Goal: Task Accomplishment & Management: Manage account settings

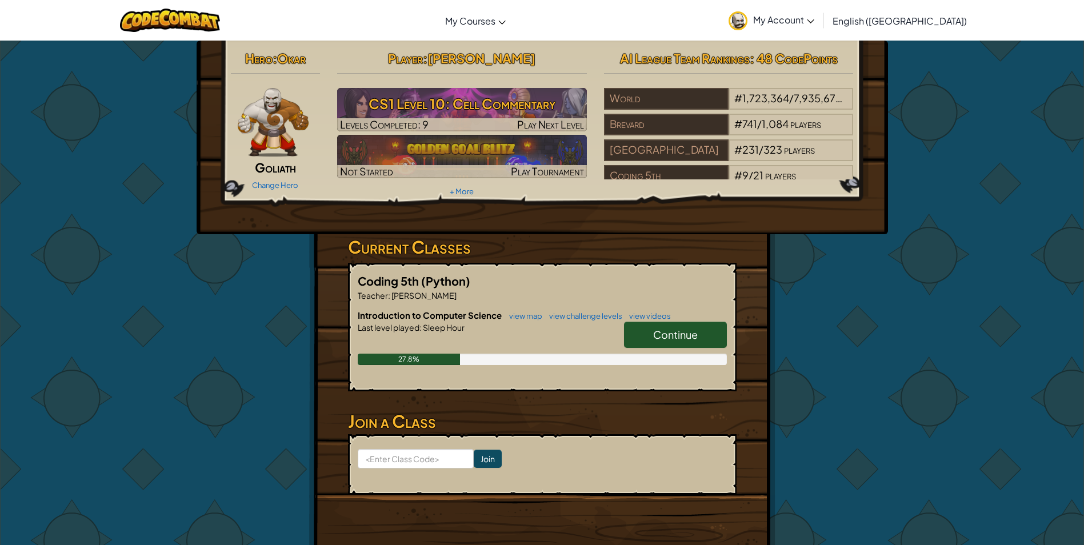
drag, startPoint x: 0, startPoint y: 0, endPoint x: 531, endPoint y: 238, distance: 581.7
click at [531, 238] on h3 "Current Classes" at bounding box center [542, 247] width 389 height 26
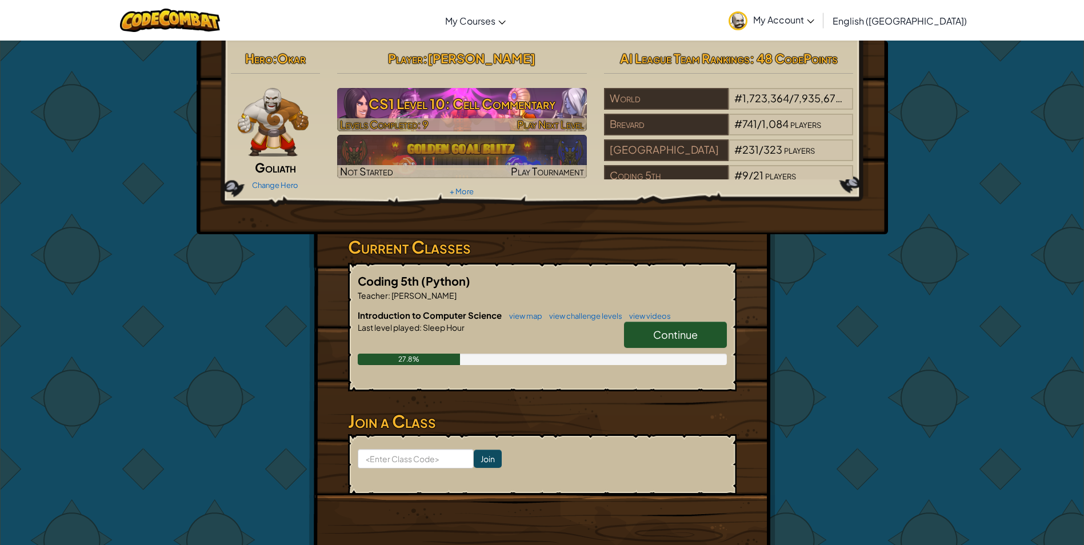
click at [534, 111] on h3 "CS1 Level 10: Cell Commentary" at bounding box center [462, 104] width 250 height 26
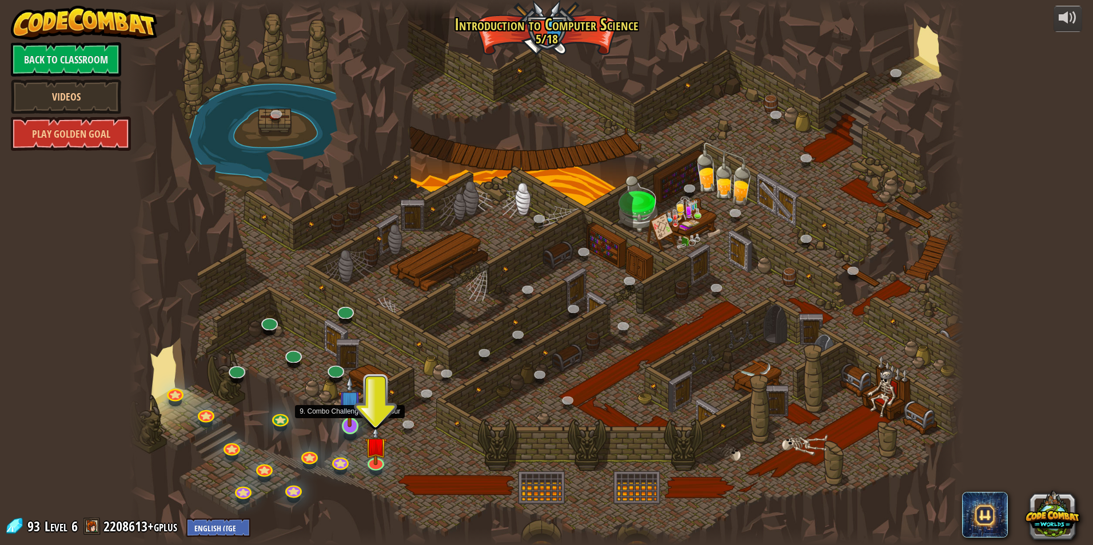
click at [348, 426] on img at bounding box center [349, 401] width 22 height 51
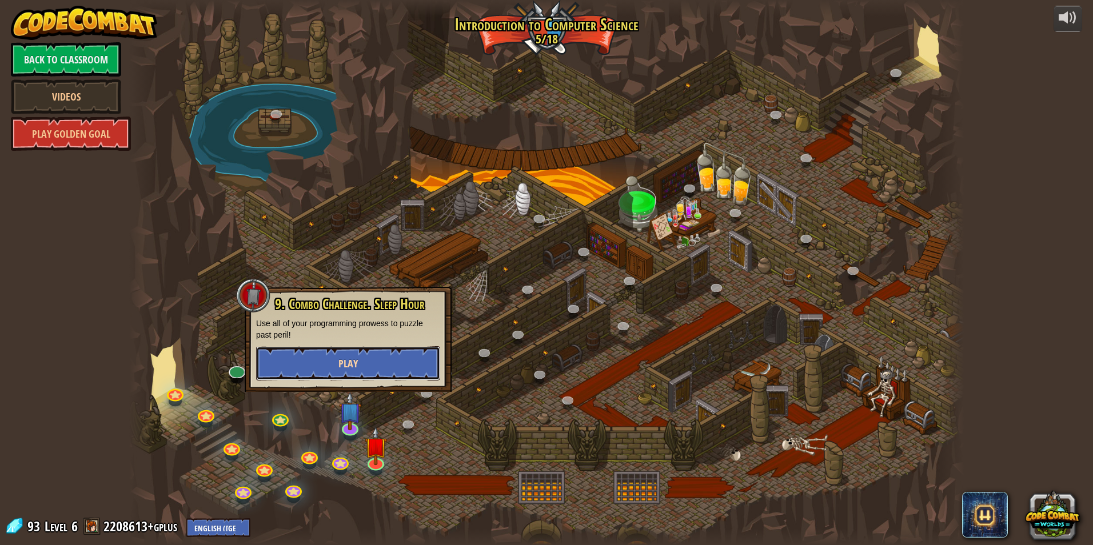
click at [397, 355] on button "Play" at bounding box center [348, 363] width 184 height 34
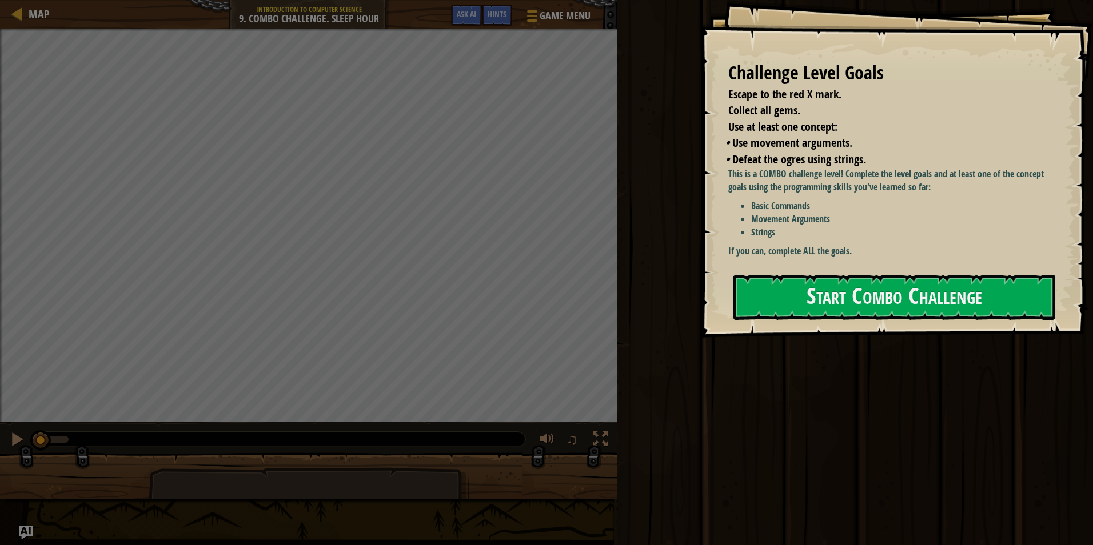
click at [886, 261] on div "This is a COMBO challenge level! Complete the level goals and at least one of t…" at bounding box center [894, 214] width 333 height 95
click at [878, 281] on button "Start Combo Challenge" at bounding box center [894, 297] width 322 height 45
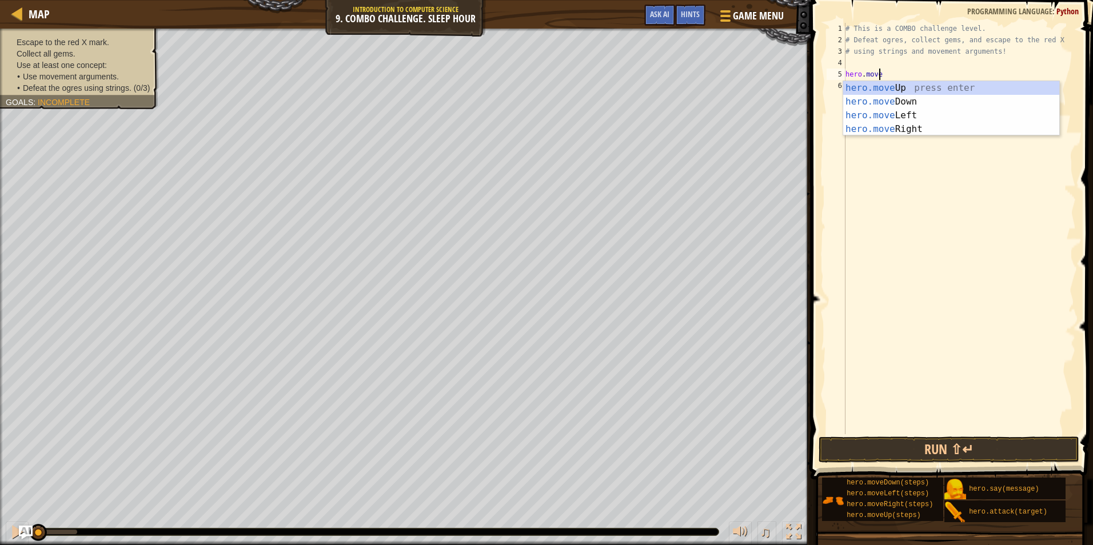
scroll to position [5, 3]
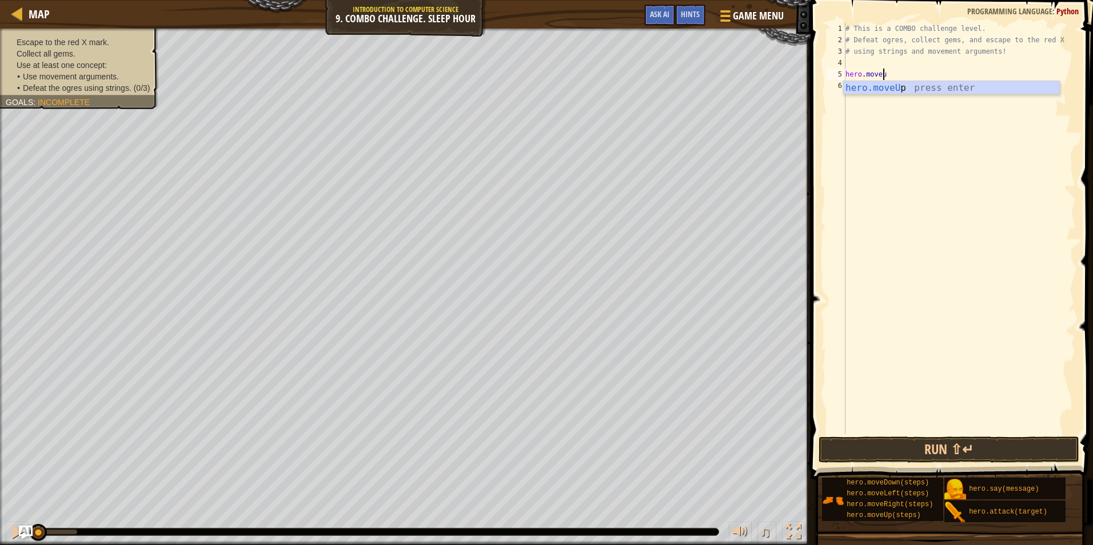
type textarea "hero.moveup"
click at [118, 98] on div "Escape to the red X mark. Collect all gems. Use at least one concept: • Use mov…" at bounding box center [72, 65] width 171 height 88
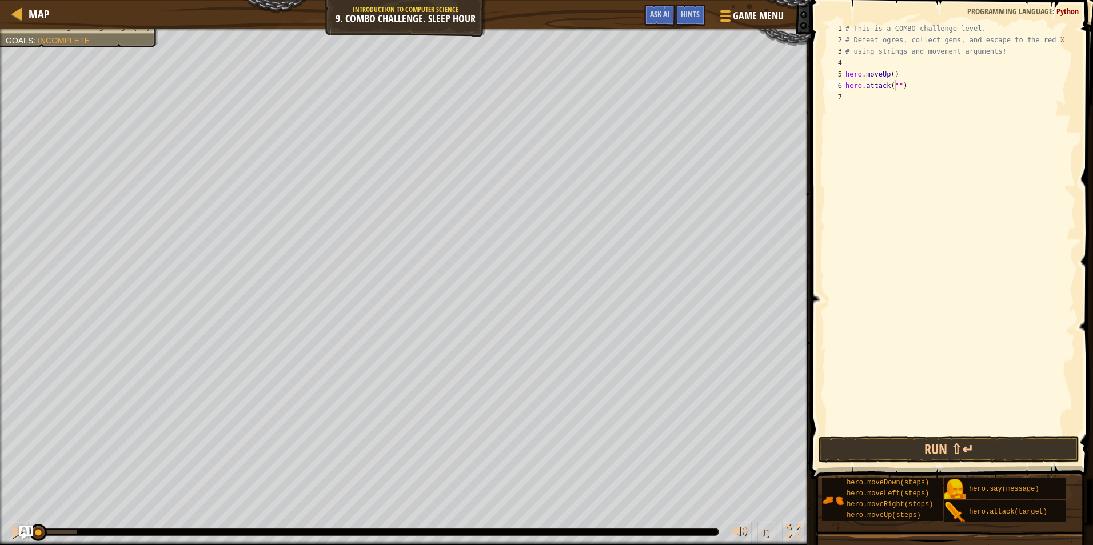
click at [894, 90] on div "# This is a COMBO challenge level. # Defeat [PERSON_NAME], collect gems, and es…" at bounding box center [959, 240] width 233 height 434
type textarea "hero.attack("Rezzar")"
click at [849, 90] on div "# This is a COMBO challenge level. # Defeat [PERSON_NAME], collect gems, and es…" at bounding box center [959, 240] width 233 height 434
click at [855, 105] on div "# This is a COMBO challenge level. # Defeat [PERSON_NAME], collect gems, and es…" at bounding box center [959, 240] width 233 height 434
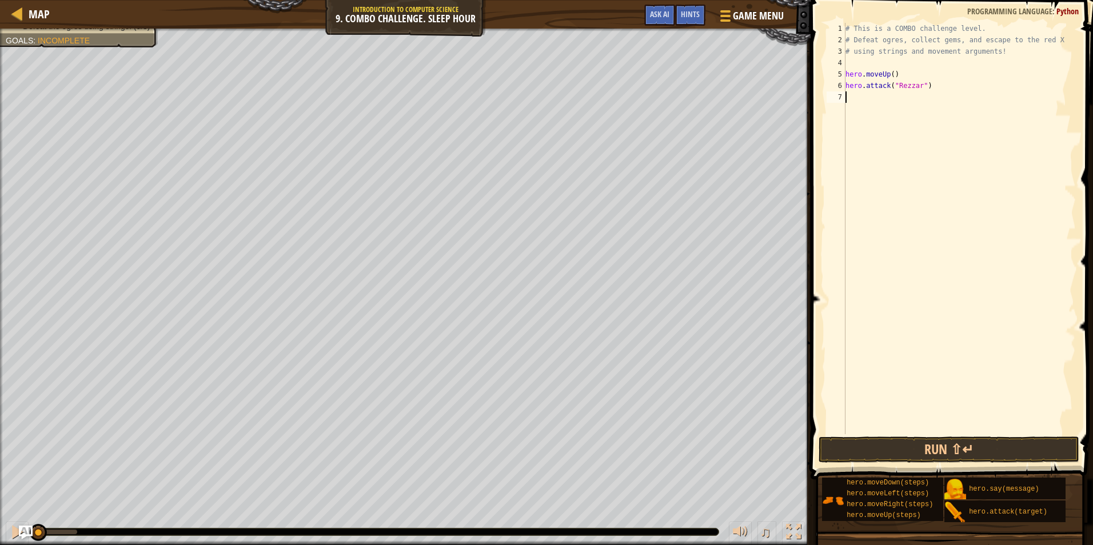
scroll to position [5, 0]
click at [901, 446] on button "Run ⇧↵" at bounding box center [948, 450] width 261 height 26
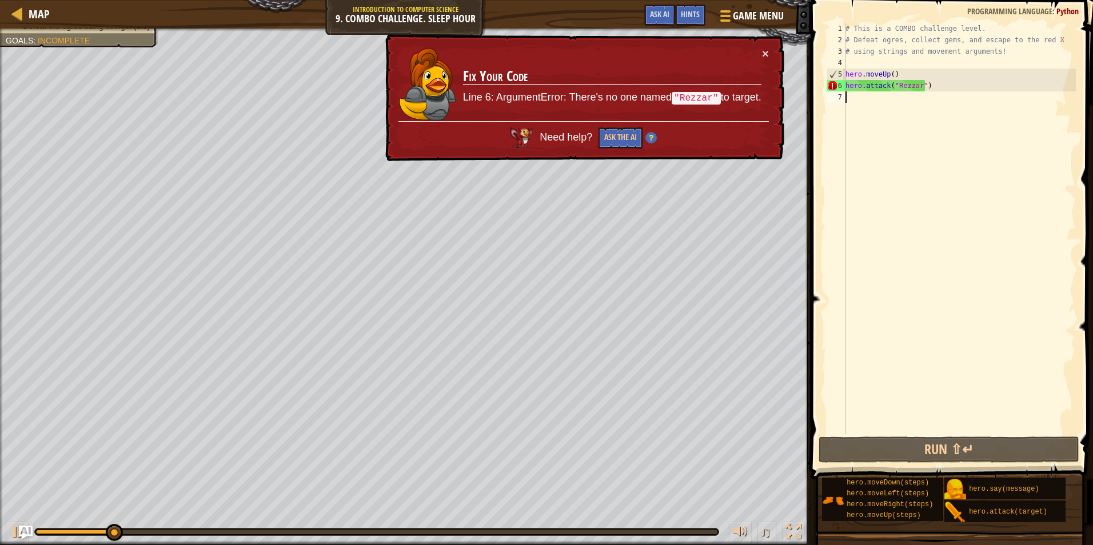
click at [911, 82] on div "# This is a COMBO challenge level. # Defeat [PERSON_NAME], collect gems, and es…" at bounding box center [959, 240] width 233 height 434
click at [907, 83] on div "# This is a COMBO challenge level. # Defeat [PERSON_NAME], collect gems, and es…" at bounding box center [959, 240] width 233 height 434
click at [914, 89] on div "# This is a COMBO challenge level. # Defeat [PERSON_NAME], collect gems, and es…" at bounding box center [959, 240] width 233 height 434
click at [911, 90] on div "# This is a COMBO challenge level. # Defeat [PERSON_NAME], collect gems, and es…" at bounding box center [959, 240] width 233 height 434
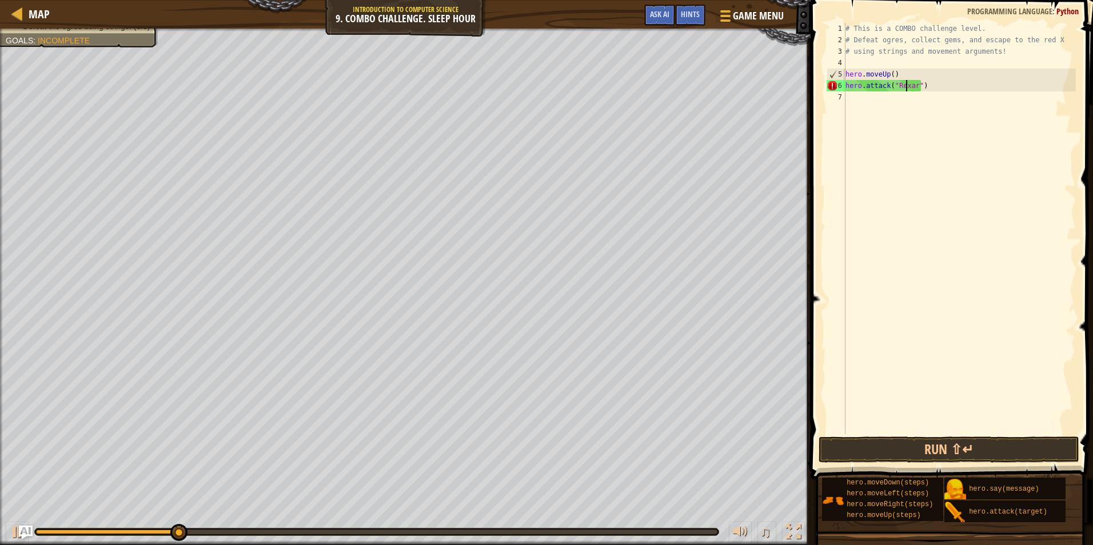
scroll to position [5, 6]
click at [889, 454] on button "Run ⇧↵" at bounding box center [948, 450] width 261 height 26
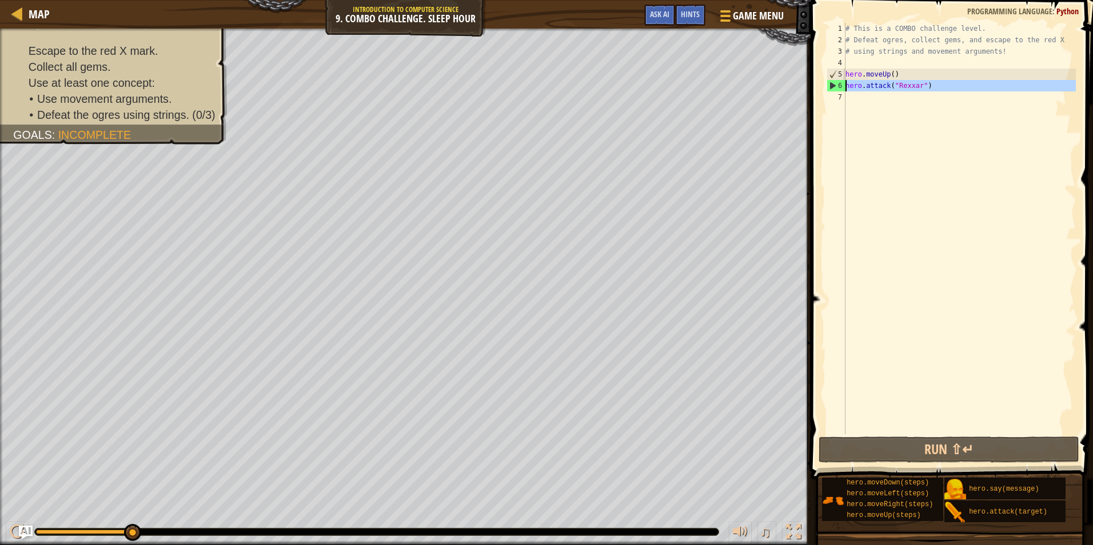
drag, startPoint x: 945, startPoint y: 92, endPoint x: 833, endPoint y: 84, distance: 111.7
click at [833, 84] on div "hero.attack("Rexxar") 1 2 3 4 5 6 7 # This is a COMBO challenge level. # Defeat…" at bounding box center [949, 228] width 251 height 411
type textarea "hero.attack("Rexxar")"
click at [910, 99] on div "# This is a COMBO challenge level. # Defeat [PERSON_NAME], collect gems, and es…" at bounding box center [959, 228] width 233 height 411
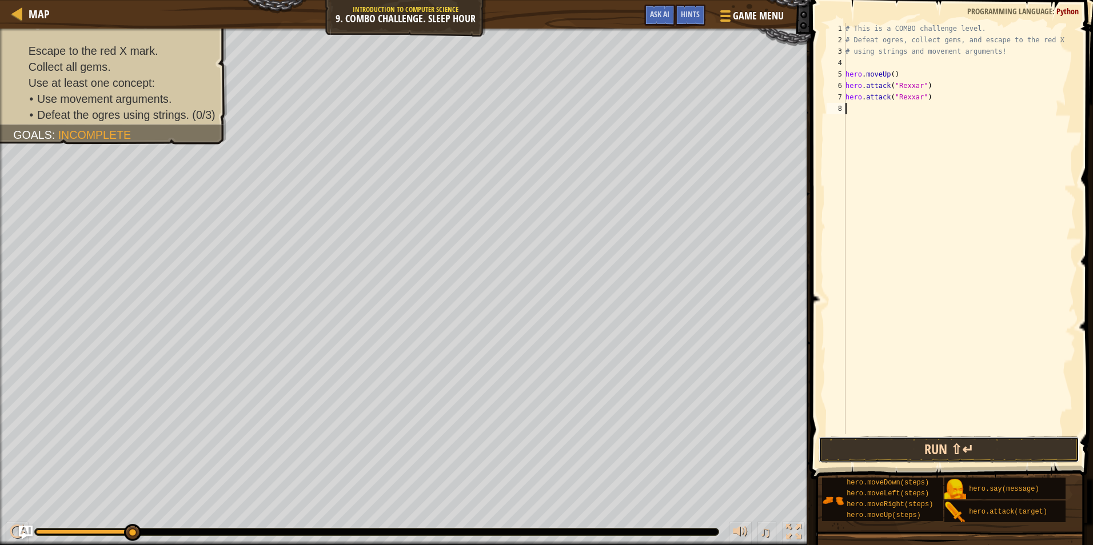
click at [928, 447] on button "Run ⇧↵" at bounding box center [948, 450] width 261 height 26
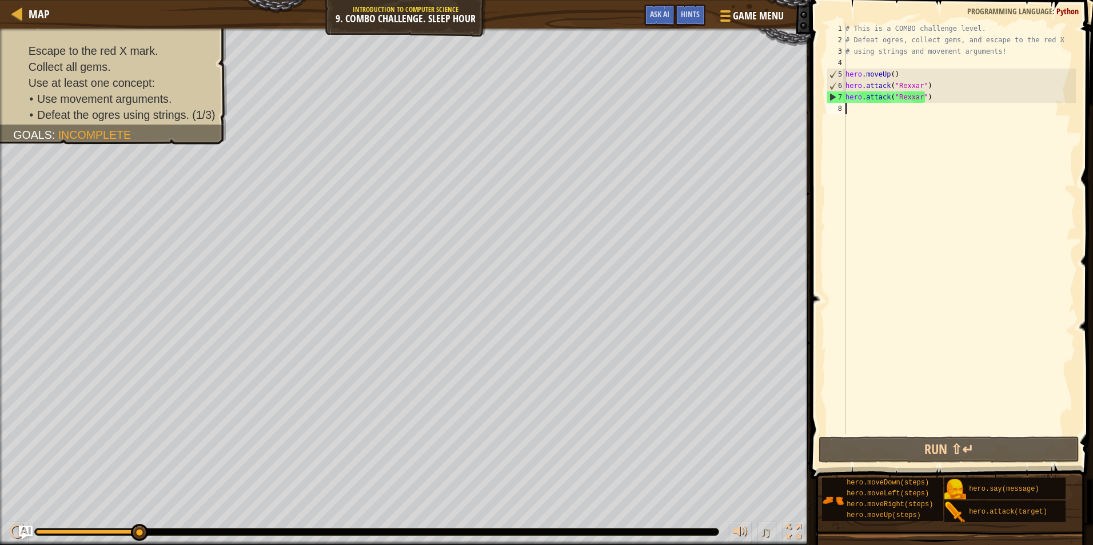
drag, startPoint x: 917, startPoint y: 140, endPoint x: 898, endPoint y: 118, distance: 28.8
click at [917, 139] on div "# This is a COMBO challenge level. # Defeat [PERSON_NAME], collect gems, and es…" at bounding box center [959, 240] width 233 height 434
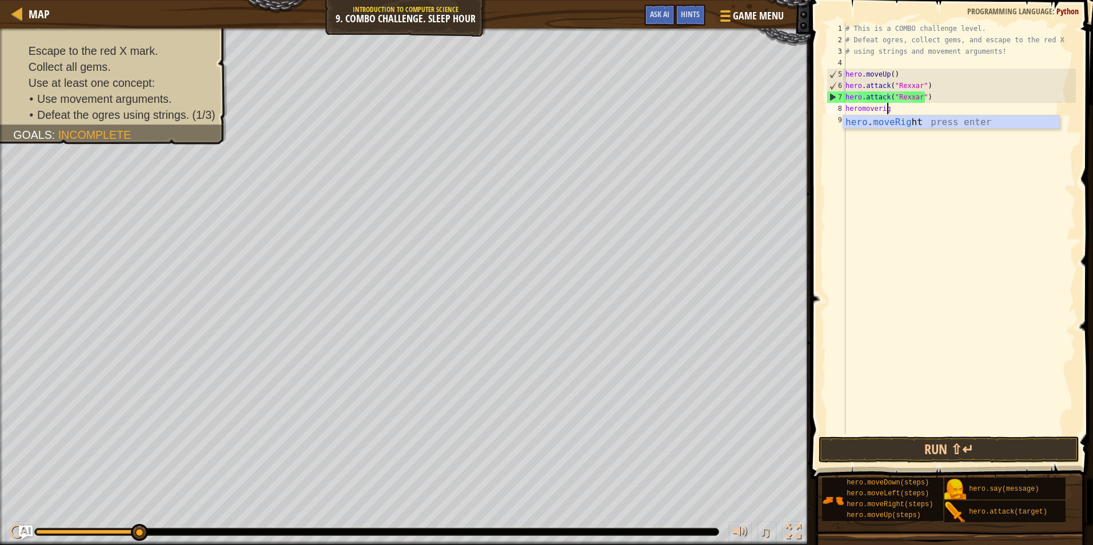
scroll to position [5, 3]
type textarea "heromoveright"
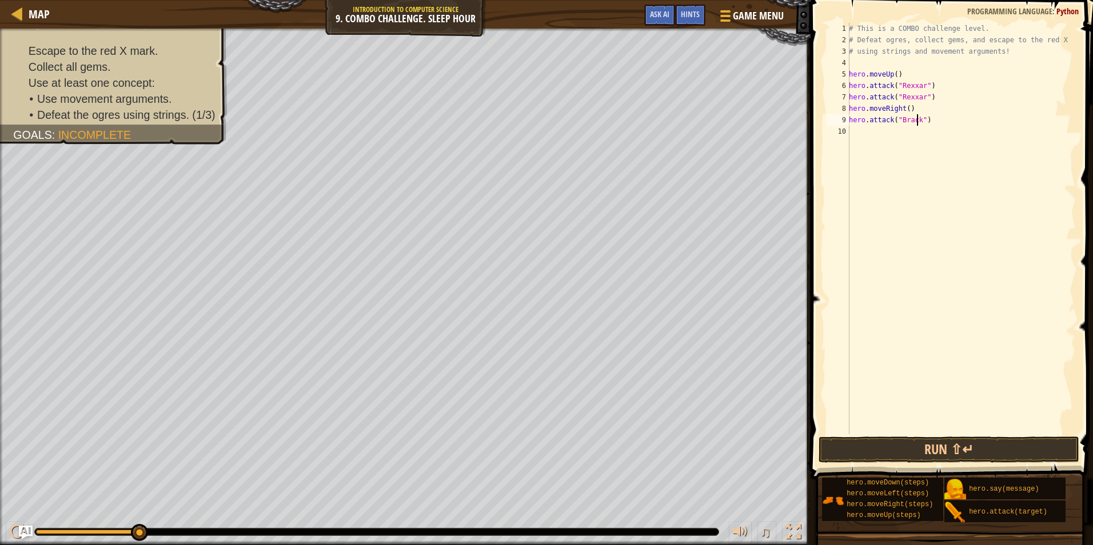
scroll to position [5, 6]
drag, startPoint x: 937, startPoint y: 126, endPoint x: 850, endPoint y: 121, distance: 87.0
click at [850, 121] on div "# This is a COMBO challenge level. # Defeat [PERSON_NAME], collect gems, and es…" at bounding box center [960, 240] width 229 height 434
type textarea "hero.attack("Brack")"
click at [908, 135] on div "# This is a COMBO challenge level. # Defeat [PERSON_NAME], collect gems, and es…" at bounding box center [960, 228] width 229 height 411
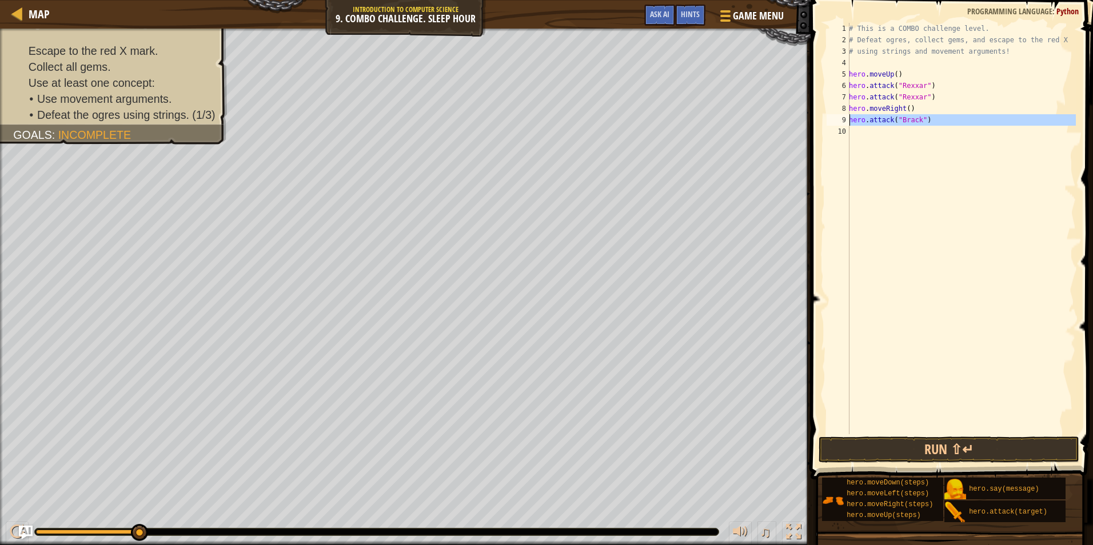
scroll to position [5, 0]
click at [936, 457] on button "Run ⇧↵" at bounding box center [948, 450] width 261 height 26
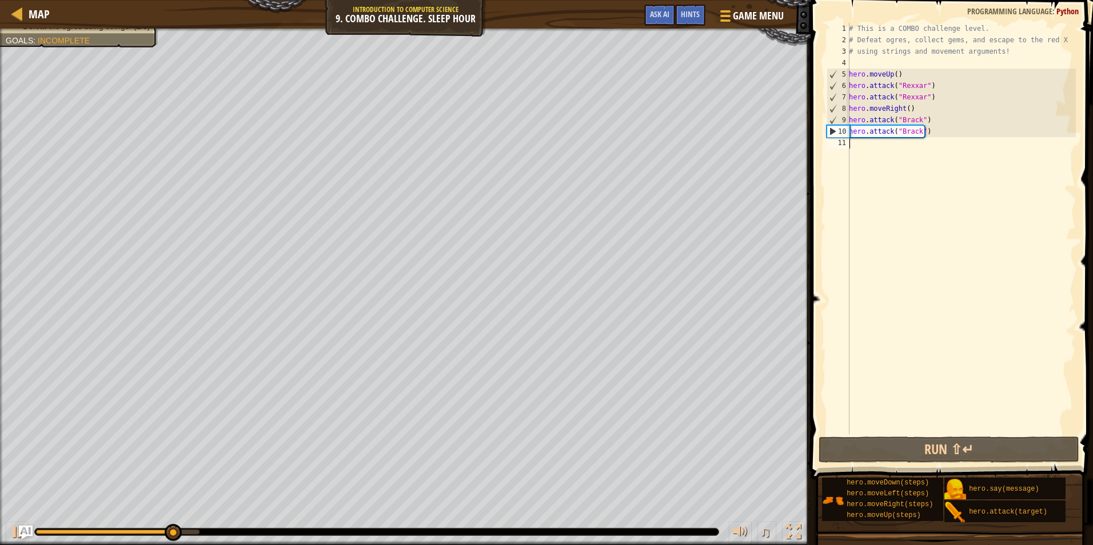
type textarea "h"
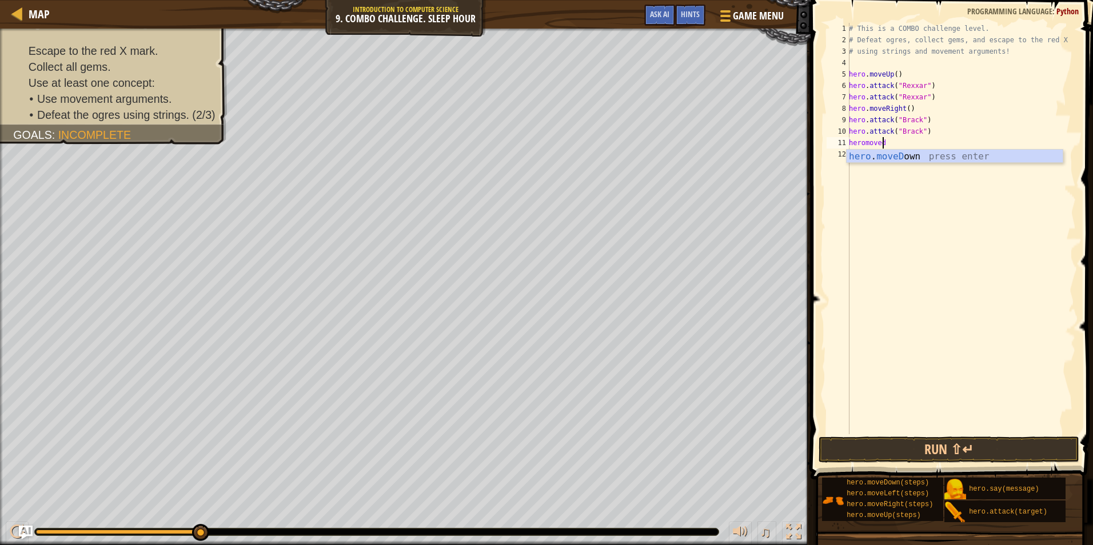
scroll to position [5, 2]
type textarea "heromoveleft"
type textarea "heromovedown"
click at [901, 155] on div "# This is a COMBO challenge level. # Defeat [PERSON_NAME], collect gems, and es…" at bounding box center [960, 240] width 229 height 434
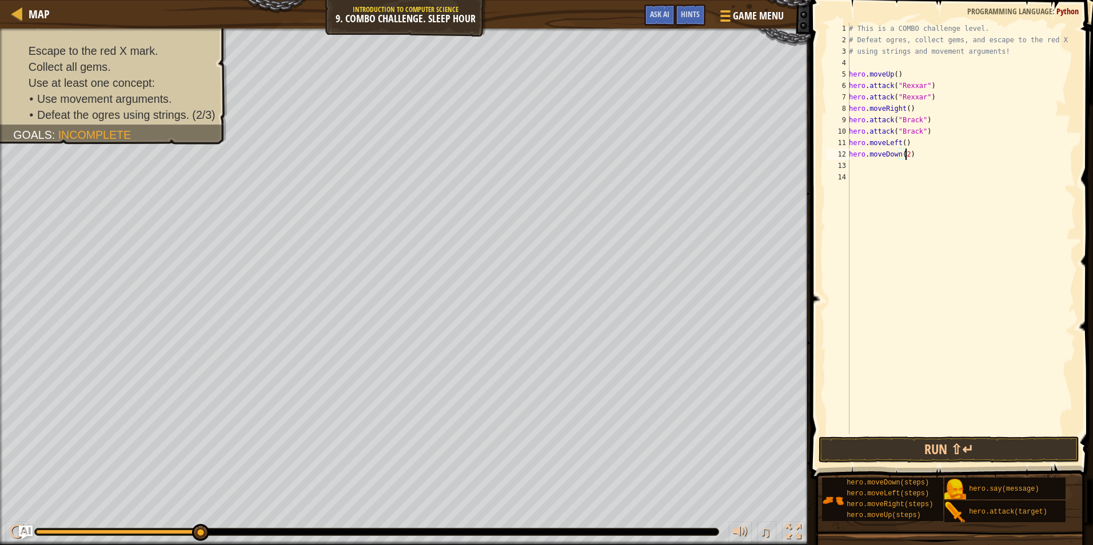
scroll to position [5, 5]
type textarea "hero.moveDown(2)"
click at [902, 450] on button "Run ⇧↵" at bounding box center [948, 450] width 261 height 26
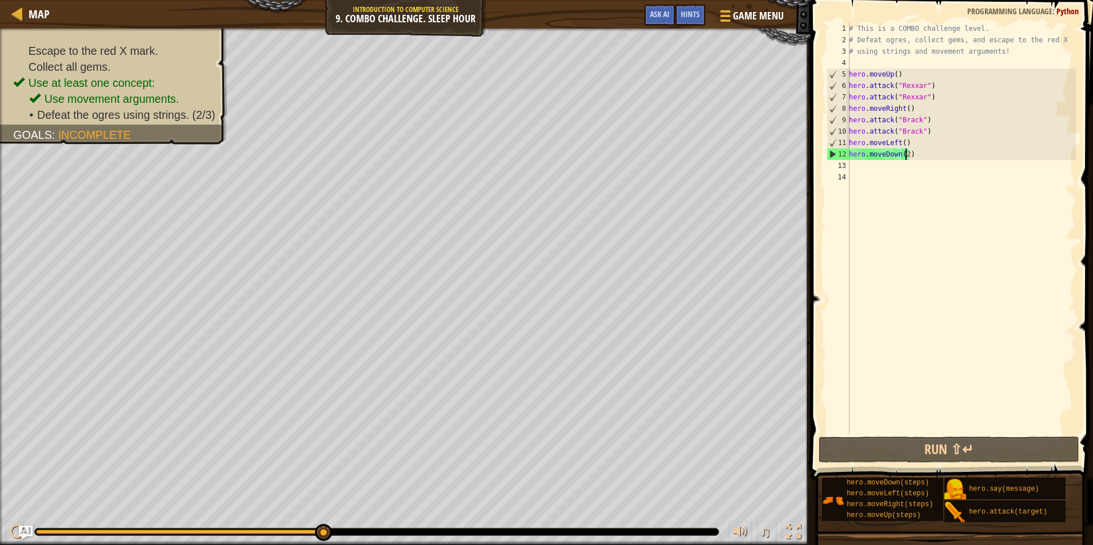
click at [907, 166] on div "# This is a COMBO challenge level. # Defeat [PERSON_NAME], collect gems, and es…" at bounding box center [960, 240] width 229 height 434
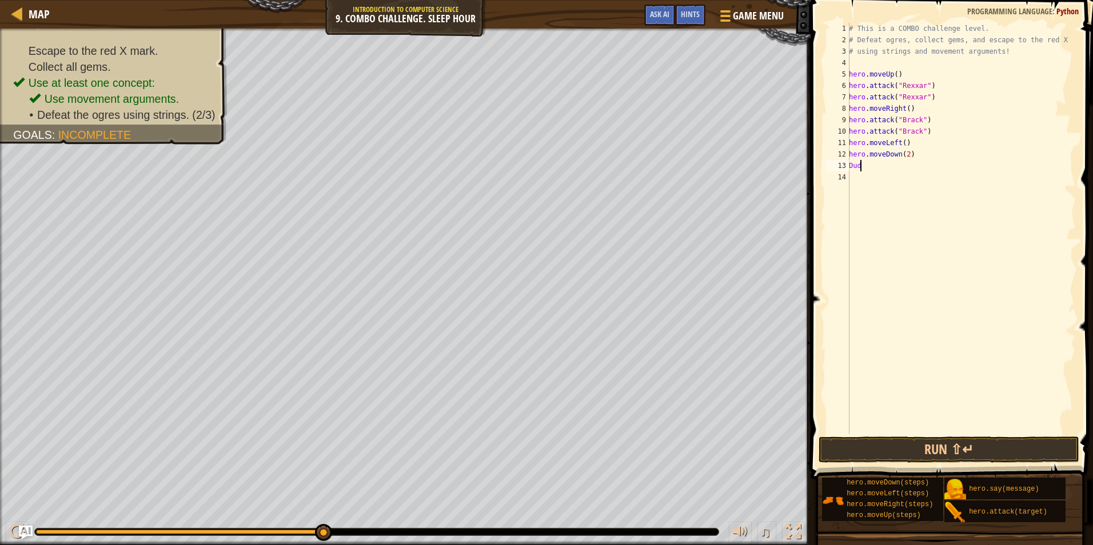
scroll to position [5, 0]
type textarea "D"
type textarea "heromoveright"
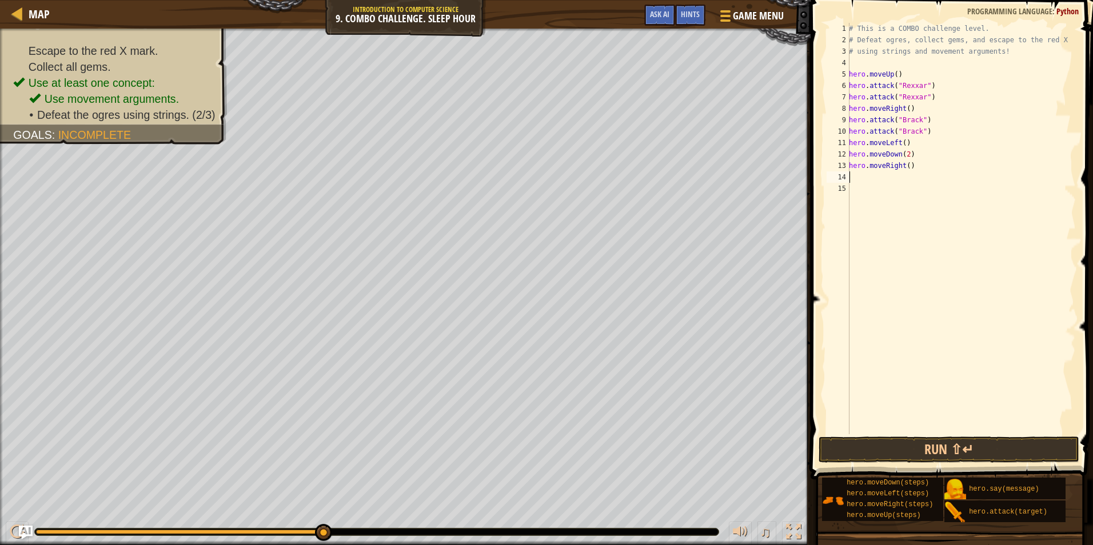
click at [903, 172] on div "# This is a COMBO challenge level. # Defeat [PERSON_NAME], collect gems, and es…" at bounding box center [960, 240] width 229 height 434
click at [905, 169] on div "# This is a COMBO challenge level. # Defeat [PERSON_NAME], collect gems, and es…" at bounding box center [960, 240] width 229 height 434
type textarea "hero.moveRight(2)"
click at [877, 179] on div "# This is a COMBO challenge level. # Defeat [PERSON_NAME], collect gems, and es…" at bounding box center [960, 240] width 229 height 434
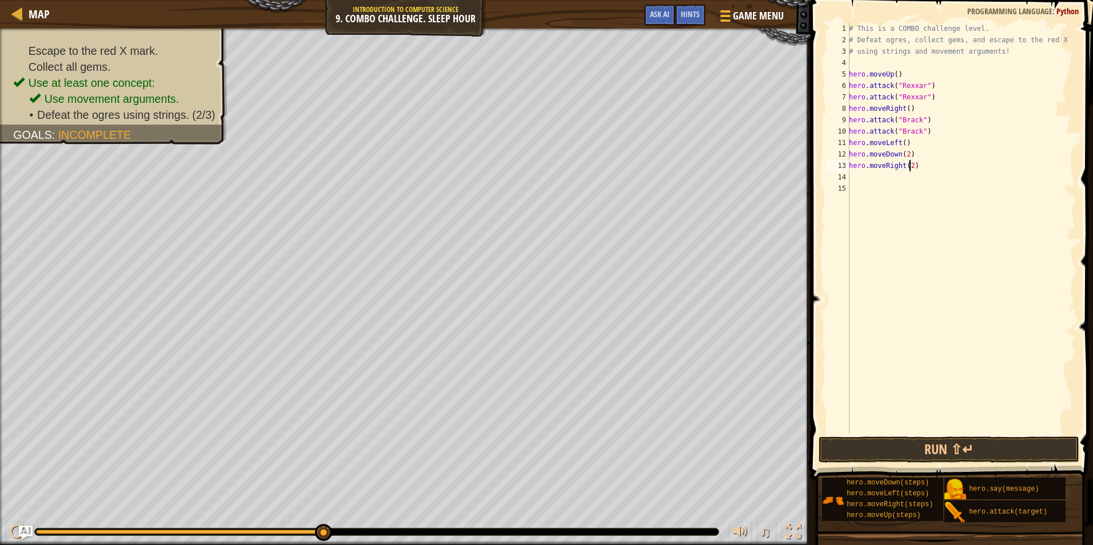
scroll to position [5, 0]
type textarea "heromoveup"
drag, startPoint x: 942, startPoint y: 205, endPoint x: 918, endPoint y: 192, distance: 26.6
click at [918, 192] on div "# This is a COMBO challenge level. # Defeat [PERSON_NAME], collect gems, and es…" at bounding box center [960, 240] width 229 height 434
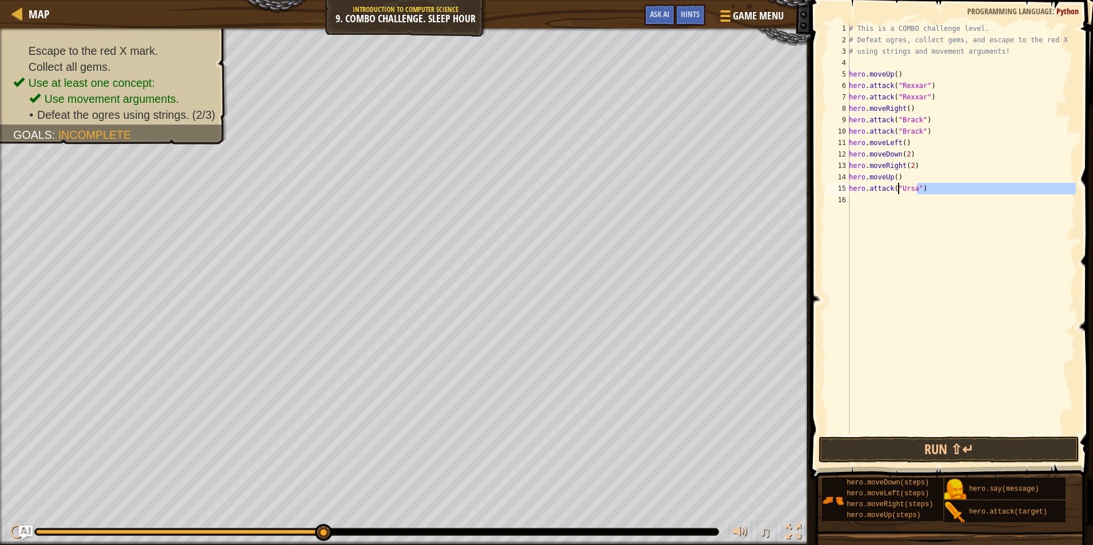
type textarea "hero.attack("Urs) a""
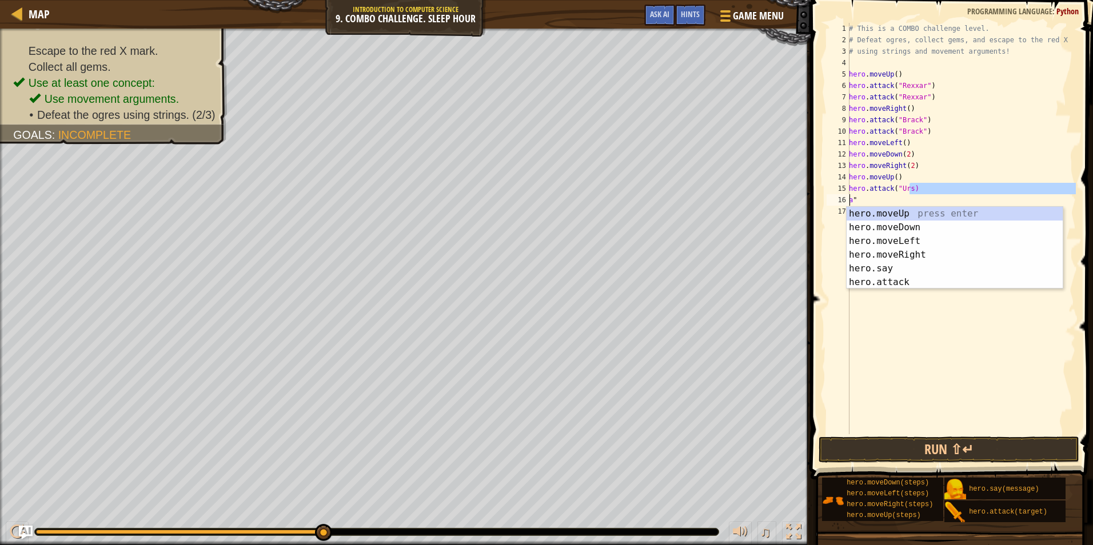
scroll to position [5, 5]
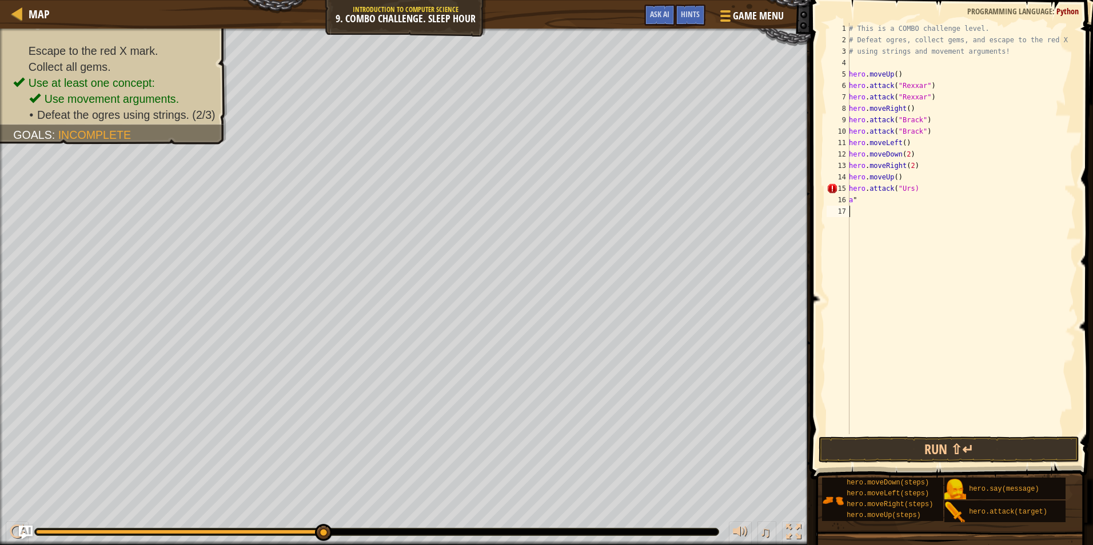
click at [950, 331] on div "# This is a COMBO challenge level. # Defeat [PERSON_NAME], collect gems, and es…" at bounding box center [960, 240] width 229 height 434
click at [910, 191] on div "# This is a COMBO challenge level. # Defeat [PERSON_NAME], collect gems, and es…" at bounding box center [960, 240] width 229 height 434
click at [920, 190] on div "# This is a COMBO challenge level. # Defeat [PERSON_NAME], collect gems, and es…" at bounding box center [960, 240] width 229 height 434
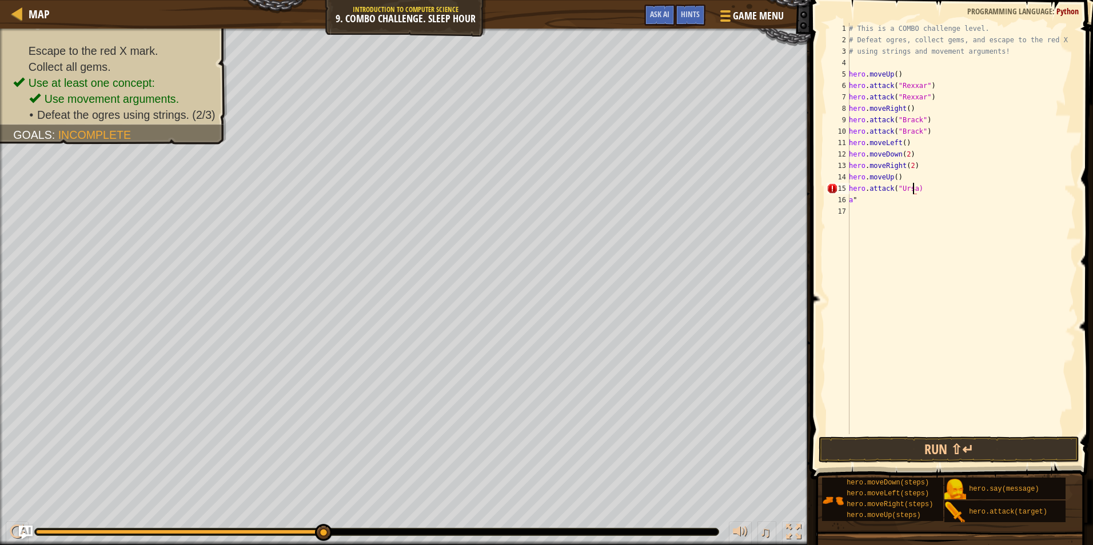
click at [914, 189] on div "# This is a COMBO challenge level. # Defeat [PERSON_NAME], collect gems, and es…" at bounding box center [960, 240] width 229 height 434
drag, startPoint x: 921, startPoint y: 190, endPoint x: 845, endPoint y: 187, distance: 76.0
click at [843, 187] on div "hero.attack("Ursa") 1 2 3 4 5 6 7 8 9 10 11 12 13 14 15 16 17 # This is a COMBO…" at bounding box center [949, 228] width 251 height 411
click at [866, 203] on div "# This is a COMBO challenge level. # Defeat [PERSON_NAME], collect gems, and es…" at bounding box center [960, 240] width 229 height 434
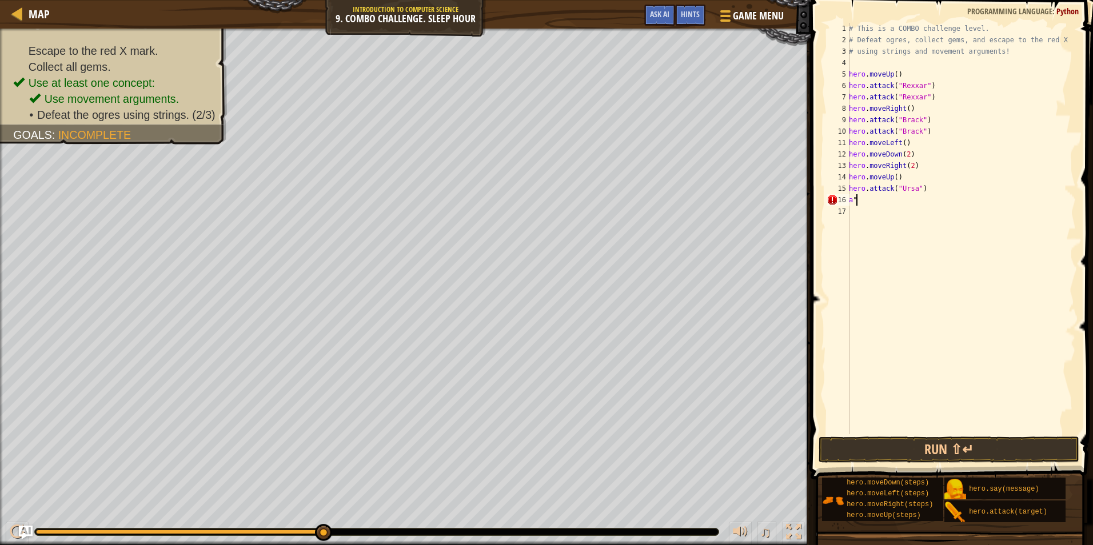
type textarea "a"
paste textarea "hero.attack("Ursa")"
type textarea "hero.attack("Ursa")"
click at [938, 452] on button "Run ⇧↵" at bounding box center [948, 450] width 261 height 26
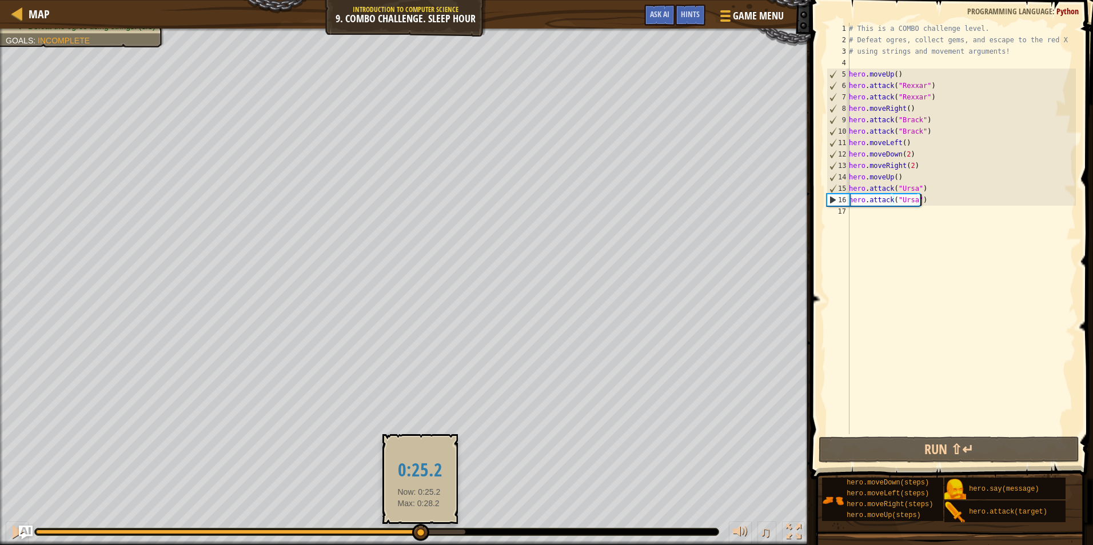
drag, startPoint x: 286, startPoint y: 533, endPoint x: 422, endPoint y: 537, distance: 135.5
click at [422, 537] on div at bounding box center [420, 532] width 17 height 17
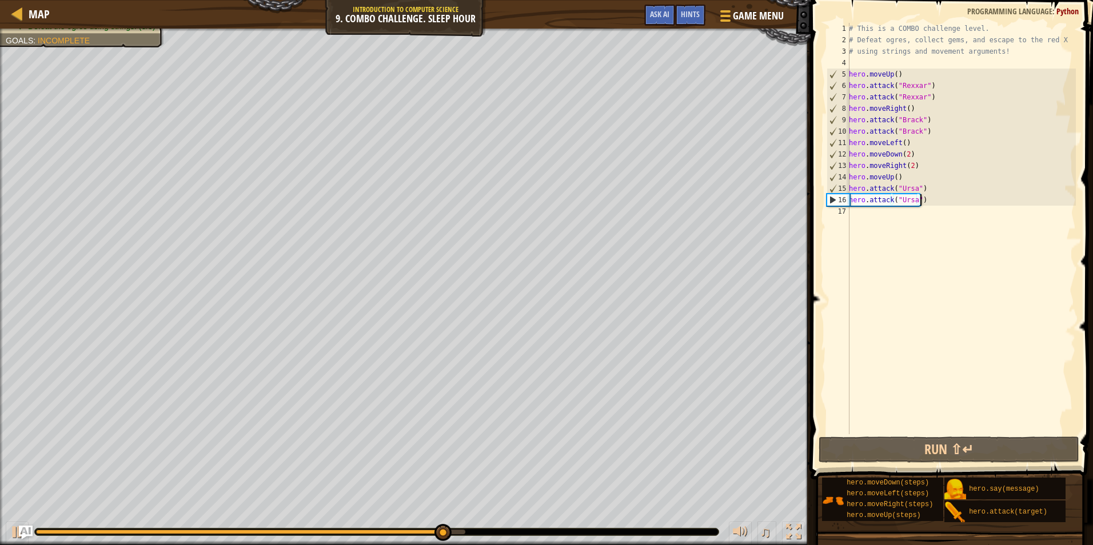
click at [883, 227] on div "# This is a COMBO challenge level. # Defeat [PERSON_NAME], collect gems, and es…" at bounding box center [960, 240] width 229 height 434
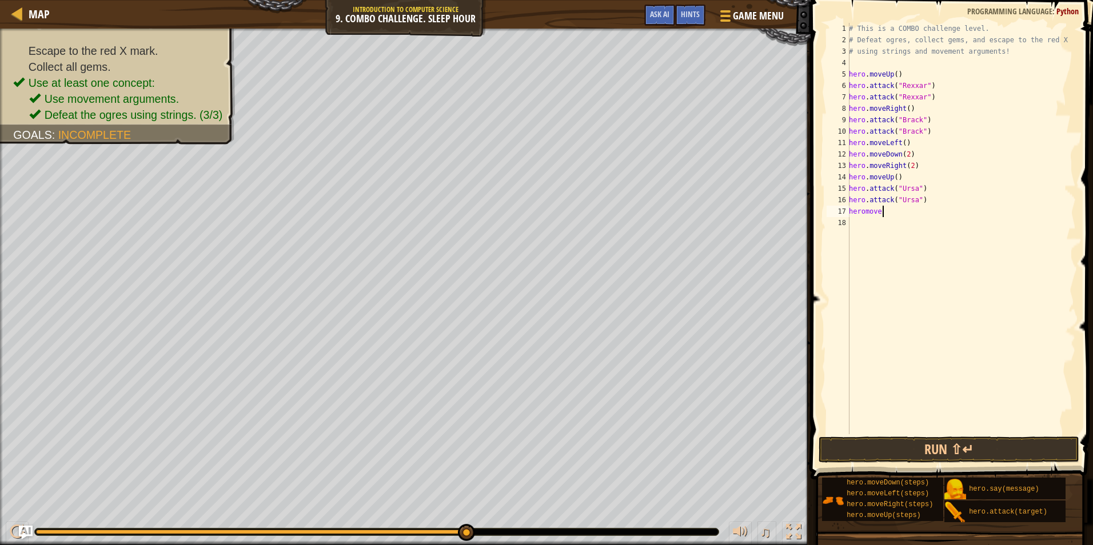
scroll to position [5, 3]
type textarea "heromove up"
type textarea "hero.say("heheheha")"
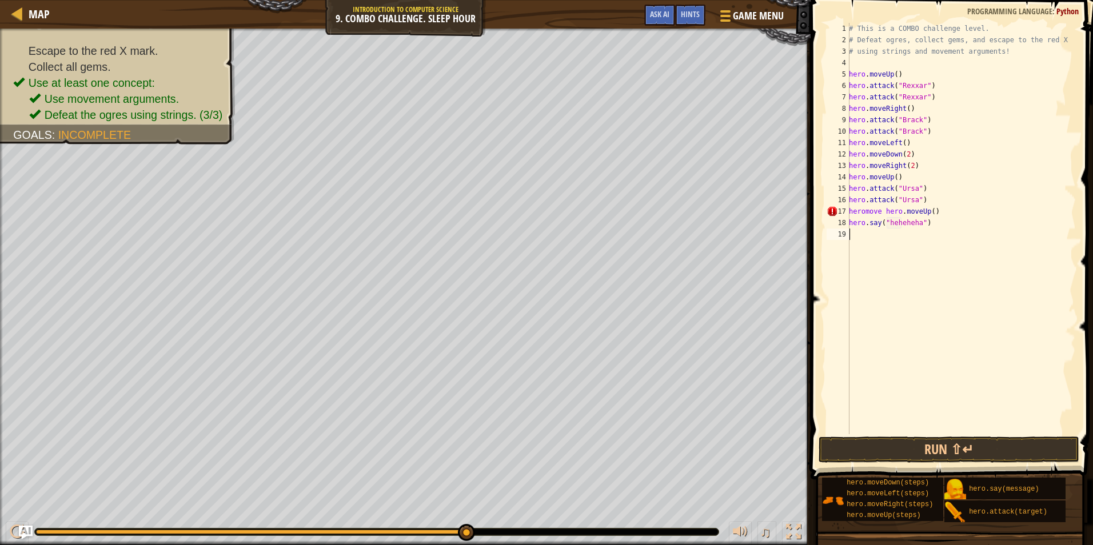
click at [870, 233] on div "# This is a COMBO challenge level. # Defeat [PERSON_NAME], collect gems, and es…" at bounding box center [960, 240] width 229 height 434
type textarea "heromoveright"
click at [868, 444] on button "Run ⇧↵" at bounding box center [948, 450] width 261 height 26
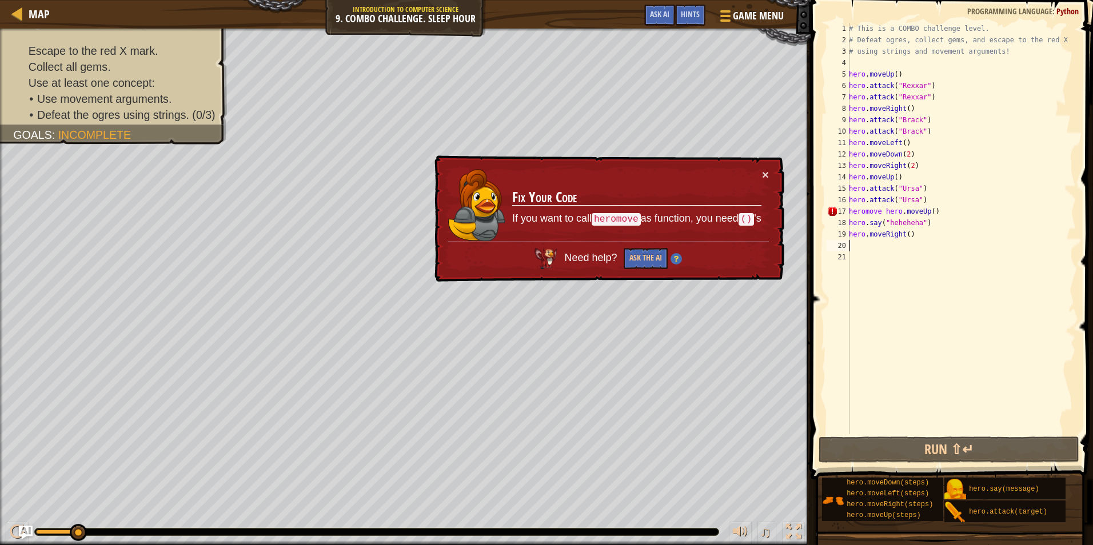
click at [860, 212] on div "# This is a COMBO challenge level. # Defeat [PERSON_NAME], collect gems, and es…" at bounding box center [960, 240] width 229 height 434
click at [865, 215] on div "# This is a COMBO challenge level. # Defeat [PERSON_NAME], collect gems, and es…" at bounding box center [960, 240] width 229 height 434
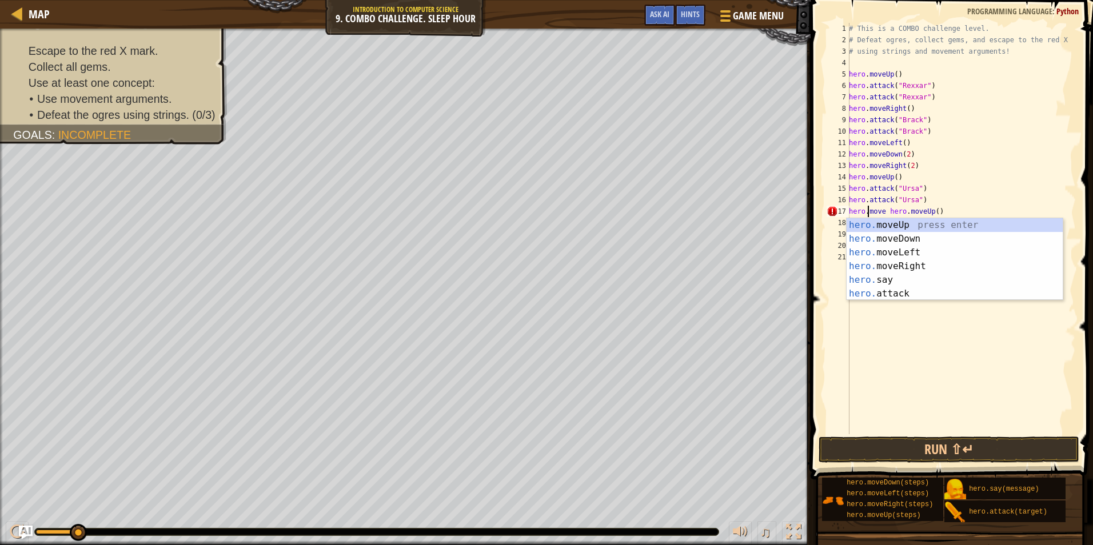
scroll to position [5, 2]
click at [930, 226] on div "hero. moveUp press enter hero. moveDown press enter hero. moveLeft press enter …" at bounding box center [954, 273] width 216 height 110
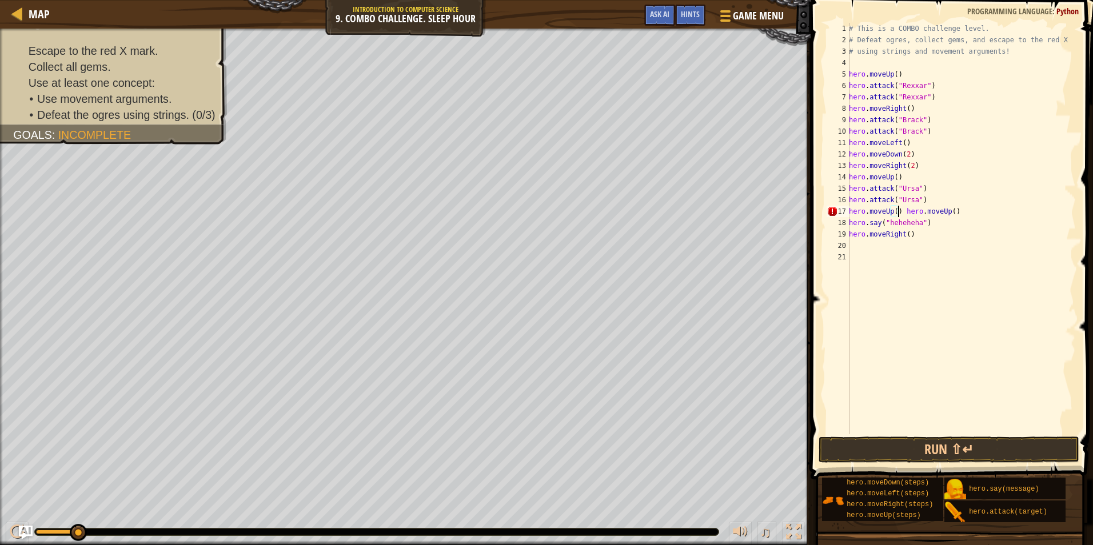
click at [953, 208] on div "# This is a COMBO challenge level. # Defeat [PERSON_NAME], collect gems, and es…" at bounding box center [960, 240] width 229 height 434
click at [941, 448] on button "Run ⇧↵" at bounding box center [948, 450] width 261 height 26
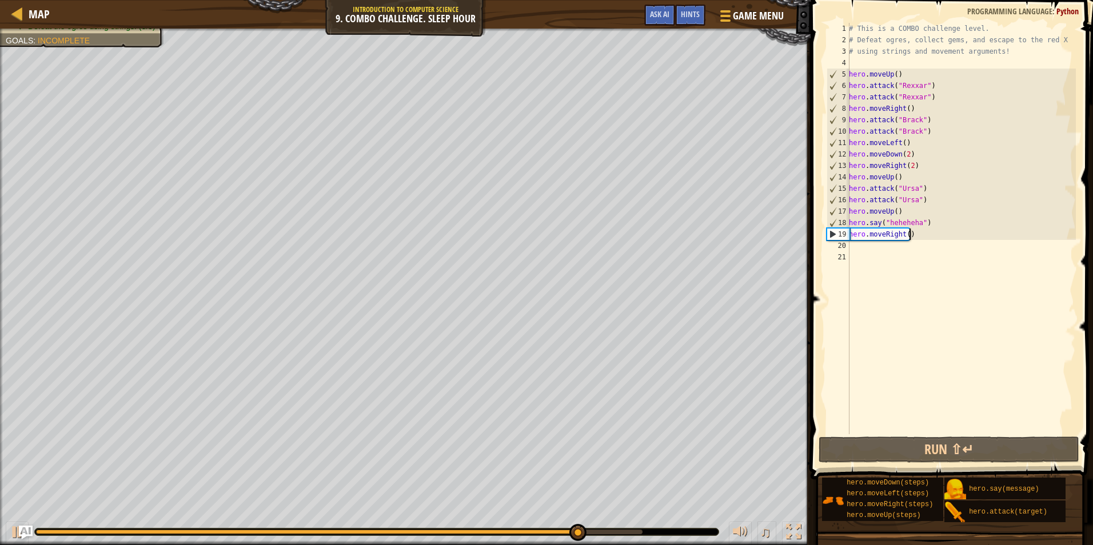
click at [919, 237] on div "# This is a COMBO challenge level. # Defeat [PERSON_NAME], collect gems, and es…" at bounding box center [960, 240] width 229 height 434
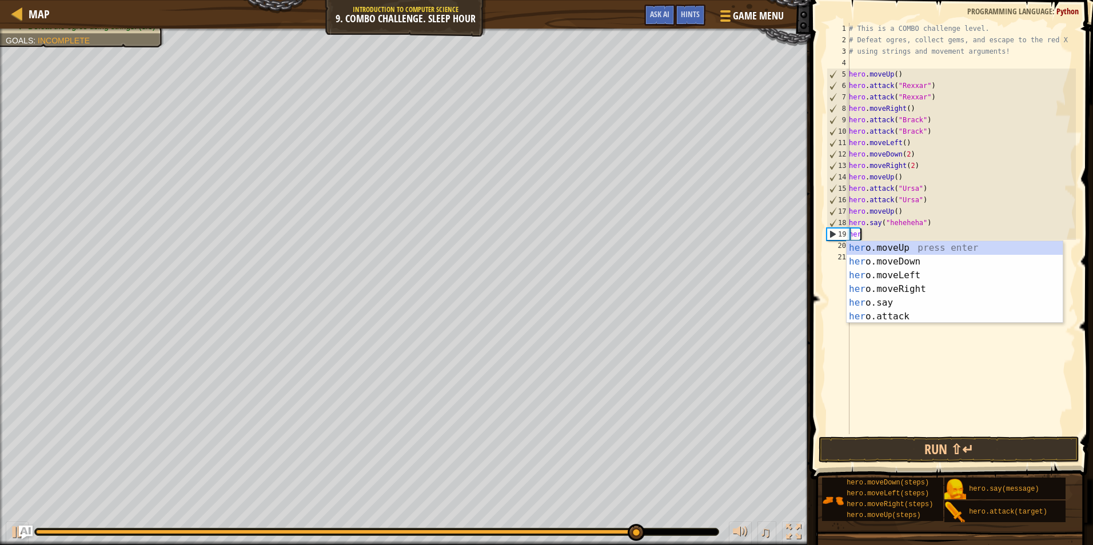
scroll to position [5, 0]
type textarea "h"
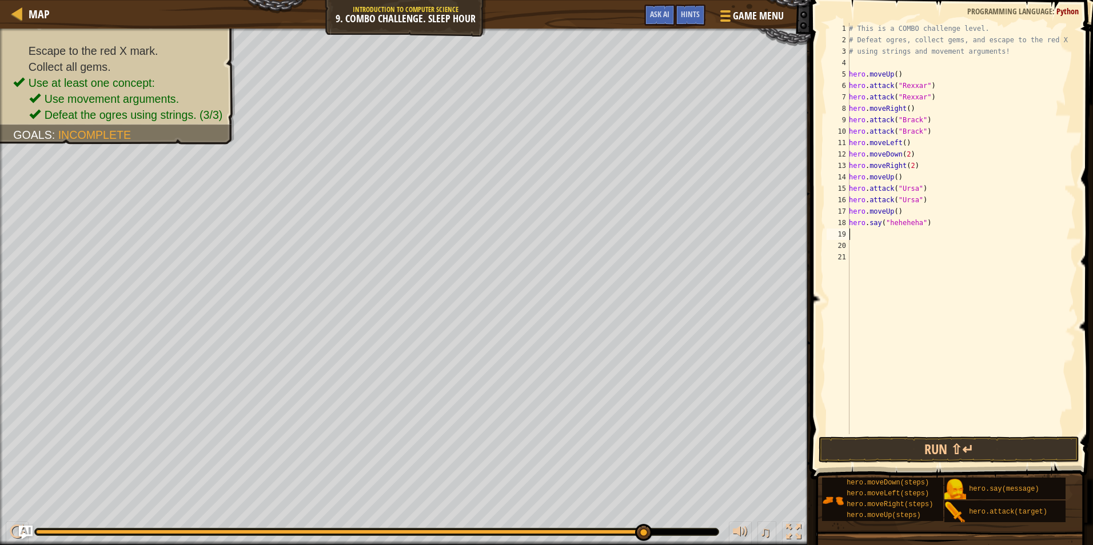
click at [899, 211] on div "# This is a COMBO challenge level. # Defeat [PERSON_NAME], collect gems, and es…" at bounding box center [960, 240] width 229 height 434
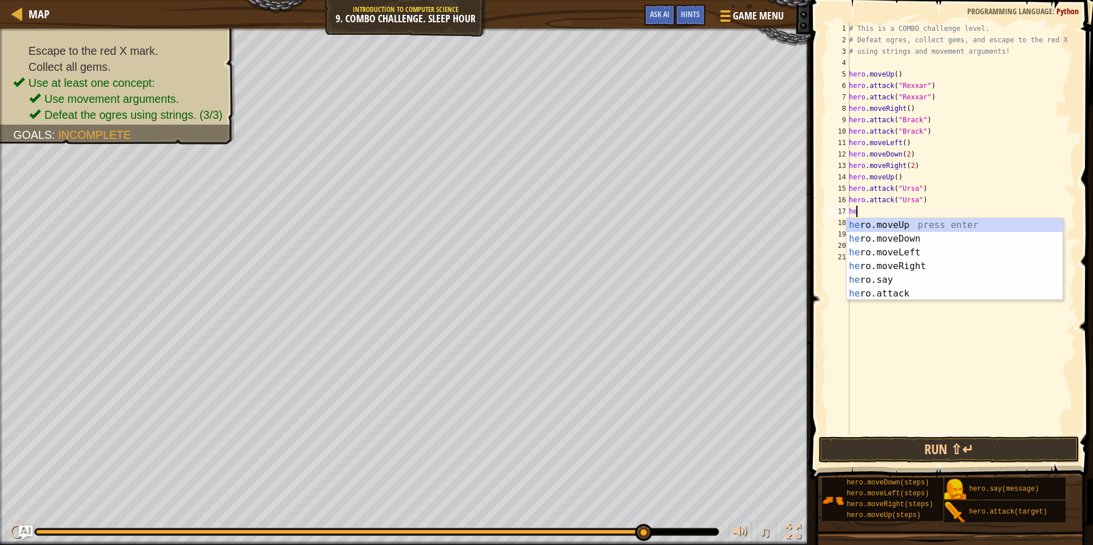
type textarea "h"
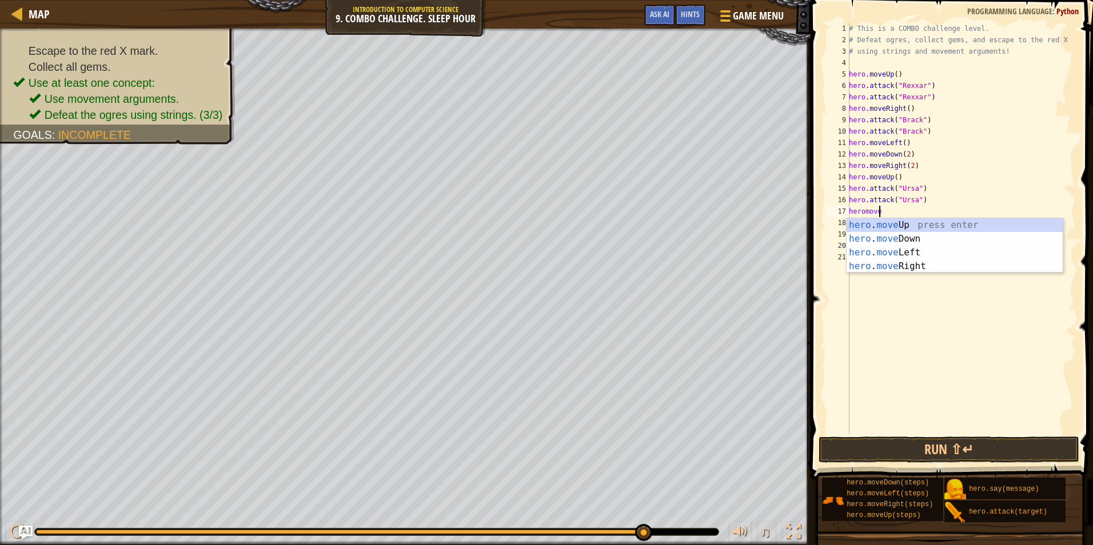
scroll to position [5, 2]
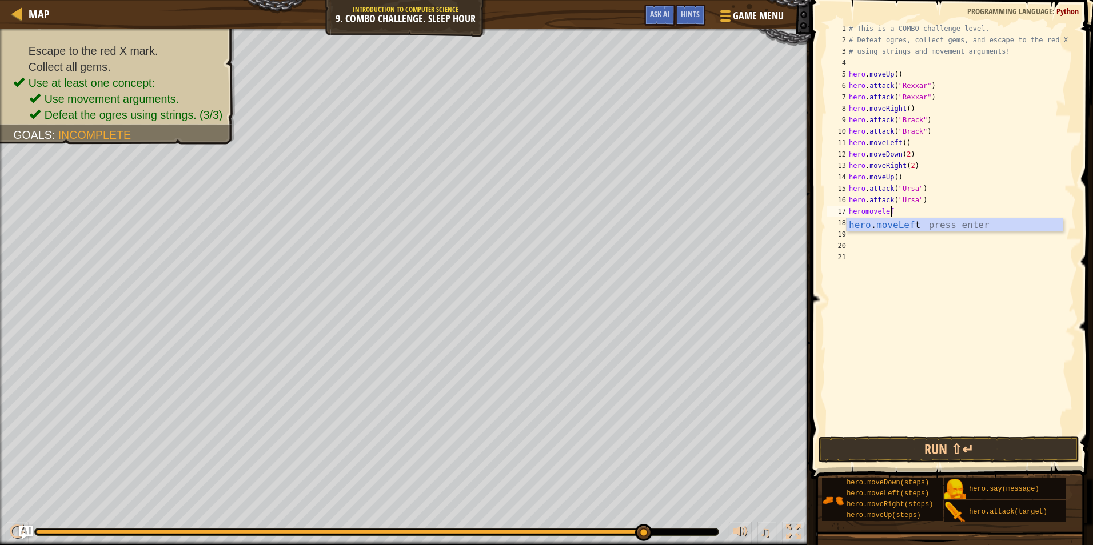
type textarea "heromoveleft"
click at [906, 215] on div "# This is a COMBO challenge level. # Defeat [PERSON_NAME], collect gems, and es…" at bounding box center [960, 240] width 229 height 434
click at [902, 214] on div "# This is a COMBO challenge level. # Defeat [PERSON_NAME], collect gems, and es…" at bounding box center [960, 240] width 229 height 434
type textarea "hero.moveLeft(2)"
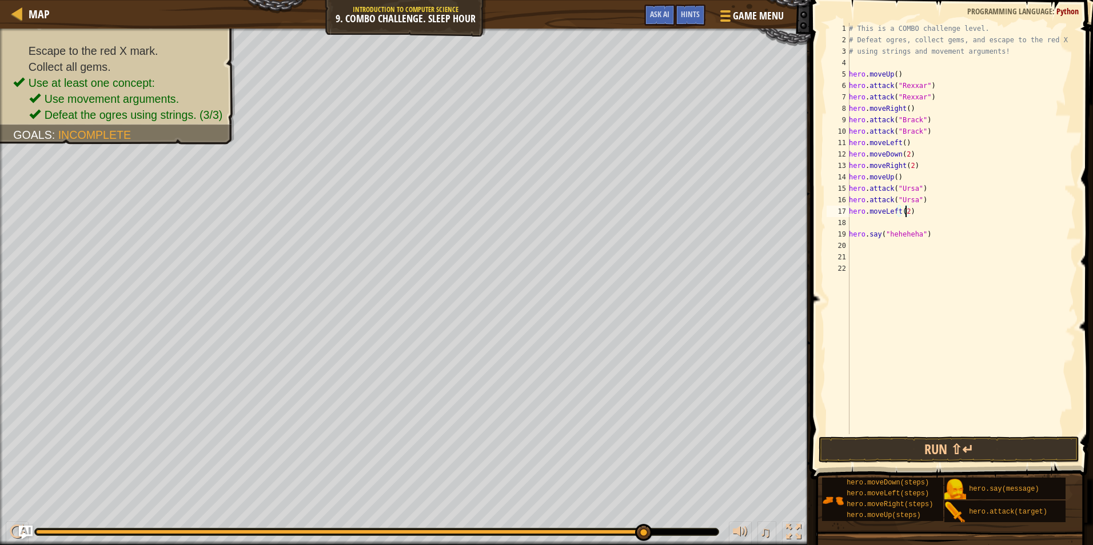
scroll to position [5, 5]
click at [887, 227] on div "# This is a COMBO challenge level. # Defeat [PERSON_NAME], collect gems, and es…" at bounding box center [960, 240] width 229 height 434
type textarea "heromoveup"
click at [895, 223] on div "# This is a COMBO challenge level. # Defeat [PERSON_NAME], collect gems, and es…" at bounding box center [960, 240] width 229 height 434
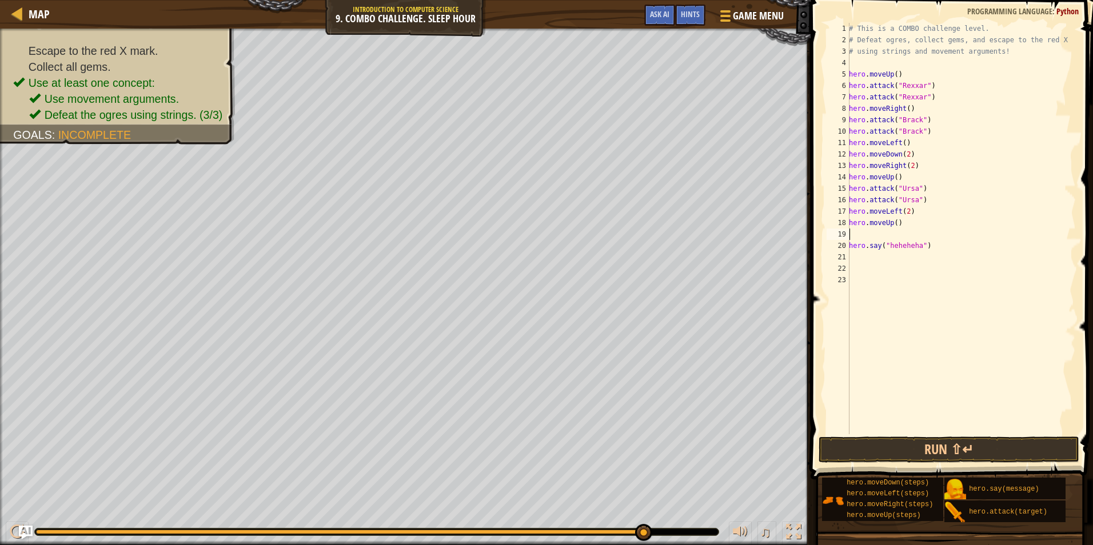
type textarea "hero.moveUp()"
click at [871, 232] on div "# This is a COMBO challenge level. # Defeat [PERSON_NAME], collect gems, and es…" at bounding box center [960, 240] width 229 height 434
type textarea "heromoveright"
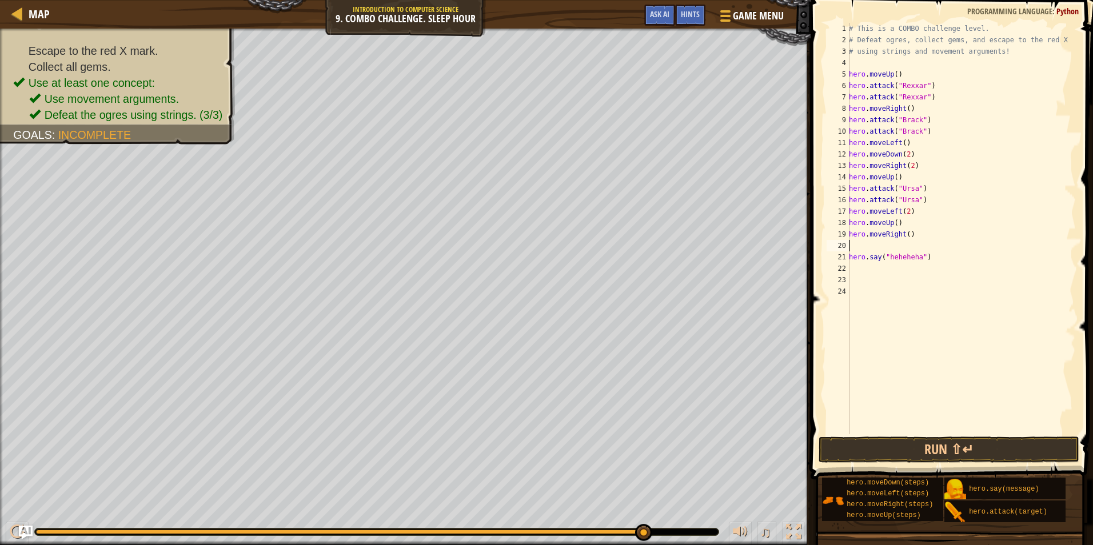
click at [906, 238] on div "# This is a COMBO challenge level. # Defeat [PERSON_NAME], collect gems, and es…" at bounding box center [960, 240] width 229 height 434
type textarea "hero.moveRight(3)"
click at [852, 243] on div "# This is a COMBO challenge level. # Defeat [PERSON_NAME], collect gems, and es…" at bounding box center [960, 240] width 229 height 434
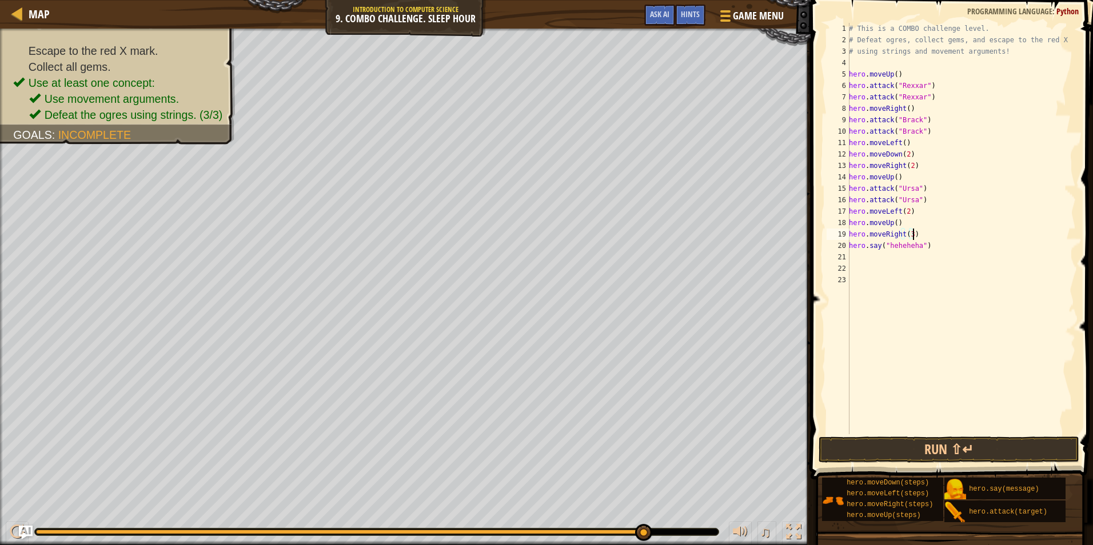
click at [909, 235] on div "# This is a COMBO challenge level. # Defeat [PERSON_NAME], collect gems, and es…" at bounding box center [960, 240] width 229 height 434
type textarea "hero.moveRight(2)"
click at [890, 259] on div "# This is a COMBO challenge level. # Defeat [PERSON_NAME], collect gems, and es…" at bounding box center [960, 240] width 229 height 434
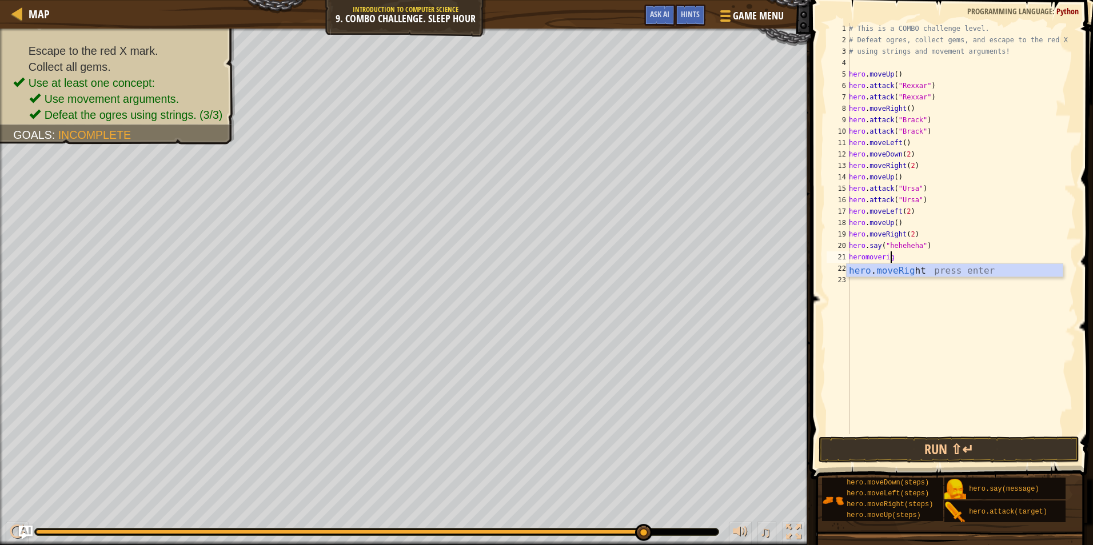
type textarea "heromoveright"
click at [882, 447] on button "Run ⇧↵" at bounding box center [948, 450] width 261 height 26
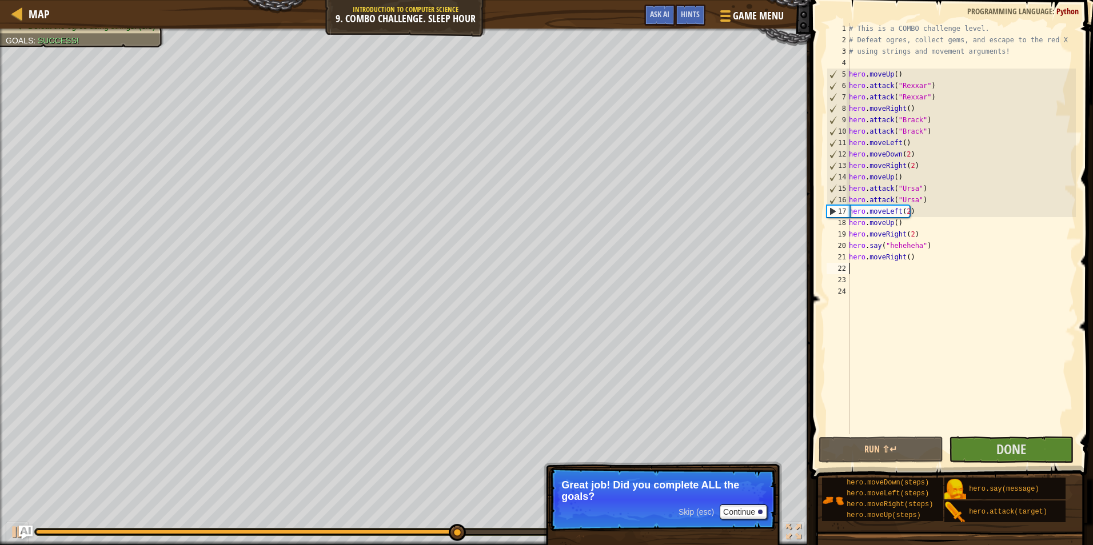
click at [694, 510] on span "Skip (esc)" at bounding box center [695, 511] width 35 height 9
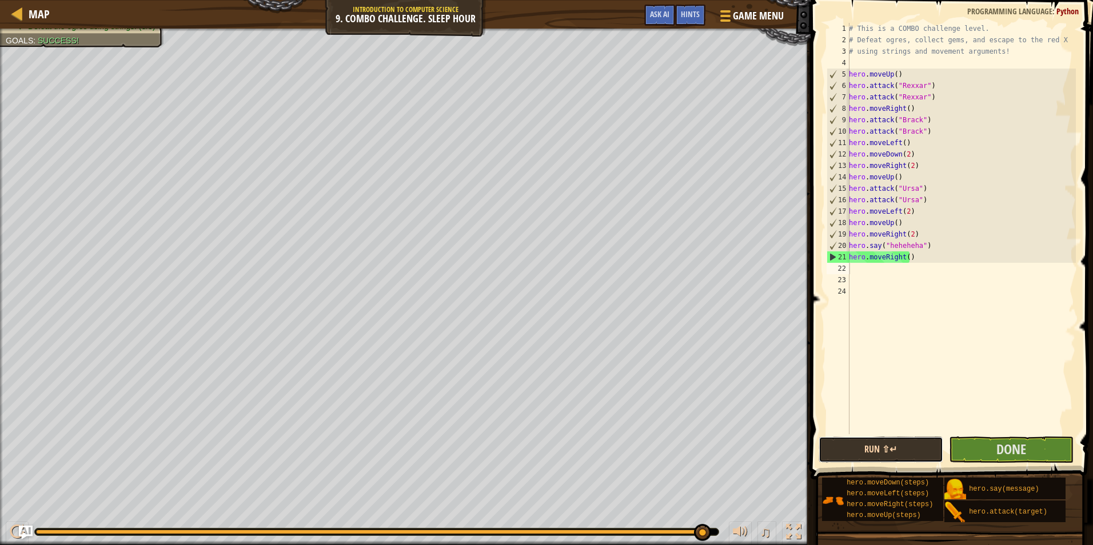
click at [909, 450] on button "Run ⇧↵" at bounding box center [880, 450] width 125 height 26
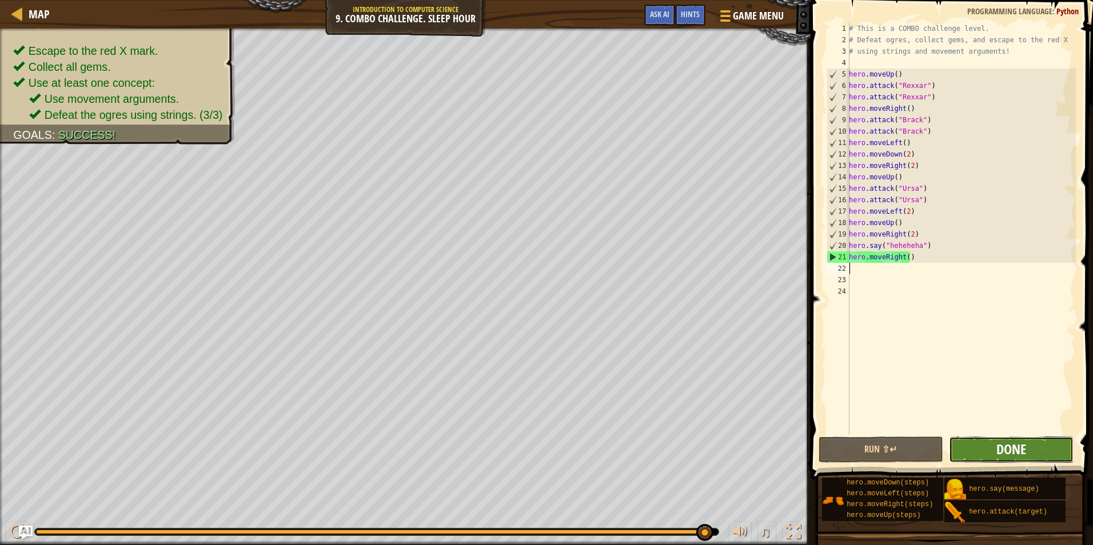
click at [1002, 455] on span "Done" at bounding box center [1011, 449] width 30 height 18
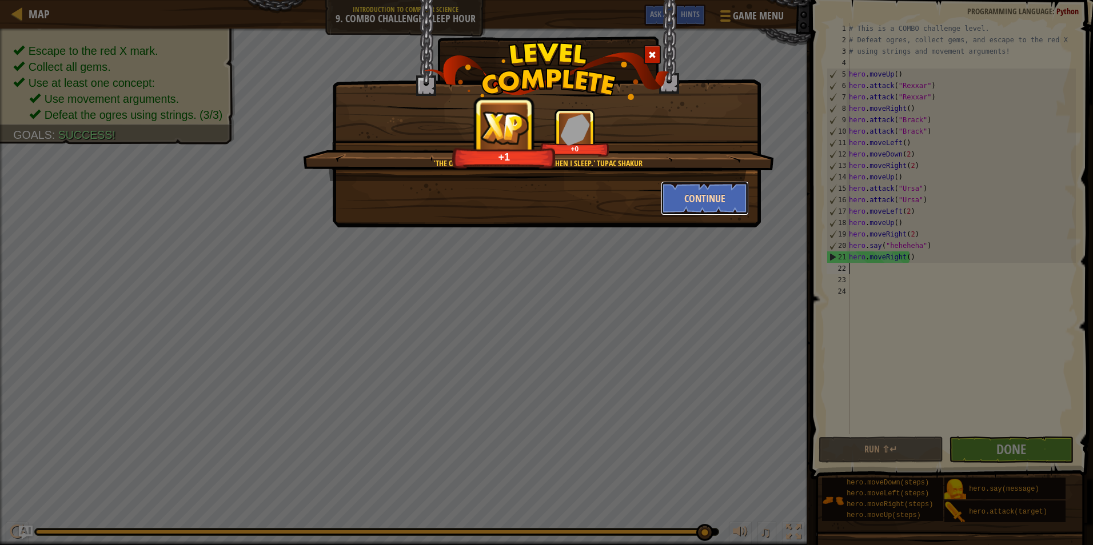
click at [689, 200] on button "Continue" at bounding box center [705, 198] width 89 height 34
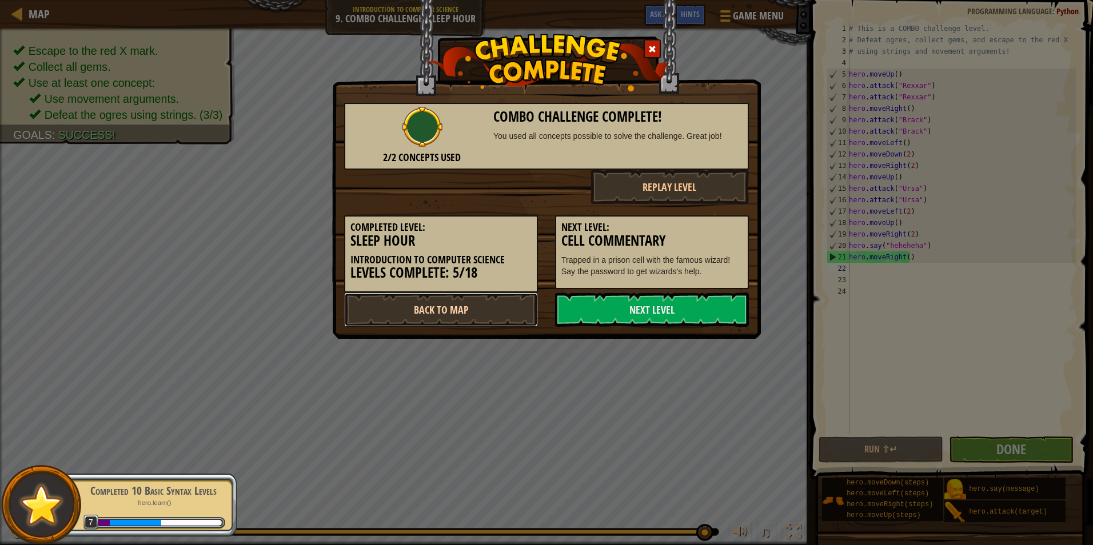
click at [513, 307] on link "Back to Map" at bounding box center [441, 310] width 194 height 34
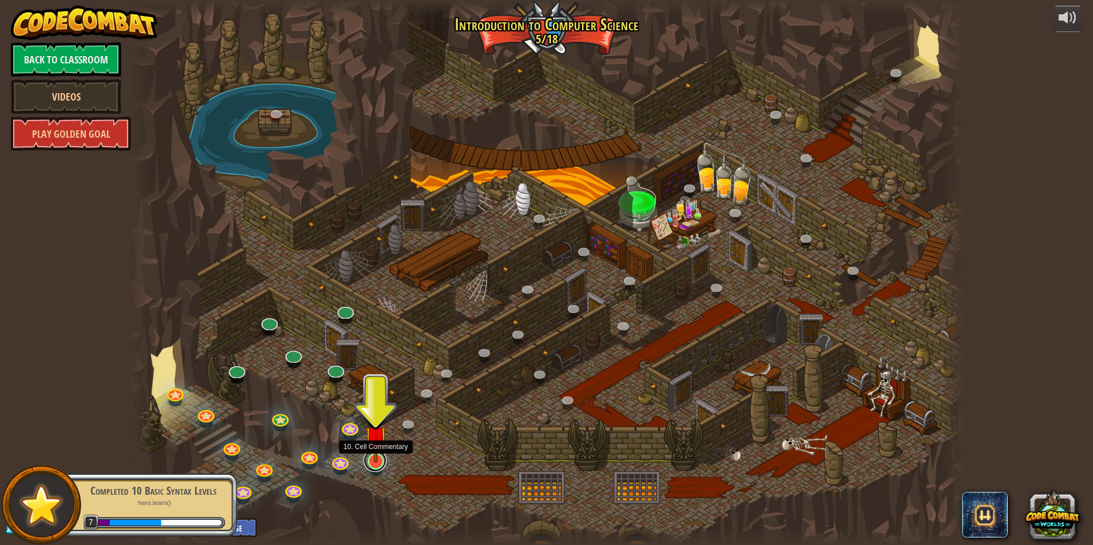
click at [381, 467] on link at bounding box center [374, 460] width 23 height 23
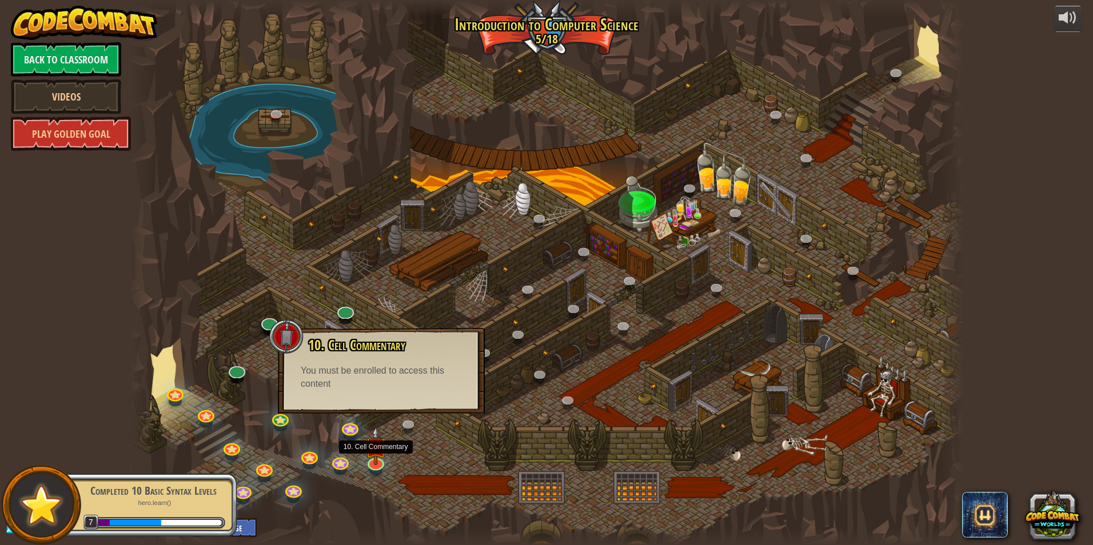
click at [440, 492] on div at bounding box center [546, 272] width 834 height 545
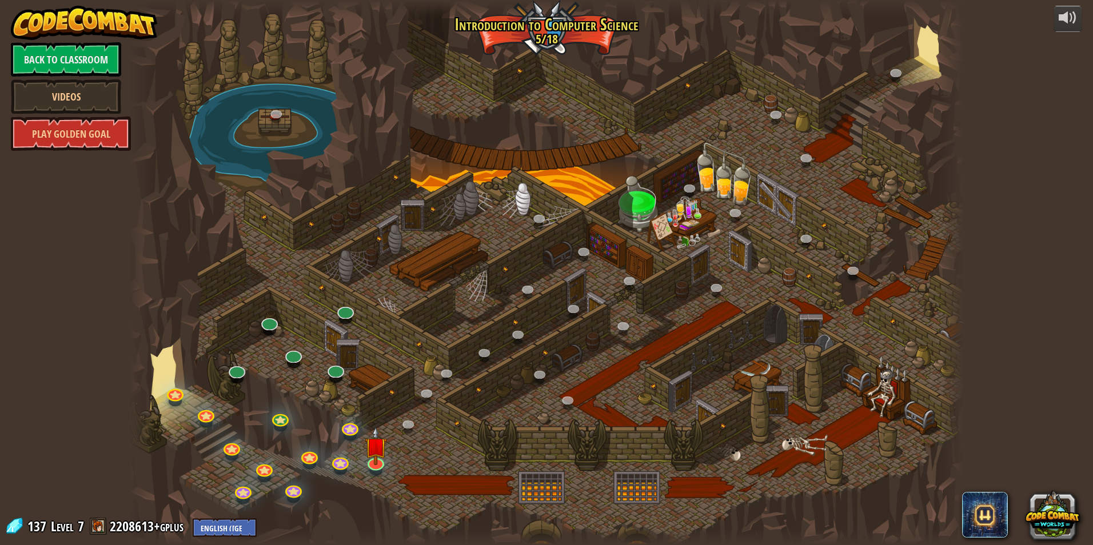
click at [334, 377] on div "25. Kithgard Gates (Locked) Escape the Kithgard dungeons, and don't let the gua…" at bounding box center [546, 272] width 834 height 545
click at [339, 371] on link at bounding box center [334, 367] width 23 height 23
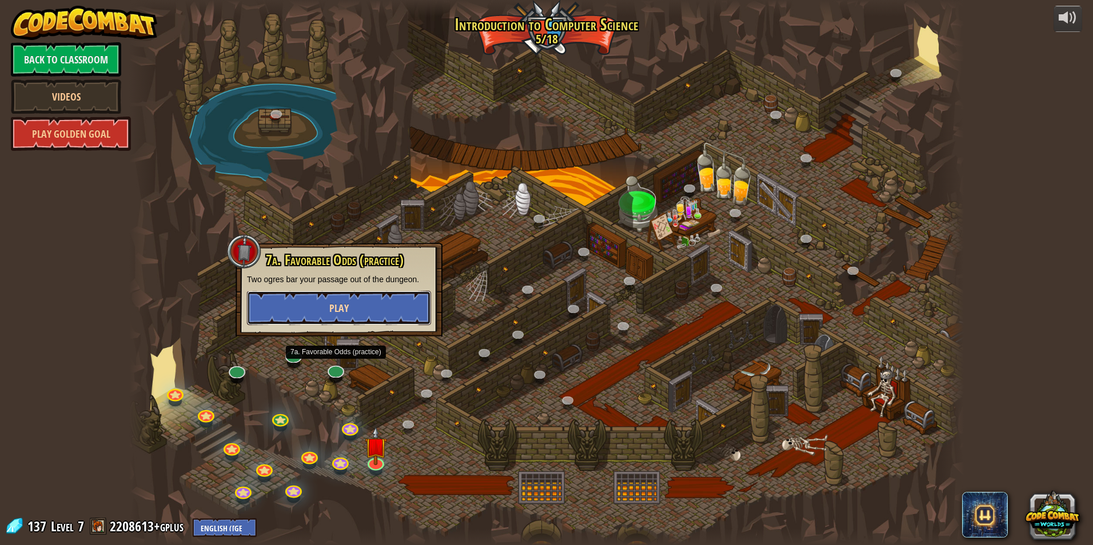
click at [347, 310] on span "Play" at bounding box center [338, 308] width 19 height 14
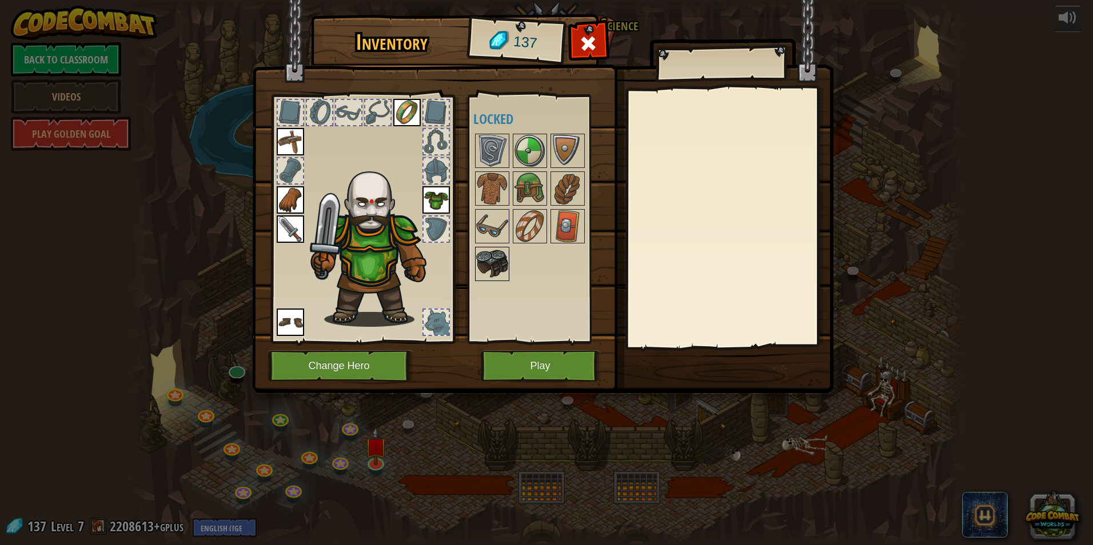
click at [504, 269] on img at bounding box center [492, 264] width 32 height 32
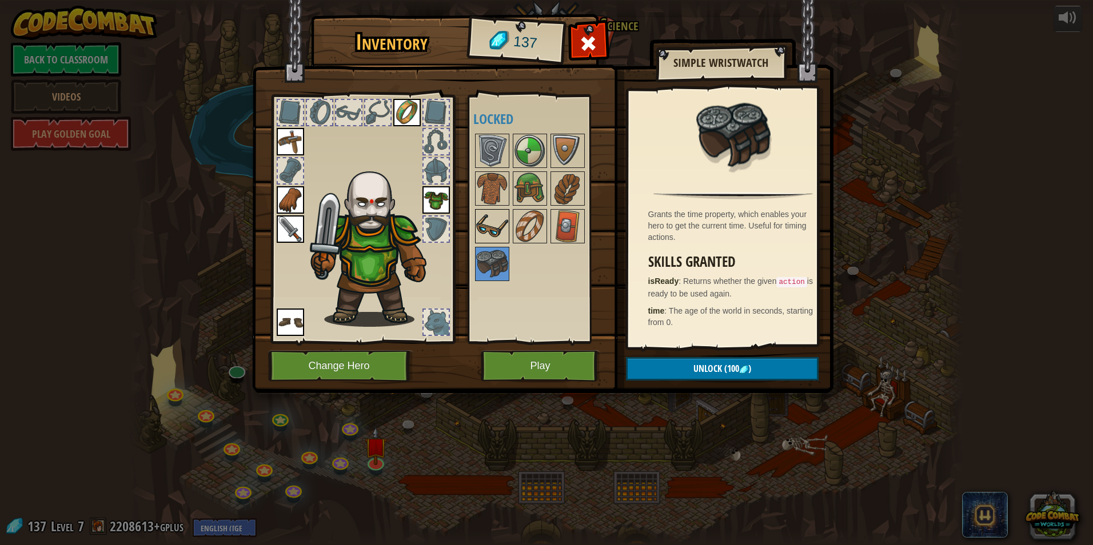
click at [484, 235] on img at bounding box center [492, 226] width 32 height 32
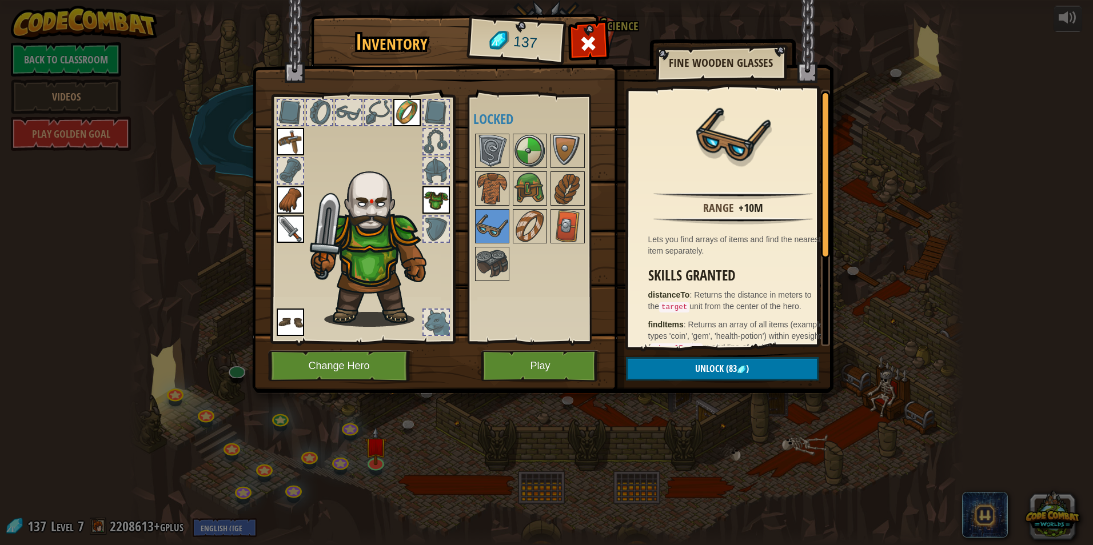
scroll to position [57, 0]
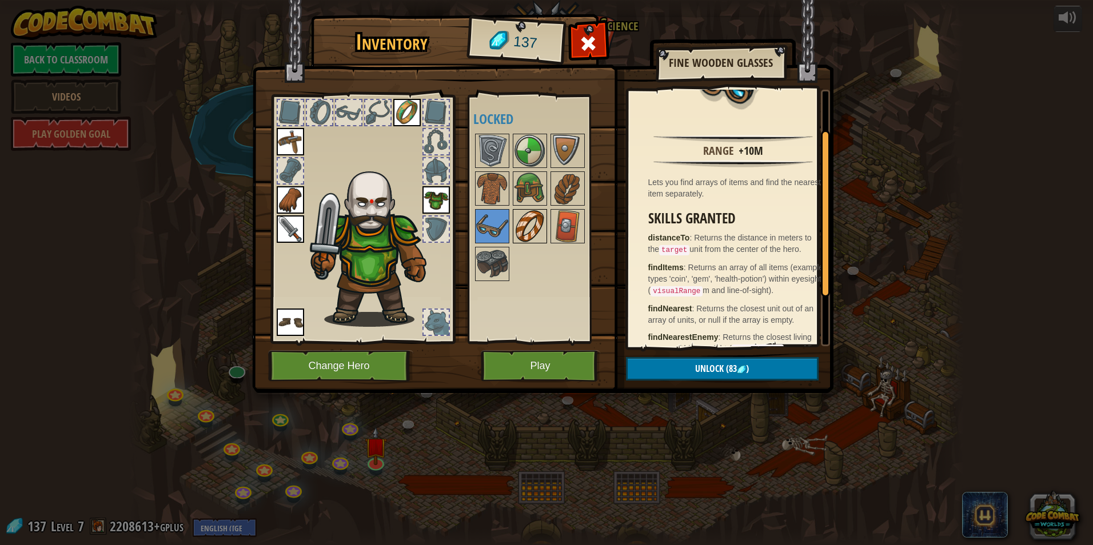
click at [523, 215] on img at bounding box center [530, 226] width 32 height 32
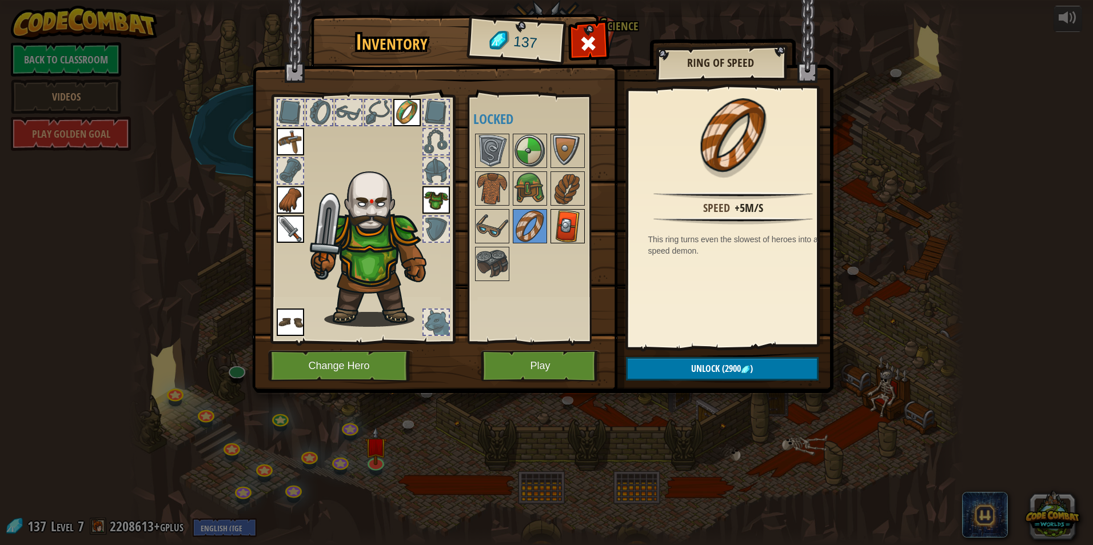
click at [575, 226] on img at bounding box center [567, 226] width 32 height 32
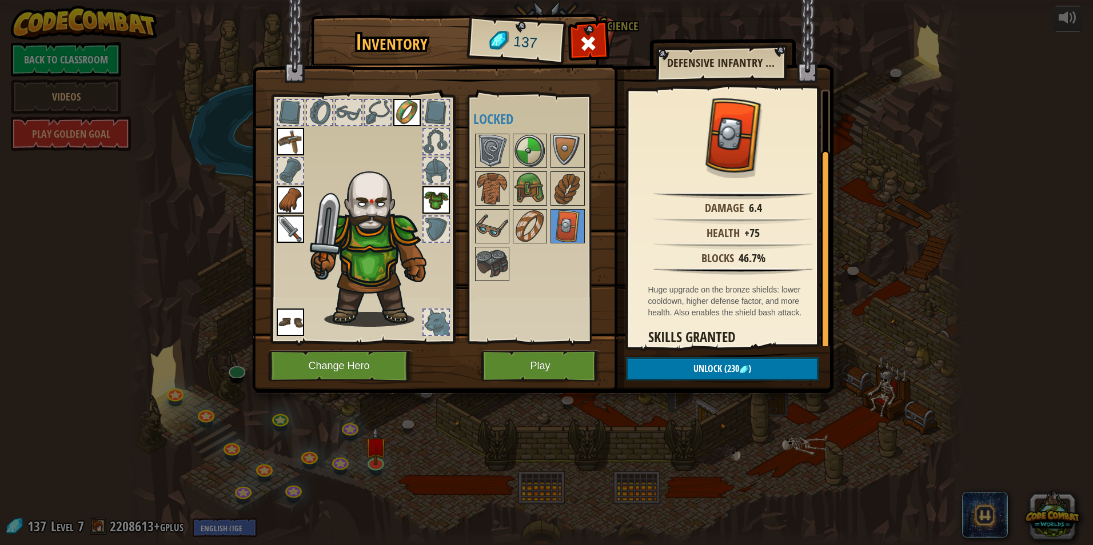
scroll to position [67, 0]
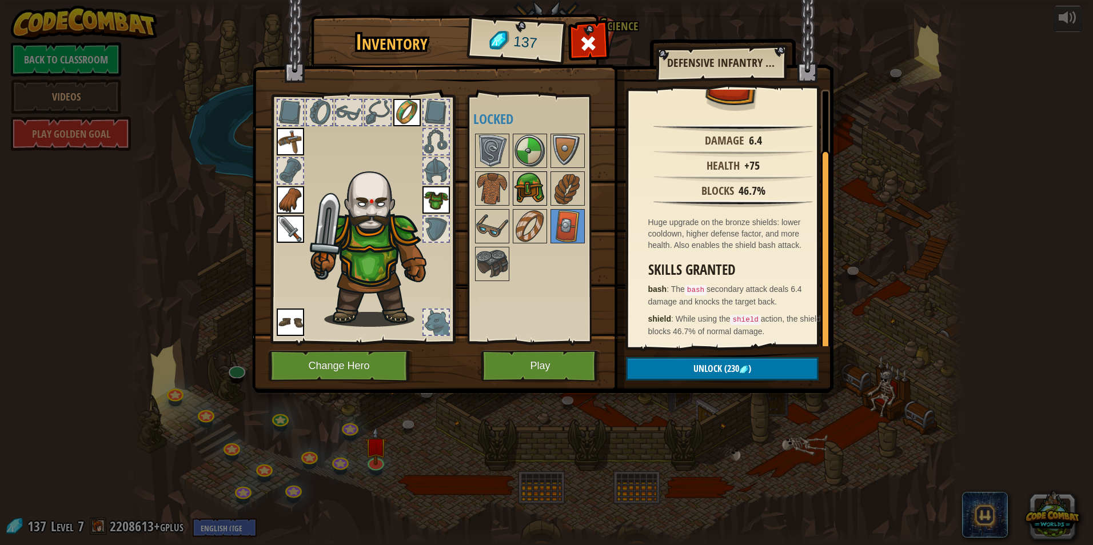
click at [519, 197] on img at bounding box center [530, 189] width 32 height 32
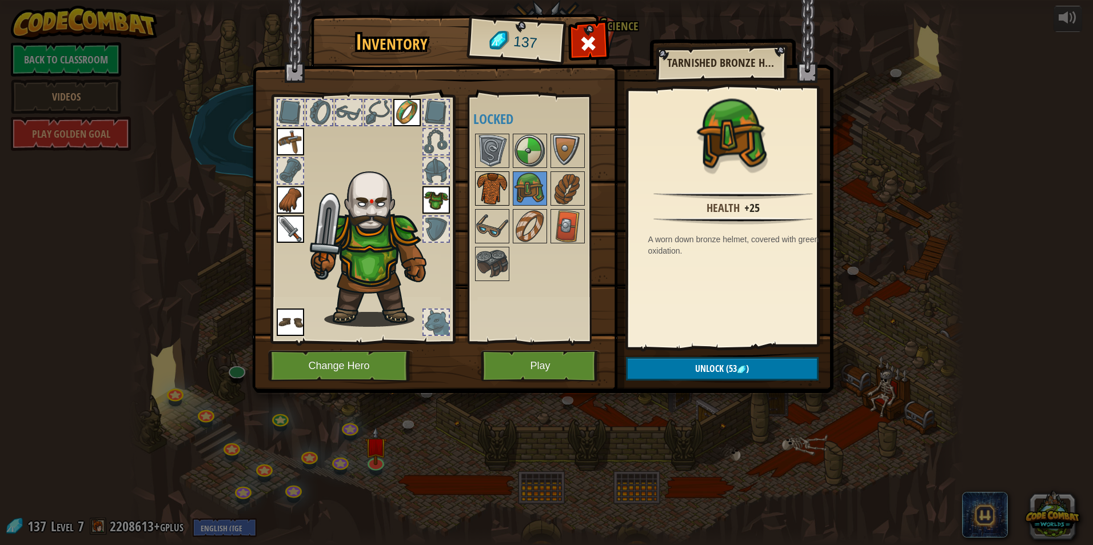
click at [493, 197] on img at bounding box center [492, 189] width 32 height 32
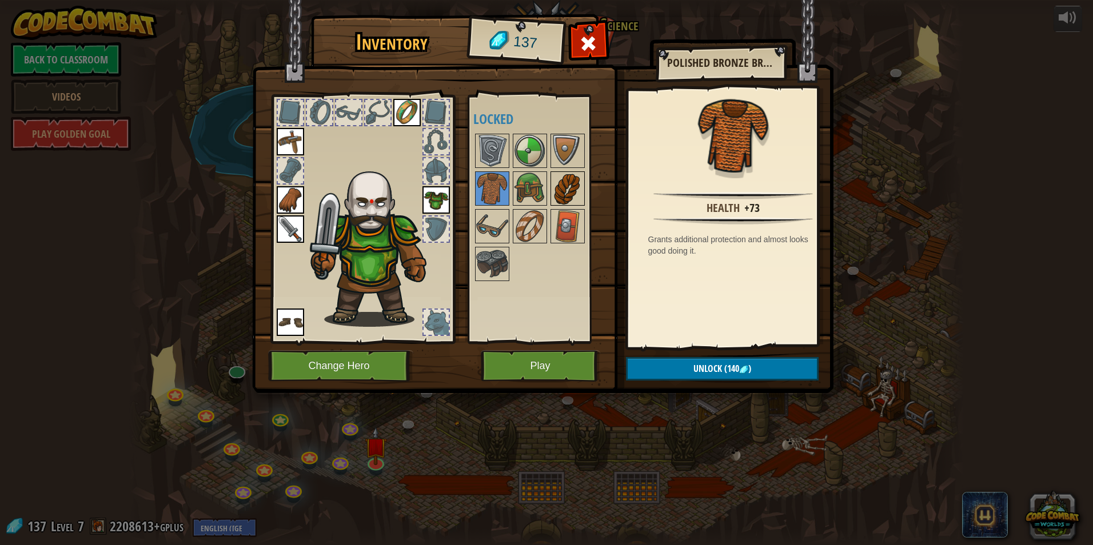
click at [567, 183] on img at bounding box center [567, 189] width 32 height 32
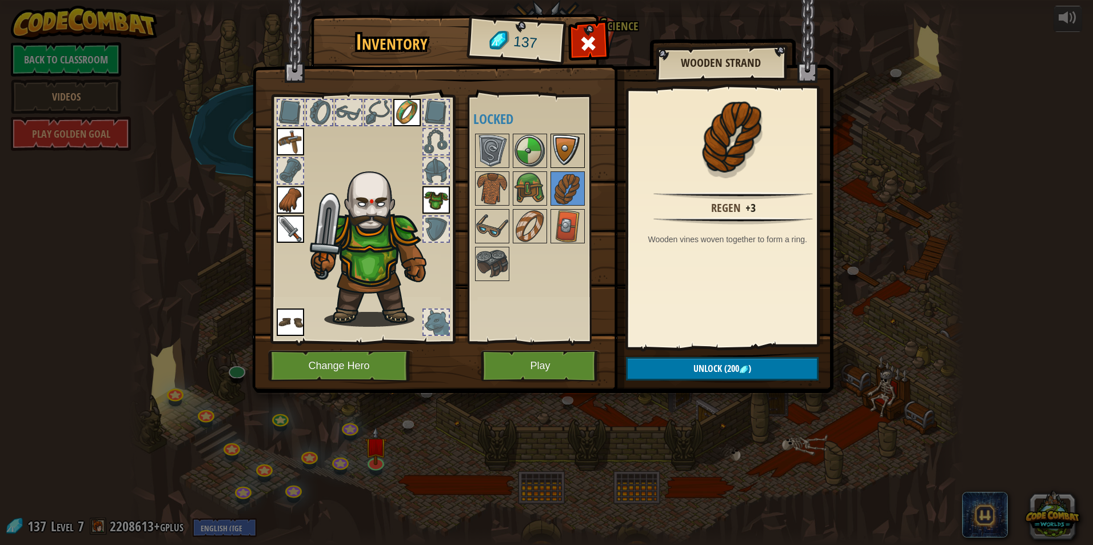
click at [556, 157] on img at bounding box center [567, 151] width 32 height 32
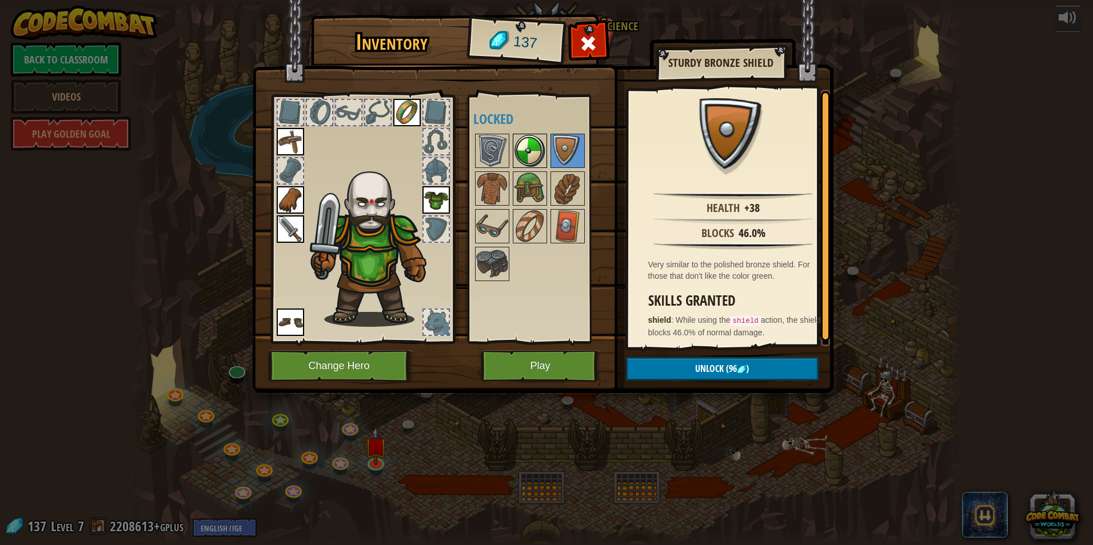
click at [531, 151] on img at bounding box center [530, 151] width 32 height 32
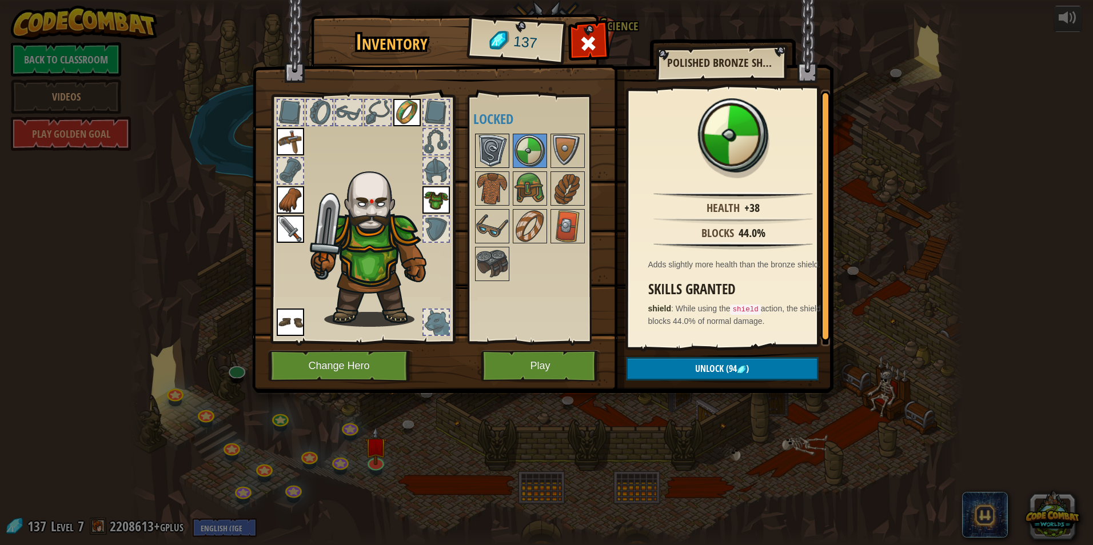
click at [494, 159] on img at bounding box center [492, 151] width 32 height 32
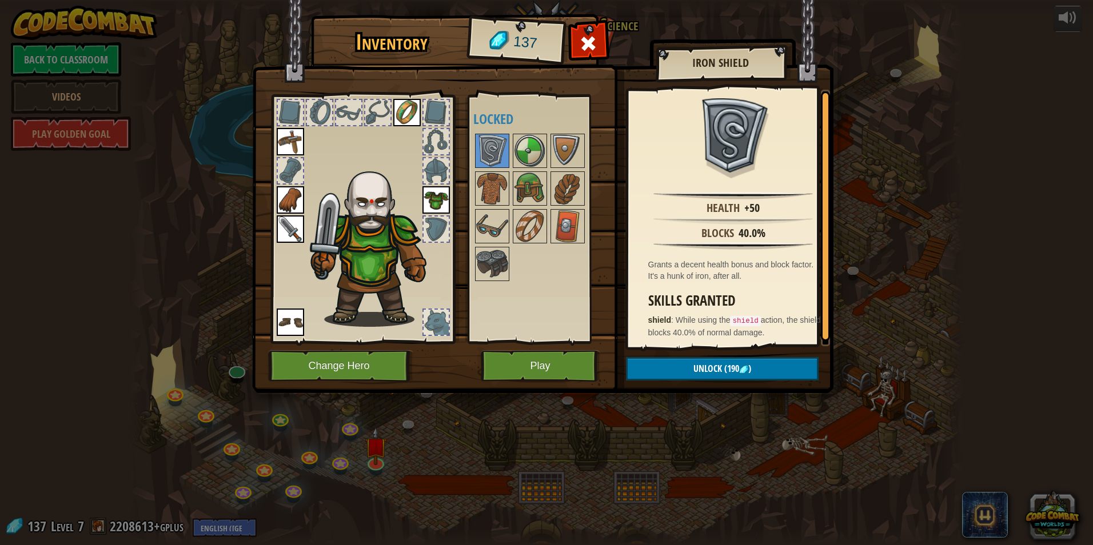
scroll to position [2, 0]
click at [552, 149] on img at bounding box center [567, 151] width 32 height 32
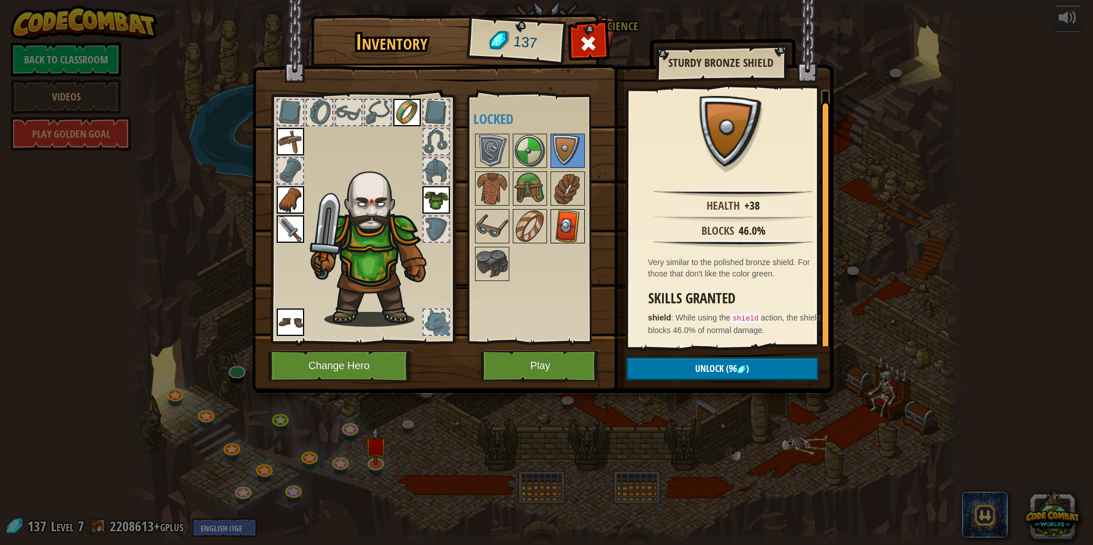
drag, startPoint x: 585, startPoint y: 225, endPoint x: 577, endPoint y: 225, distance: 8.0
click at [585, 225] on div at bounding box center [544, 207] width 143 height 151
click at [576, 225] on img at bounding box center [567, 226] width 32 height 32
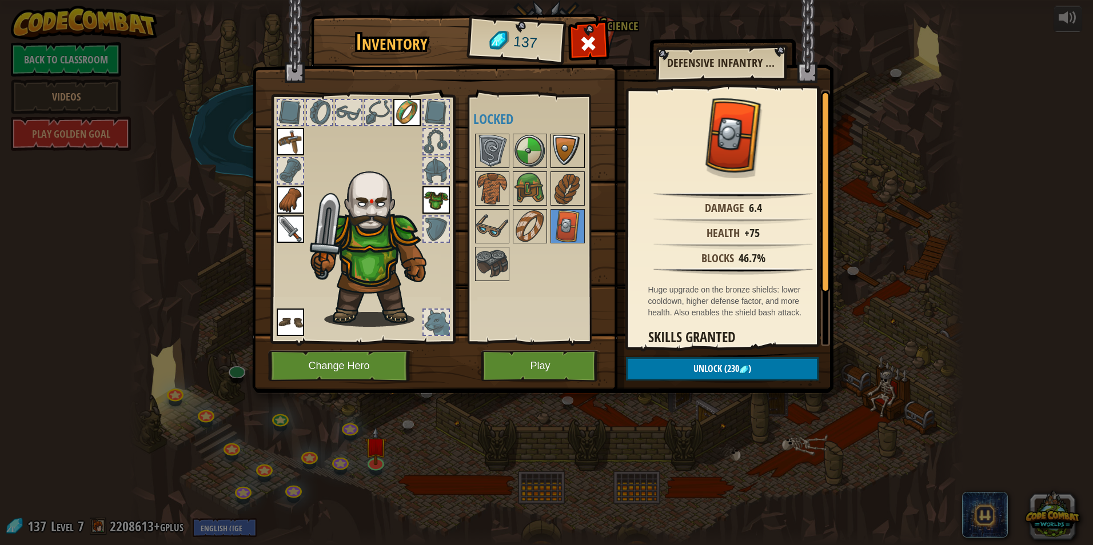
click at [554, 146] on img at bounding box center [567, 151] width 32 height 32
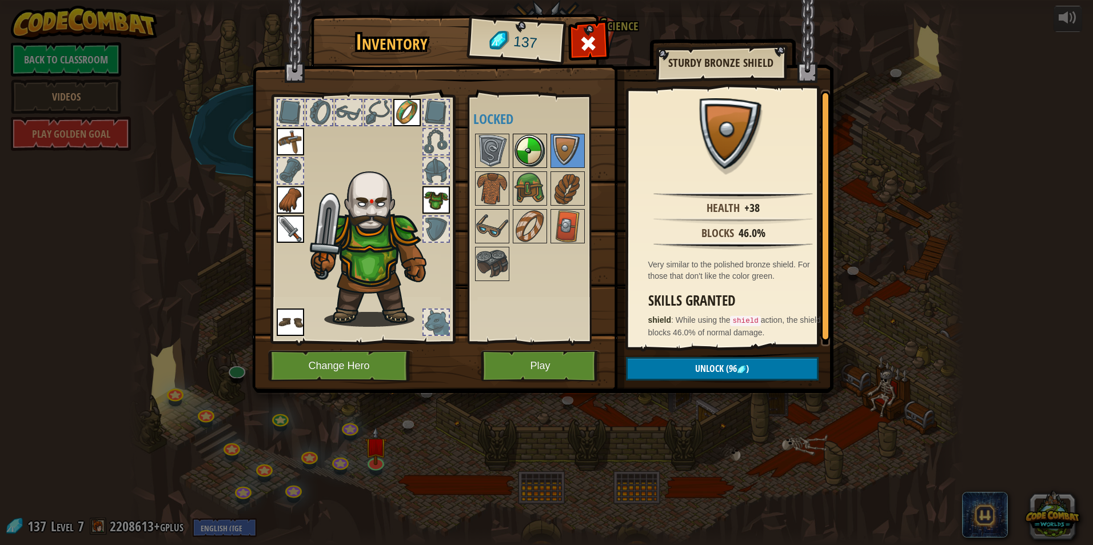
click at [538, 148] on img at bounding box center [530, 151] width 32 height 32
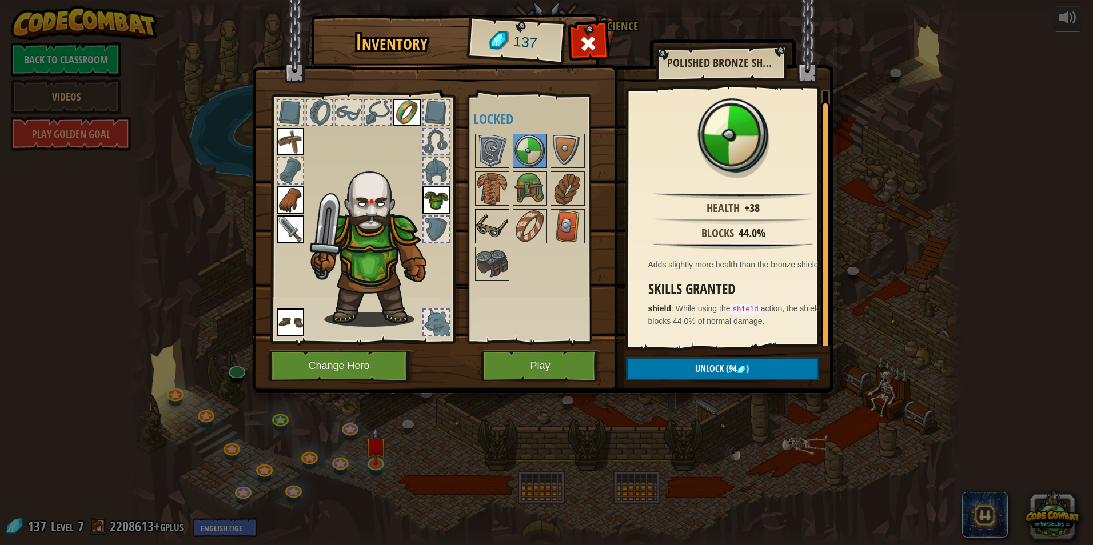
click at [497, 221] on img at bounding box center [492, 226] width 32 height 32
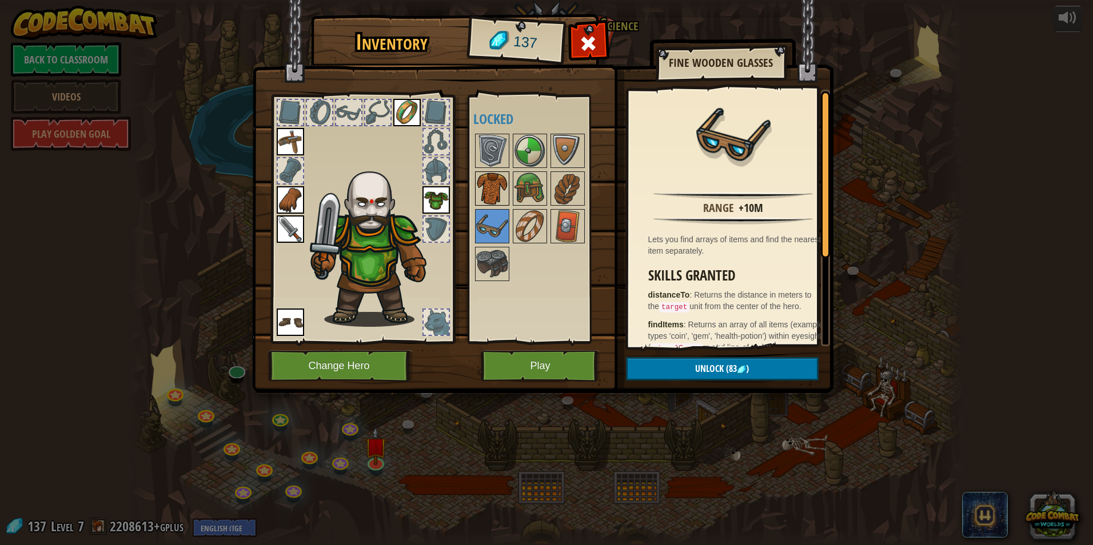
click at [494, 199] on img at bounding box center [492, 189] width 32 height 32
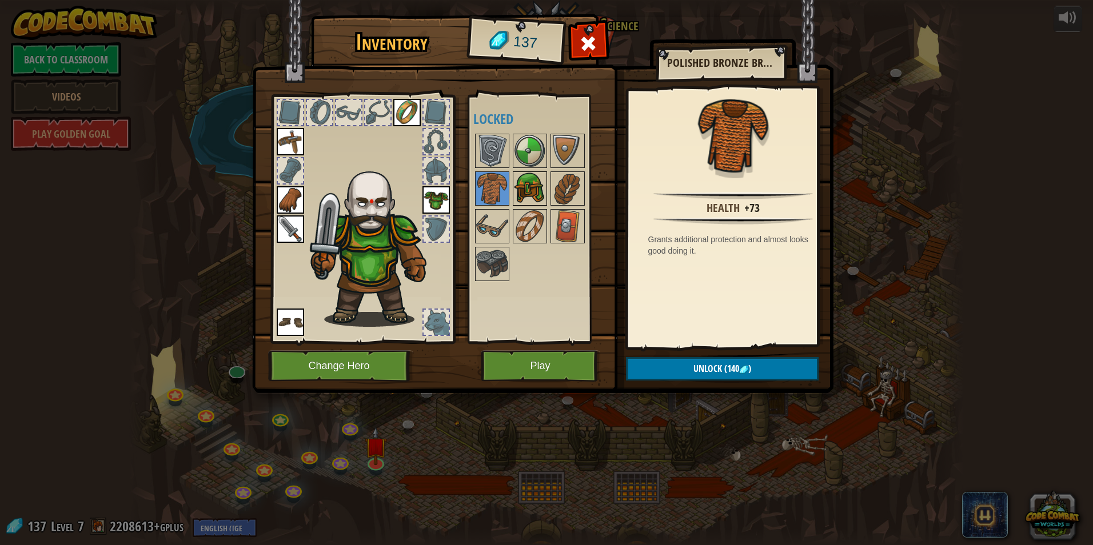
click at [535, 184] on img at bounding box center [530, 189] width 32 height 32
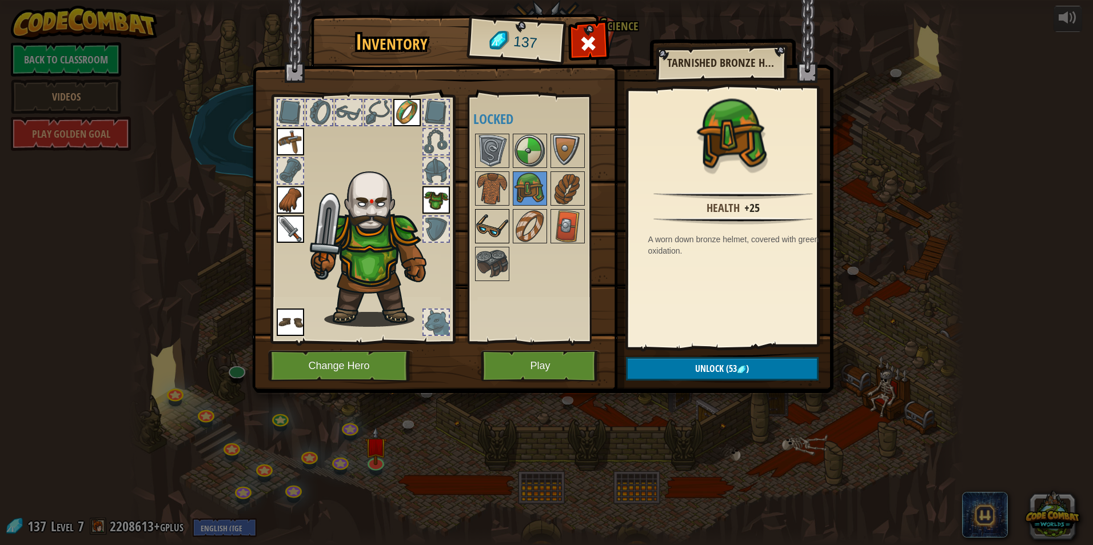
click at [489, 233] on img at bounding box center [492, 226] width 32 height 32
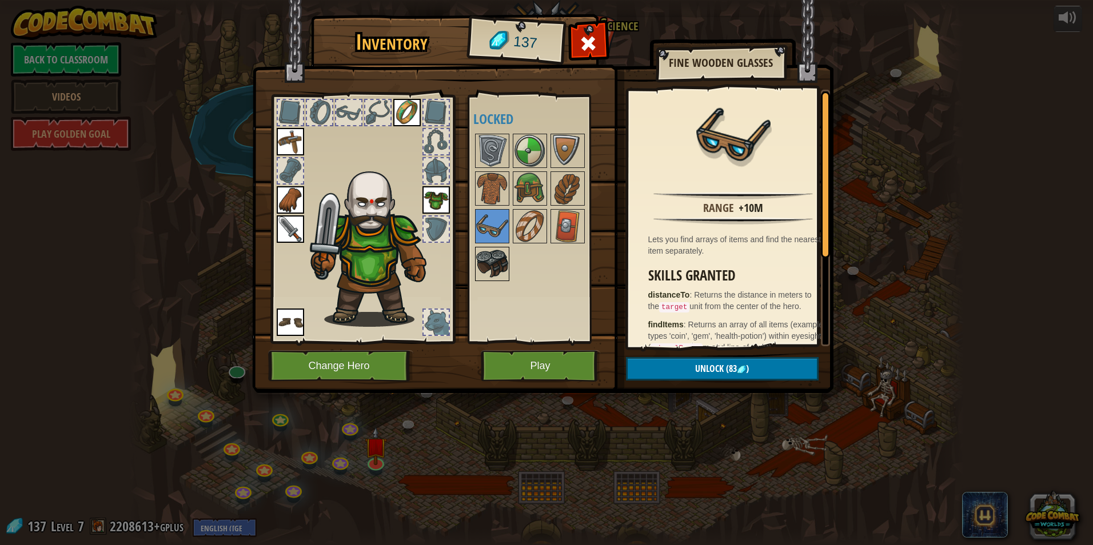
click at [494, 255] on img at bounding box center [492, 264] width 32 height 32
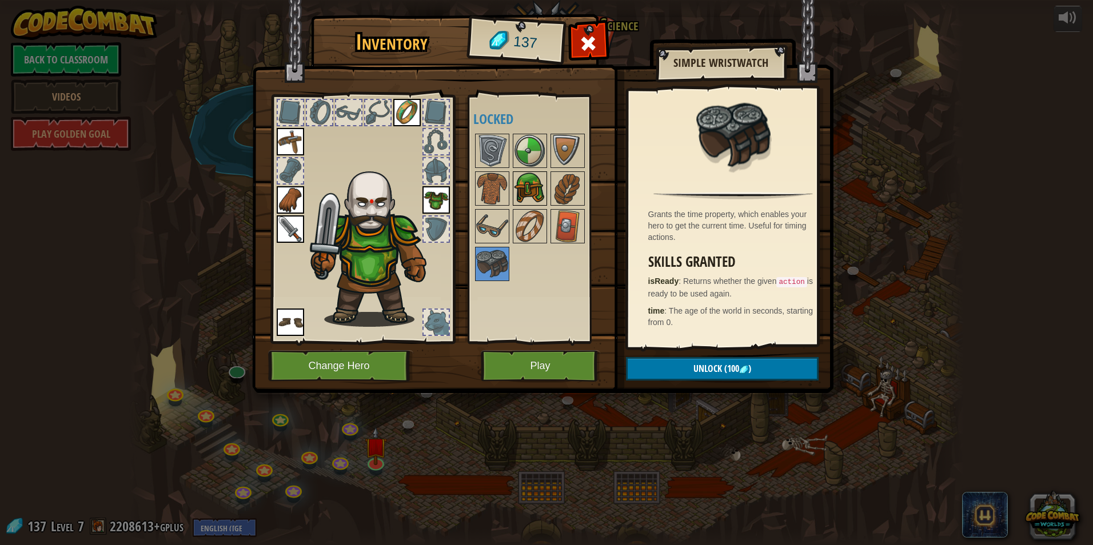
click at [521, 199] on img at bounding box center [530, 189] width 32 height 32
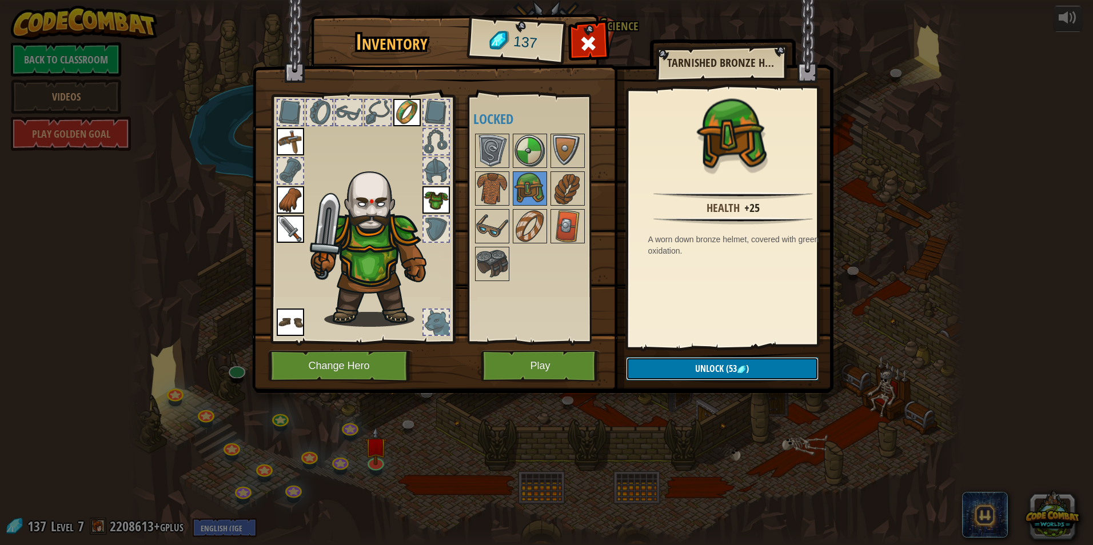
click at [732, 374] on span "(53" at bounding box center [729, 368] width 13 height 13
click at [757, 371] on button "Confirm" at bounding box center [722, 368] width 193 height 23
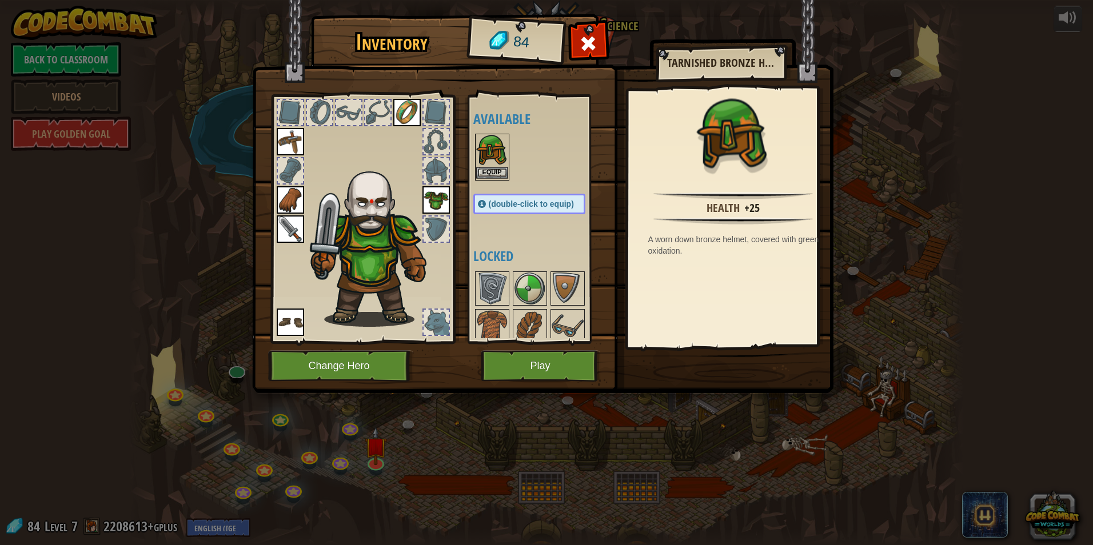
click at [495, 146] on img at bounding box center [492, 151] width 32 height 32
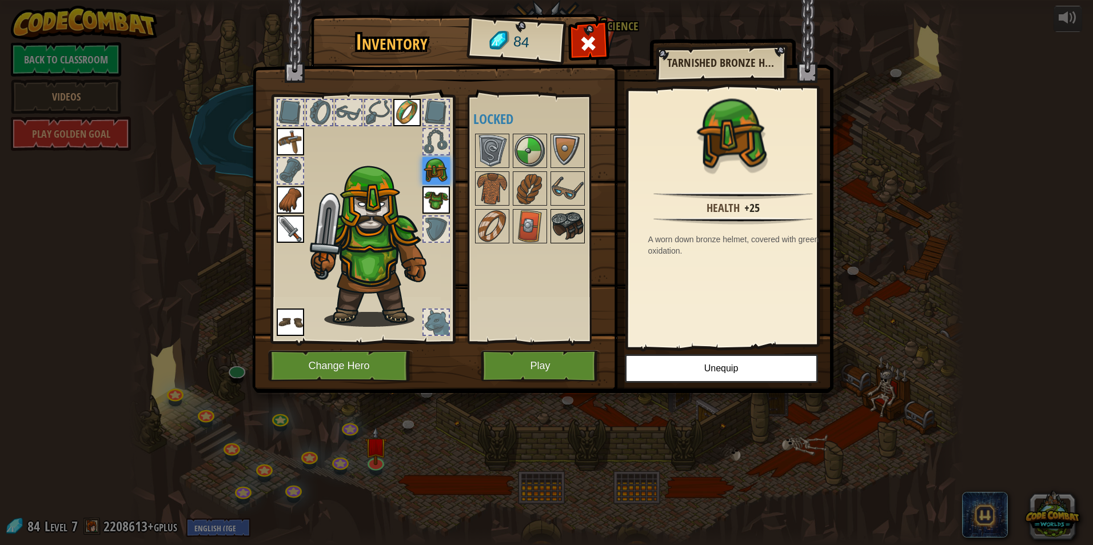
click at [562, 222] on img at bounding box center [567, 226] width 32 height 32
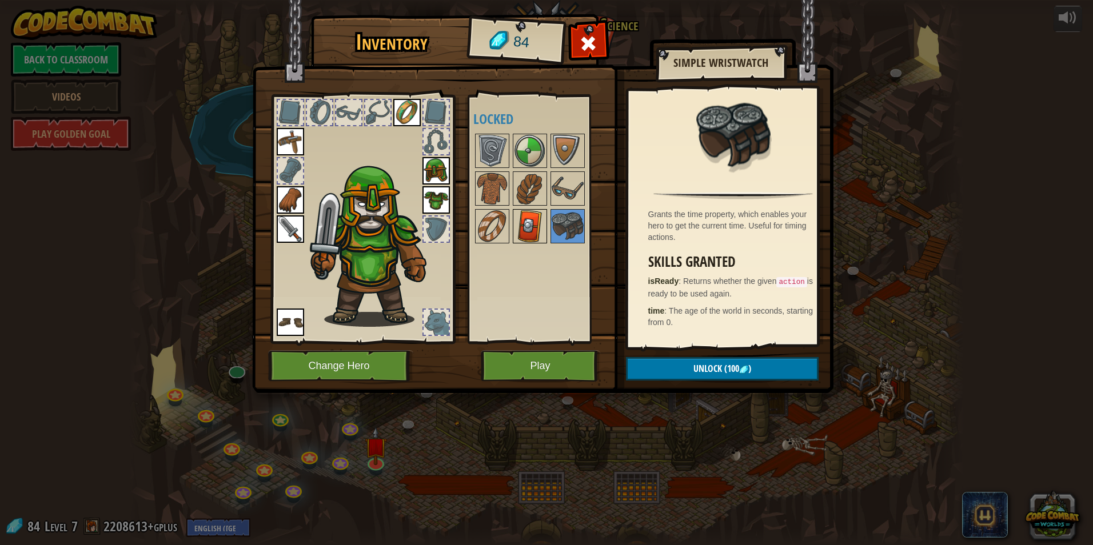
click at [529, 231] on img at bounding box center [530, 226] width 32 height 32
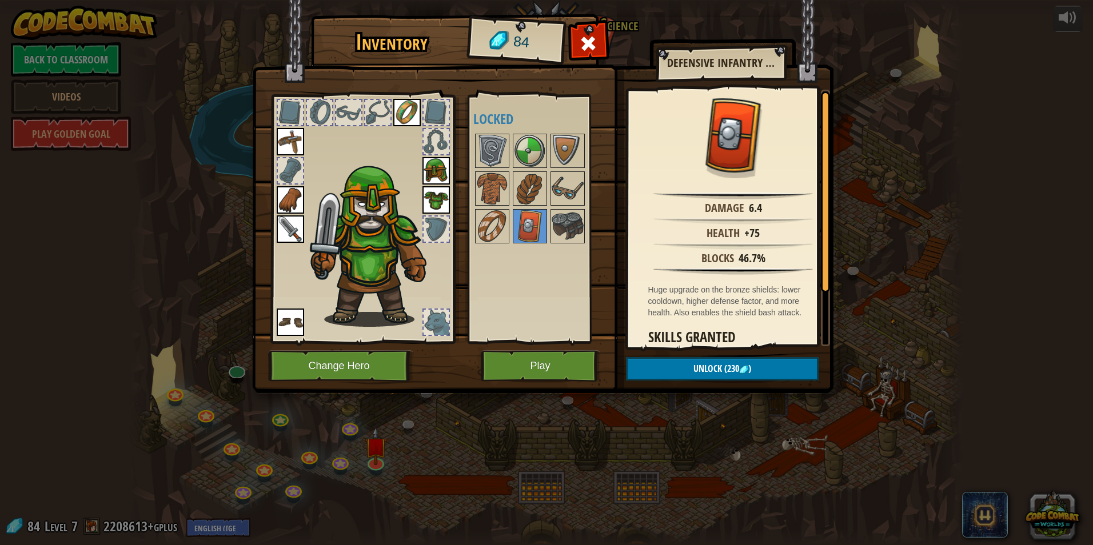
click at [509, 239] on div "Available Equip Equip Equip Equip Equip Equip Equip (double-click to equip) Loc…" at bounding box center [540, 219] width 135 height 238
click at [509, 241] on div at bounding box center [540, 188] width 135 height 113
click at [506, 241] on div at bounding box center [492, 226] width 34 height 34
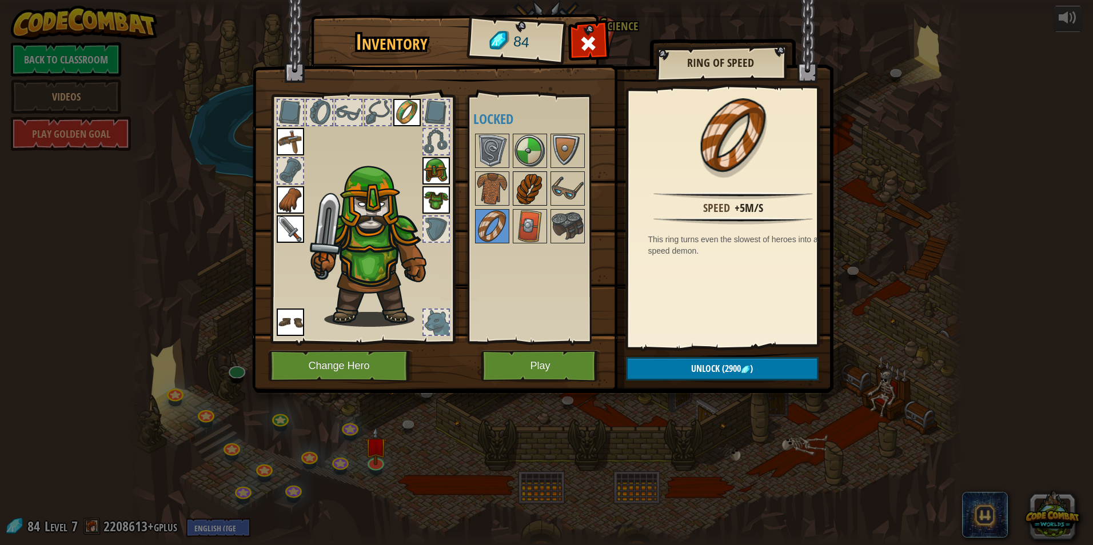
click at [538, 189] on img at bounding box center [530, 189] width 32 height 32
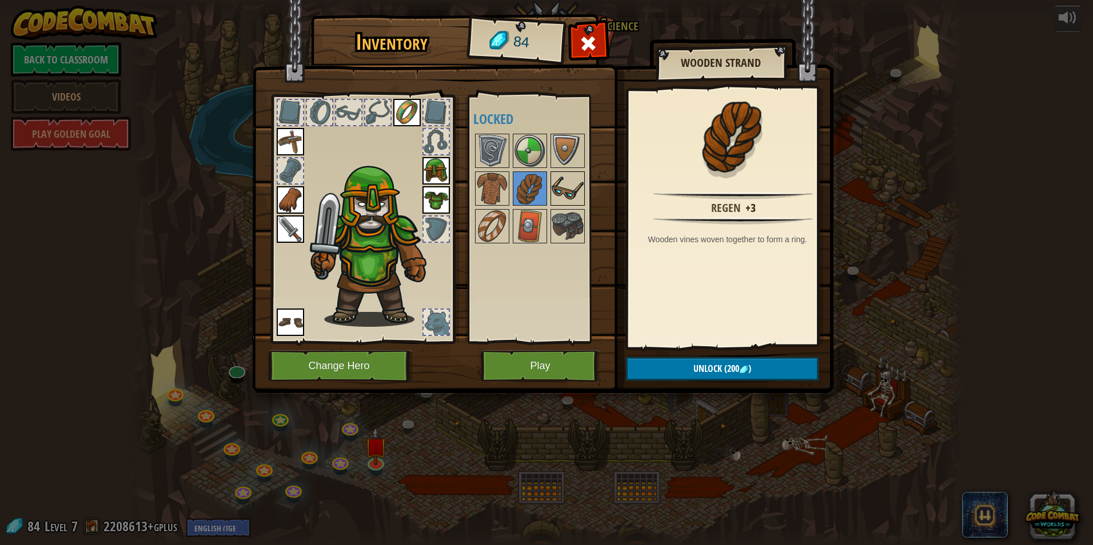
click at [557, 193] on img at bounding box center [567, 189] width 32 height 32
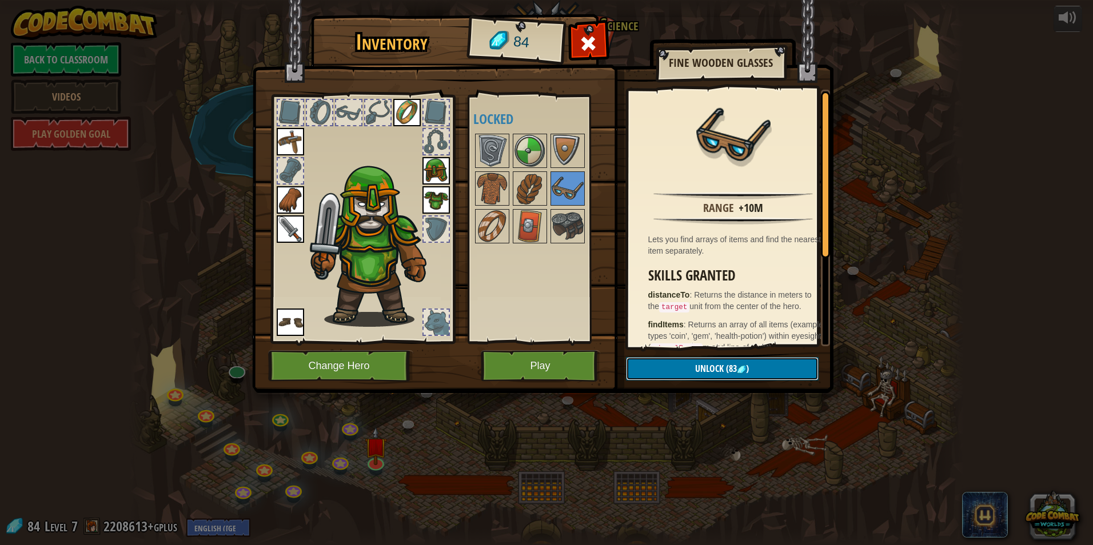
click at [766, 368] on button "Unlock (83 )" at bounding box center [722, 368] width 193 height 23
click at [765, 369] on button "Confirm" at bounding box center [722, 368] width 193 height 23
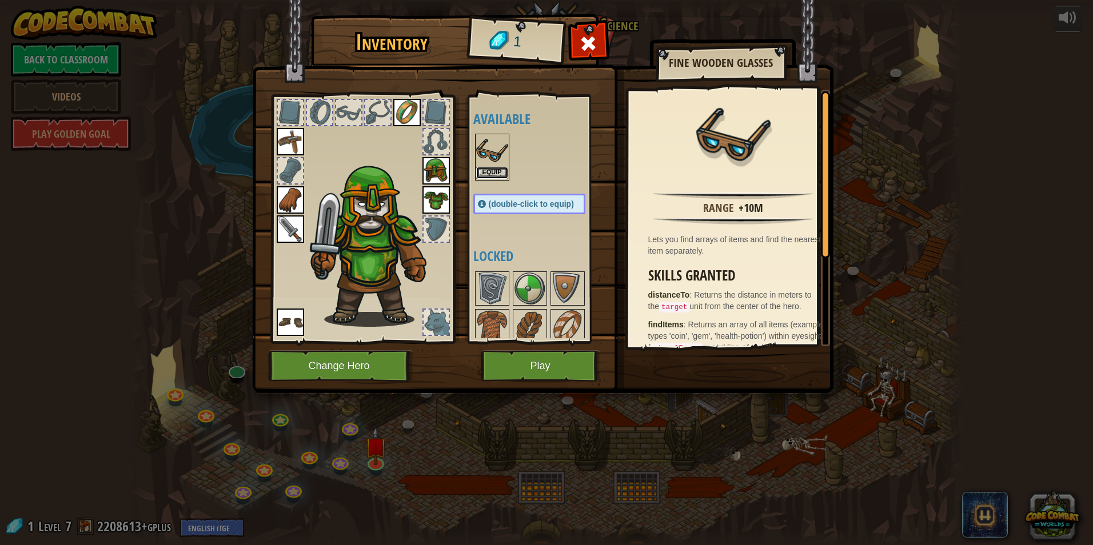
click at [497, 173] on button "Equip" at bounding box center [492, 173] width 32 height 12
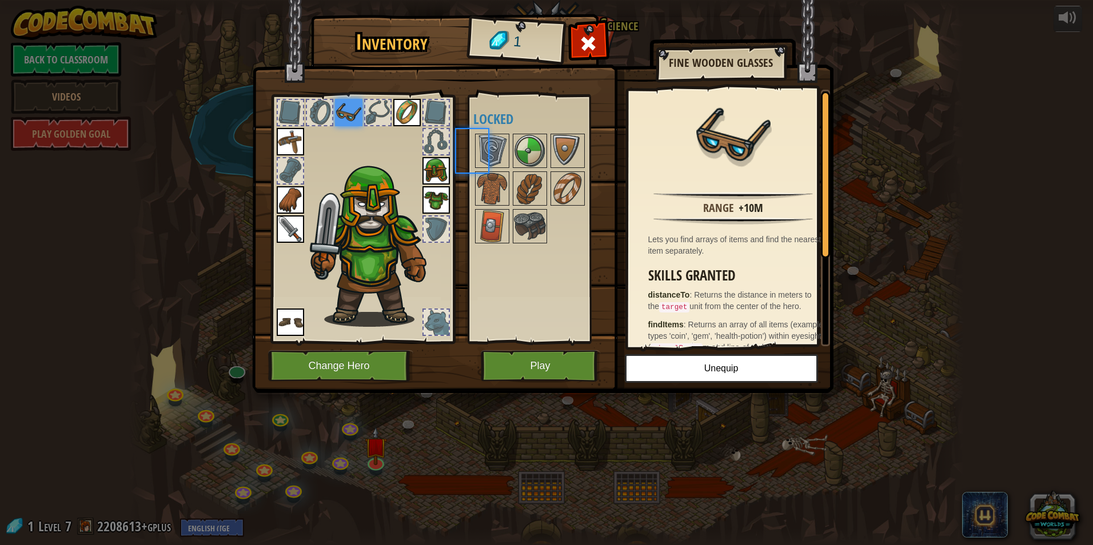
click at [496, 173] on img at bounding box center [492, 189] width 32 height 32
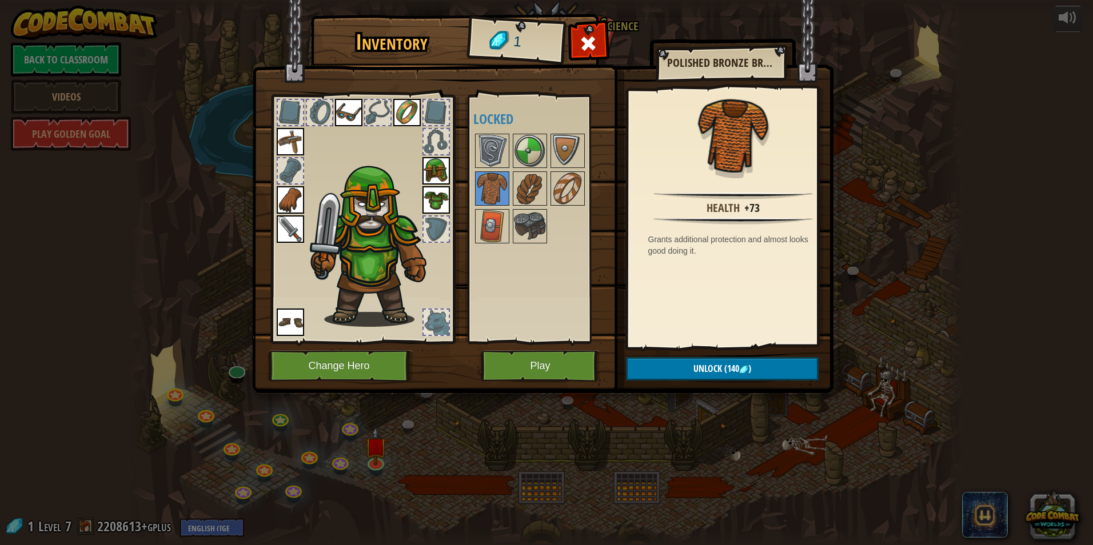
click at [429, 319] on div at bounding box center [435, 322] width 25 height 25
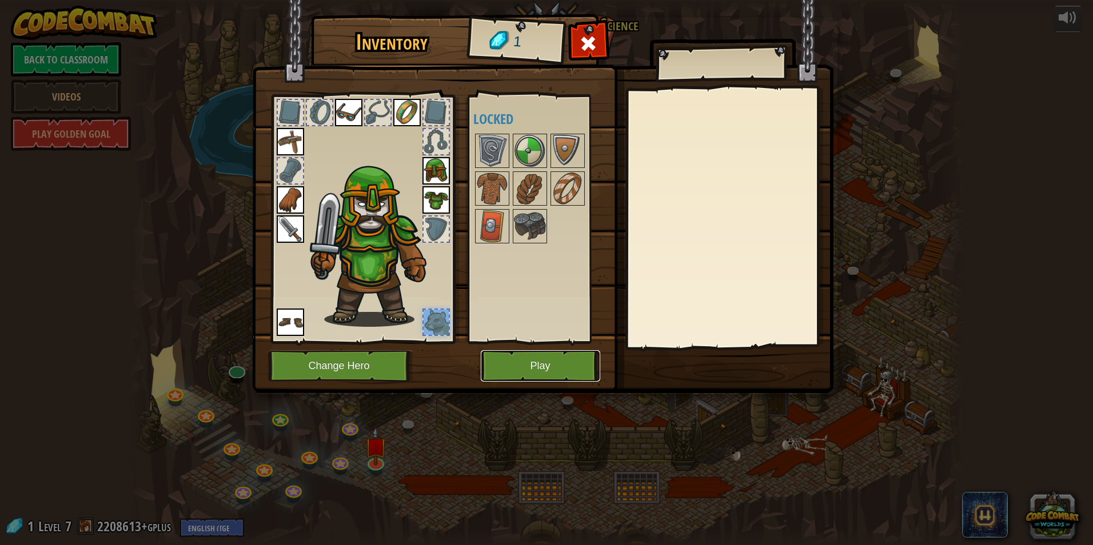
click at [541, 365] on button "Play" at bounding box center [540, 365] width 119 height 31
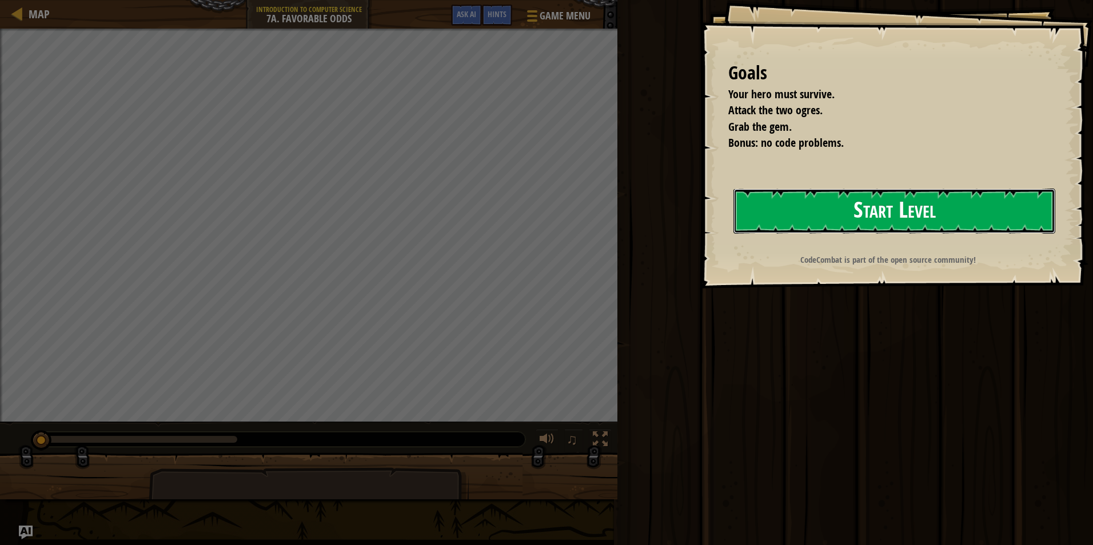
click at [835, 215] on button "Start Level" at bounding box center [894, 211] width 322 height 45
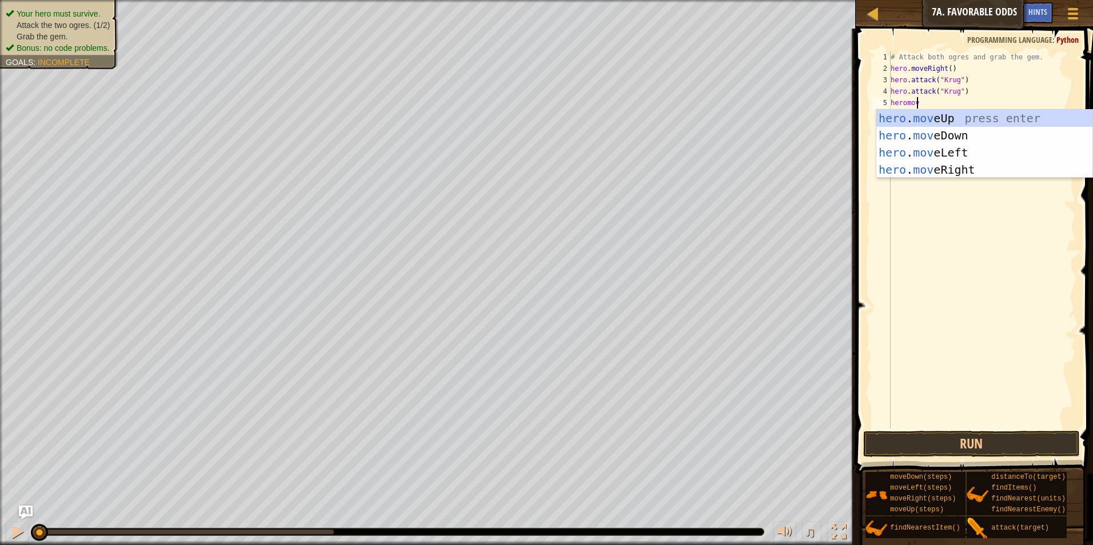
scroll to position [5, 2]
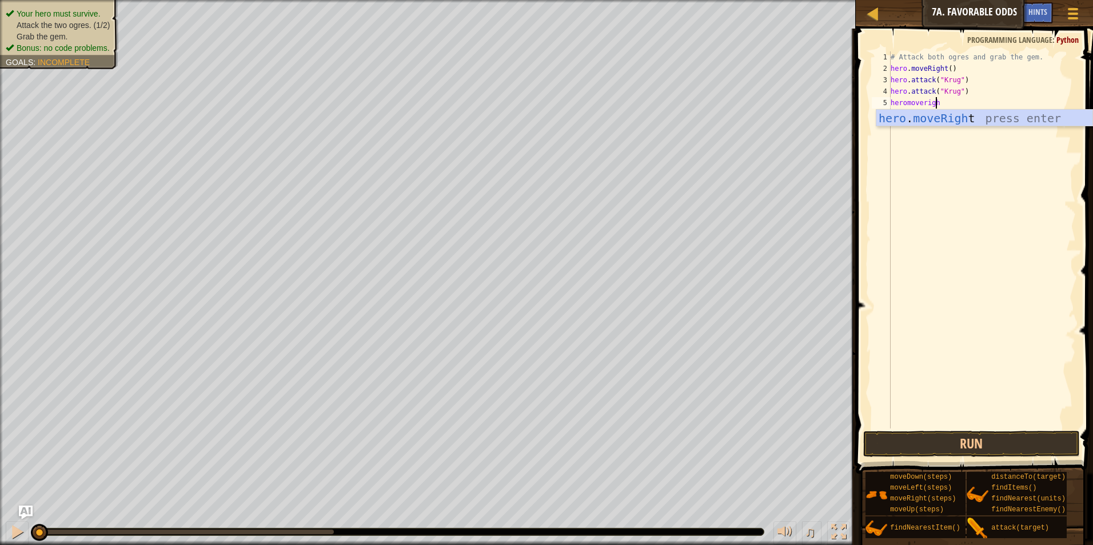
type textarea "heromoveright"
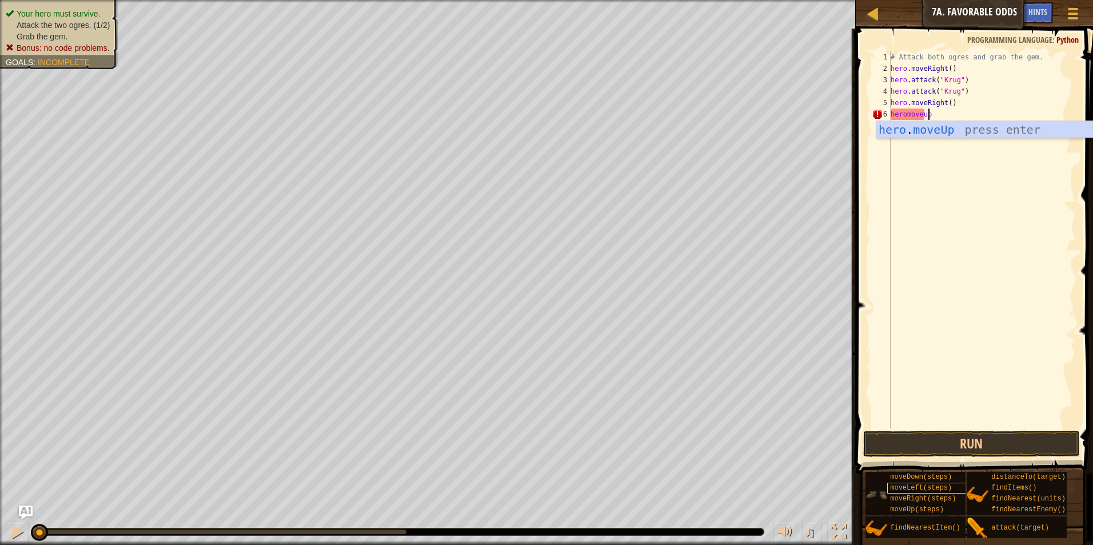
type textarea "heromoveup"
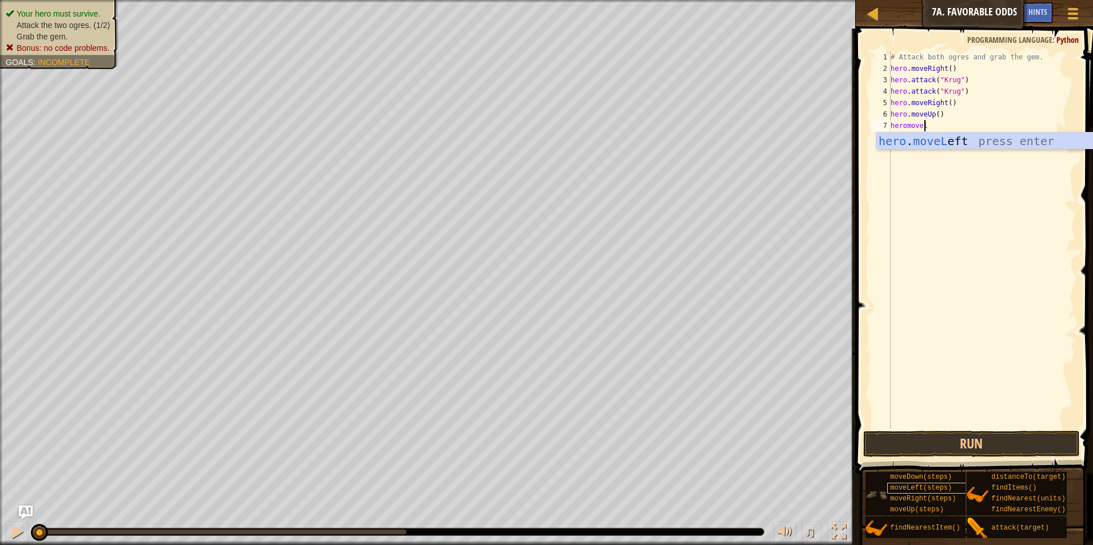
type textarea "heromove"
type textarea "hero.attack(Grump)"
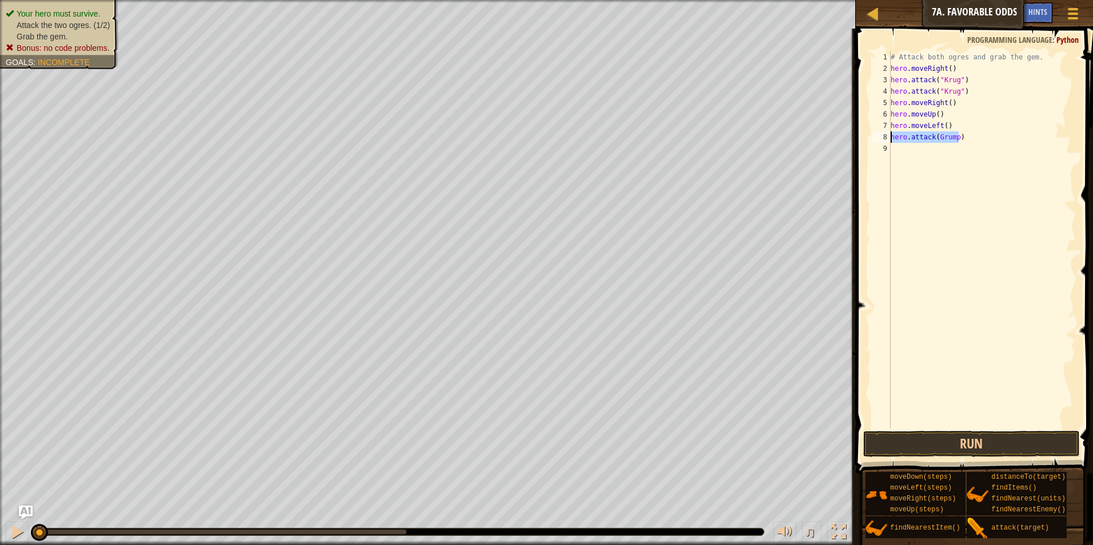
drag, startPoint x: 1016, startPoint y: 139, endPoint x: 883, endPoint y: 137, distance: 132.6
click at [883, 137] on div "hero.attack(Grump) 1 2 3 4 5 6 7 8 9 # Attack both ogres and grab the gem. hero…" at bounding box center [972, 239] width 206 height 377
click at [1013, 202] on div "# Attack both ogres and grab the gem. hero . moveRight ( ) hero . attack ( "[PE…" at bounding box center [981, 251] width 187 height 400
type textarea "hero.attack(Grump)"
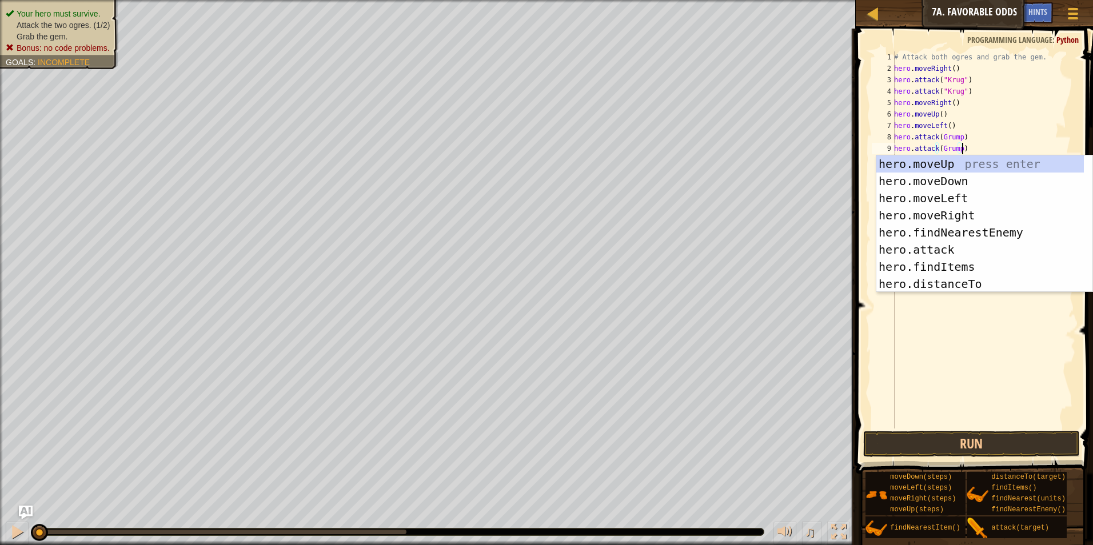
click at [982, 314] on div "# Attack both ogres and grab the gem. hero . moveRight ( ) hero . attack ( "[PE…" at bounding box center [983, 251] width 184 height 400
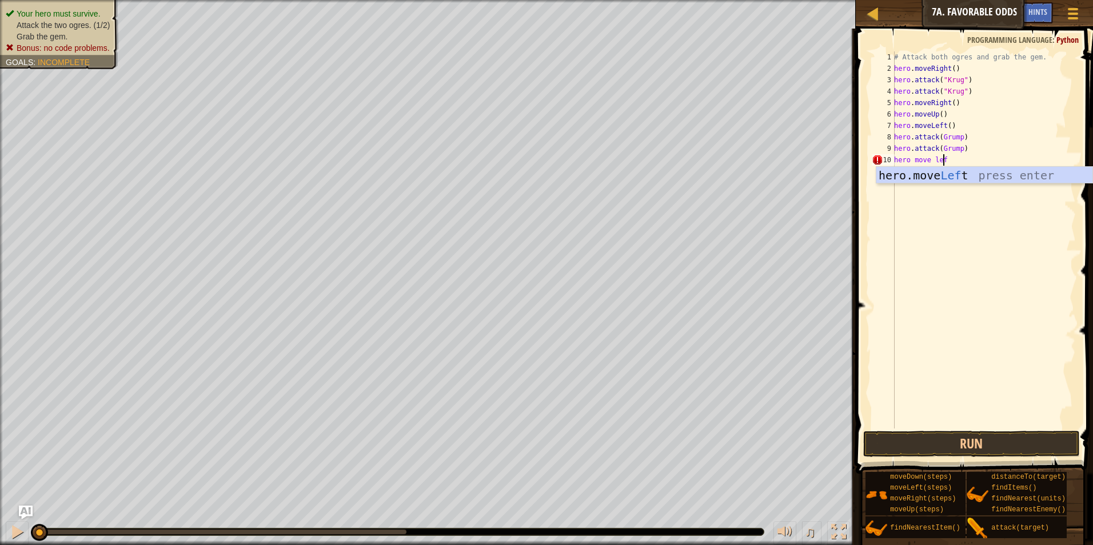
scroll to position [5, 3]
type textarea "hero move left"
click at [933, 169] on div "# Attack both ogres and grab the gem. hero . moveRight ( ) hero . attack ( "[PE…" at bounding box center [983, 251] width 184 height 400
click at [1001, 158] on div "# Attack both ogres and grab the gem. hero . moveRight ( ) hero . attack ( "[PE…" at bounding box center [983, 251] width 184 height 400
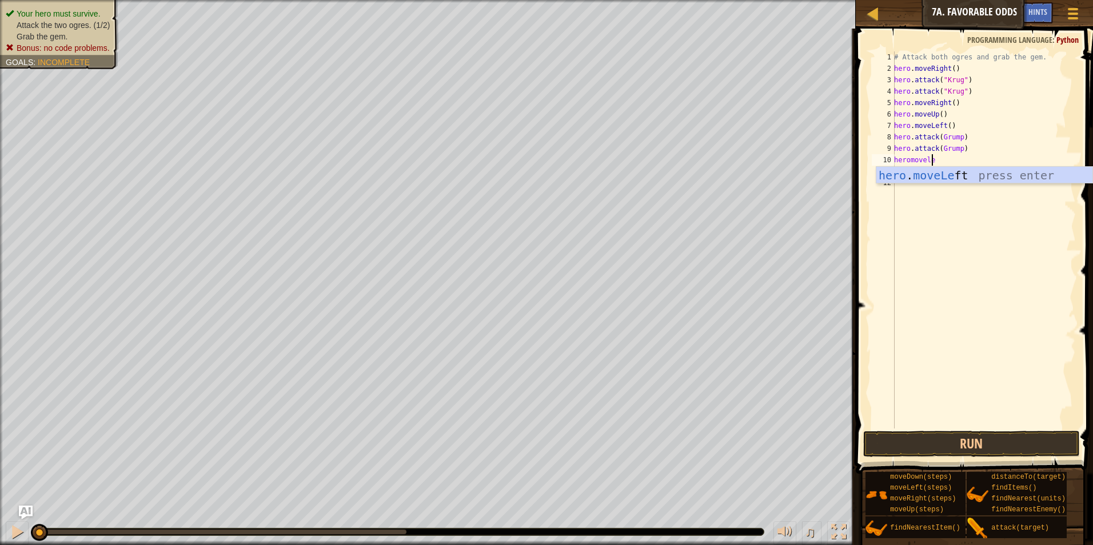
scroll to position [5, 3]
type textarea "heromoveleft"
type textarea "y"
type textarea "h"
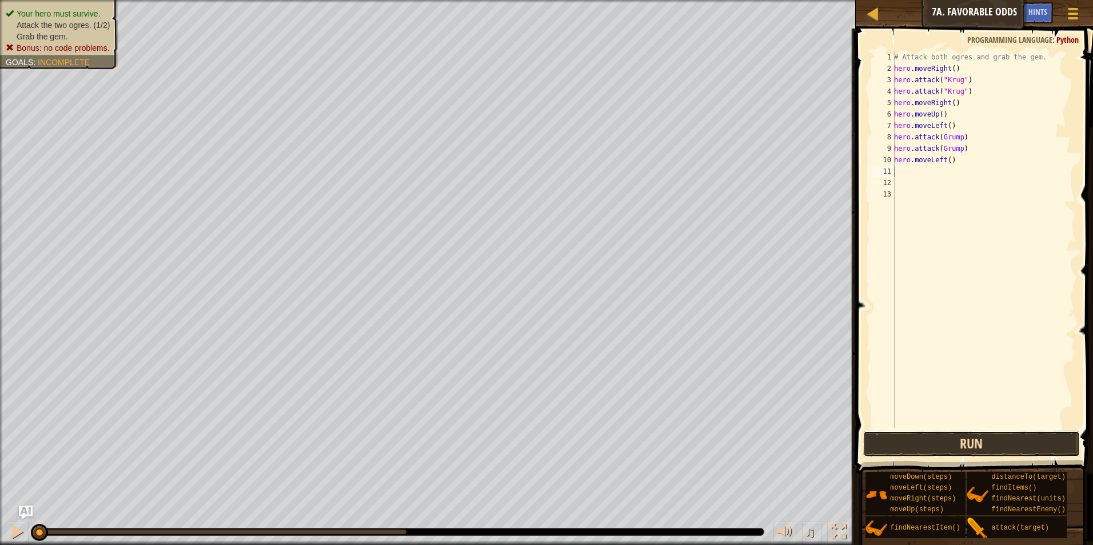
click at [904, 438] on button "Run" at bounding box center [971, 444] width 217 height 26
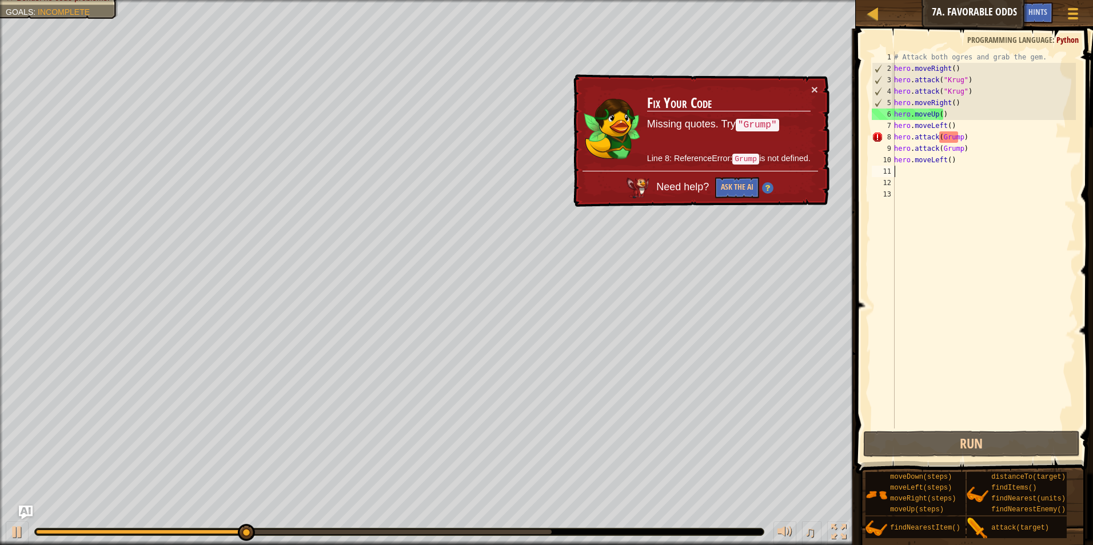
click at [955, 135] on div "# Attack both ogres and grab the gem. hero . moveRight ( ) hero . attack ( "[PE…" at bounding box center [983, 251] width 184 height 400
click at [959, 137] on div "# Attack both ogres and grab the gem. hero . moveRight ( ) hero . attack ( "[PE…" at bounding box center [983, 251] width 184 height 400
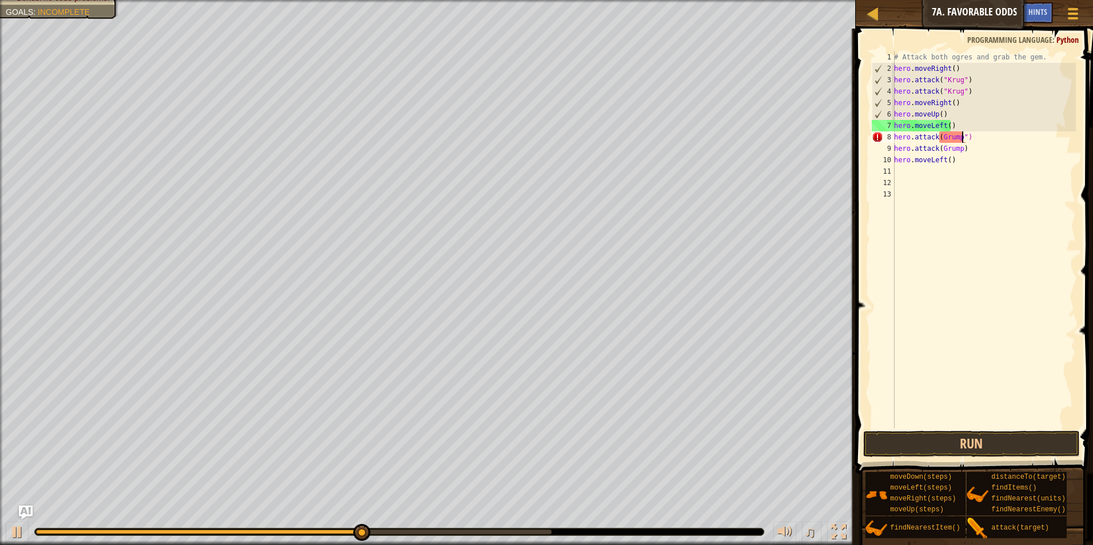
scroll to position [5, 5]
click at [941, 135] on div "# Attack both ogres and grab the gem. hero . moveRight ( ) hero . attack ( "[PE…" at bounding box center [983, 251] width 184 height 400
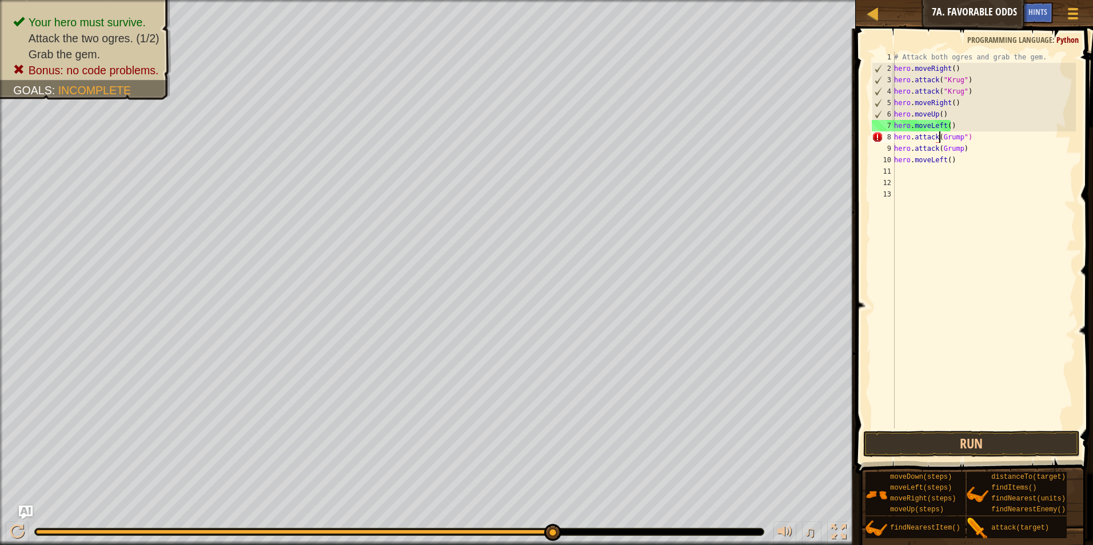
click at [941, 140] on div "# Attack both ogres and grab the gem. hero . moveRight ( ) hero . attack ( "[PE…" at bounding box center [983, 251] width 184 height 400
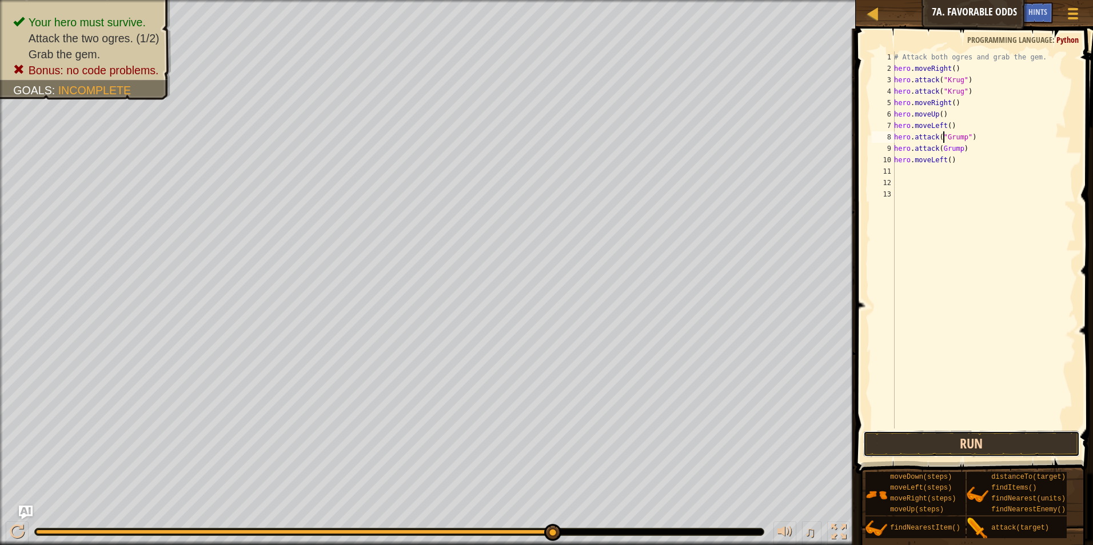
click at [919, 450] on button "Run" at bounding box center [971, 444] width 217 height 26
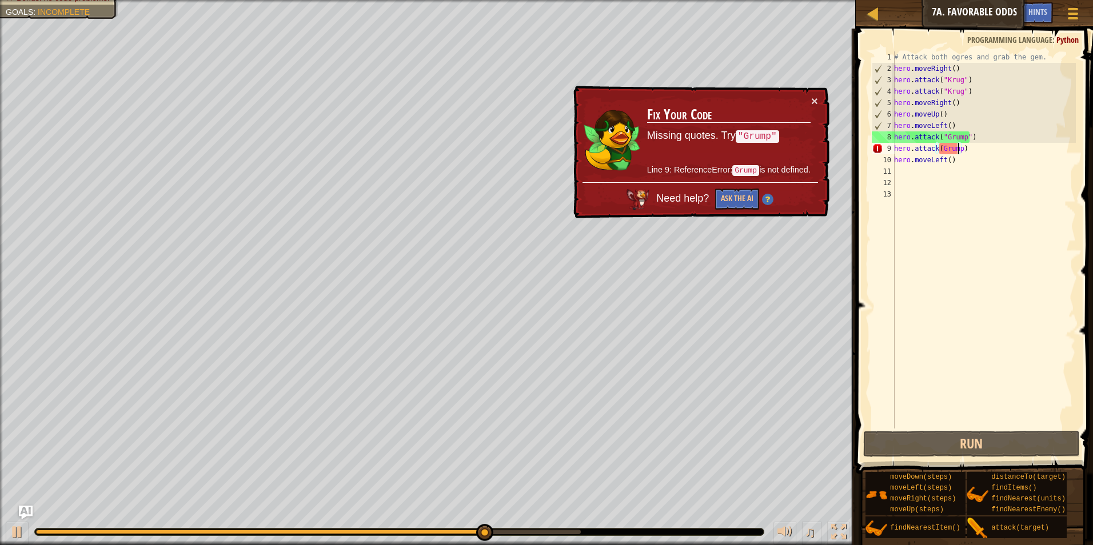
click at [957, 147] on div "# Attack both ogres and grab the gem. hero . moveRight ( ) hero . attack ( "[PE…" at bounding box center [983, 251] width 184 height 400
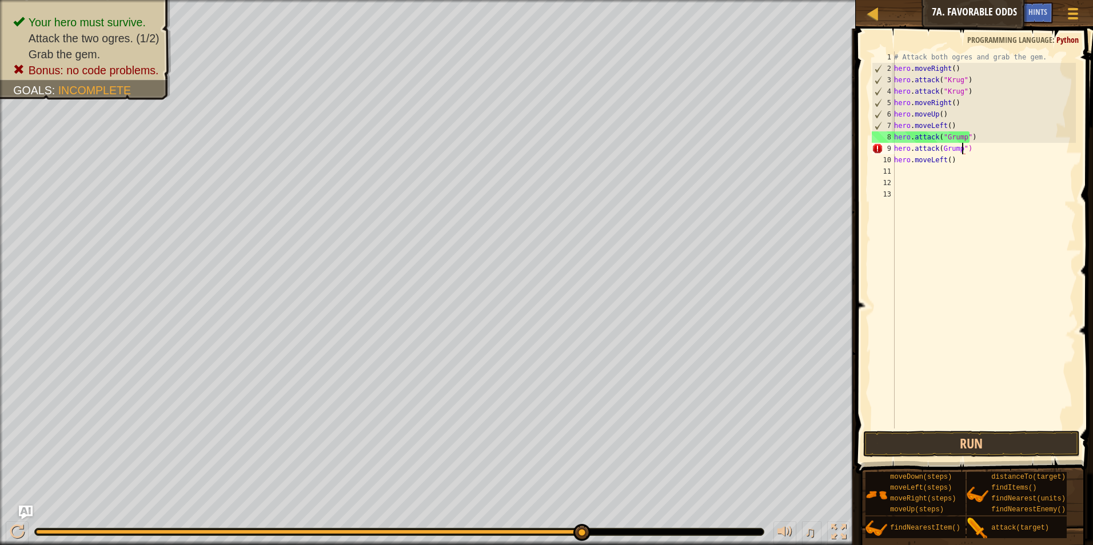
click at [938, 149] on div "# Attack both ogres and grab the gem. hero . moveRight ( ) hero . attack ( "[PE…" at bounding box center [983, 251] width 184 height 400
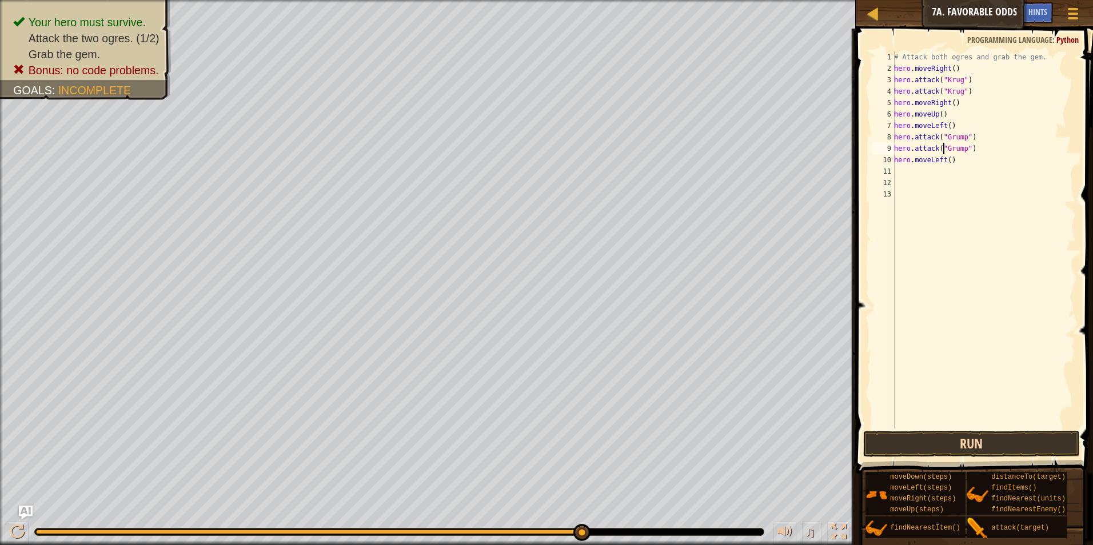
type textarea "hero.attack("Grump")"
click at [935, 442] on button "Run" at bounding box center [971, 444] width 217 height 26
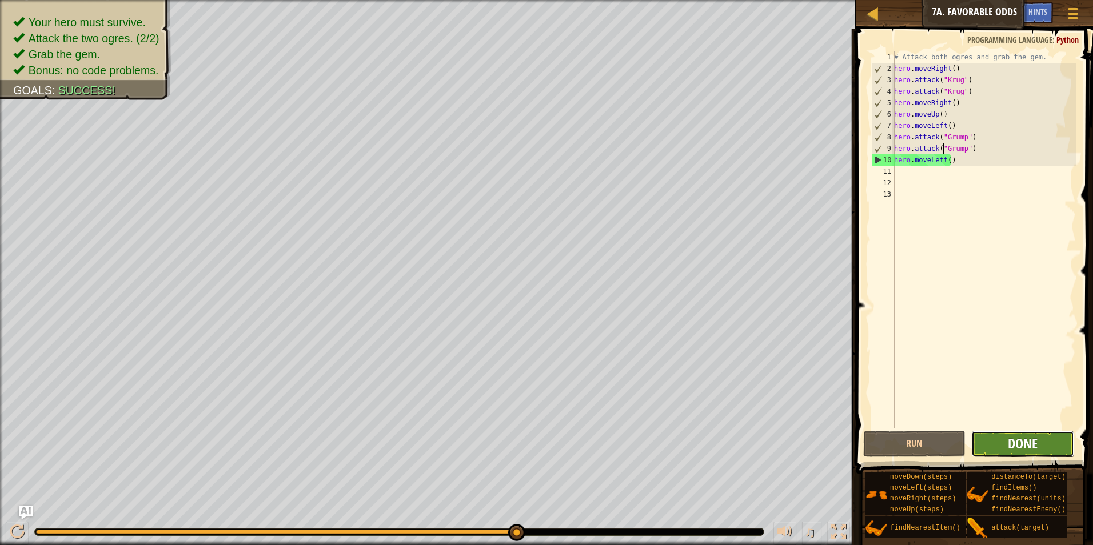
click at [1031, 451] on span "Done" at bounding box center [1022, 443] width 30 height 18
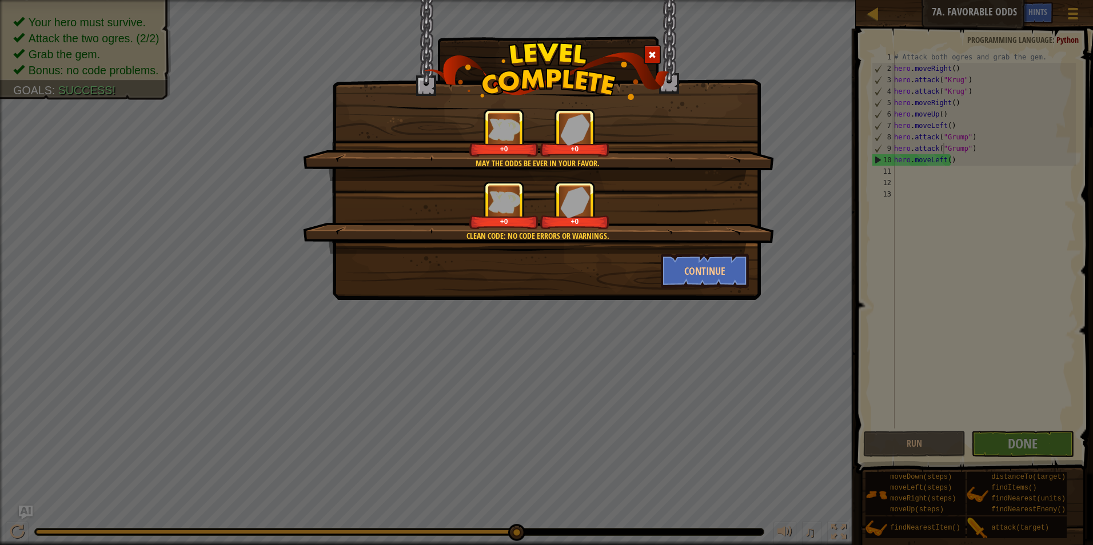
click at [719, 288] on div "May the odds be ever in your favor. +0 +0 Clean code: no code errors or warning…" at bounding box center [546, 150] width 429 height 300
click at [715, 285] on button "Continue" at bounding box center [705, 271] width 89 height 34
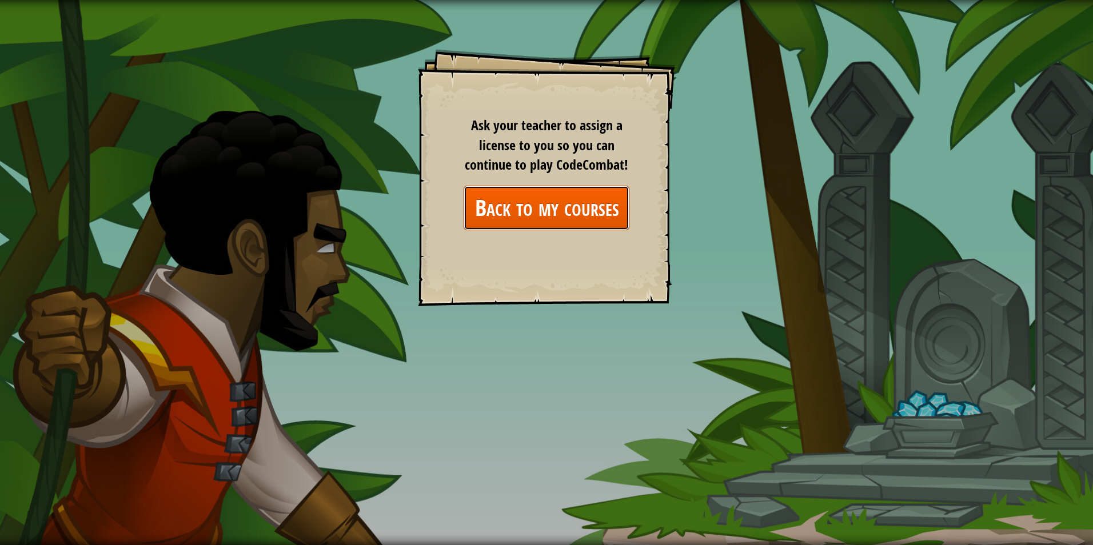
click at [538, 225] on link "Back to my courses" at bounding box center [546, 208] width 166 height 44
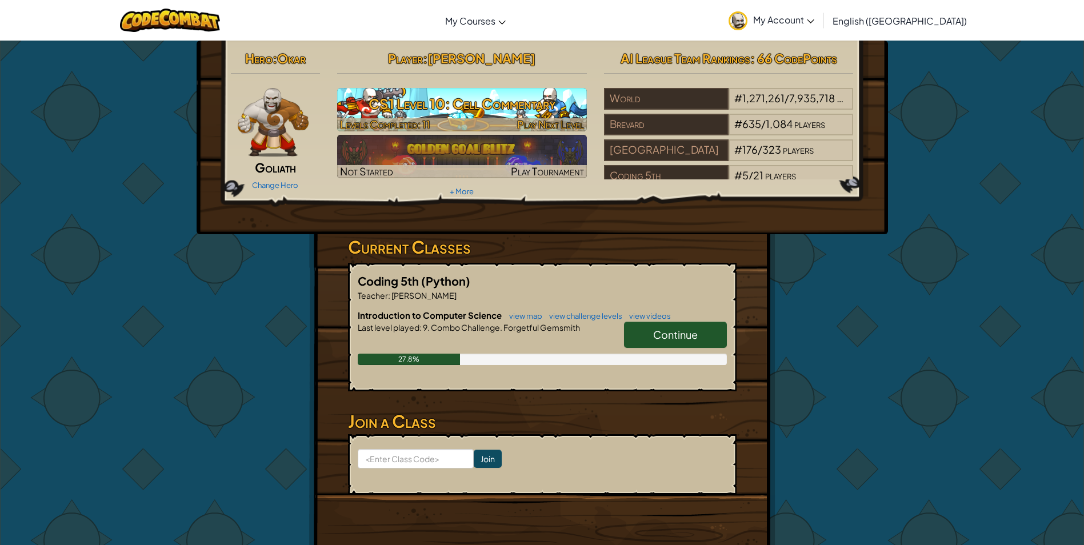
click at [418, 94] on h3 "CS1 Level 10: Cell Commentary" at bounding box center [462, 104] width 250 height 26
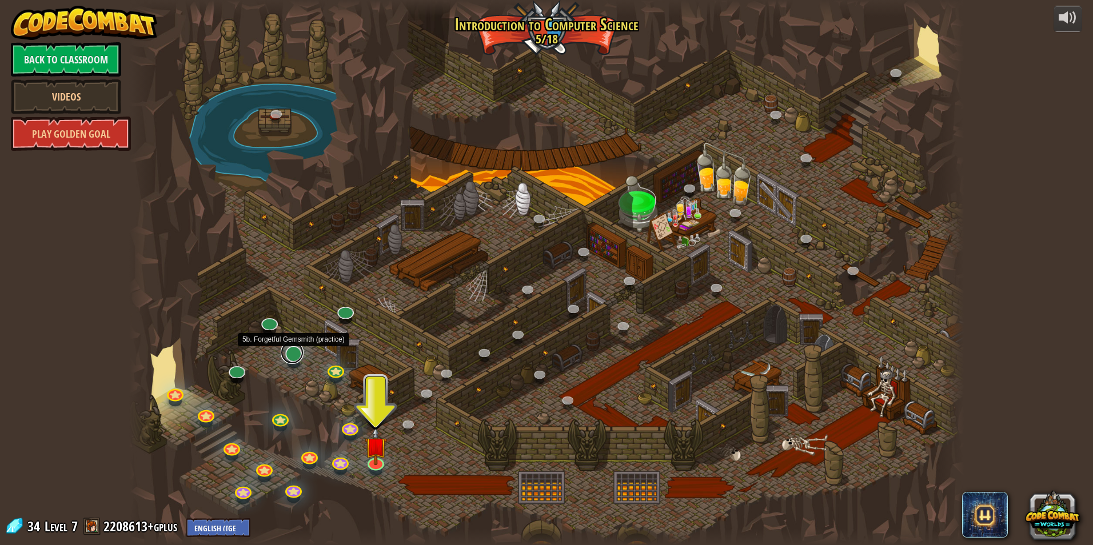
click at [302, 354] on link at bounding box center [292, 352] width 23 height 23
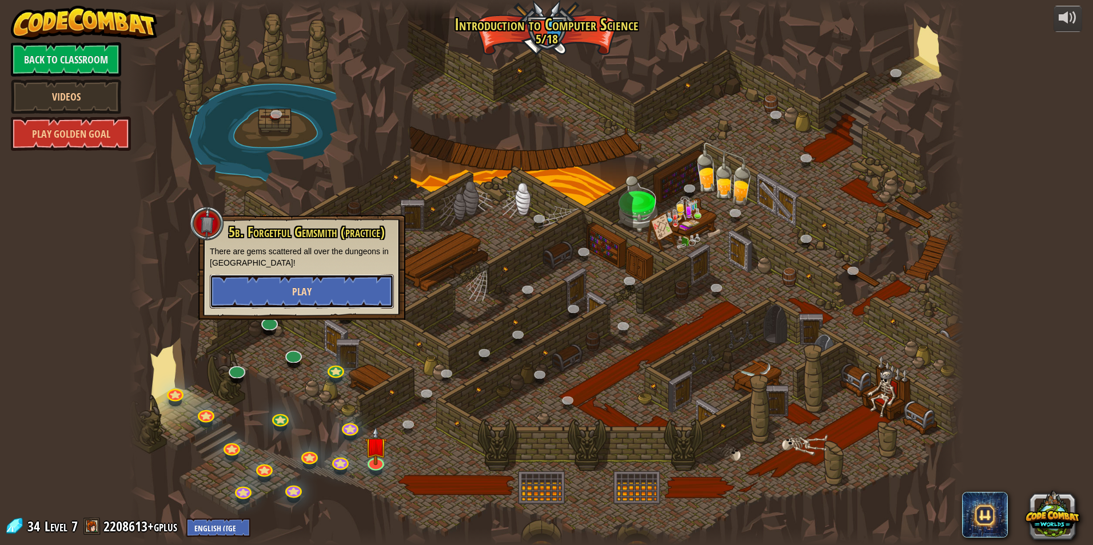
click at [347, 299] on button "Play" at bounding box center [302, 291] width 184 height 34
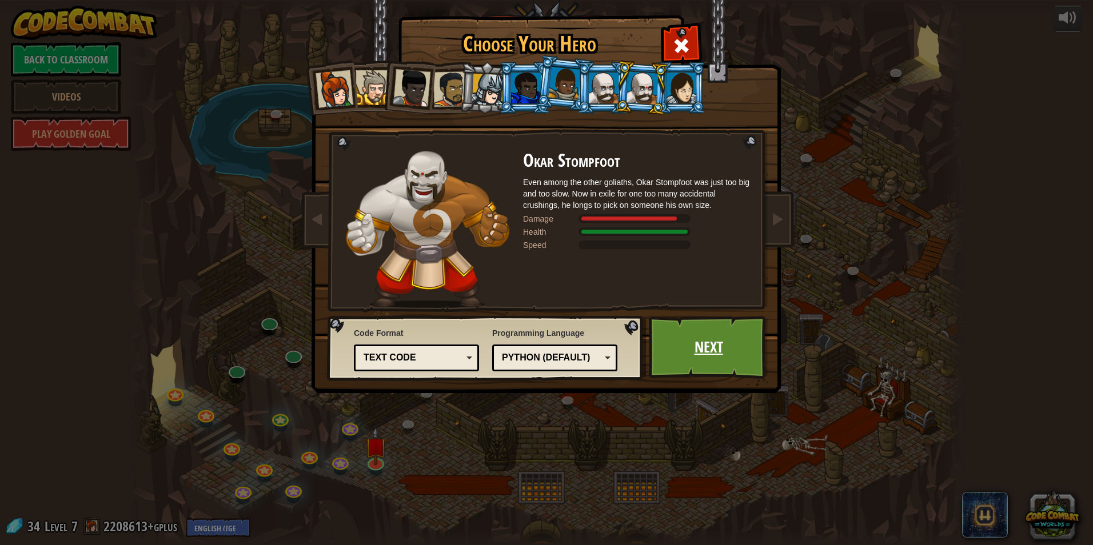
click at [687, 348] on link "Next" at bounding box center [708, 347] width 119 height 63
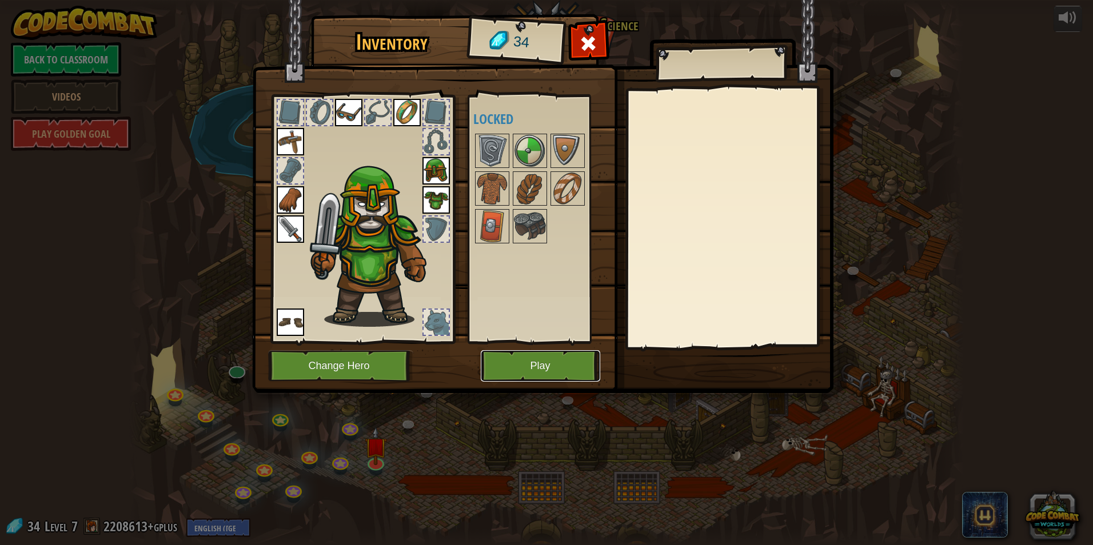
click at [501, 361] on button "Play" at bounding box center [540, 365] width 119 height 31
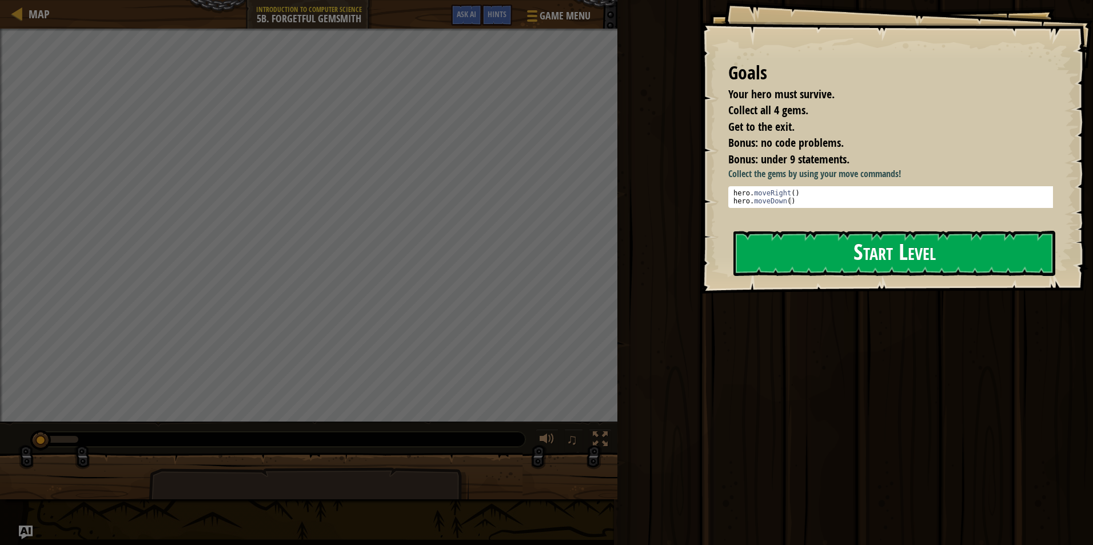
drag, startPoint x: 805, startPoint y: 231, endPoint x: 806, endPoint y: 238, distance: 6.9
click at [806, 238] on div "Goals Your hero must survive. Collect all 4 gems. Get to the exit. Bonus: no co…" at bounding box center [895, 147] width 393 height 294
click at [806, 238] on button "Start Level" at bounding box center [894, 253] width 322 height 45
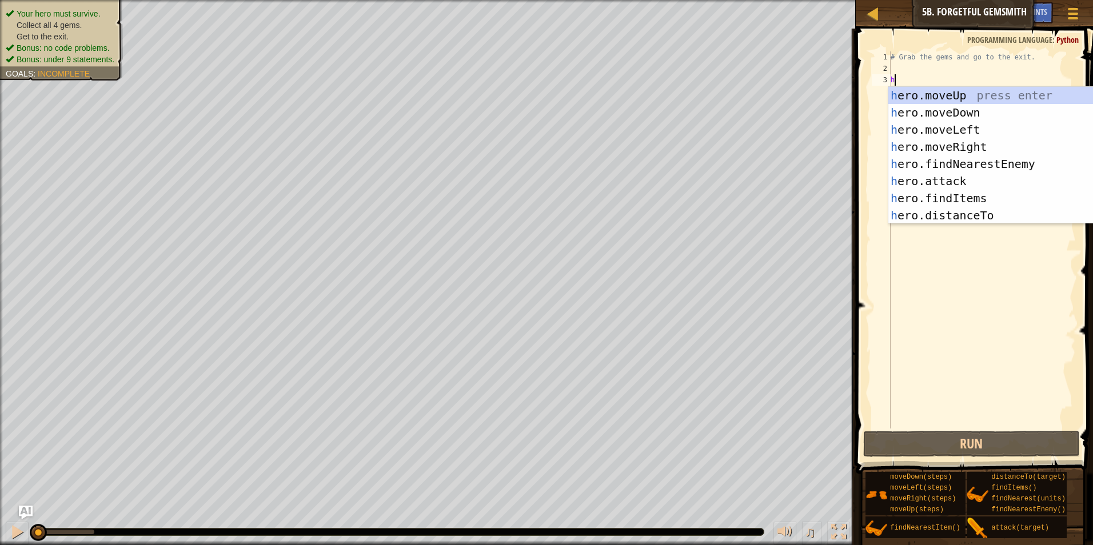
scroll to position [5, 0]
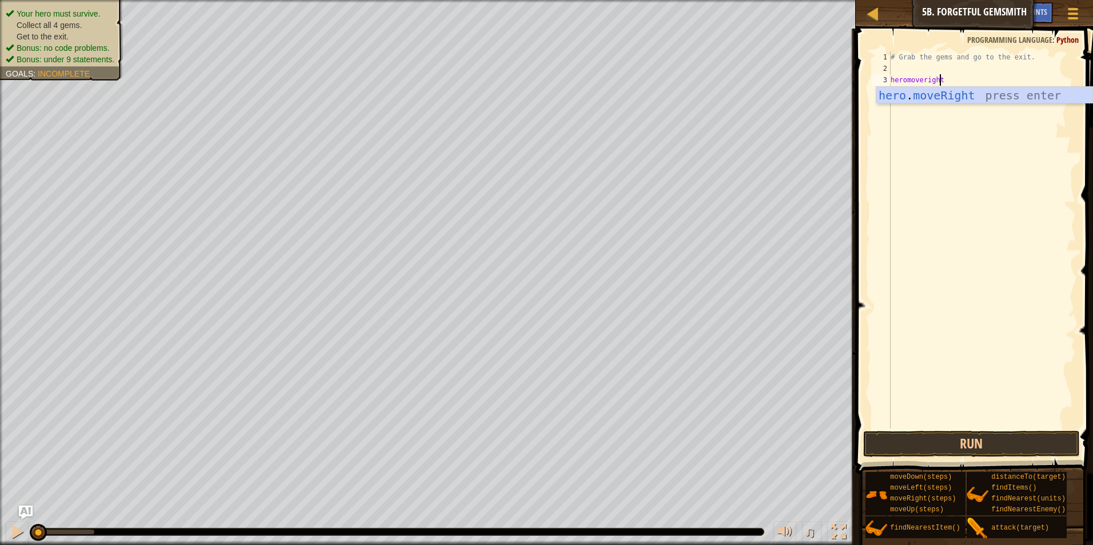
type textarea "heromoveright"
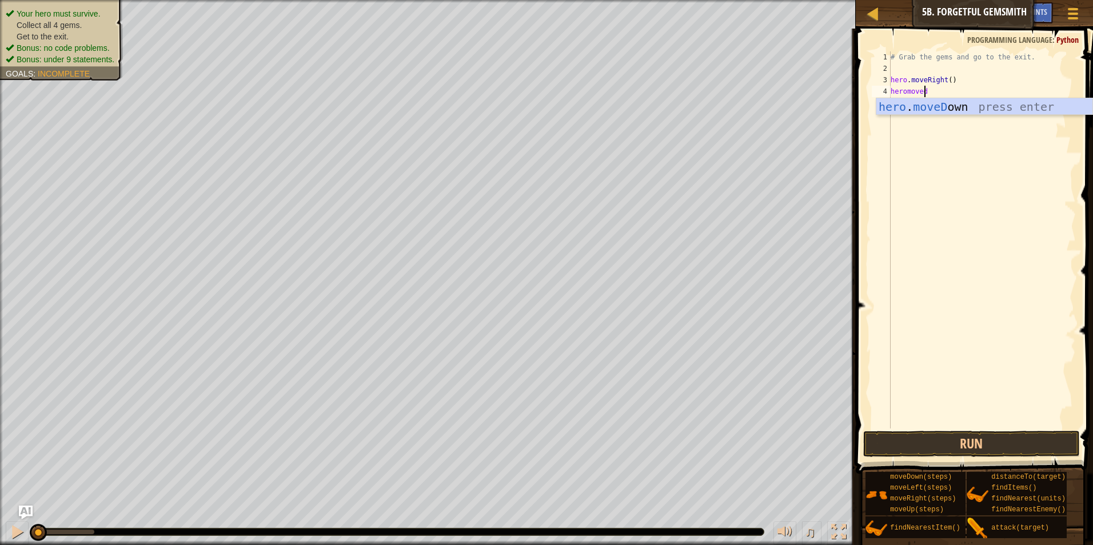
scroll to position [5, 3]
type textarea "heromovedown"
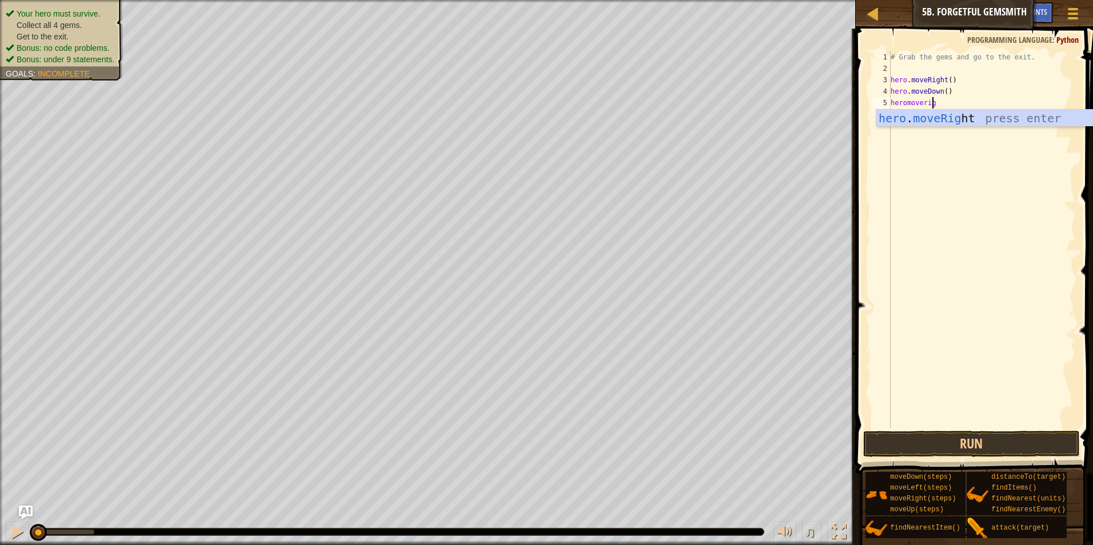
type textarea "heromoveright"
click at [945, 103] on div "# Grab the gems and go to the exit. hero . moveRight ( ) hero . moveDown ( ) he…" at bounding box center [981, 251] width 187 height 400
type textarea "hero.moveRight()"
click at [945, 109] on div "# Grab the gems and go to the exit. hero . moveRight ( ) hero . moveDown ( ) he…" at bounding box center [981, 251] width 187 height 400
click at [950, 106] on div "# Grab the gems and go to the exit. hero . moveRight ( ) hero . moveDown ( ) he…" at bounding box center [981, 251] width 187 height 400
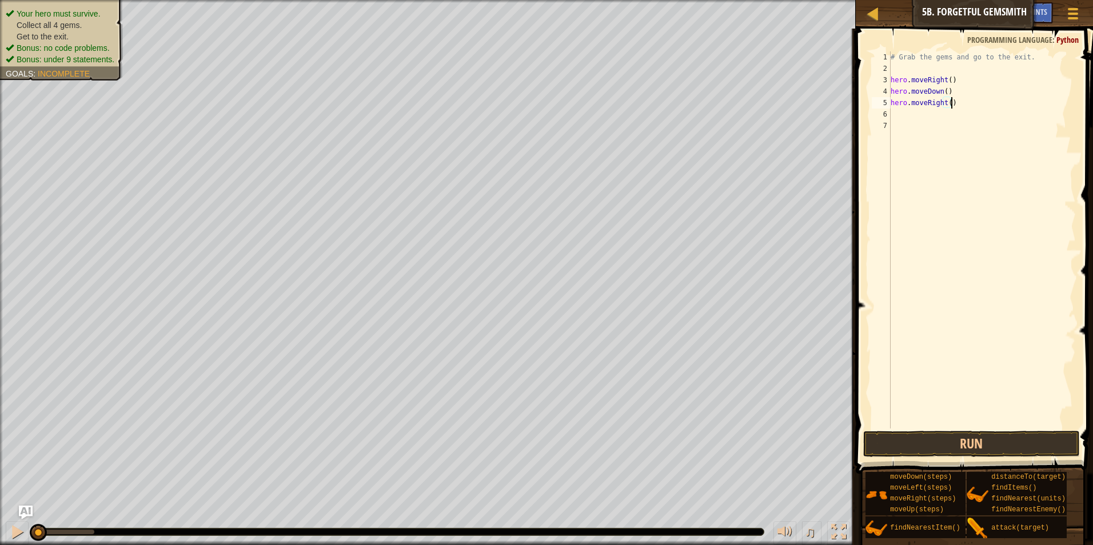
click at [948, 106] on div "# Grab the gems and go to the exit. hero . moveRight ( ) hero . moveDown ( ) he…" at bounding box center [981, 251] width 187 height 400
type textarea "hero.moveRight(2)"
click at [914, 121] on div "# Grab the gems and go to the exit. hero . moveRight ( ) hero . moveDown ( ) he…" at bounding box center [981, 251] width 187 height 400
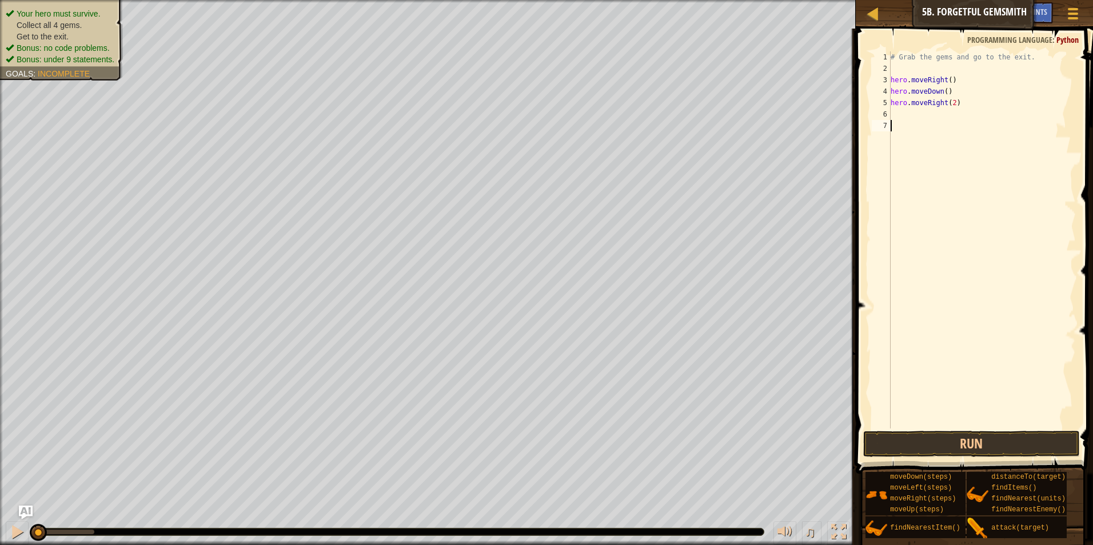
click at [908, 115] on div "# Grab the gems and go to the exit. hero . moveRight ( ) hero . moveDown ( ) he…" at bounding box center [981, 251] width 187 height 400
type textarea "heromove up"
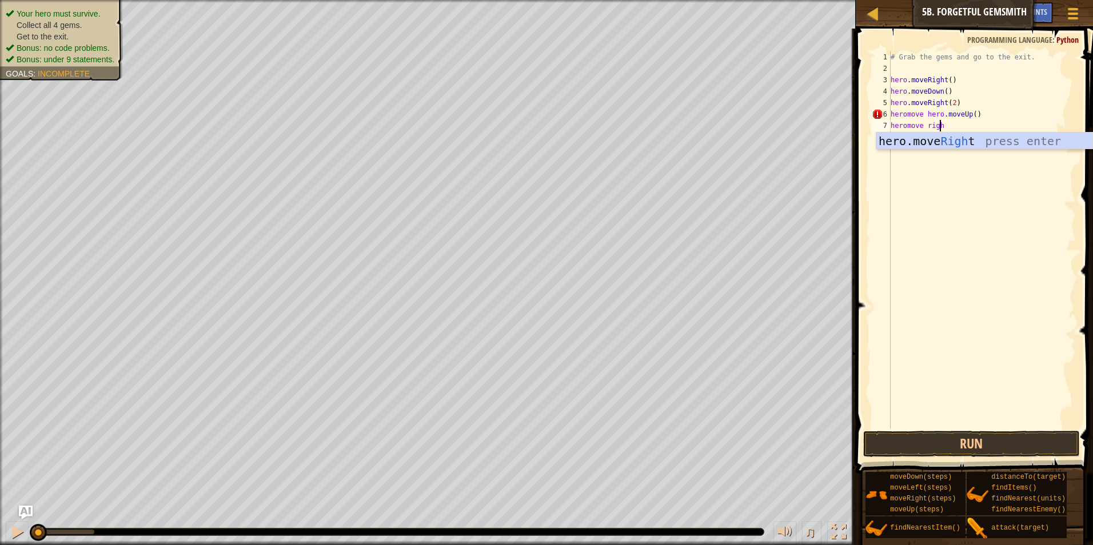
type textarea "heromove right"
click at [986, 114] on div "# Grab the gems and go to the exit. hero . moveRight ( ) hero . moveDown ( ) he…" at bounding box center [981, 251] width 187 height 400
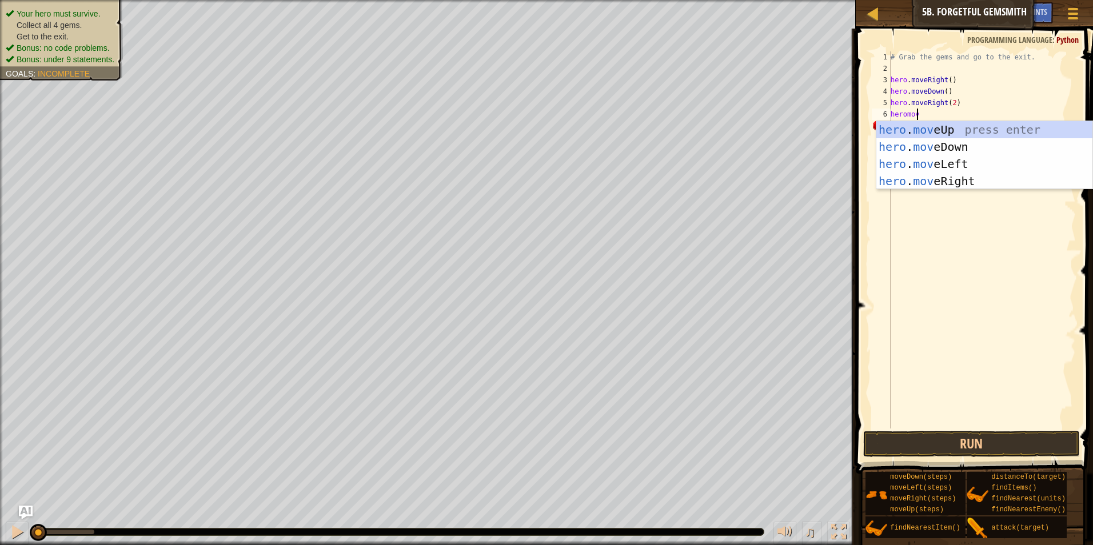
scroll to position [5, 2]
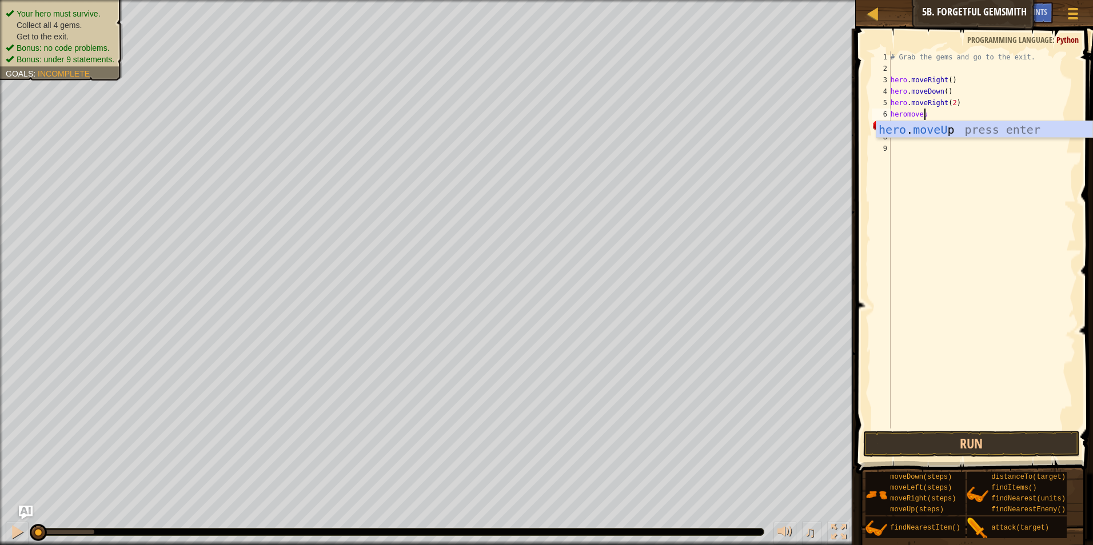
type textarea "heromoveup"
click at [922, 445] on button "Run" at bounding box center [971, 444] width 217 height 26
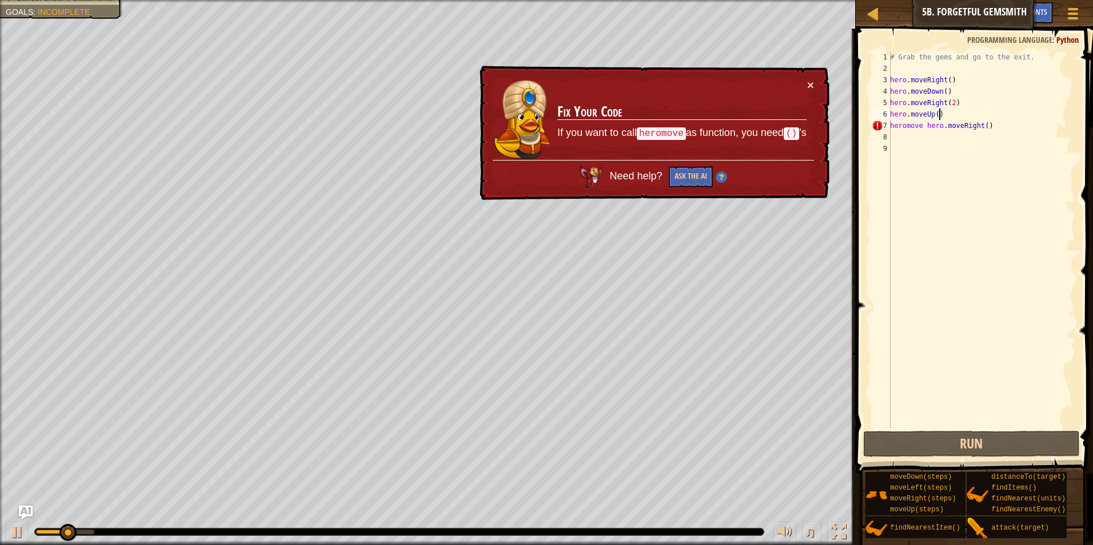
click at [919, 129] on div "# Grab the gems and go to the exit. hero . moveRight ( ) hero . moveDown ( ) he…" at bounding box center [981, 251] width 188 height 400
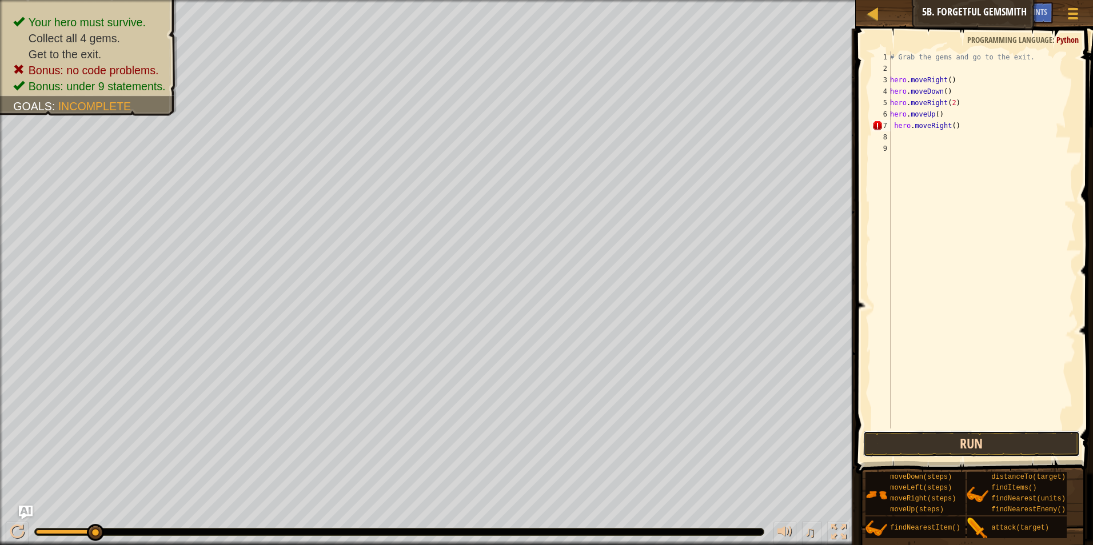
click at [911, 439] on button "Run" at bounding box center [971, 444] width 217 height 26
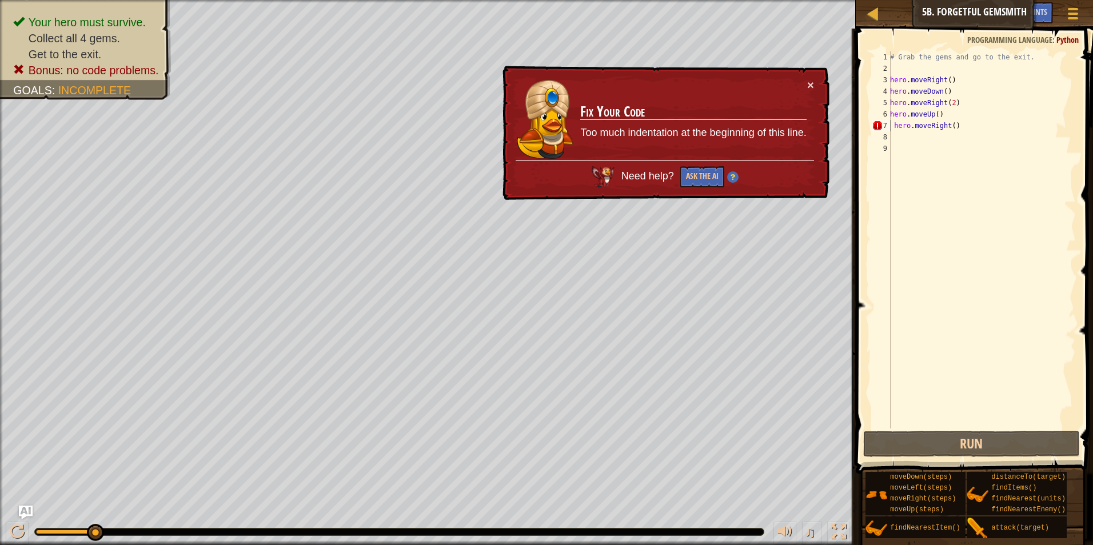
click at [896, 128] on div "# Grab the gems and go to the exit. hero . moveRight ( ) hero . moveDown ( ) he…" at bounding box center [981, 251] width 188 height 400
click at [894, 127] on div "# Grab the gems and go to the exit. hero . moveRight ( ) hero . moveDown ( ) he…" at bounding box center [981, 251] width 188 height 400
type textarea "hero.moveRight()"
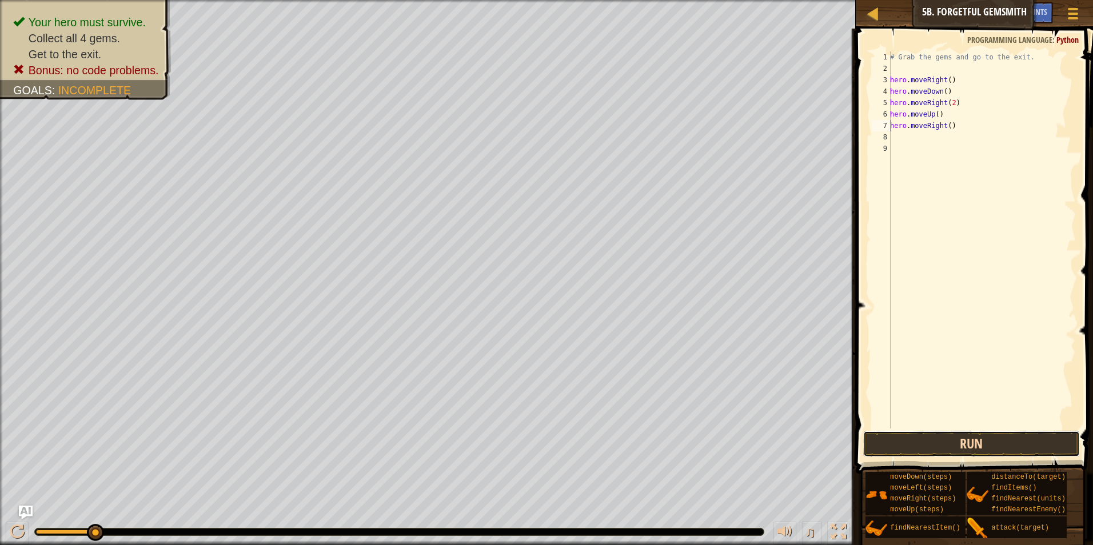
click at [939, 443] on button "Run" at bounding box center [971, 444] width 217 height 26
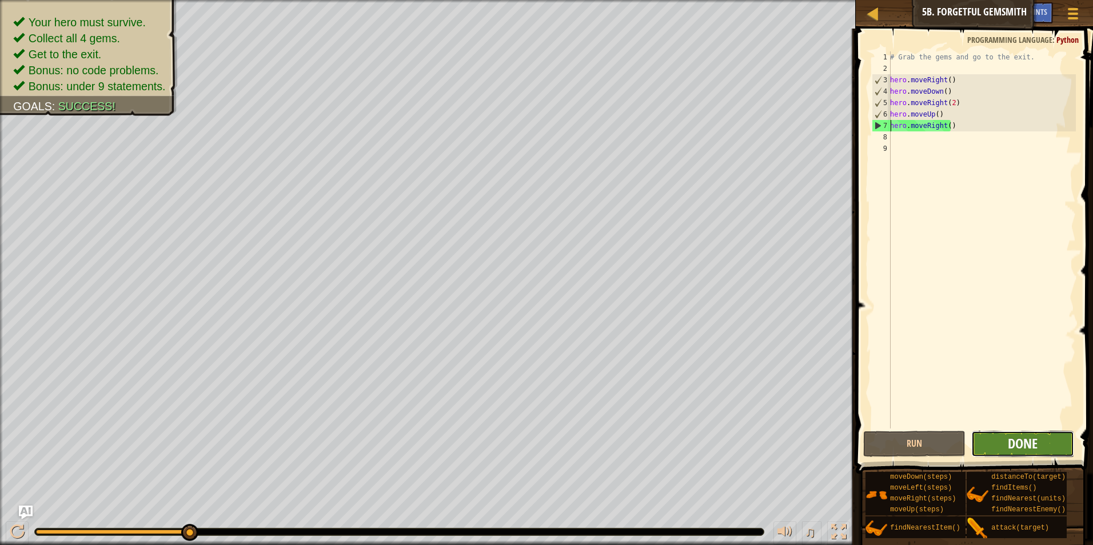
click at [1024, 435] on span "Done" at bounding box center [1022, 443] width 30 height 18
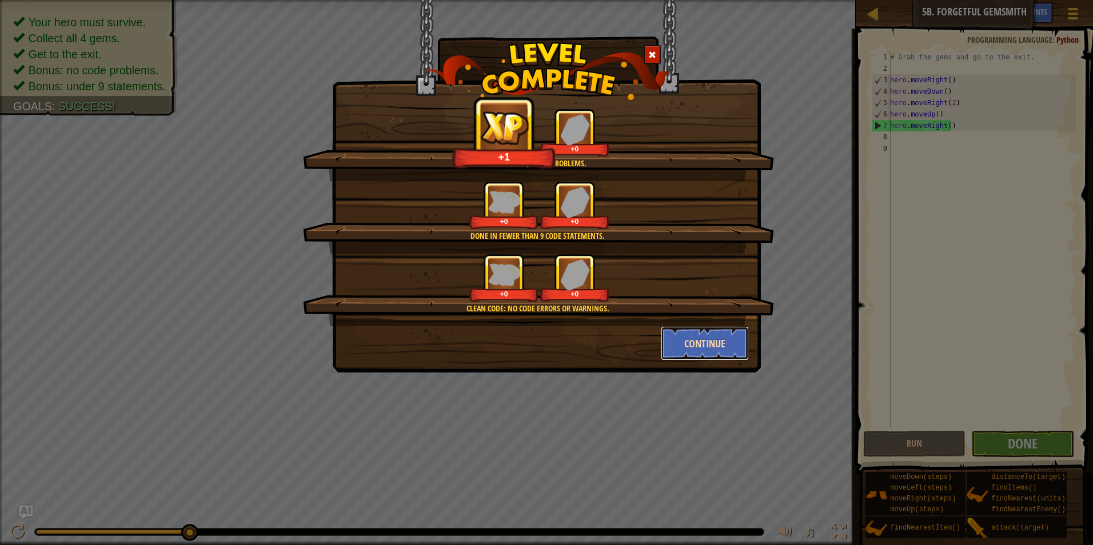
click at [734, 343] on button "Continue" at bounding box center [705, 343] width 89 height 34
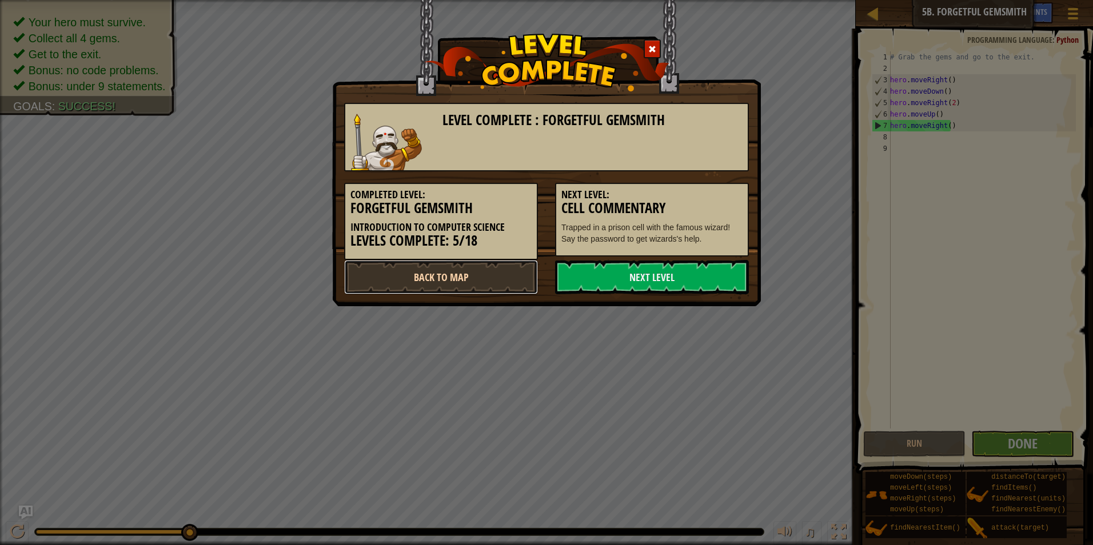
click at [421, 289] on link "Back to Map" at bounding box center [441, 277] width 194 height 34
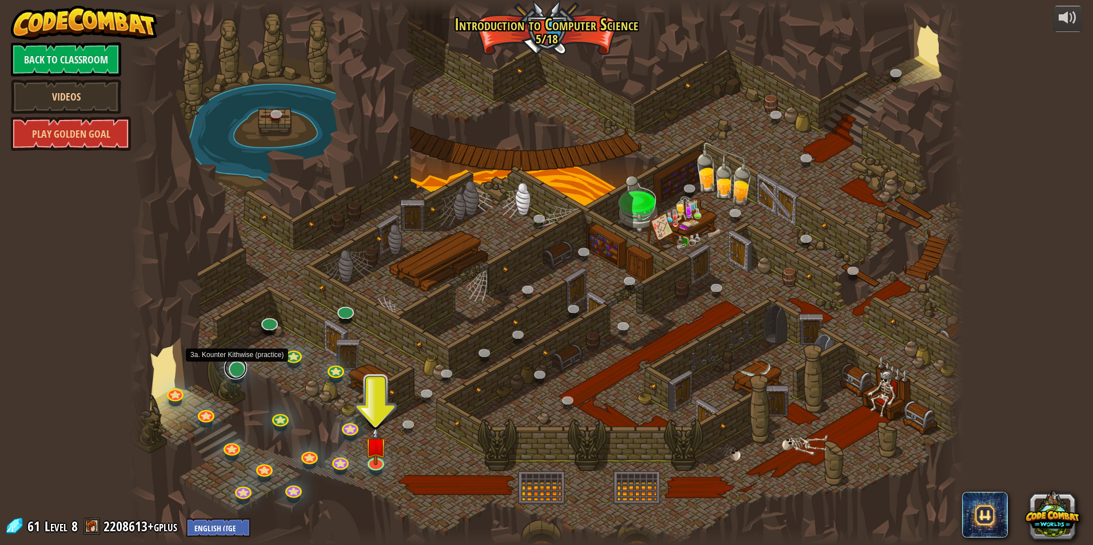
click at [227, 371] on link at bounding box center [235, 368] width 23 height 23
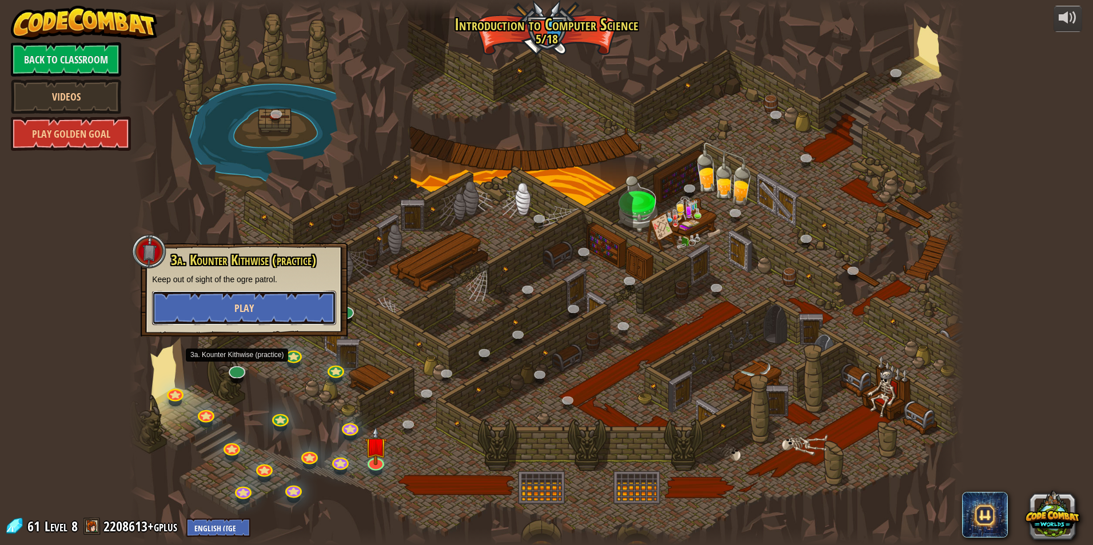
click at [289, 310] on button "Play" at bounding box center [244, 308] width 184 height 34
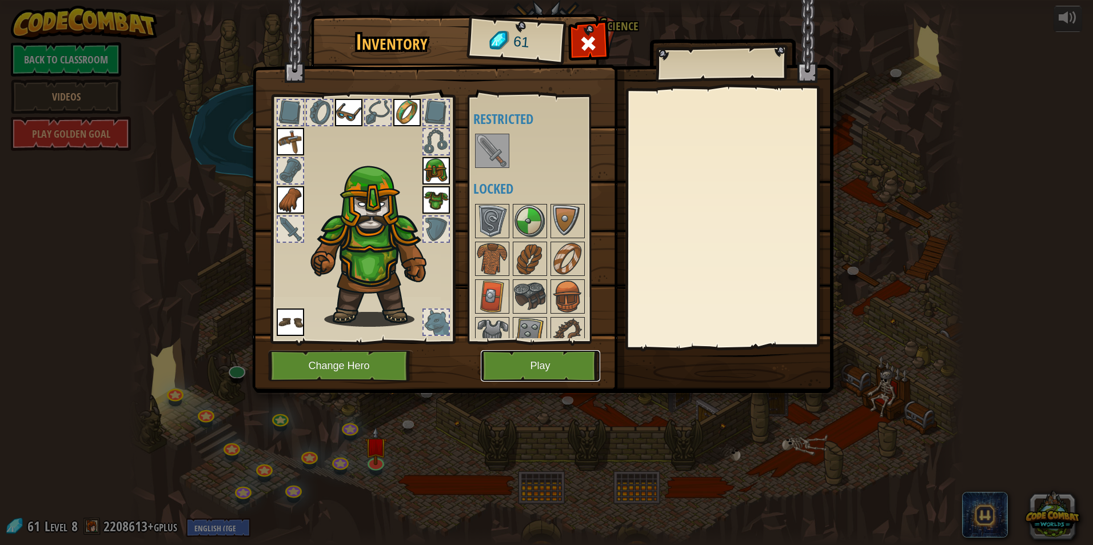
click at [586, 361] on button "Play" at bounding box center [540, 365] width 119 height 31
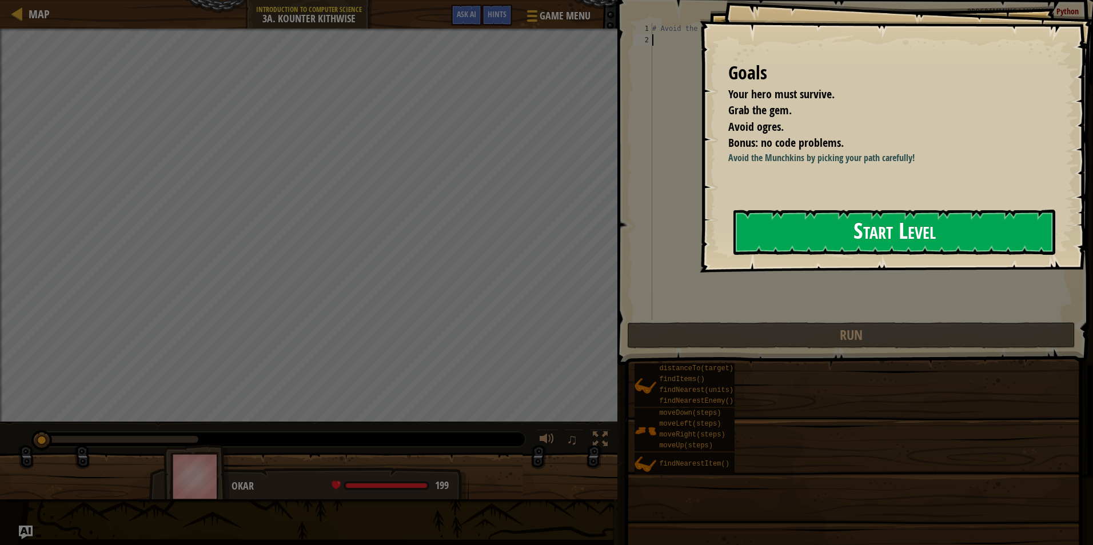
click at [805, 243] on button "Start Level" at bounding box center [894, 232] width 322 height 45
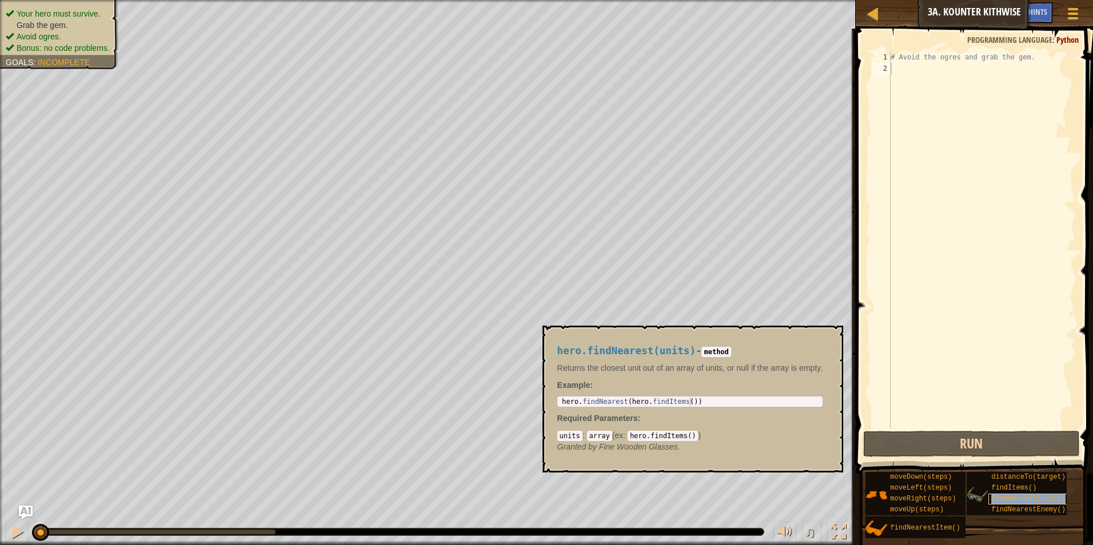
click at [997, 497] on span "findNearest(units)" at bounding box center [1028, 499] width 74 height 8
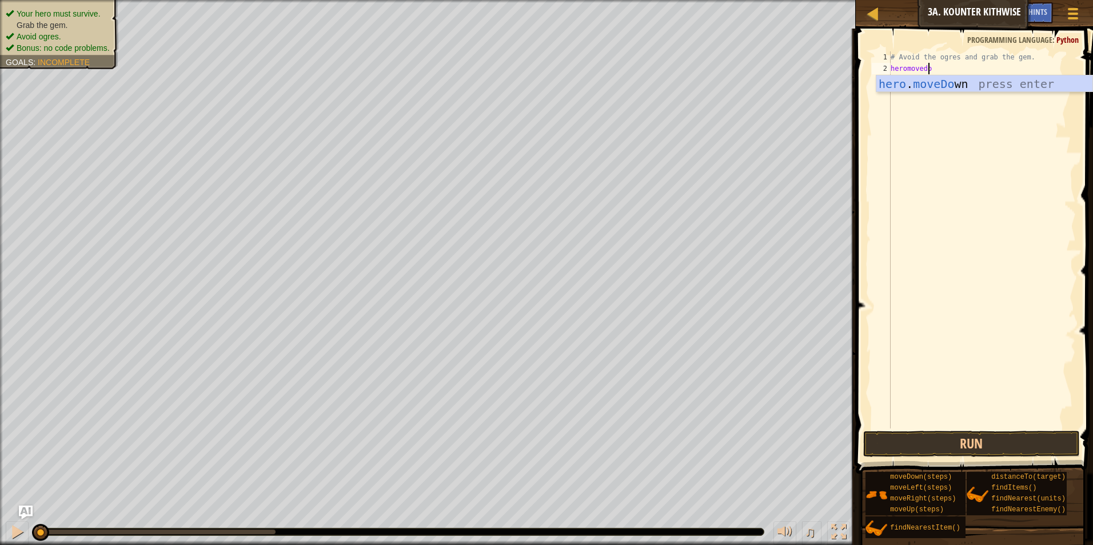
scroll to position [5, 3]
type textarea "heromovedown"
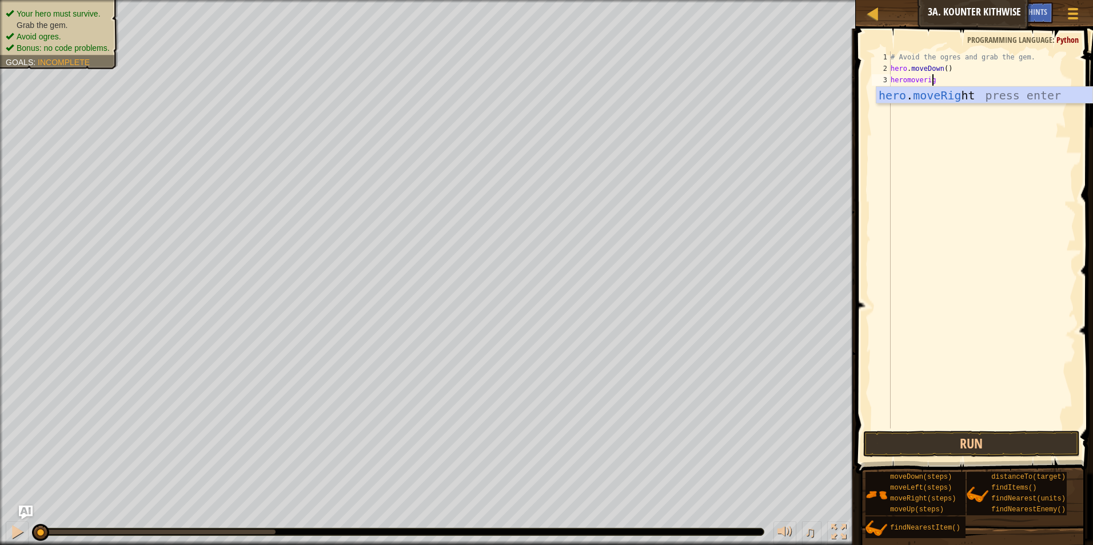
type textarea "heromoveright"
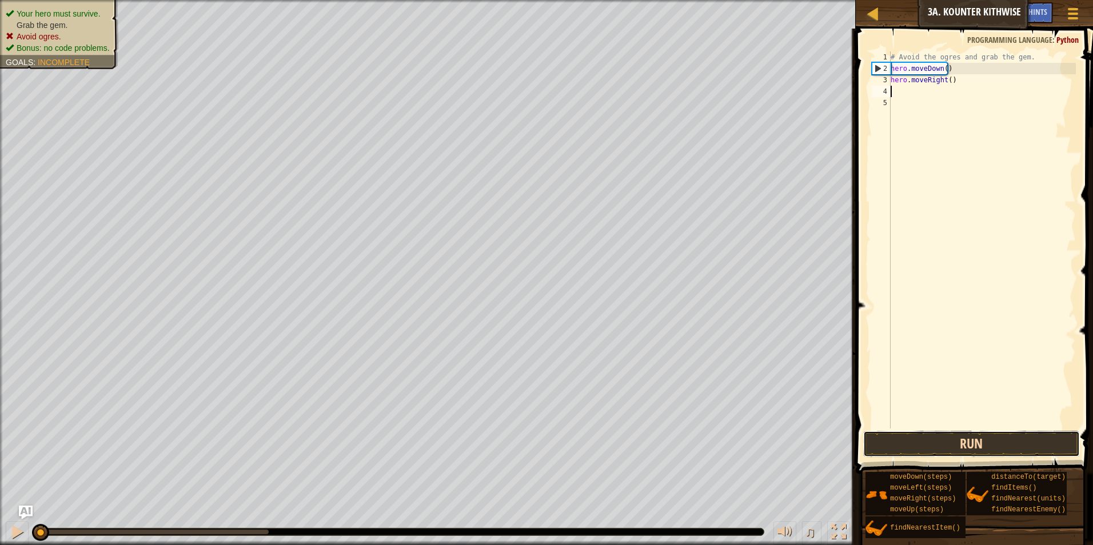
click at [959, 439] on button "Run" at bounding box center [971, 444] width 217 height 26
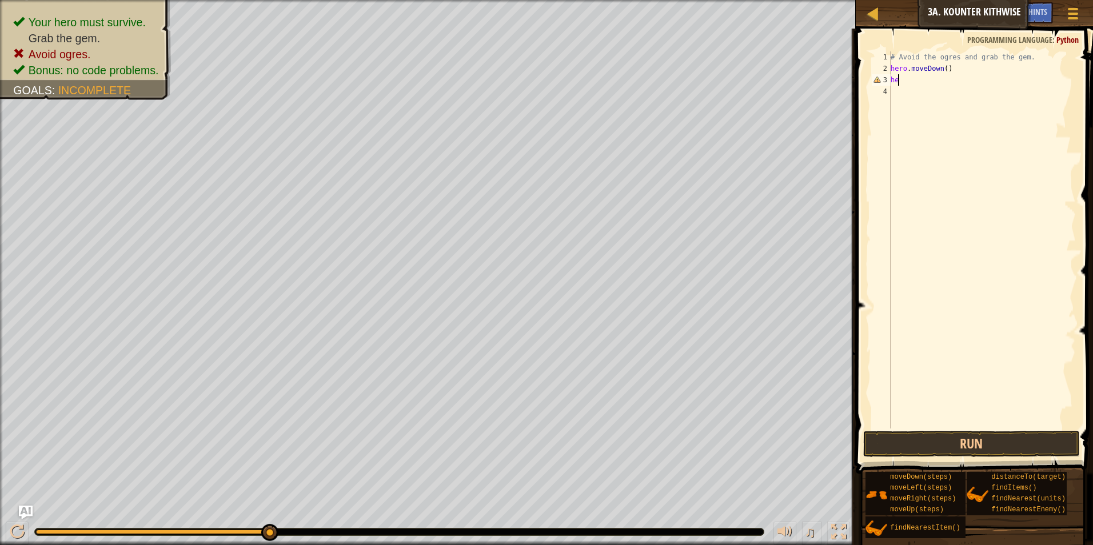
type textarea "h"
click at [944, 72] on div "# Avoid the ogres and grab the gem. hero . moveDown ( )" at bounding box center [981, 251] width 187 height 400
type textarea "hero.moveDown(2)"
click at [991, 442] on button "Run" at bounding box center [971, 444] width 217 height 26
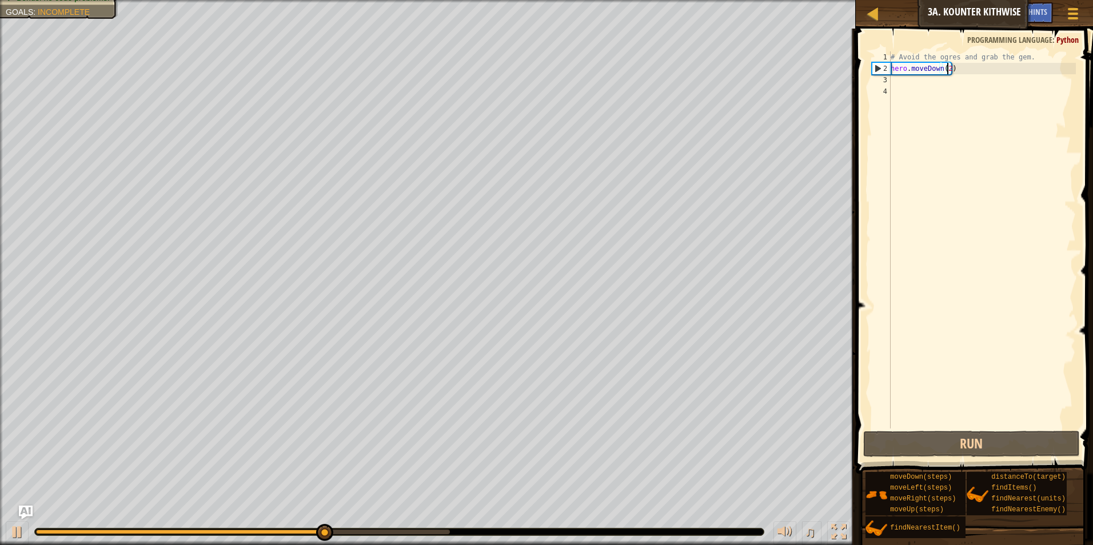
click at [937, 83] on div "# Avoid the ogres and grab the gem. hero . moveDown ( 2 )" at bounding box center [981, 251] width 187 height 400
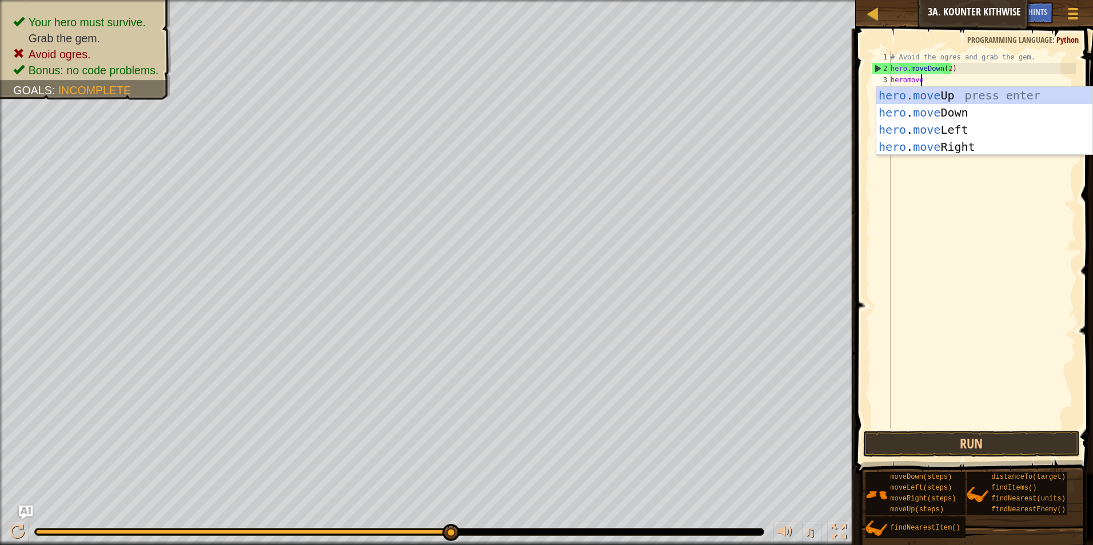
scroll to position [5, 2]
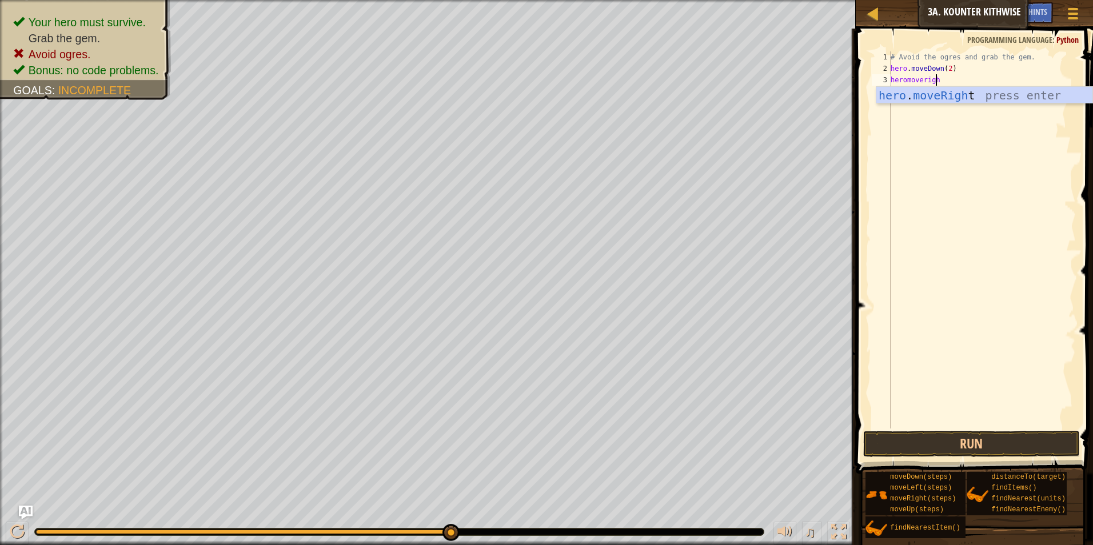
type textarea "heromoveright"
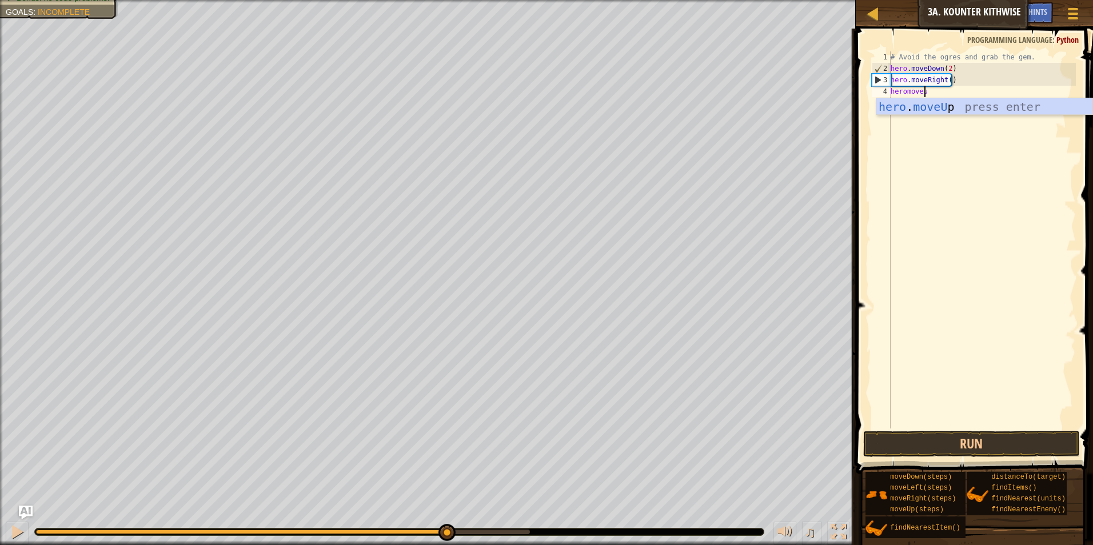
type textarea "heromoveup"
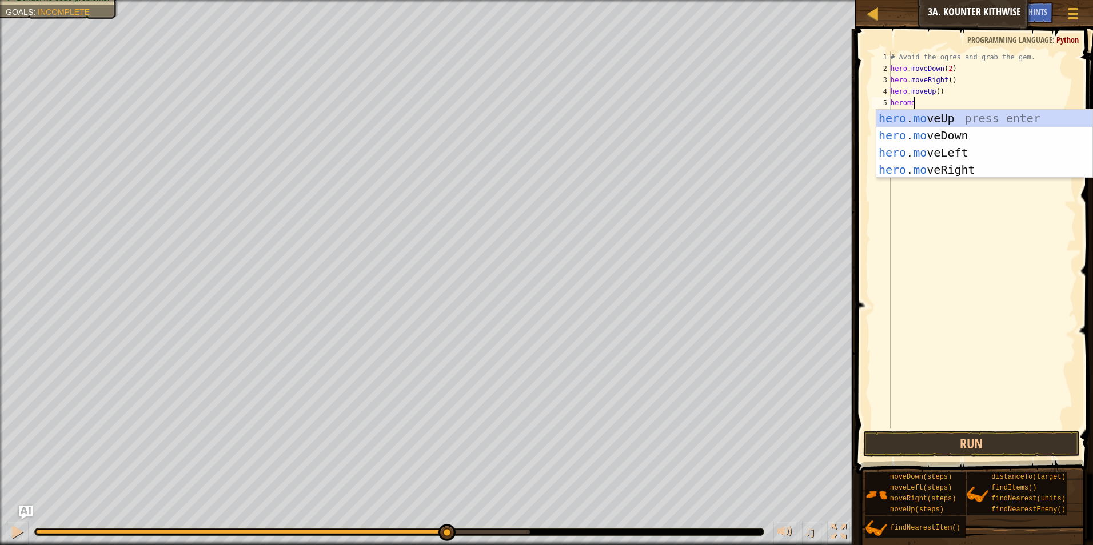
scroll to position [5, 1]
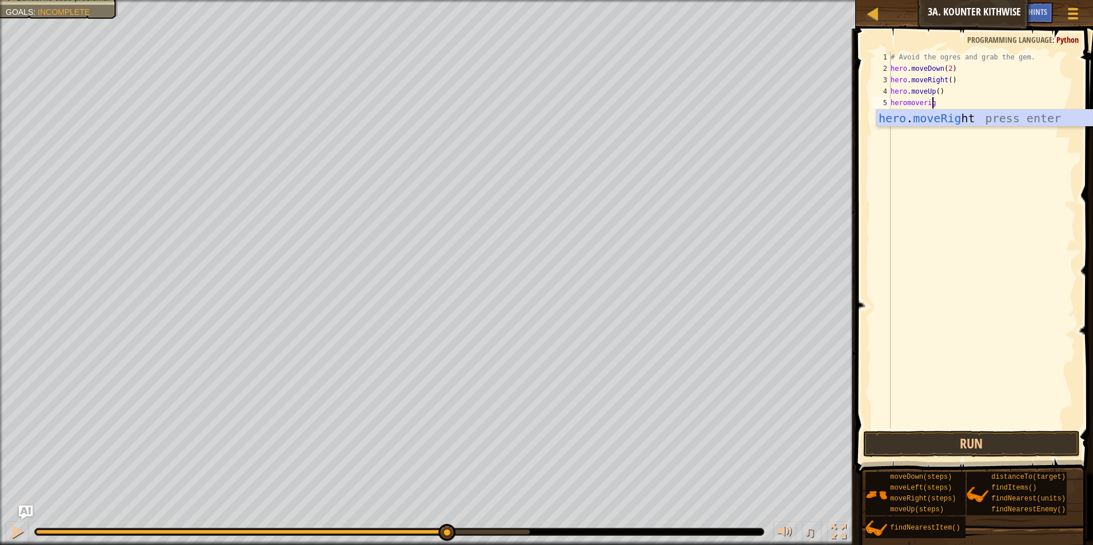
type textarea "heromoveright"
click at [965, 443] on button "Run" at bounding box center [971, 444] width 217 height 26
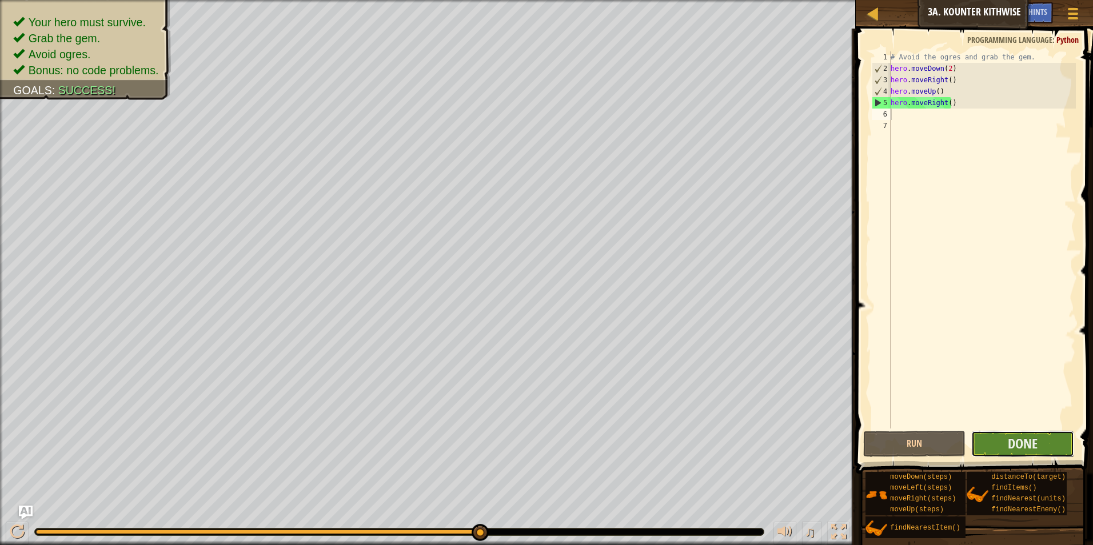
click at [1055, 449] on button "Done" at bounding box center [1022, 444] width 103 height 26
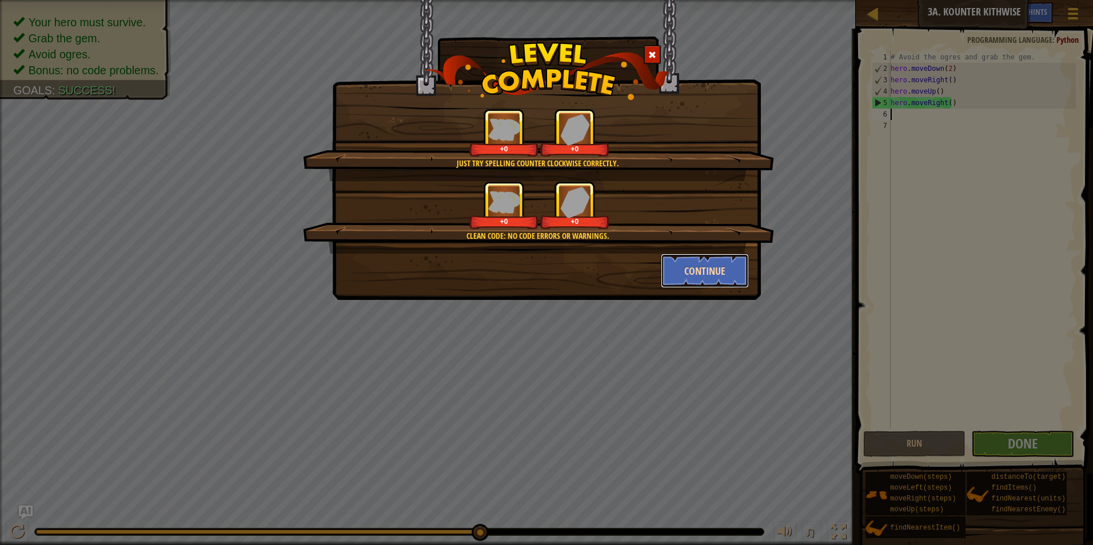
click at [705, 285] on button "Continue" at bounding box center [705, 271] width 89 height 34
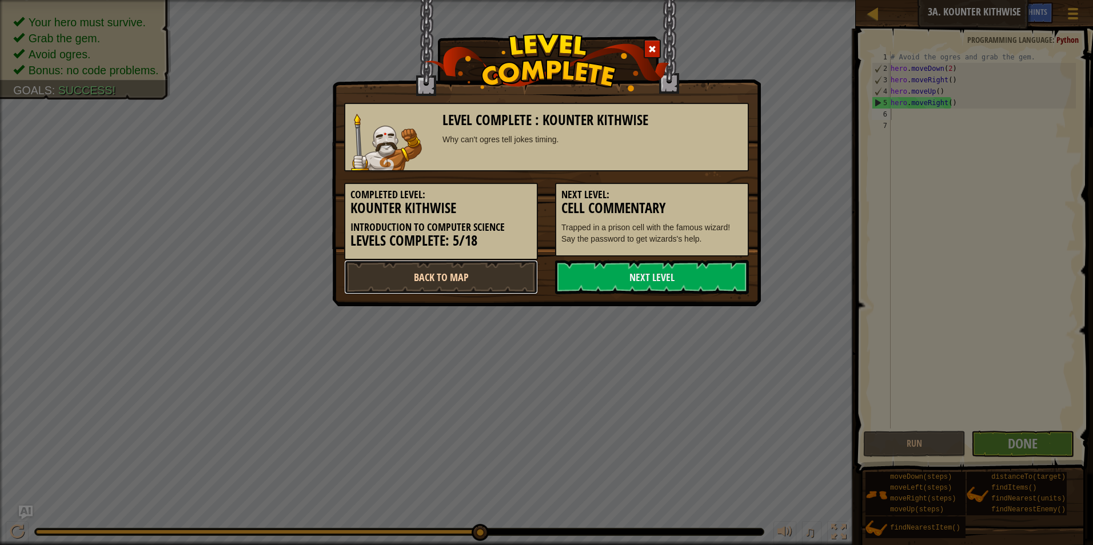
click at [465, 273] on link "Back to Map" at bounding box center [441, 277] width 194 height 34
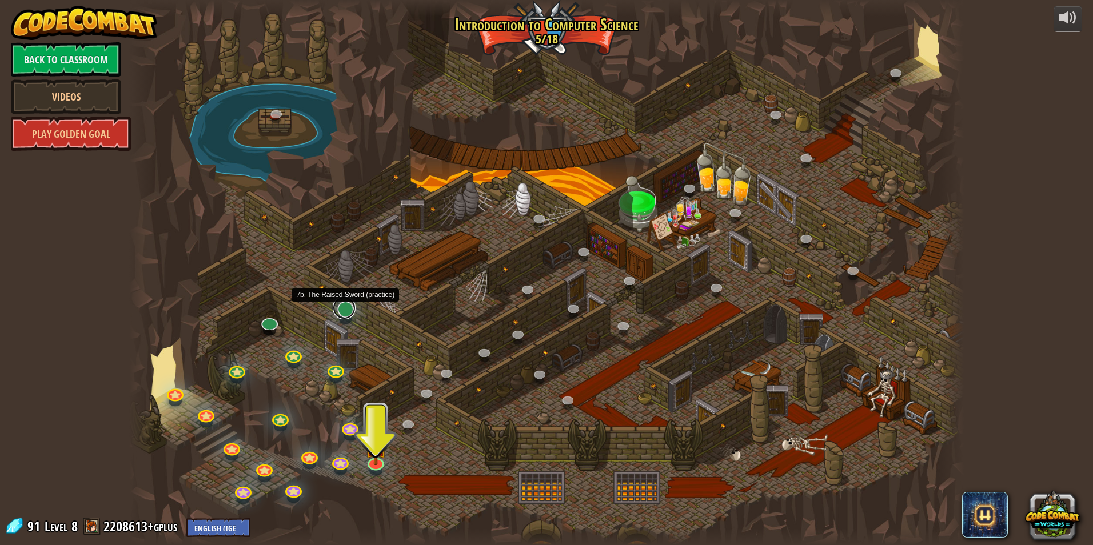
click at [339, 307] on link at bounding box center [344, 308] width 23 height 23
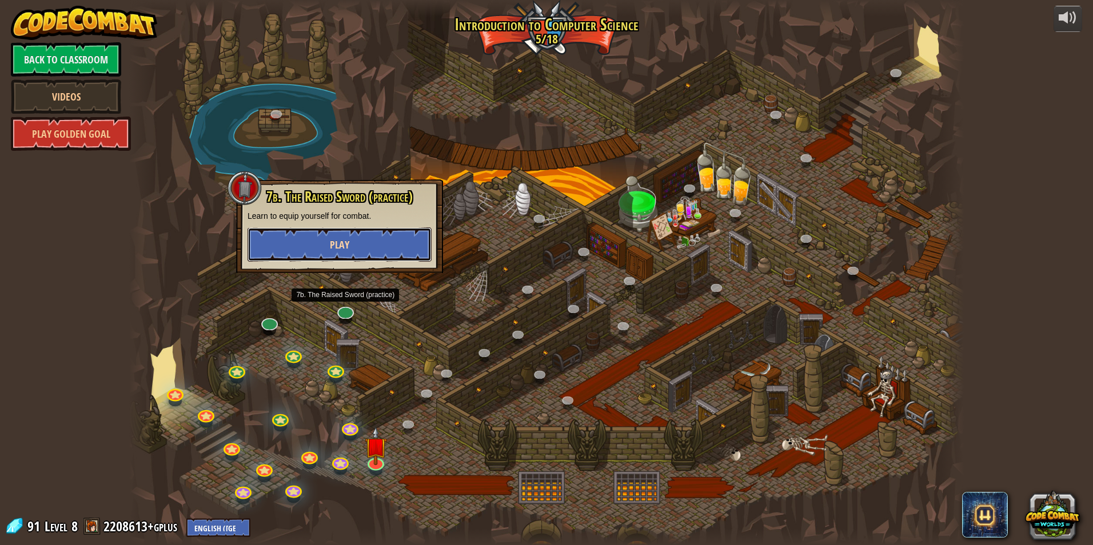
click at [357, 229] on button "Play" at bounding box center [339, 244] width 184 height 34
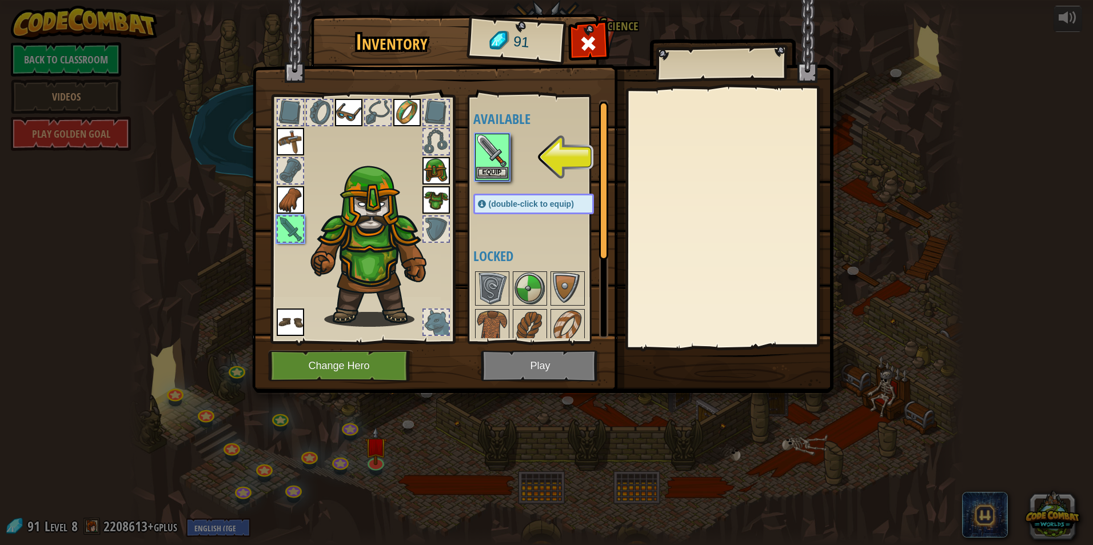
click at [482, 163] on img at bounding box center [492, 151] width 32 height 32
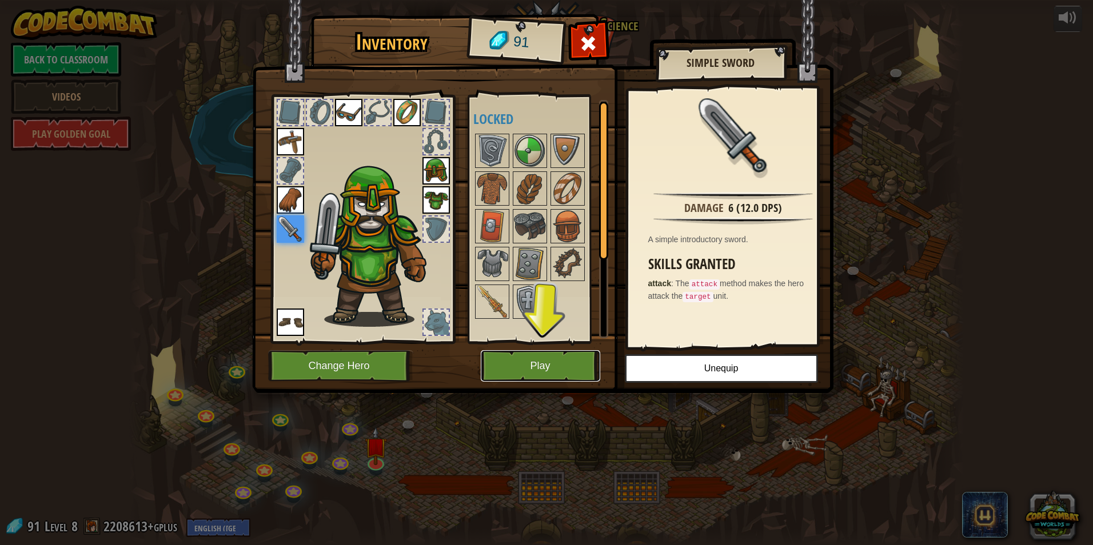
click at [534, 367] on button "Play" at bounding box center [540, 365] width 119 height 31
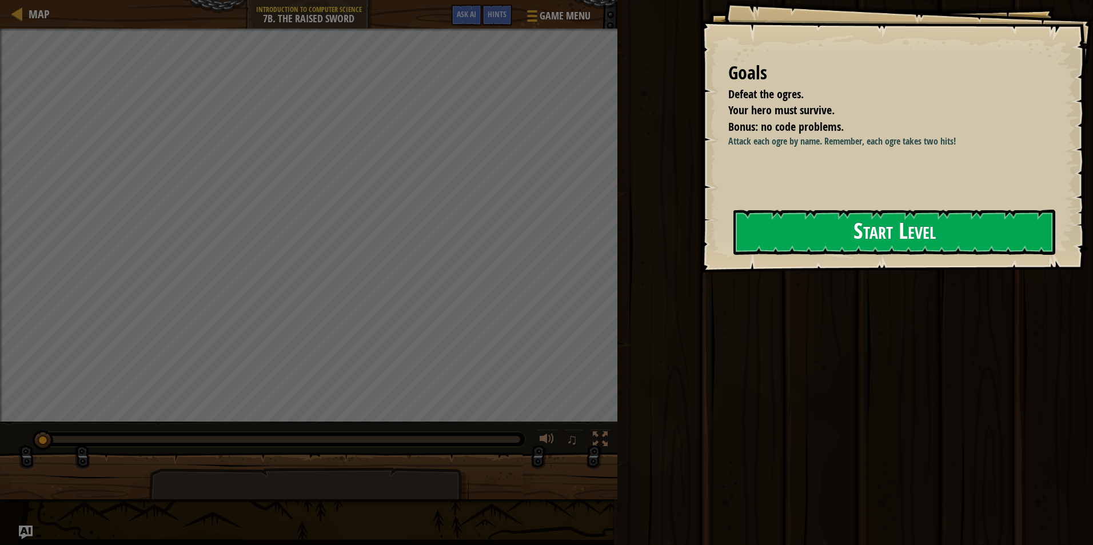
click at [819, 232] on button "Start Level" at bounding box center [894, 232] width 322 height 45
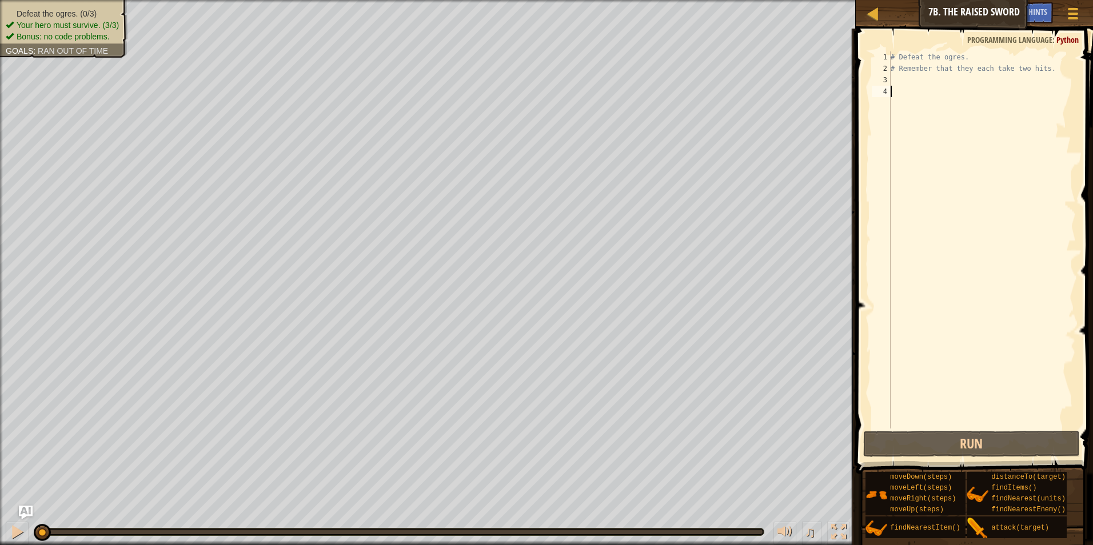
click at [912, 78] on div "# Defeat the ogres. # Remember that they each take two hits." at bounding box center [981, 251] width 187 height 400
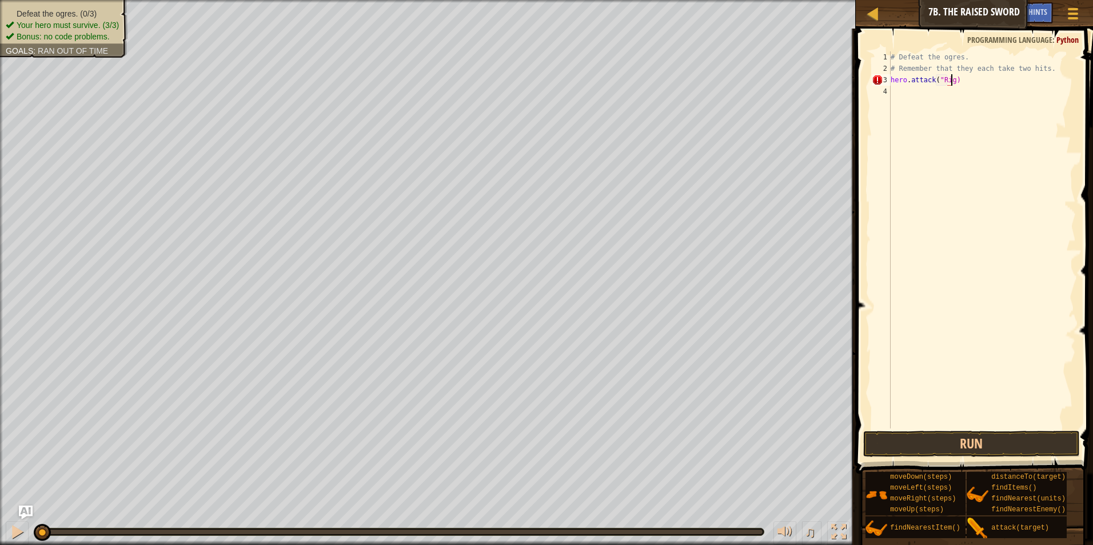
scroll to position [5, 5]
type textarea "hero.attack("Rig")"
drag, startPoint x: 964, startPoint y: 83, endPoint x: 889, endPoint y: 75, distance: 75.9
click at [889, 75] on div "1 2 3 4 5 # Defeat the ogres. # Remember that they each take two hits. hero . a…" at bounding box center [972, 239] width 206 height 377
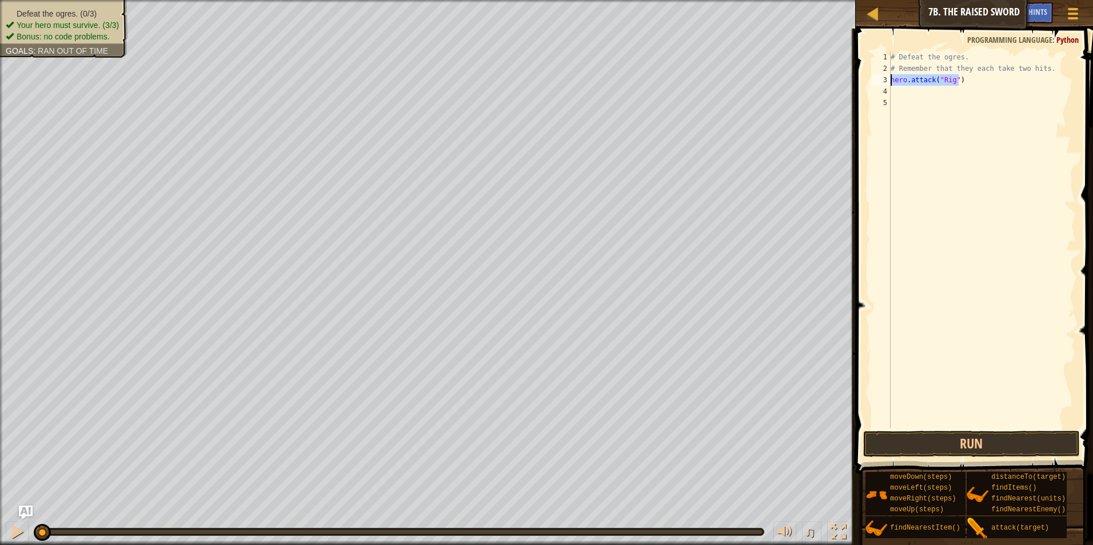
type textarea "hero.attack("Rig")"
click at [931, 107] on div "# Defeat the ogres. # Remember that they each take two hits. hero . attack ( "R…" at bounding box center [981, 251] width 187 height 400
click at [944, 95] on div "# Defeat the ogres. # Remember that they each take two hits. hero . attack ( "R…" at bounding box center [981, 251] width 187 height 400
type textarea "hero.attack("Rig")"
click at [923, 108] on div "# Defeat the ogres. # Remember that they each take two hits. hero . attack ( "R…" at bounding box center [981, 251] width 187 height 400
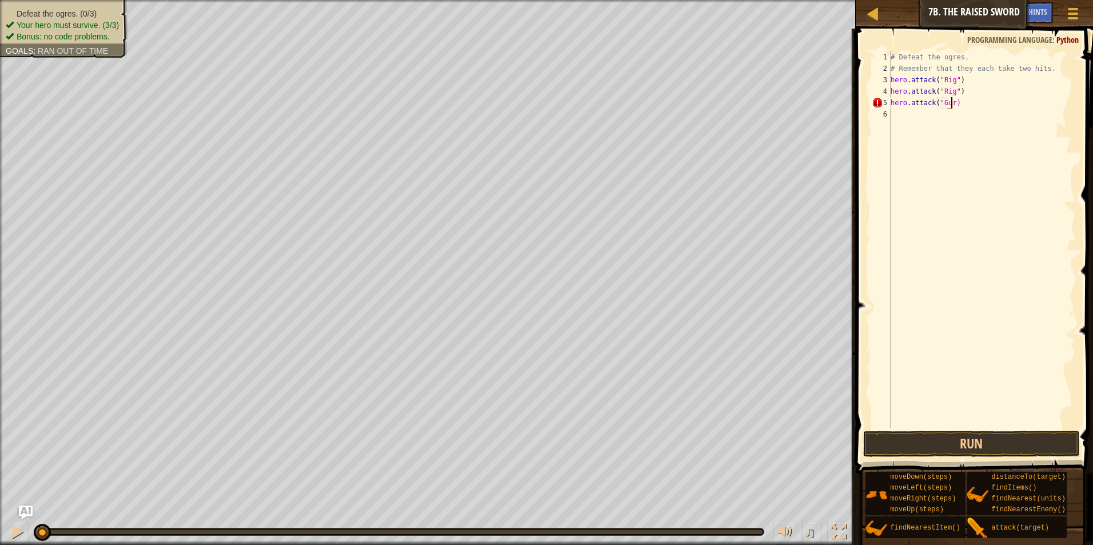
scroll to position [5, 5]
type textarea "hero.attack("Gurt")"
drag, startPoint x: 961, startPoint y: 106, endPoint x: 886, endPoint y: 105, distance: 74.3
click at [886, 105] on div "hero.attack("Gurt") 1 2 3 4 5 6 # Defeat the ogres. # Remember that they each t…" at bounding box center [972, 239] width 206 height 377
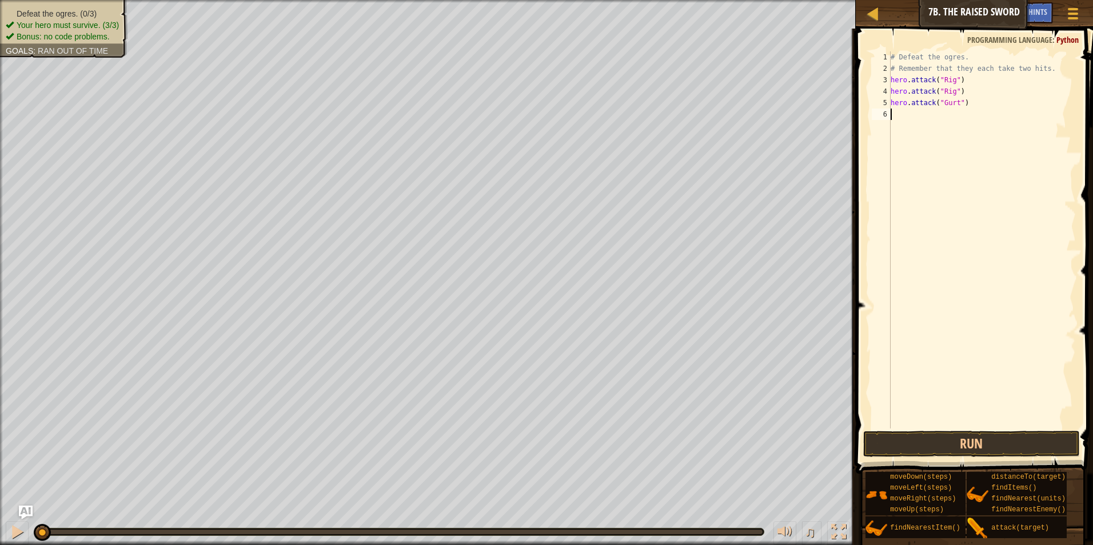
click at [946, 131] on div "# Defeat the ogres. # Remember that they each take two hits. hero . attack ( "R…" at bounding box center [981, 251] width 187 height 400
type textarea "hero.attack("Gurt")"
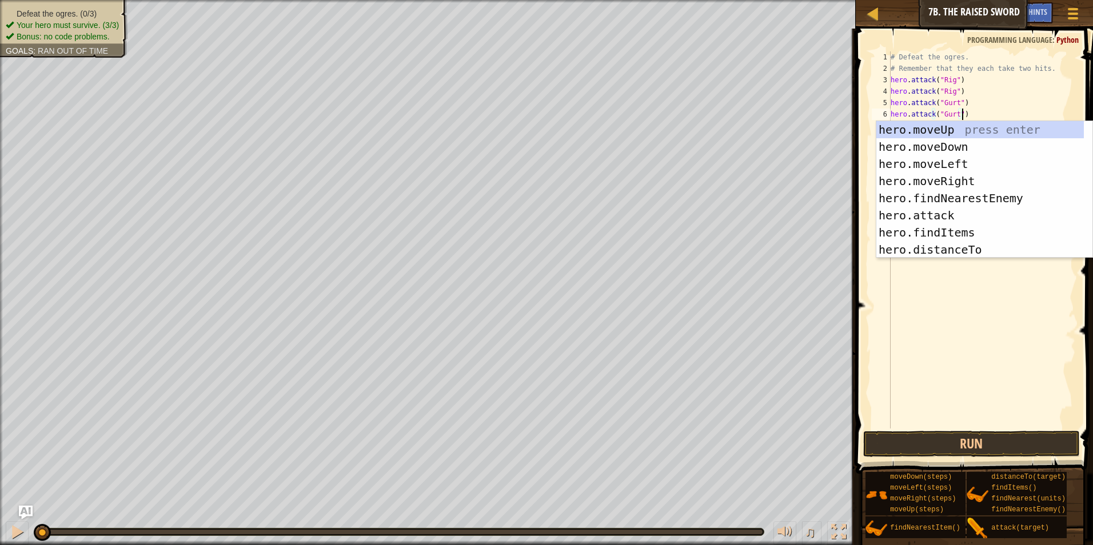
click at [915, 314] on div "# Defeat the ogres. # Remember that they each take two hits. hero . attack ( "R…" at bounding box center [981, 251] width 187 height 400
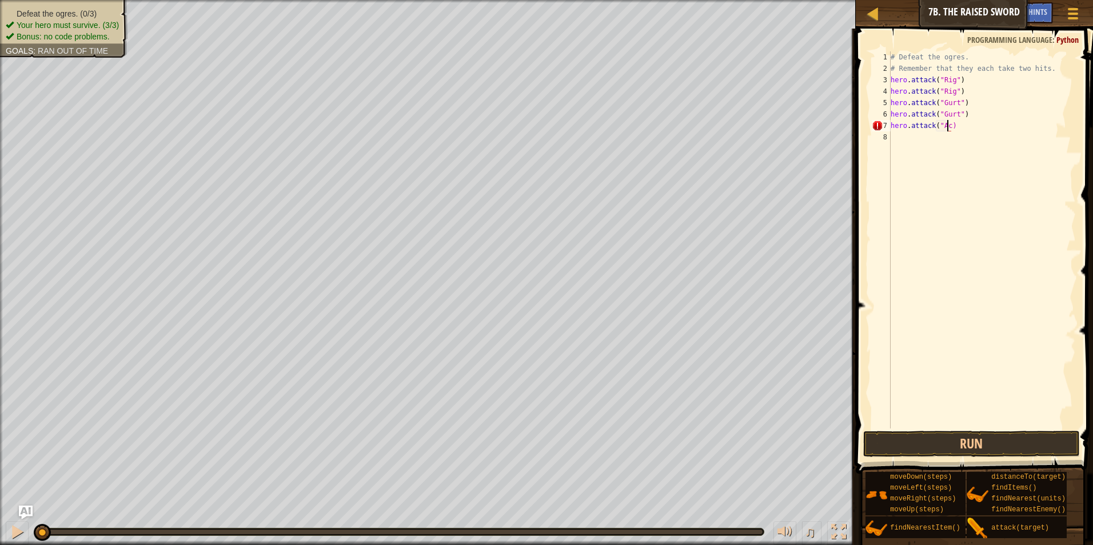
scroll to position [5, 5]
type textarea "hero.attack("Ack")"
drag, startPoint x: 962, startPoint y: 130, endPoint x: 887, endPoint y: 124, distance: 75.1
click at [887, 124] on div "1 2 3 4 5 6 7 8 9 # Defeat the ogres. # Remember that they each take two hits. …" at bounding box center [972, 239] width 206 height 377
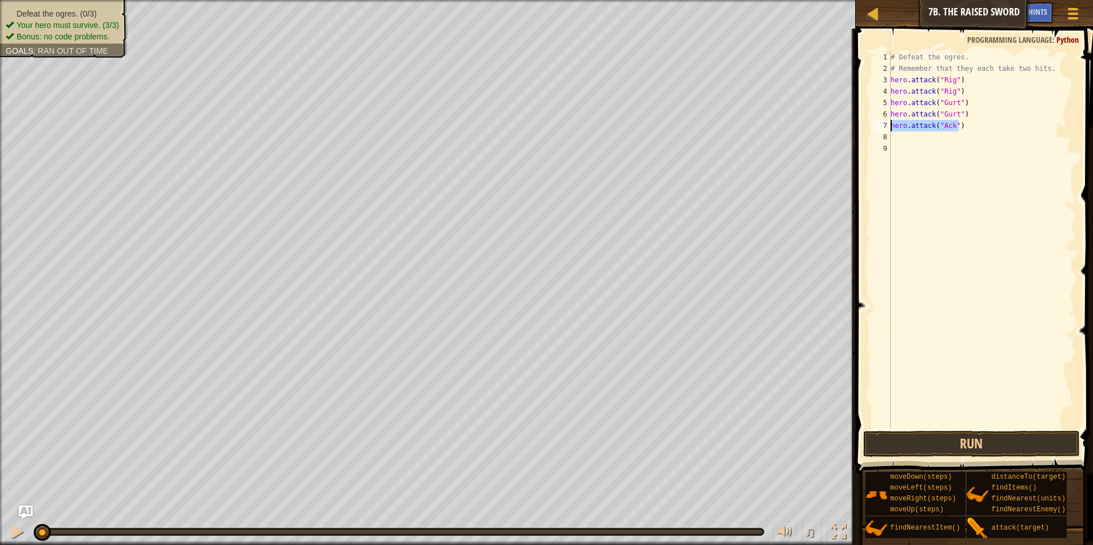
type textarea "hero.attack("Ack")"
click at [926, 142] on div "# Defeat the ogres. # Remember that they each take two hits. hero . attack ( "R…" at bounding box center [983, 251] width 184 height 400
click at [921, 145] on div "# Defeat the ogres. # Remember that they each take two hits. hero . attack ( "R…" at bounding box center [983, 251] width 184 height 400
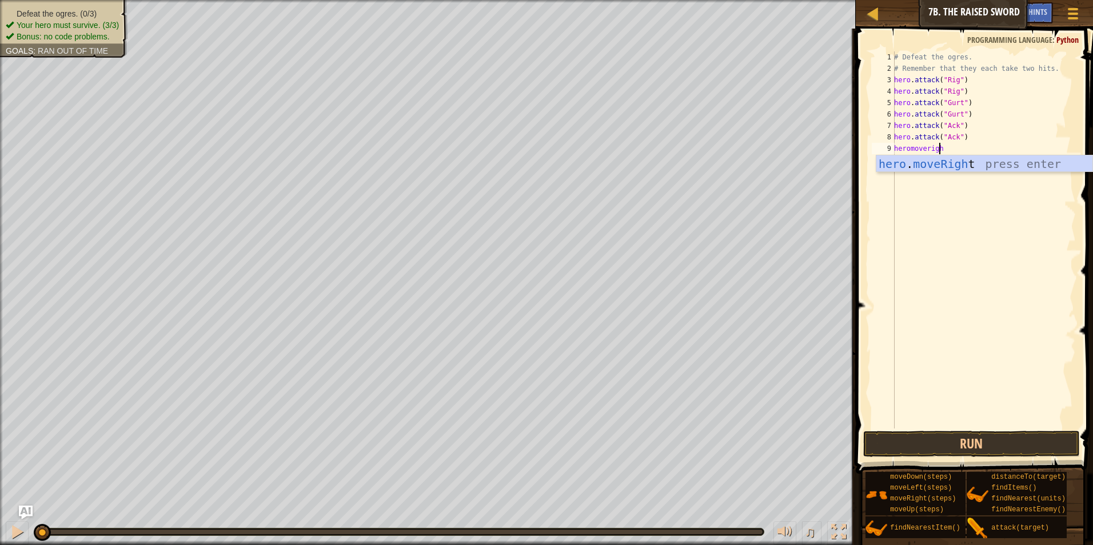
type textarea "heromoveright"
click at [987, 430] on span at bounding box center [975, 234] width 246 height 479
click at [987, 440] on button "Run" at bounding box center [971, 444] width 217 height 26
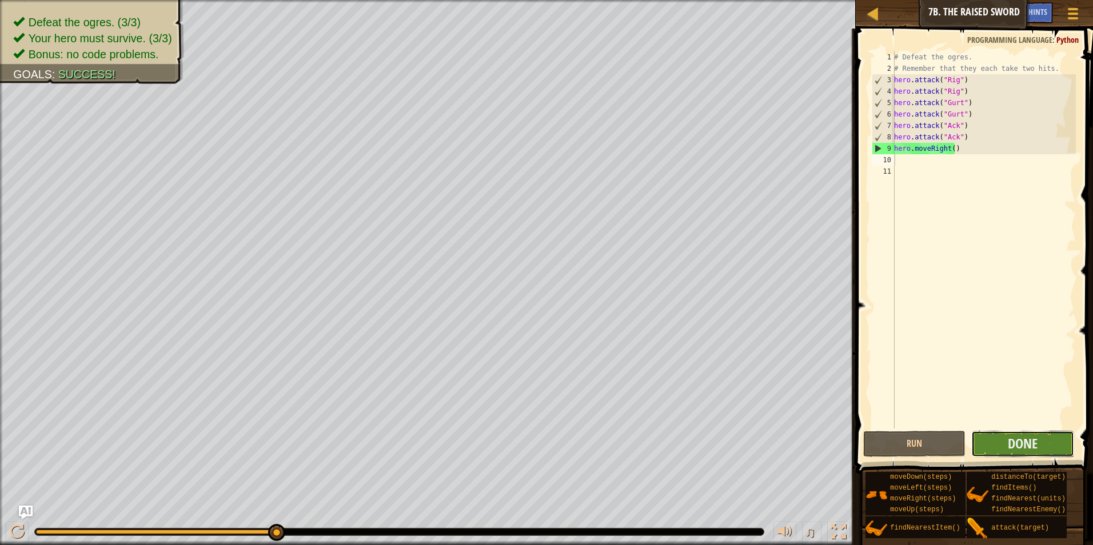
click at [997, 454] on button "Done" at bounding box center [1022, 444] width 103 height 26
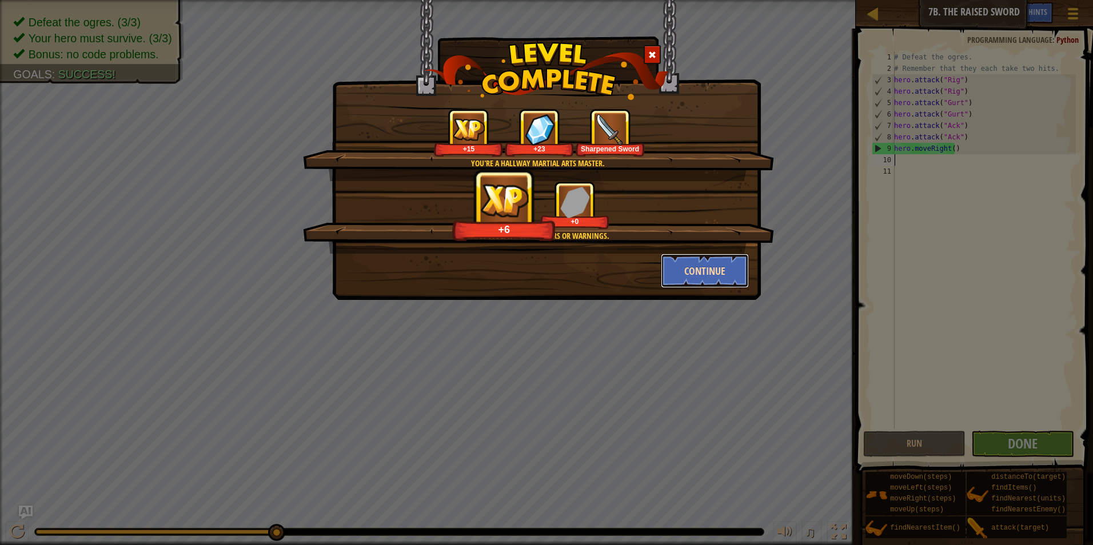
click at [713, 267] on button "Continue" at bounding box center [705, 271] width 89 height 34
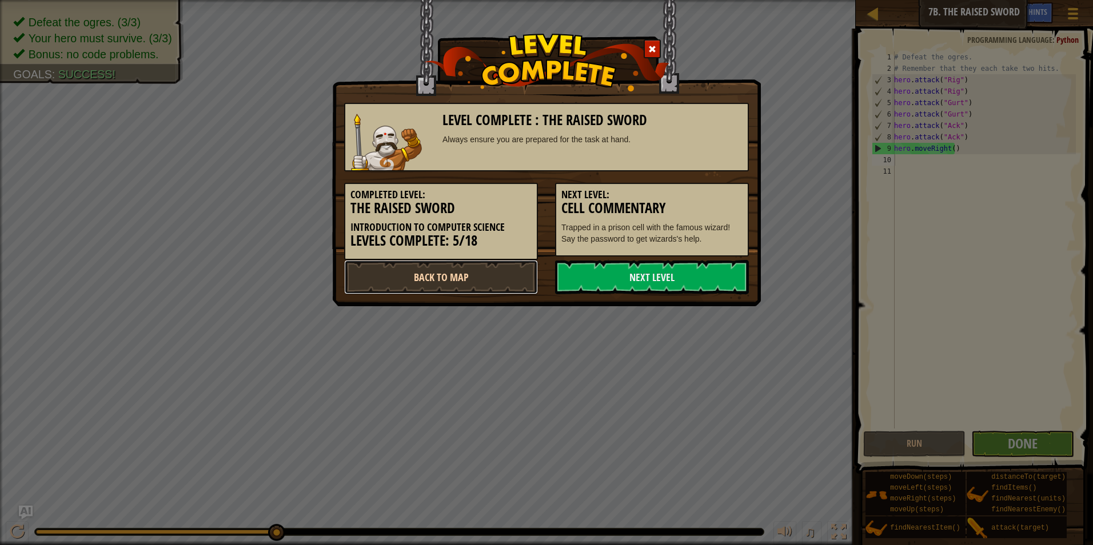
click at [453, 282] on link "Back to Map" at bounding box center [441, 277] width 194 height 34
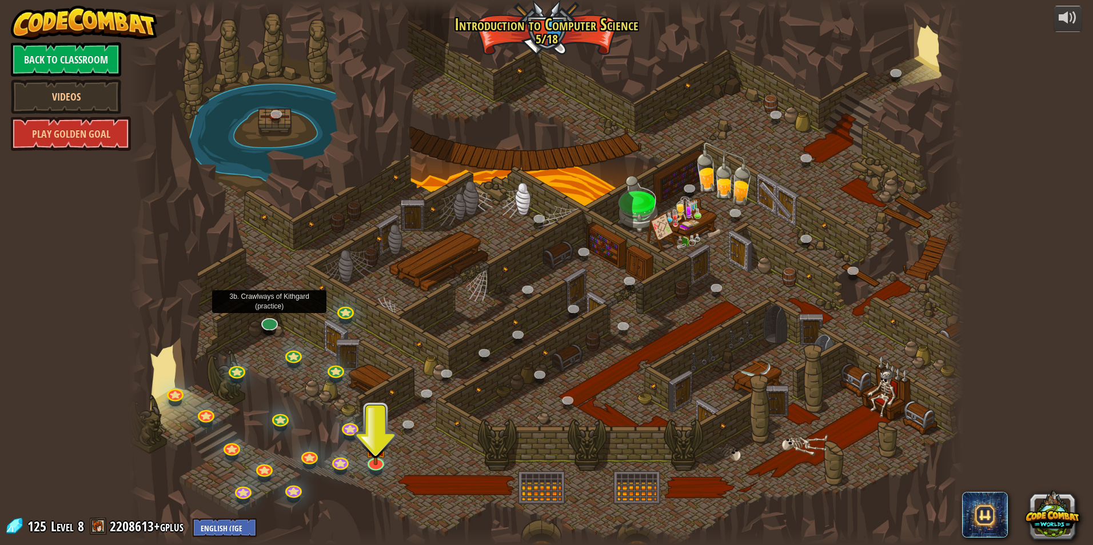
drag, startPoint x: 282, startPoint y: 325, endPoint x: 276, endPoint y: 330, distance: 8.1
click at [278, 327] on div at bounding box center [546, 272] width 834 height 545
click at [269, 334] on div at bounding box center [269, 331] width 13 height 10
click at [272, 328] on link at bounding box center [268, 319] width 23 height 23
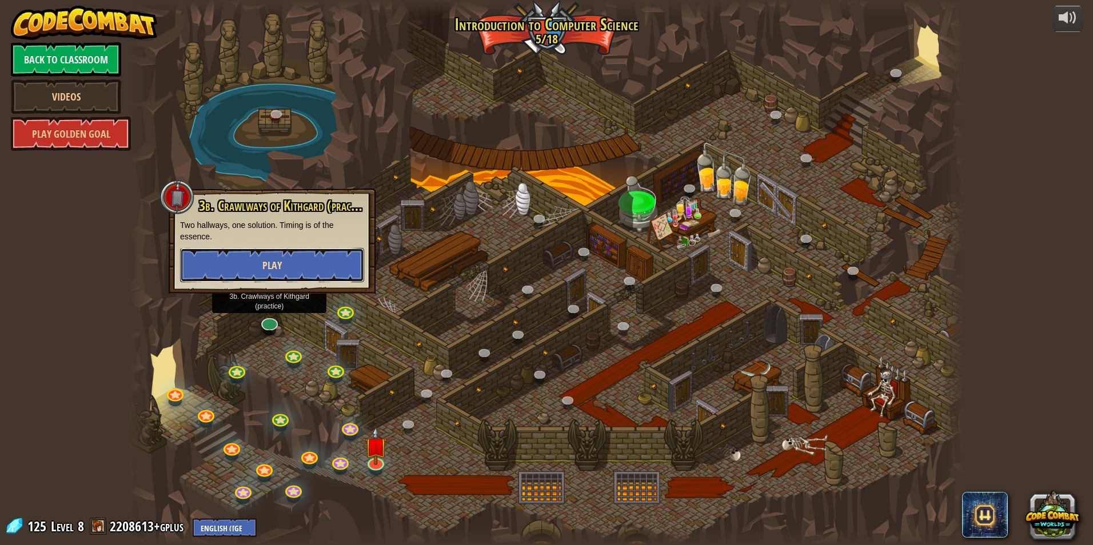
click at [322, 269] on button "Play" at bounding box center [272, 265] width 184 height 34
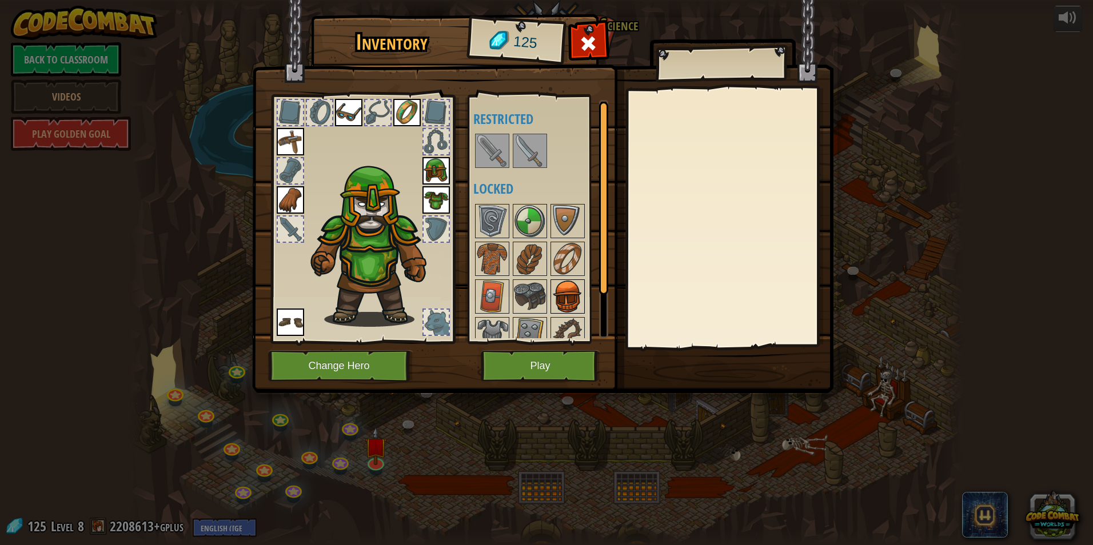
click at [563, 285] on img at bounding box center [567, 297] width 32 height 32
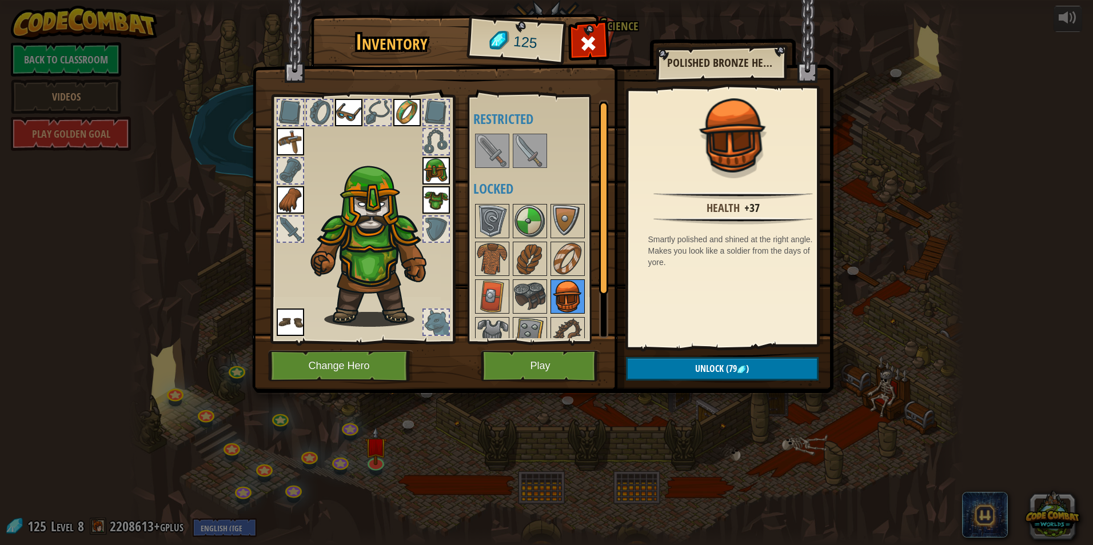
scroll to position [53, 0]
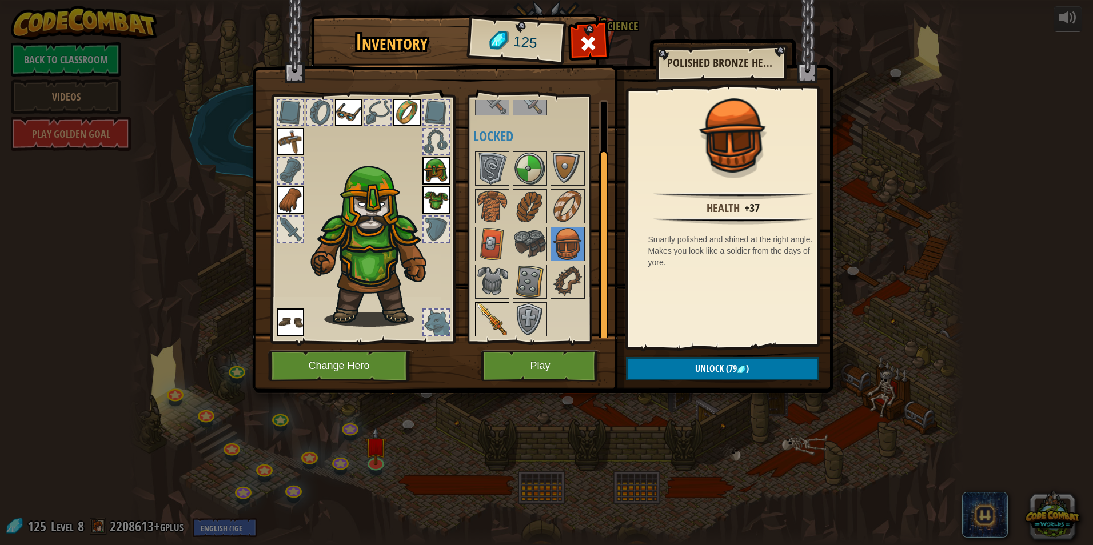
drag, startPoint x: 477, startPoint y: 312, endPoint x: 486, endPoint y: 312, distance: 8.6
click at [477, 312] on img at bounding box center [492, 319] width 32 height 32
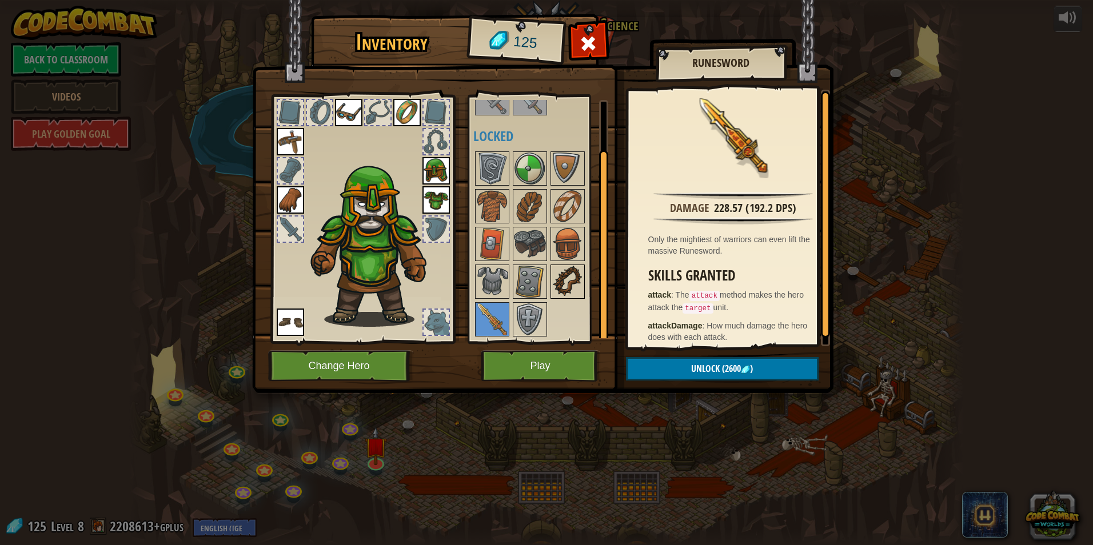
click at [565, 280] on img at bounding box center [567, 282] width 32 height 32
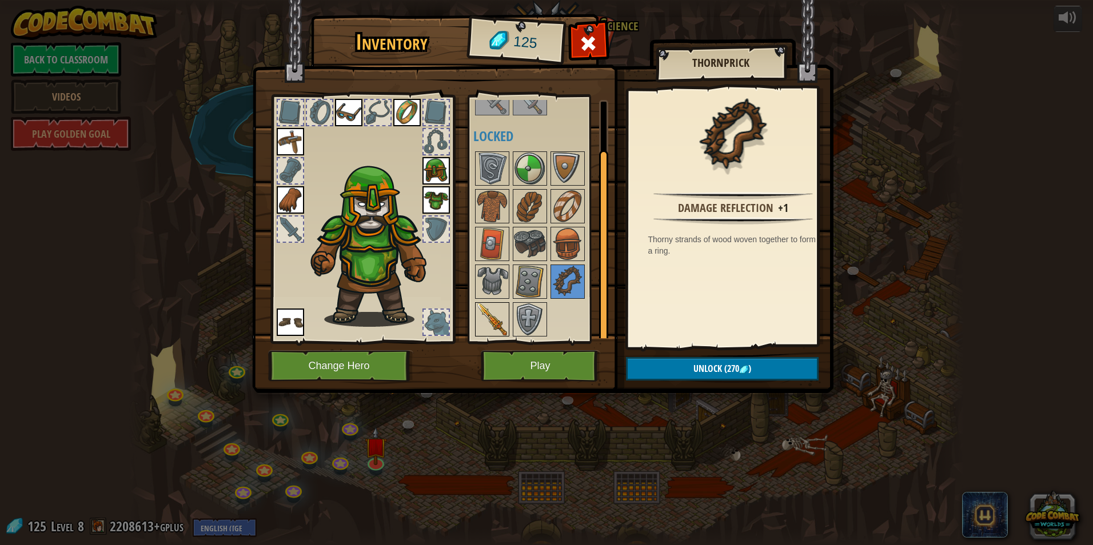
click at [503, 313] on img at bounding box center [492, 319] width 32 height 32
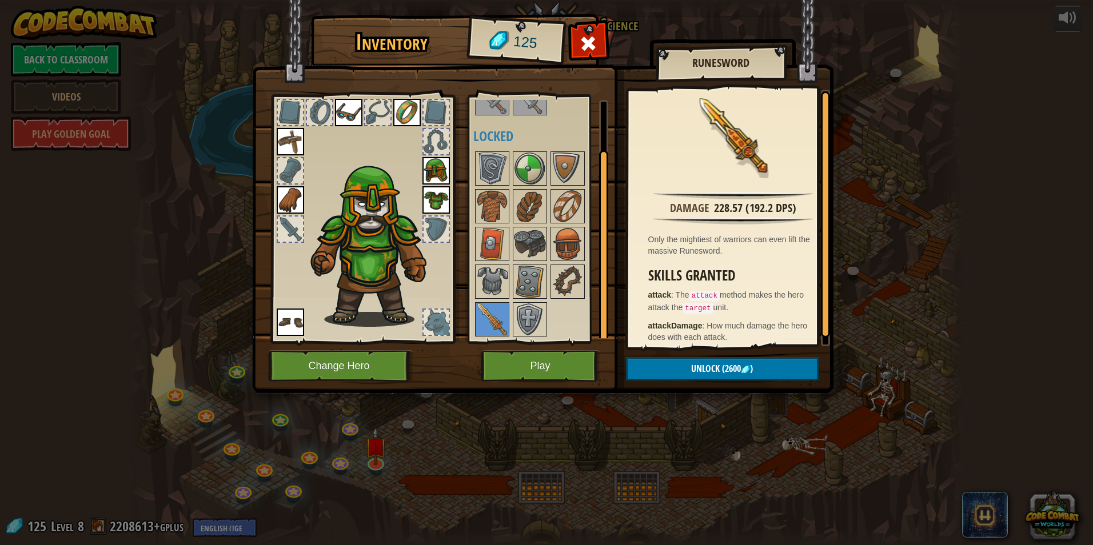
scroll to position [6, 0]
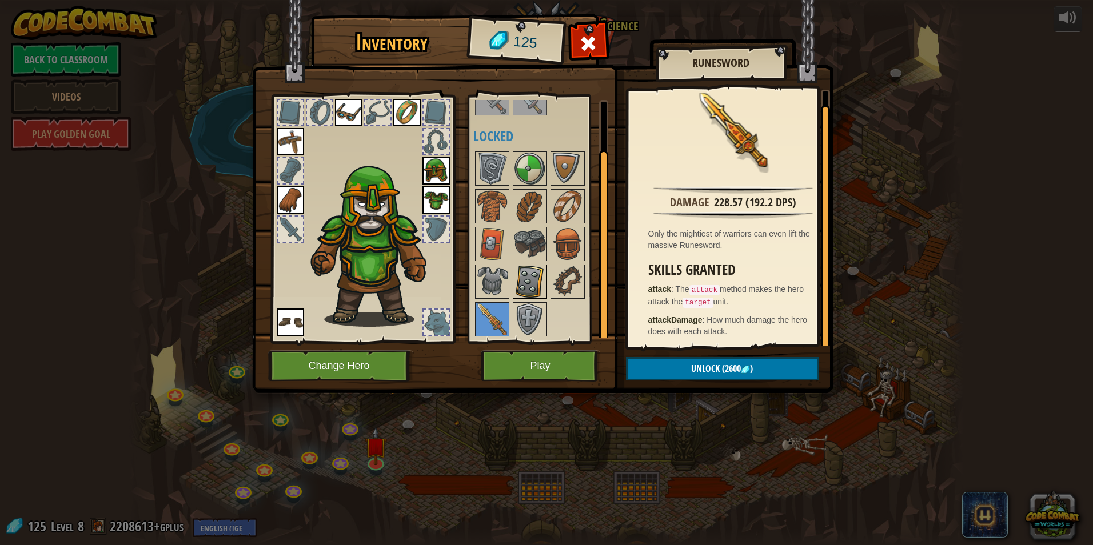
click at [533, 281] on img at bounding box center [530, 282] width 32 height 32
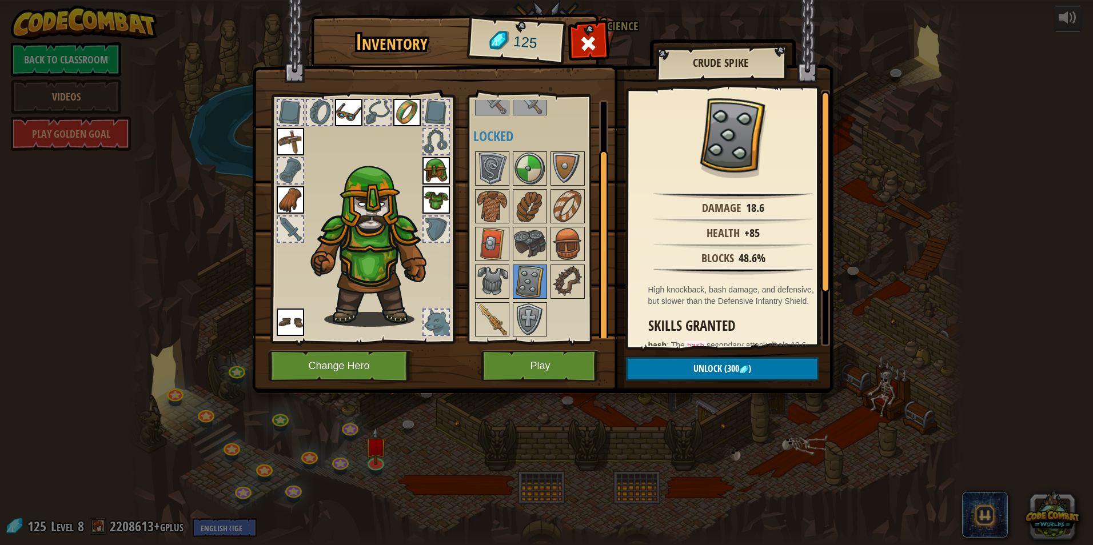
scroll to position [67, 0]
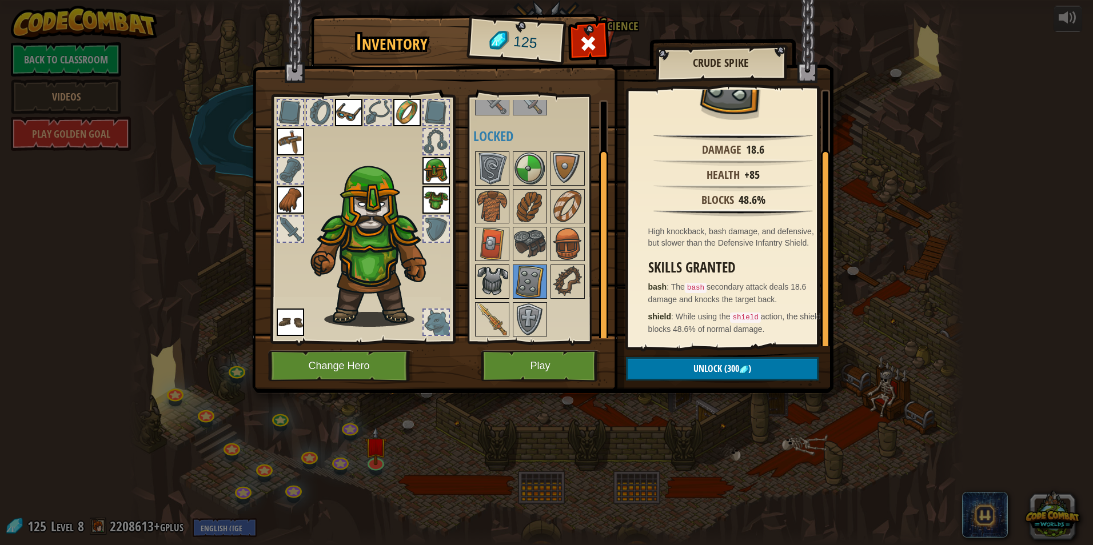
click at [497, 281] on img at bounding box center [492, 282] width 32 height 32
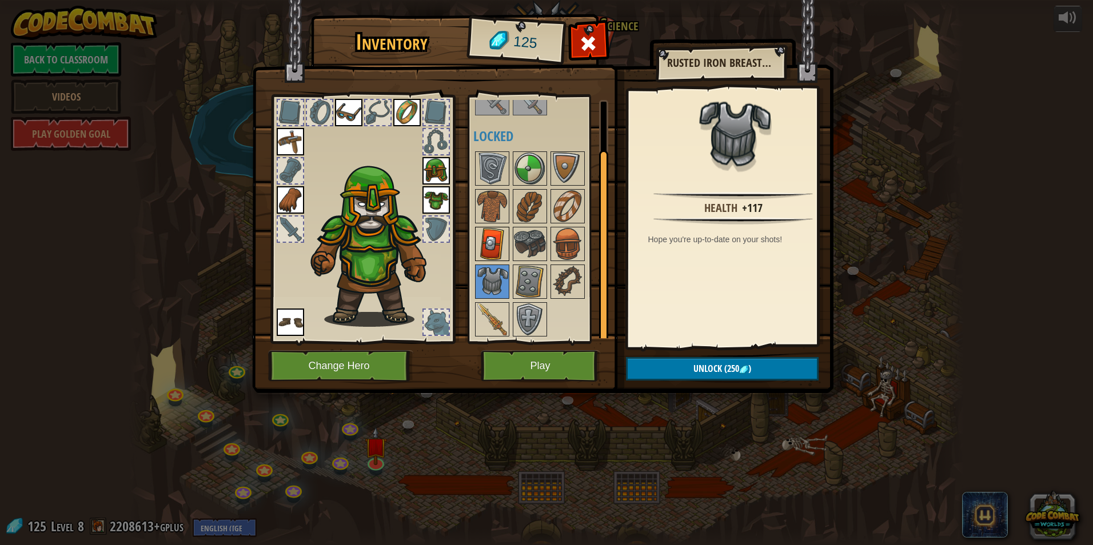
click at [494, 244] on img at bounding box center [492, 244] width 32 height 32
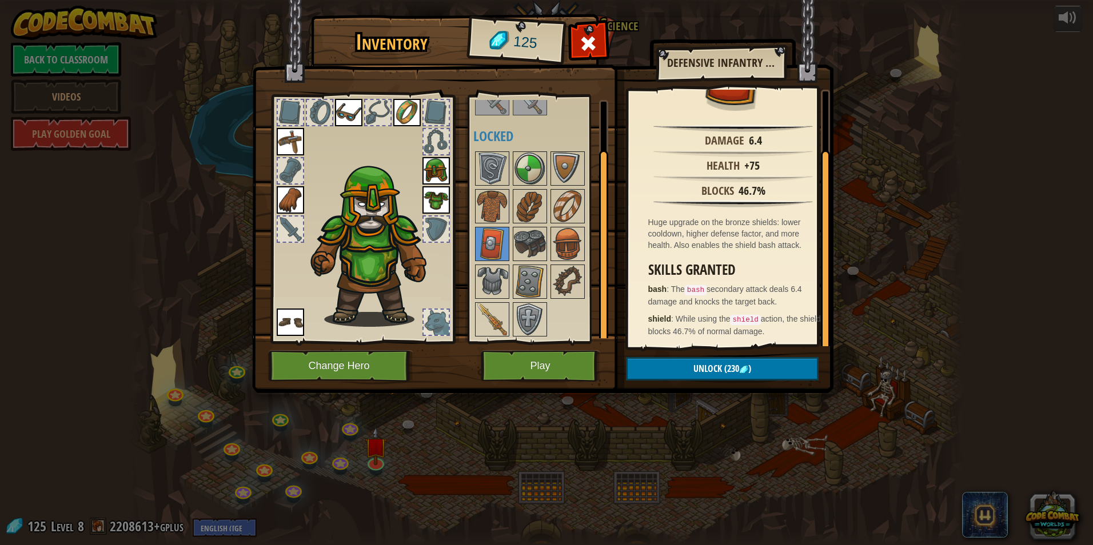
scroll to position [0, 0]
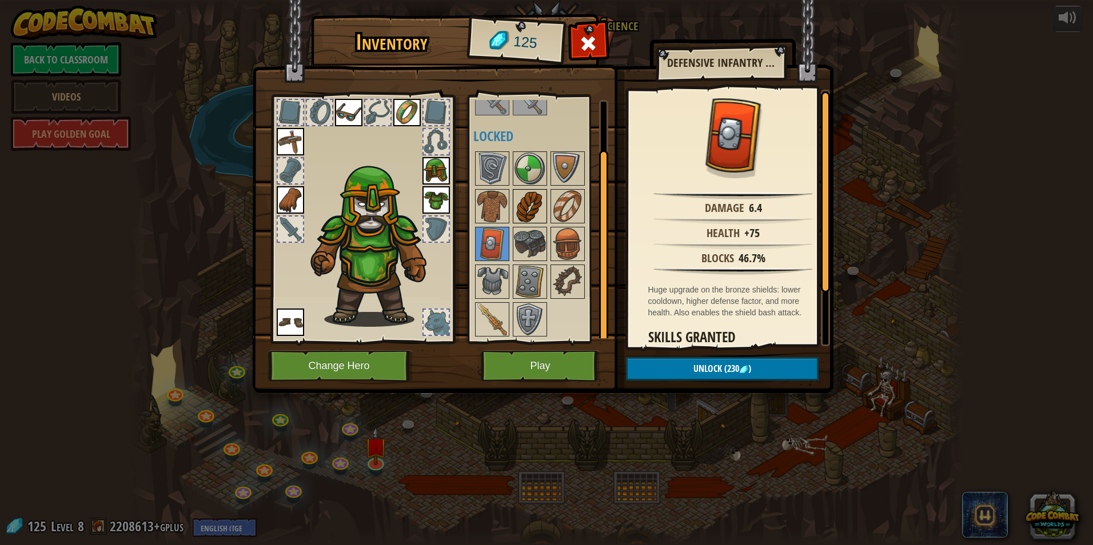
click at [544, 208] on img at bounding box center [530, 206] width 32 height 32
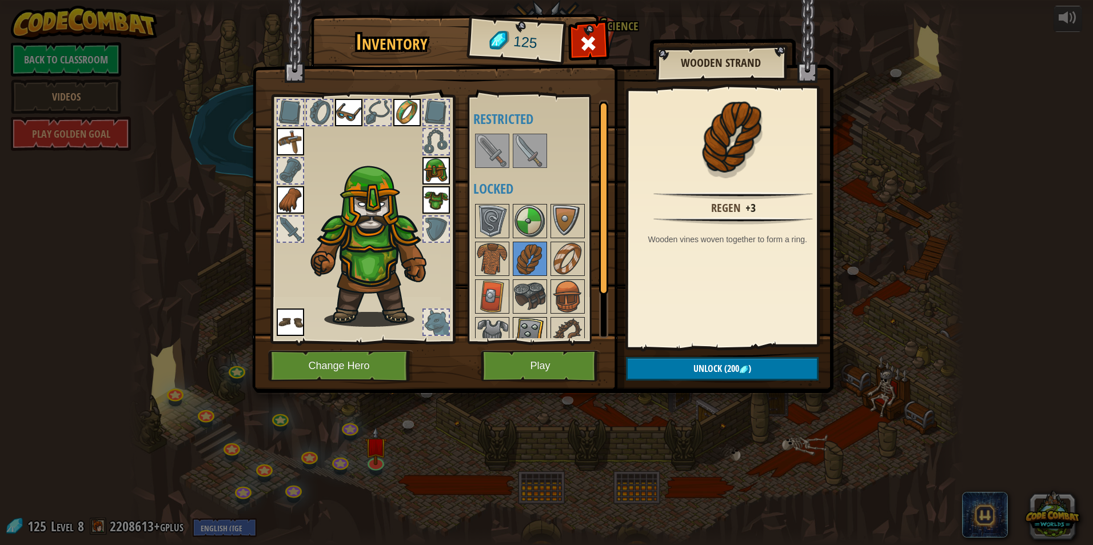
scroll to position [53, 0]
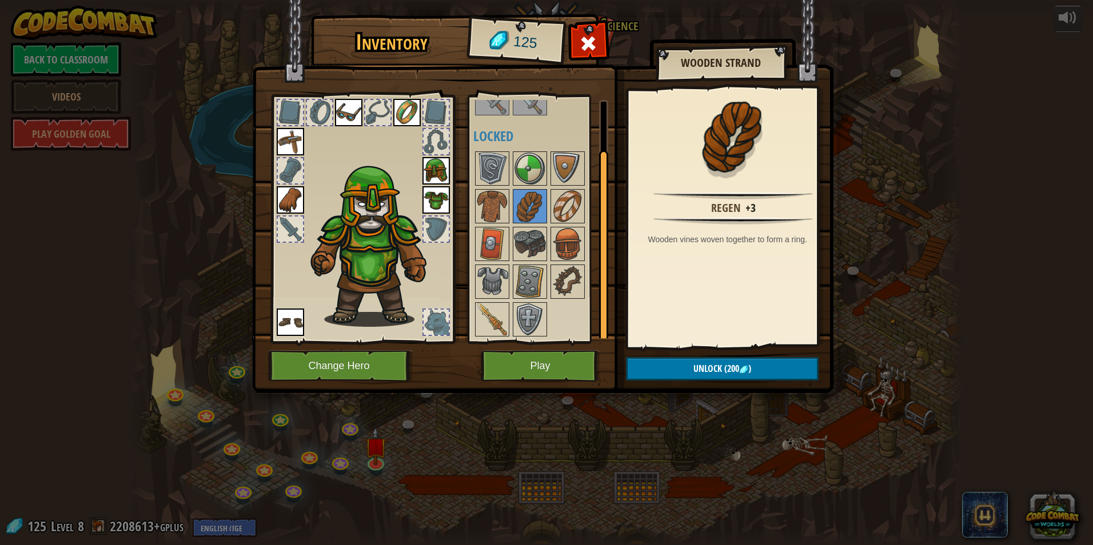
click at [447, 149] on div at bounding box center [435, 141] width 25 height 25
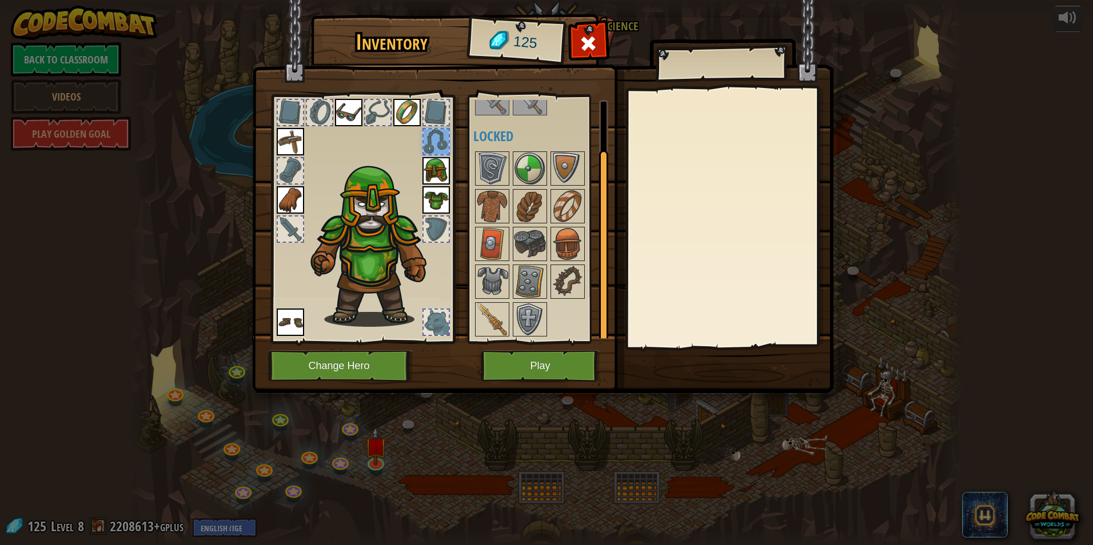
click at [443, 178] on img at bounding box center [435, 170] width 27 height 27
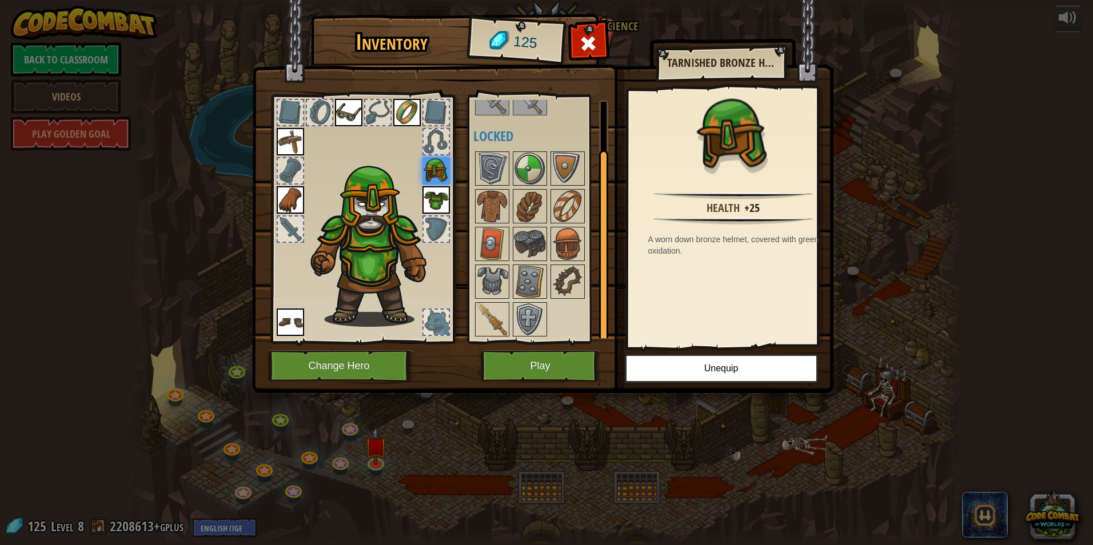
click at [443, 193] on img at bounding box center [435, 199] width 27 height 27
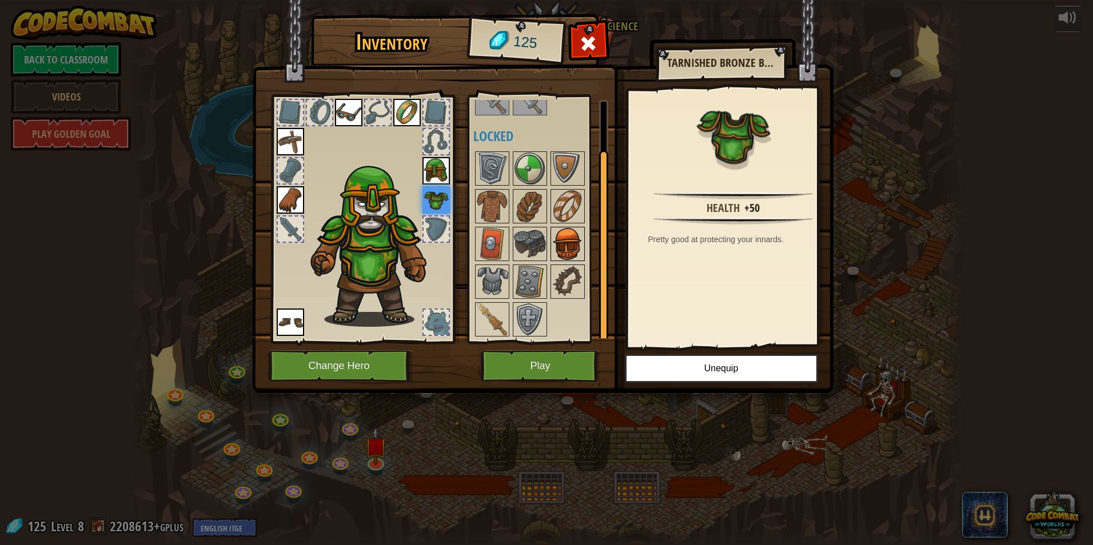
click at [563, 244] on img at bounding box center [567, 244] width 32 height 32
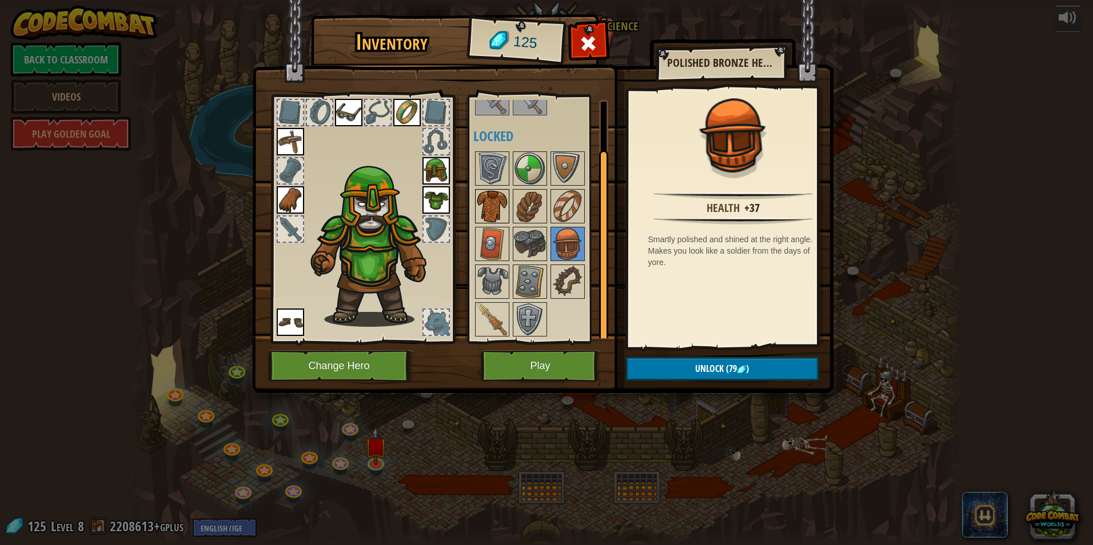
click at [500, 213] on img at bounding box center [492, 206] width 32 height 32
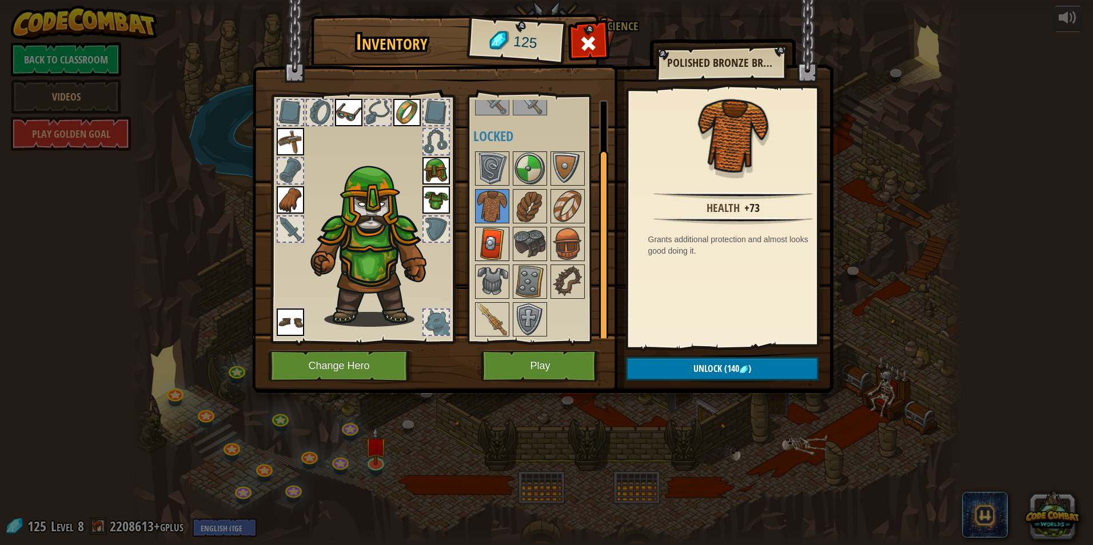
click at [493, 248] on img at bounding box center [492, 244] width 32 height 32
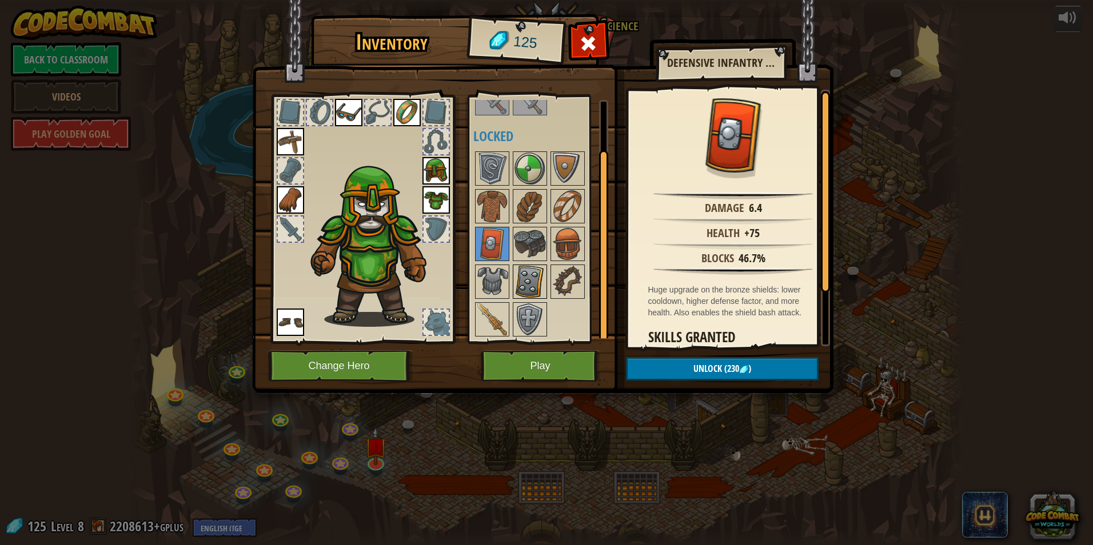
click at [542, 276] on img at bounding box center [530, 282] width 32 height 32
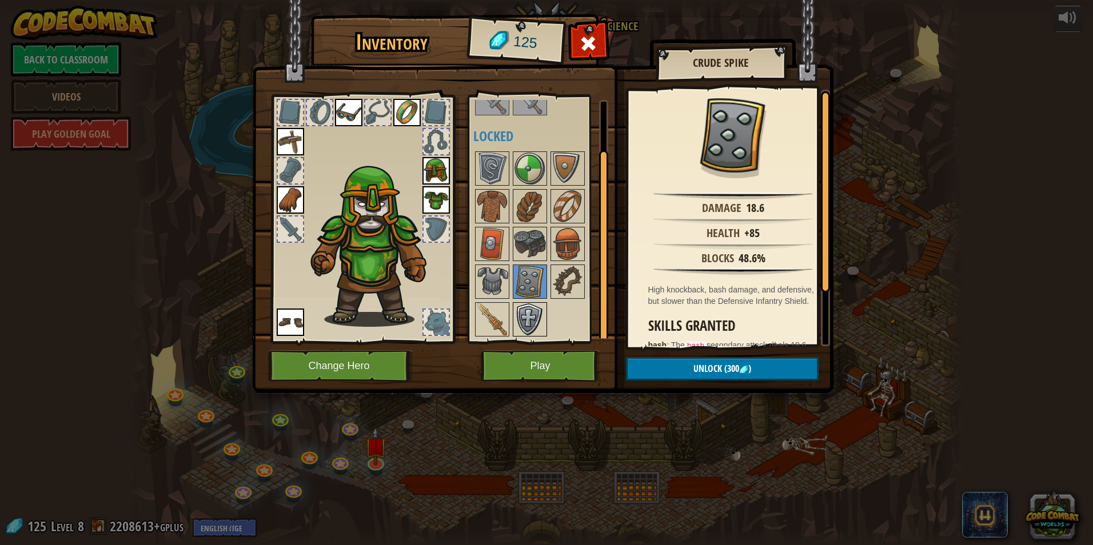
click at [523, 317] on img at bounding box center [530, 319] width 32 height 32
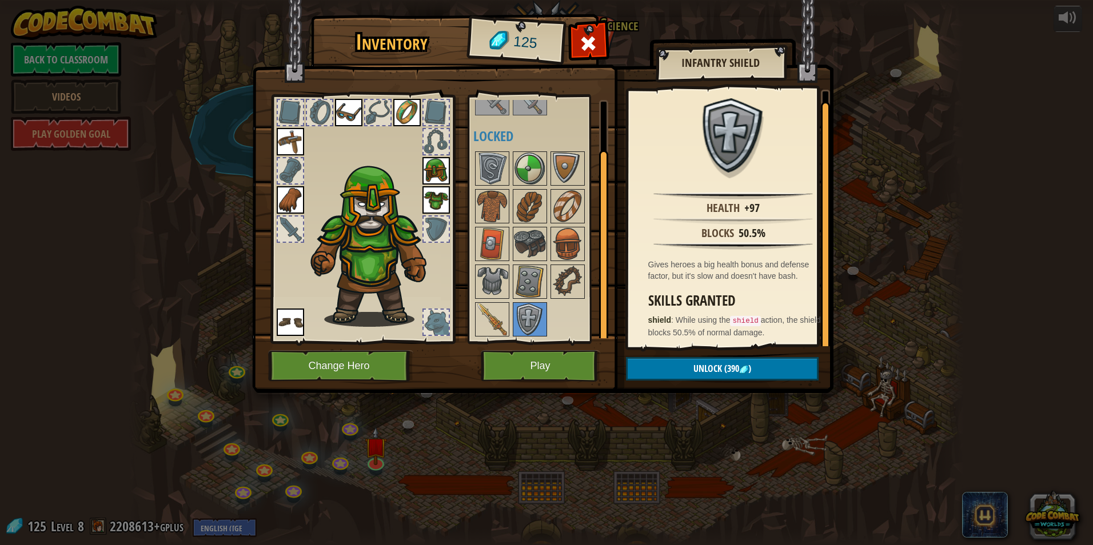
scroll to position [2, 0]
click at [489, 311] on img at bounding box center [492, 319] width 32 height 32
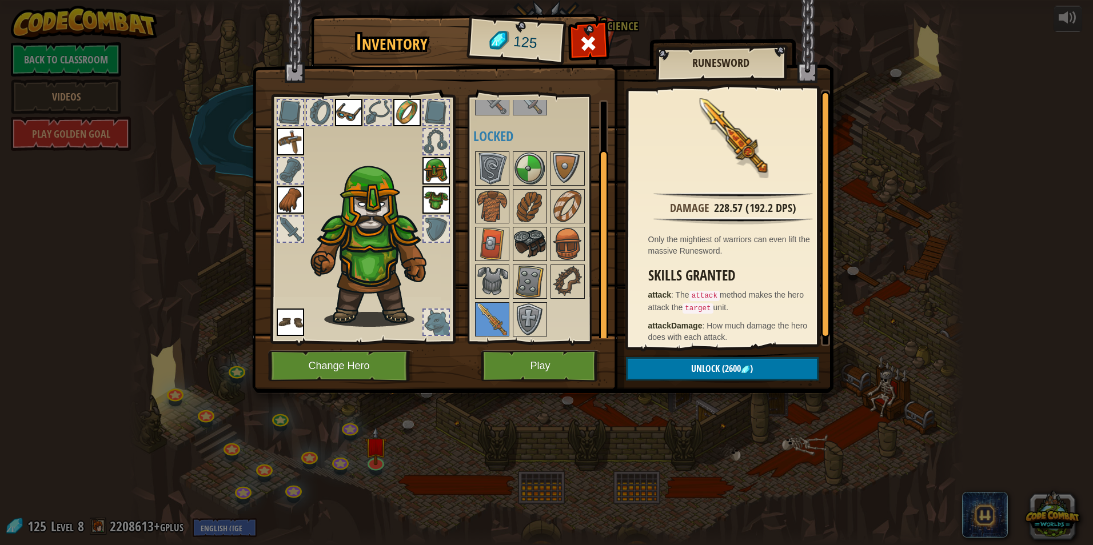
drag, startPoint x: 525, startPoint y: 242, endPoint x: 519, endPoint y: 239, distance: 6.2
click at [525, 242] on img at bounding box center [530, 244] width 32 height 32
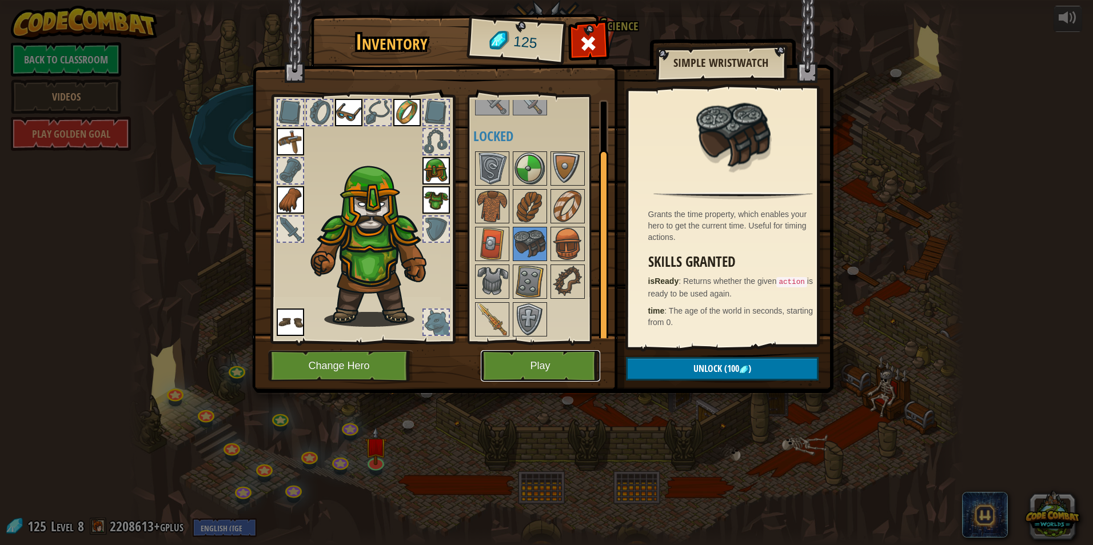
click at [547, 363] on button "Play" at bounding box center [540, 365] width 119 height 31
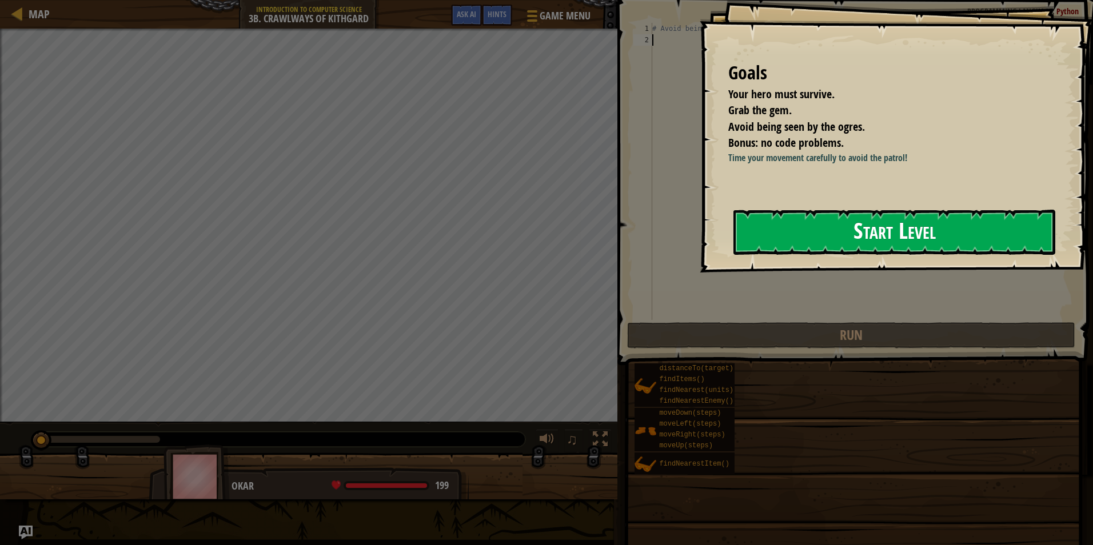
click at [812, 231] on button "Start Level" at bounding box center [894, 232] width 322 height 45
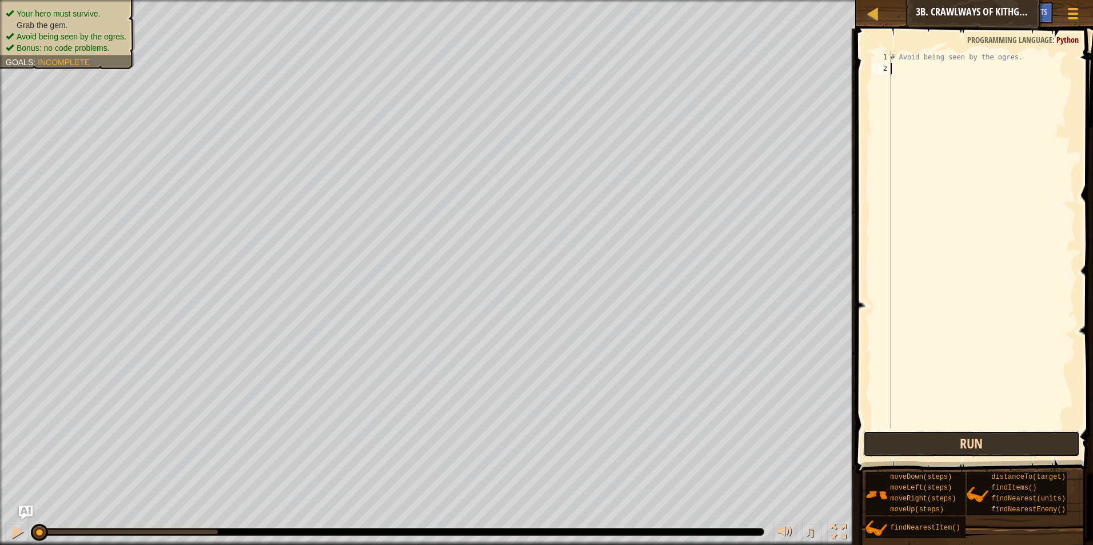
click at [975, 442] on button "Run" at bounding box center [971, 444] width 217 height 26
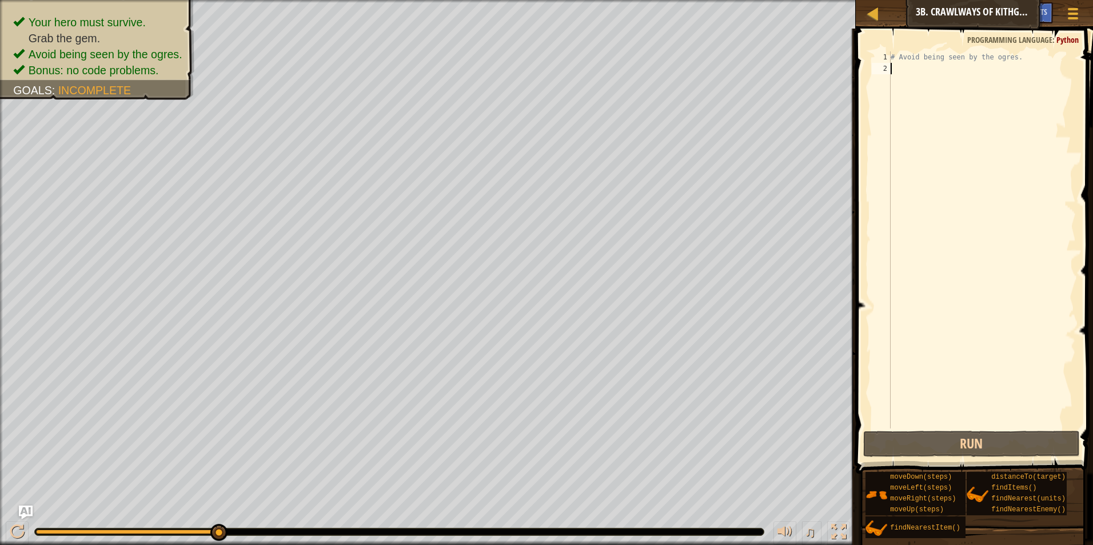
scroll to position [5, 0]
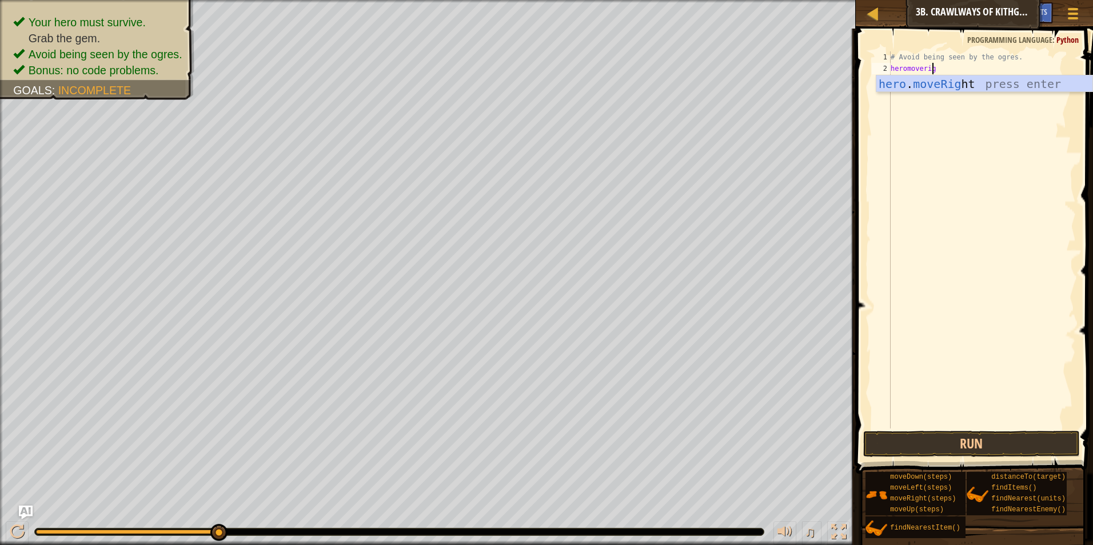
type textarea "heromoveright"
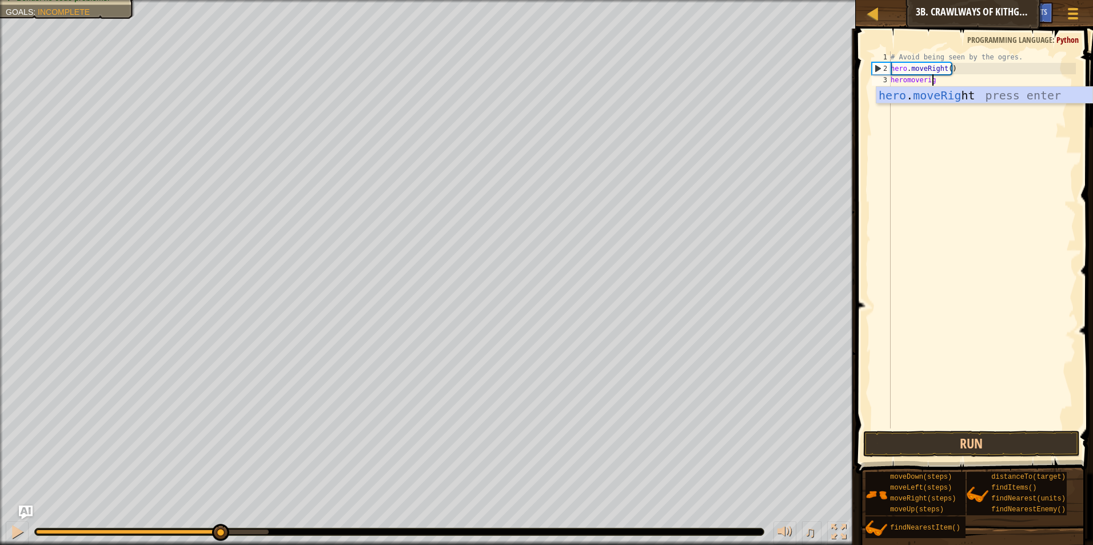
type textarea "heromoveright"
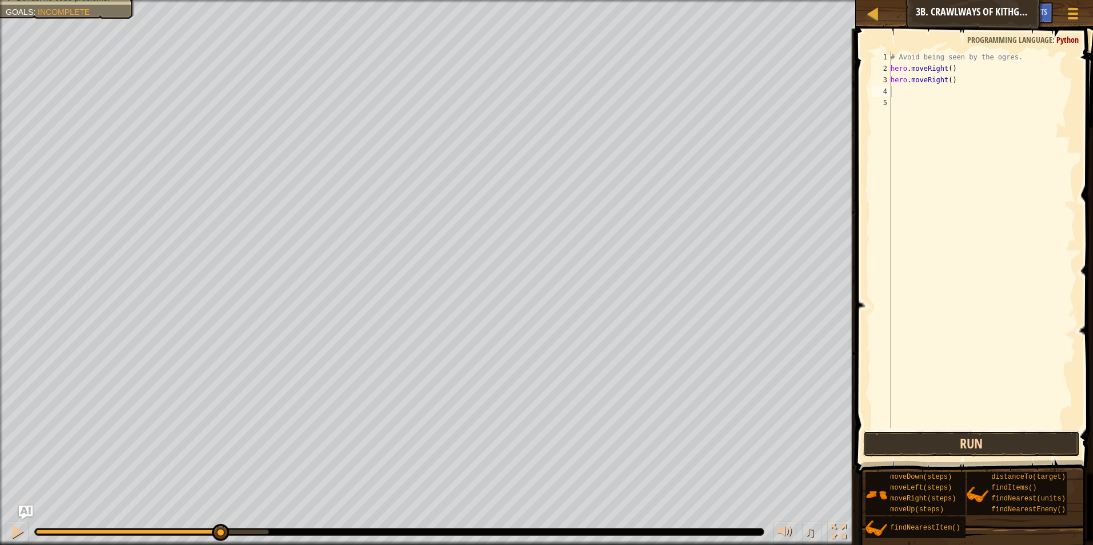
click at [934, 454] on button "Run" at bounding box center [971, 444] width 217 height 26
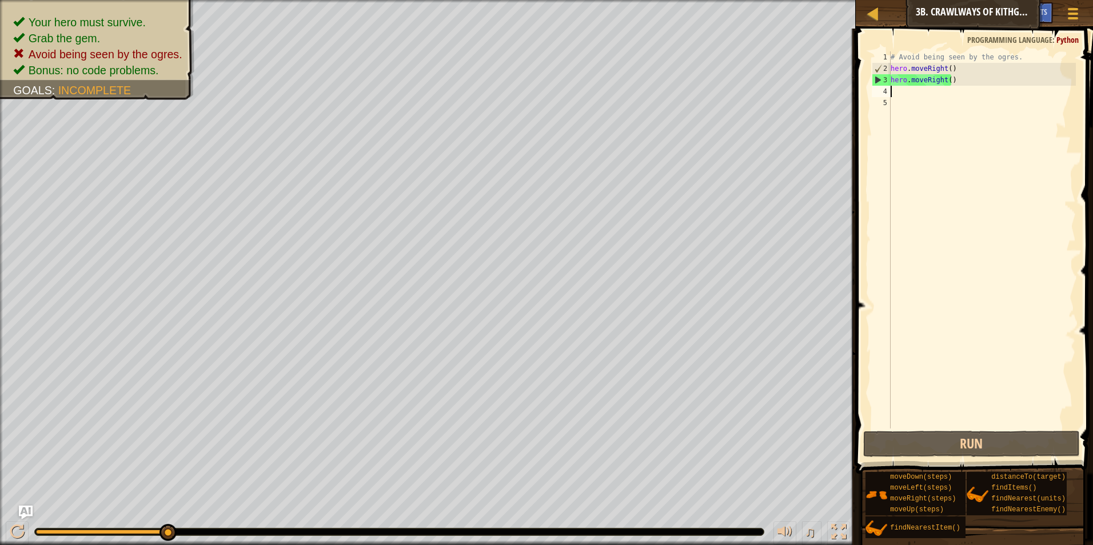
click at [955, 75] on div "# Avoid being seen by the ogres. hero . moveRight ( ) hero . moveRight ( )" at bounding box center [981, 251] width 187 height 400
type textarea "hero.moveRight()"
click at [957, 64] on div "# Avoid being seen by the ogres. hero . moveRight ( ) hero . moveRight ( )" at bounding box center [981, 251] width 187 height 400
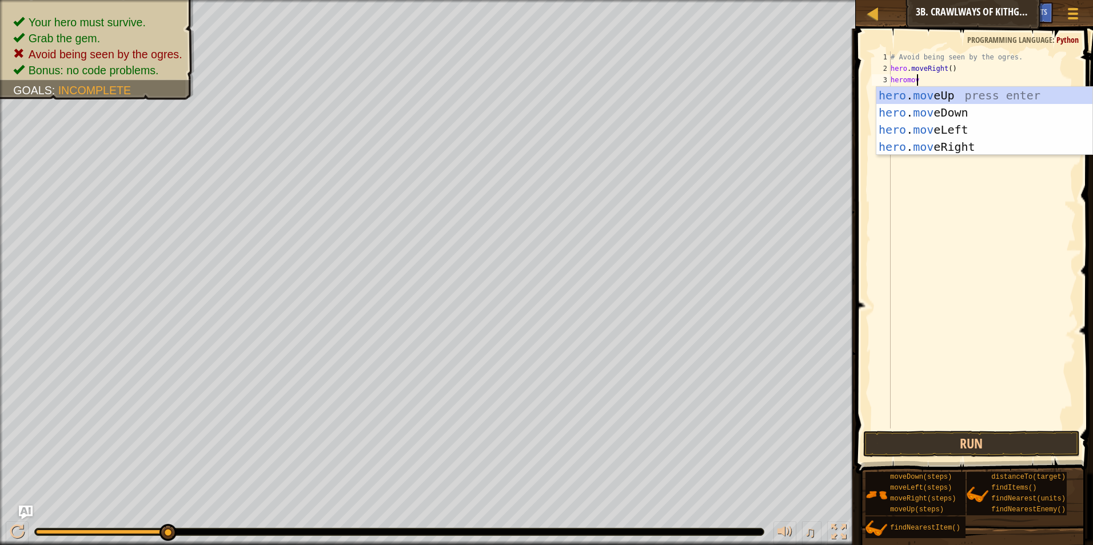
type textarea "heromove"
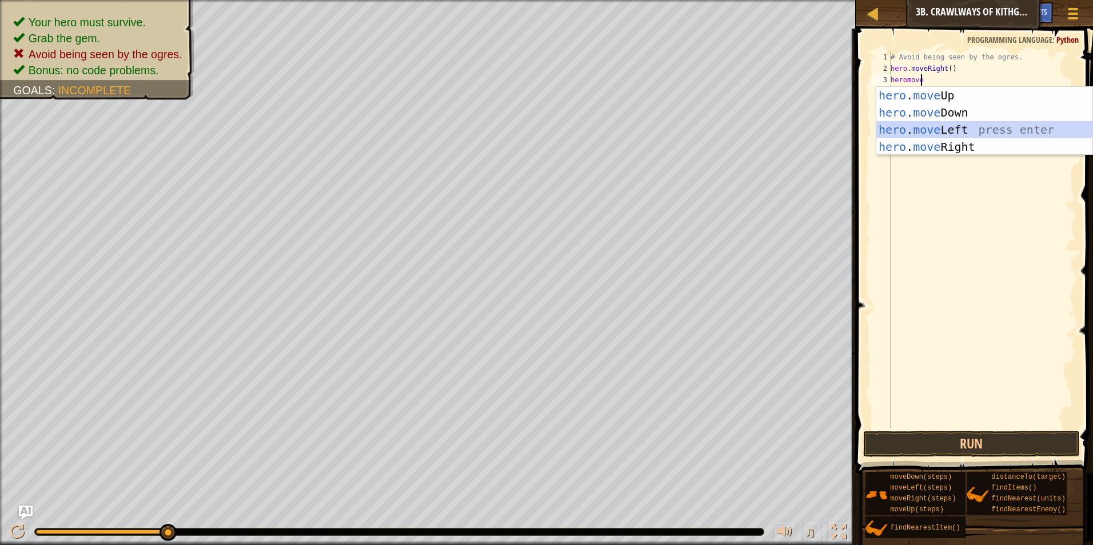
click at [958, 125] on div "hero . move Up press enter hero . move Down press enter hero . move Left press …" at bounding box center [984, 138] width 216 height 103
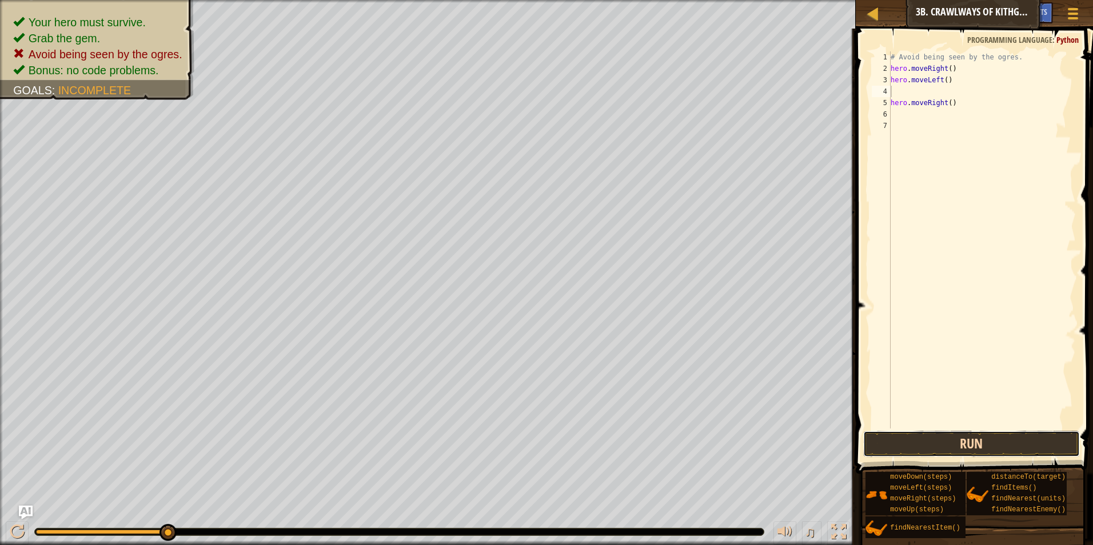
click at [930, 457] on button "Run" at bounding box center [971, 444] width 217 height 26
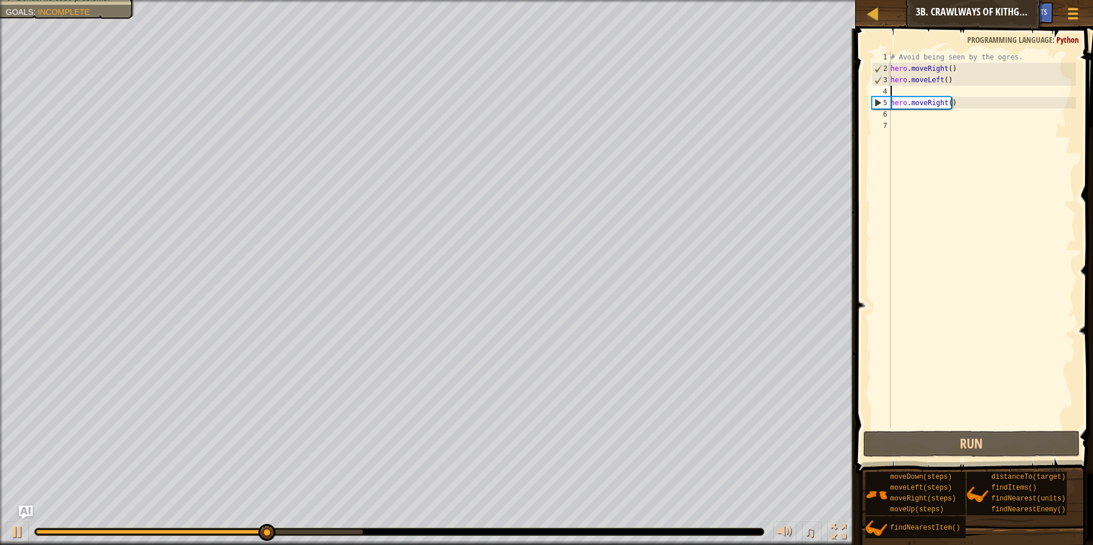
click at [925, 122] on div "# Avoid being seen by the ogres. hero . moveRight ( ) hero . moveLeft ( ) hero …" at bounding box center [981, 251] width 187 height 400
click at [927, 117] on div "# Avoid being seen by the ogres. hero . moveRight ( ) hero . moveLeft ( ) hero …" at bounding box center [981, 251] width 187 height 400
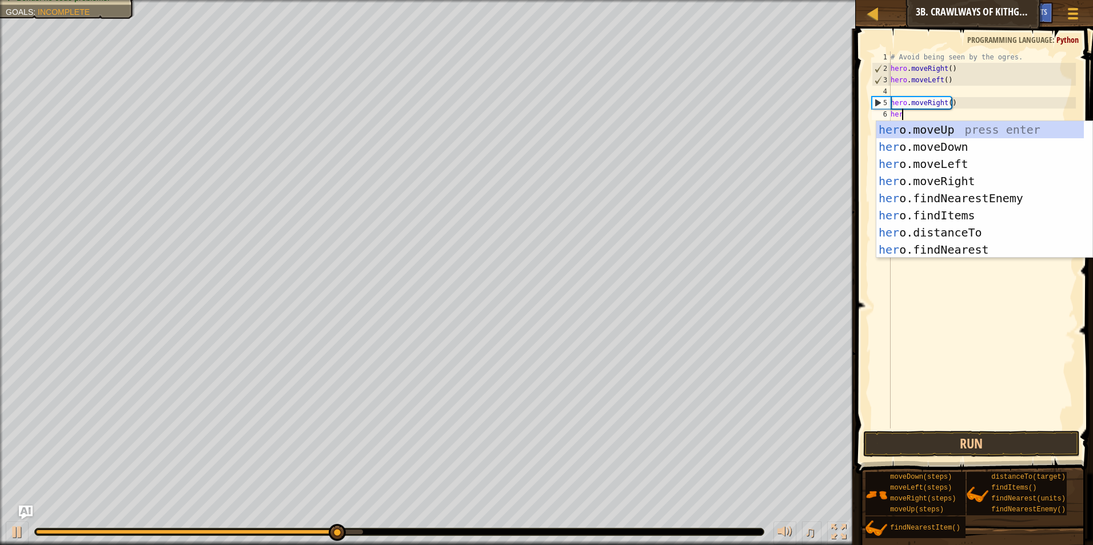
scroll to position [5, 1]
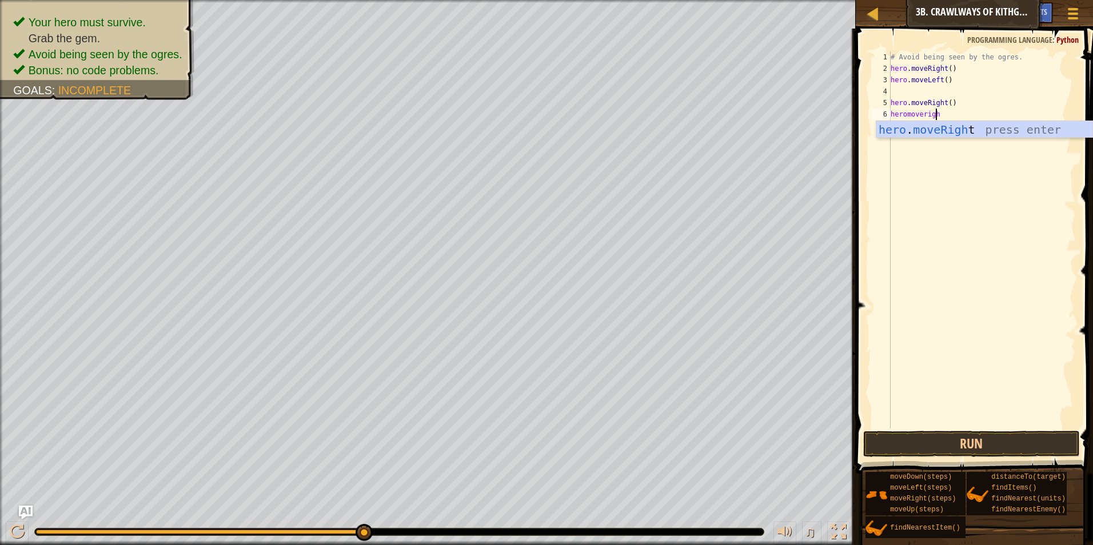
type textarea "heromoveright"
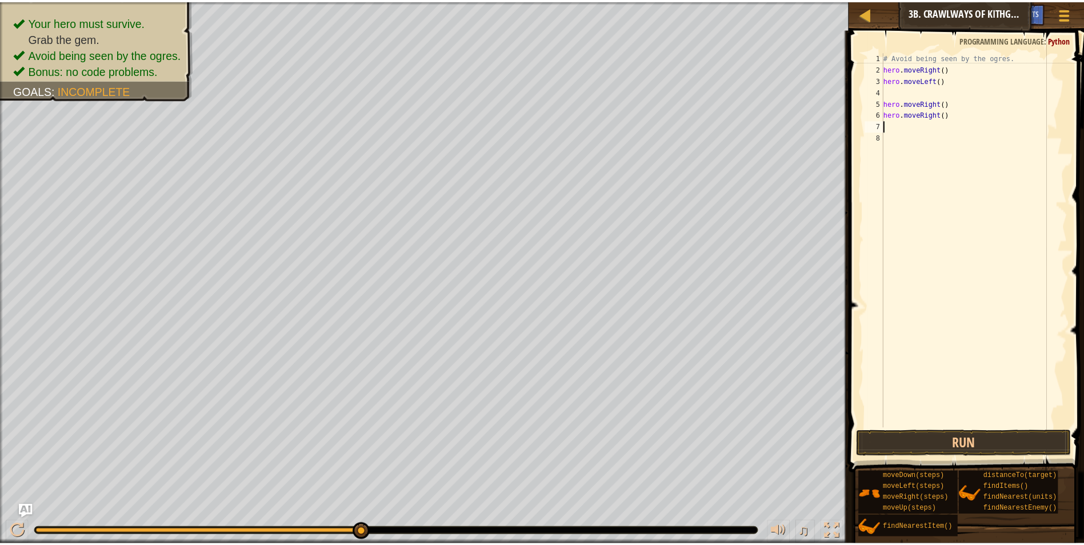
scroll to position [5, 0]
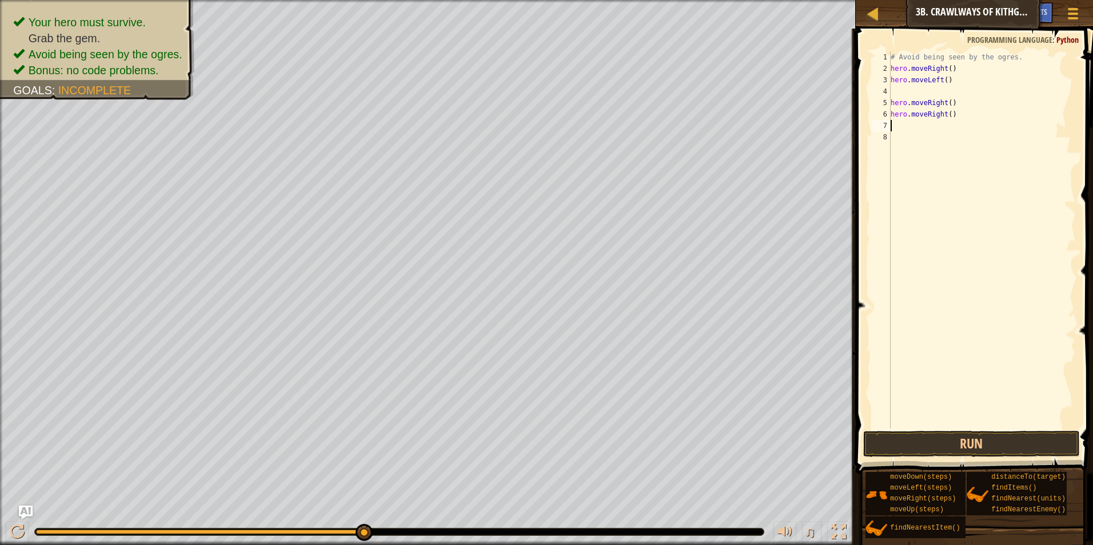
click at [942, 94] on div "# Avoid being seen by the ogres. hero . moveRight ( ) hero . moveLeft ( ) hero …" at bounding box center [981, 251] width 187 height 400
type textarea "hero.moveLeft()"
click at [932, 456] on button "Run" at bounding box center [971, 444] width 217 height 26
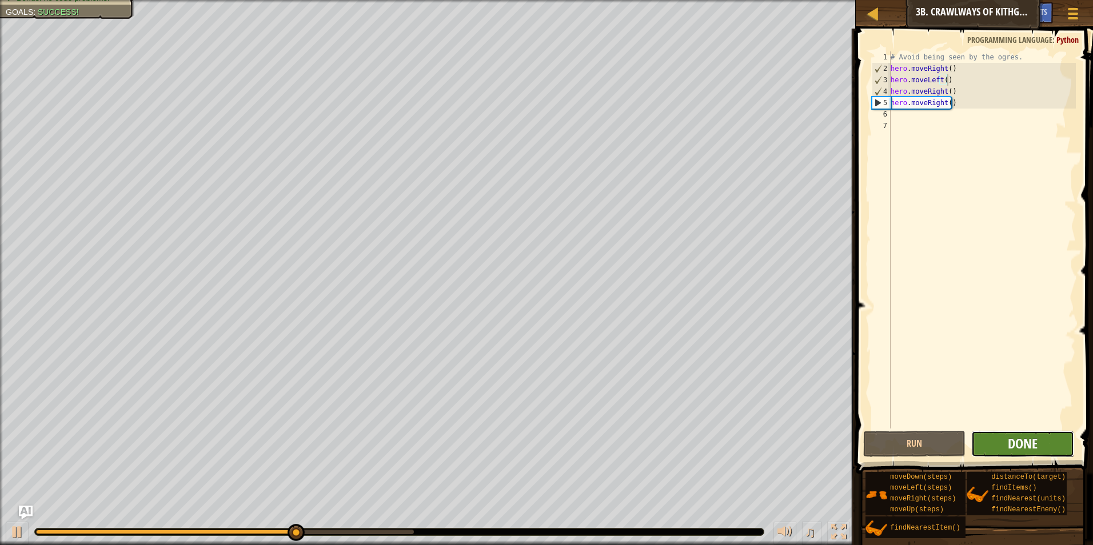
click at [1030, 441] on span "Done" at bounding box center [1022, 443] width 30 height 18
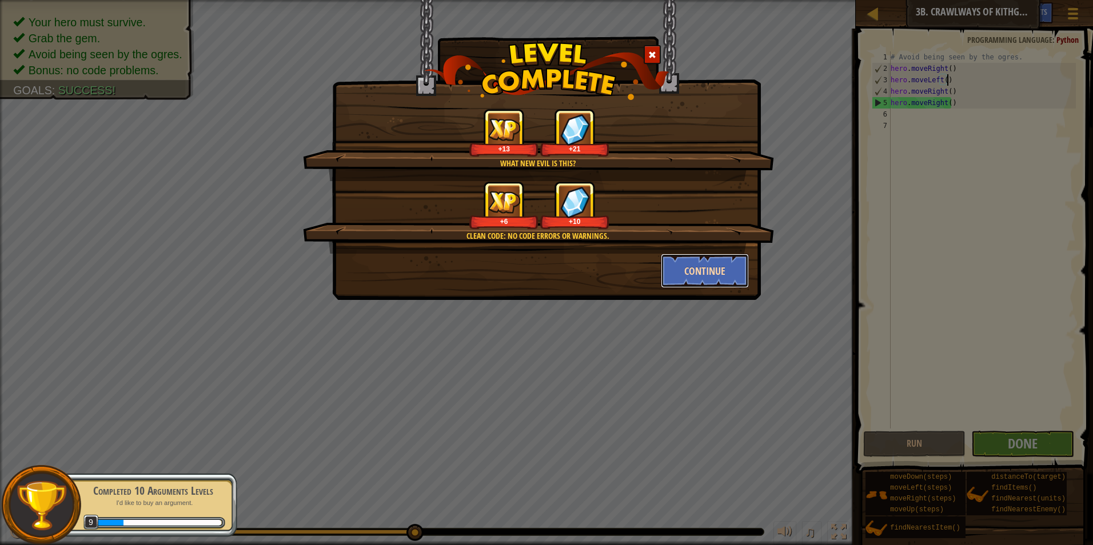
click at [702, 271] on button "Continue" at bounding box center [705, 271] width 89 height 34
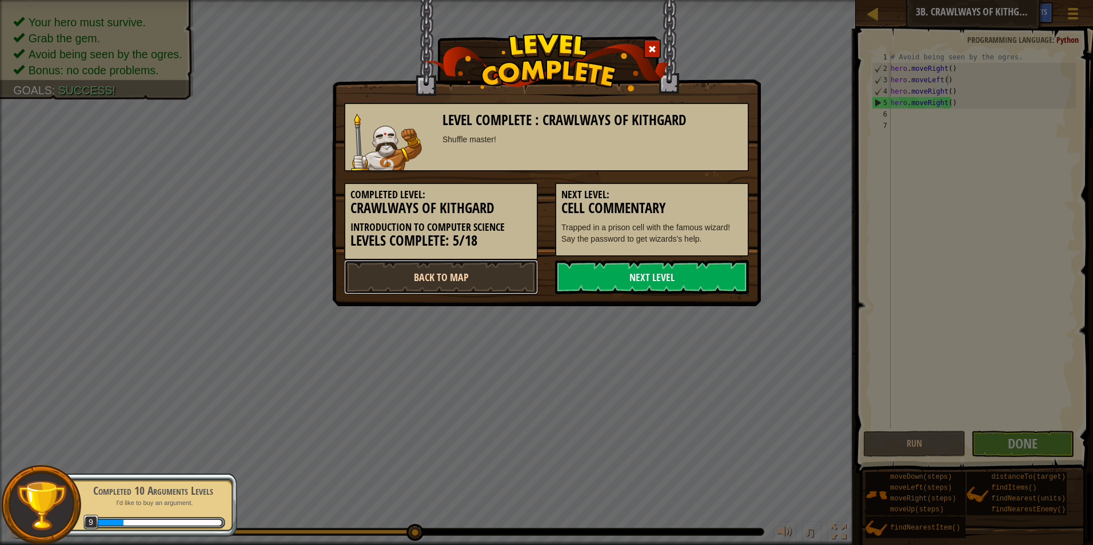
click at [482, 274] on link "Back to Map" at bounding box center [441, 277] width 194 height 34
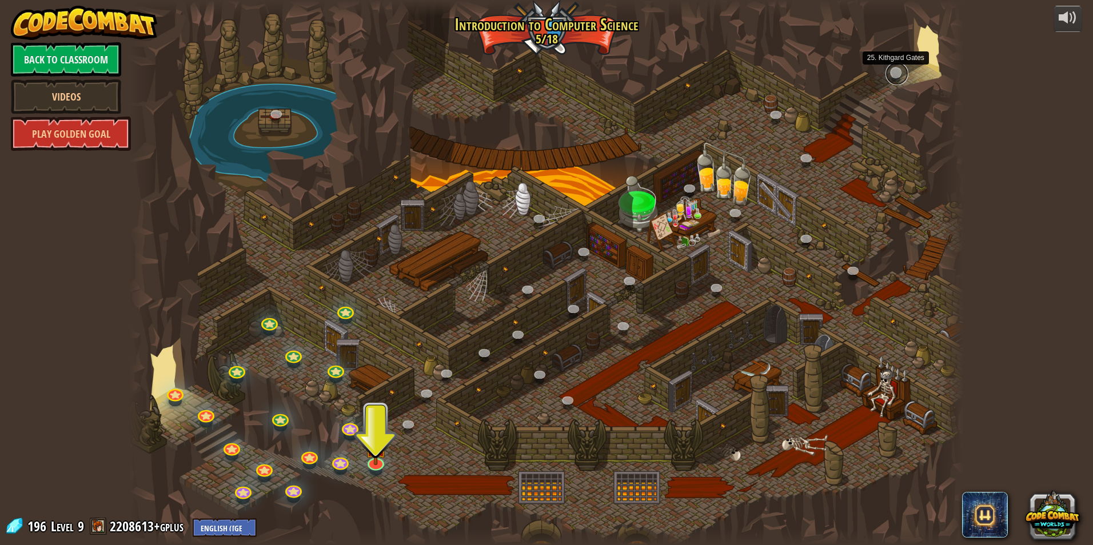
click at [901, 72] on link at bounding box center [896, 73] width 23 height 23
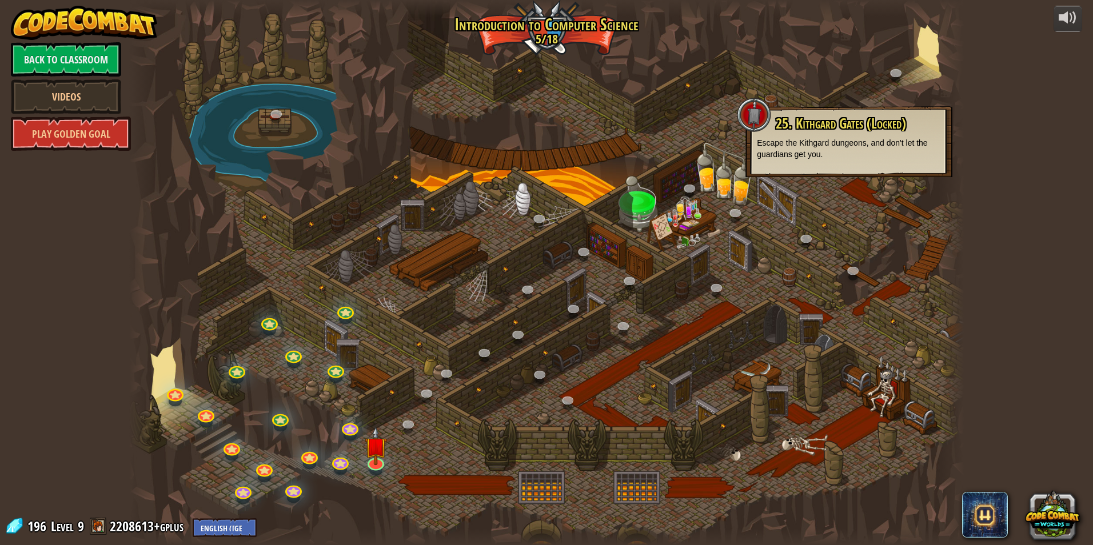
click at [592, 105] on div at bounding box center [546, 272] width 834 height 545
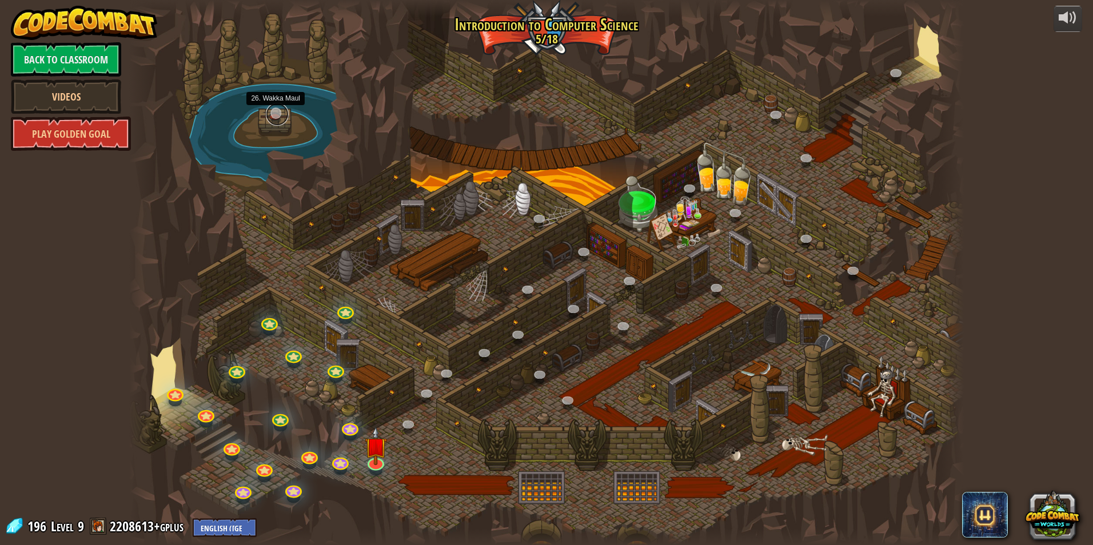
click at [270, 115] on link at bounding box center [277, 114] width 23 height 23
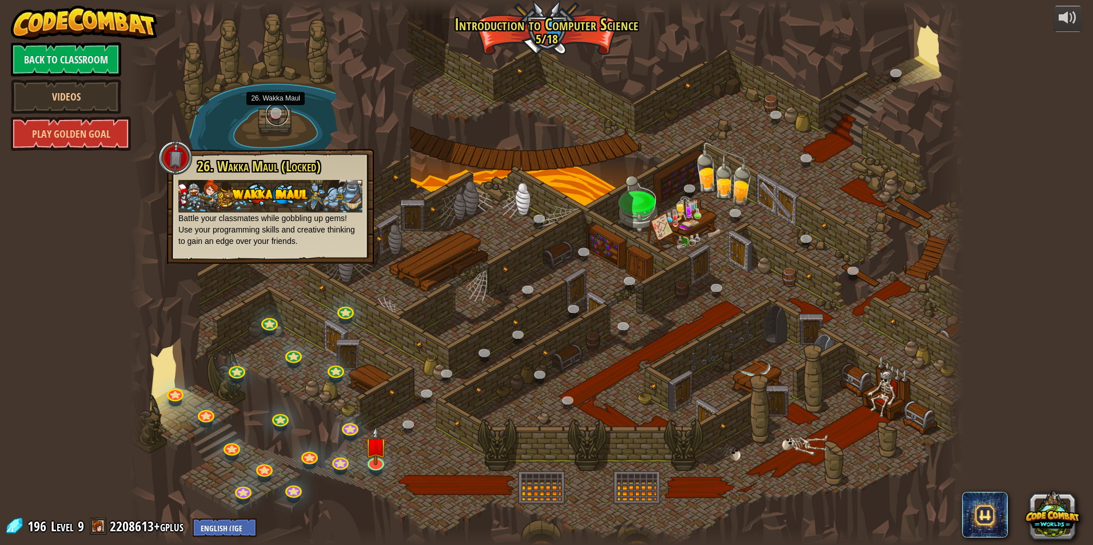
click at [270, 115] on link at bounding box center [277, 114] width 23 height 23
click at [563, 398] on link at bounding box center [568, 401] width 23 height 23
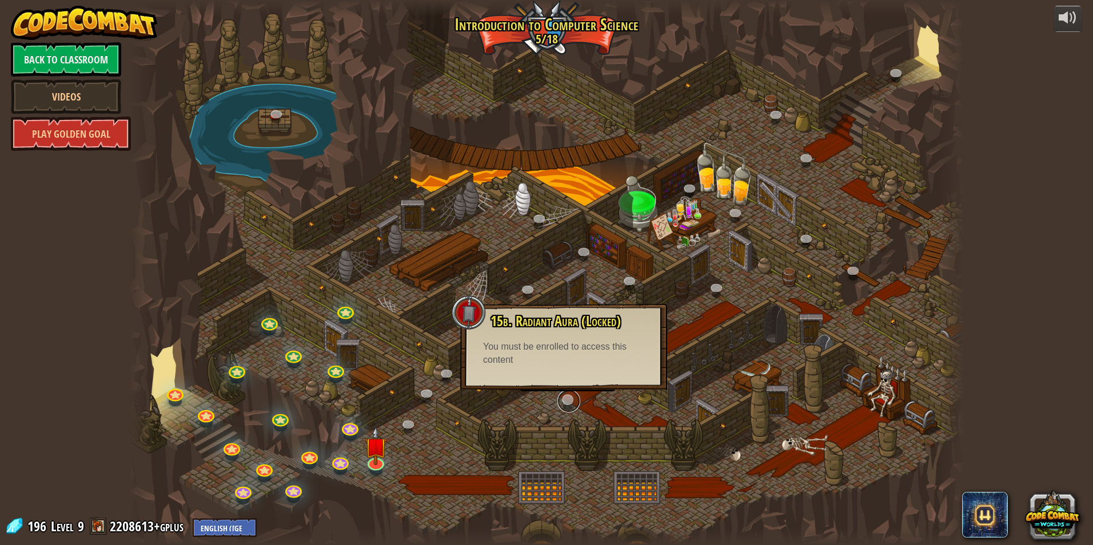
click at [573, 397] on link at bounding box center [568, 401] width 23 height 23
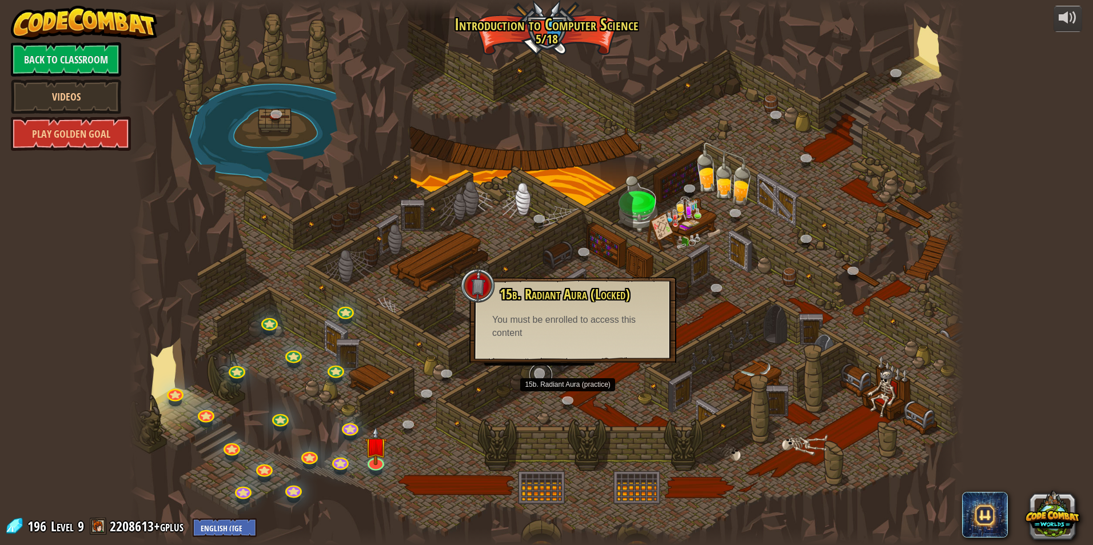
click at [540, 370] on link at bounding box center [540, 374] width 23 height 23
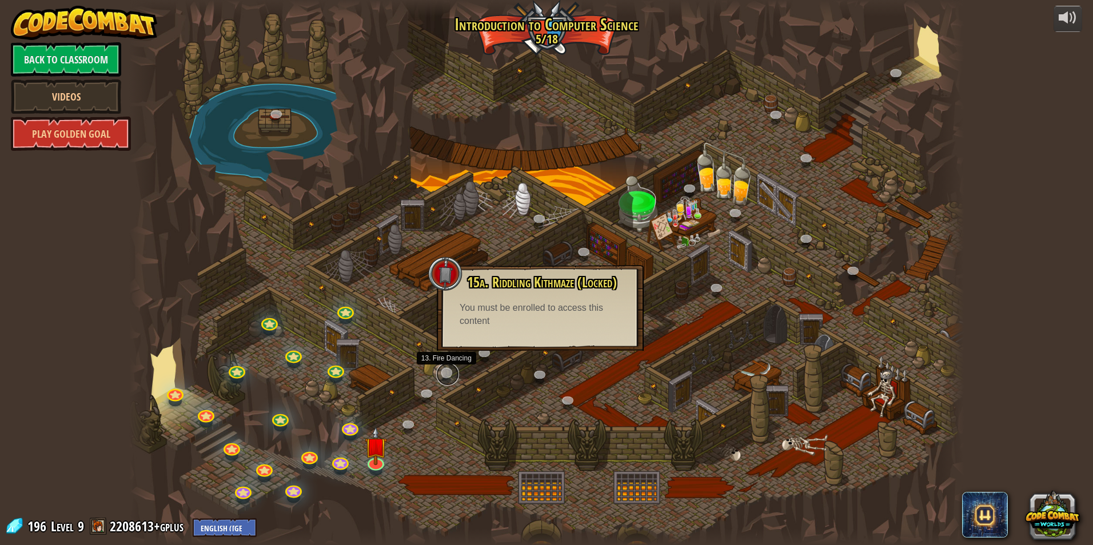
click at [449, 367] on link at bounding box center [447, 374] width 23 height 23
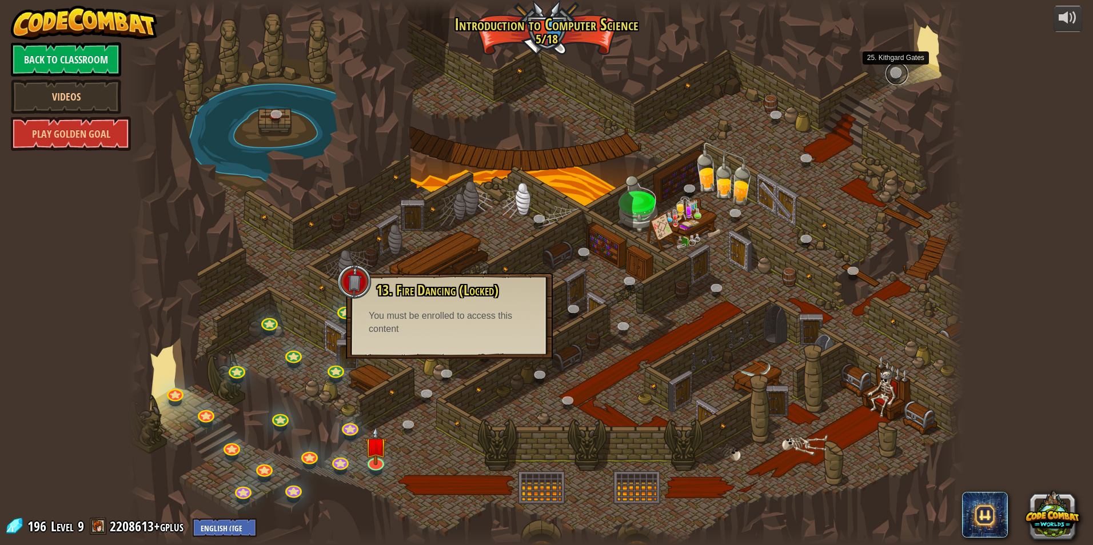
click at [891, 77] on link at bounding box center [896, 73] width 23 height 23
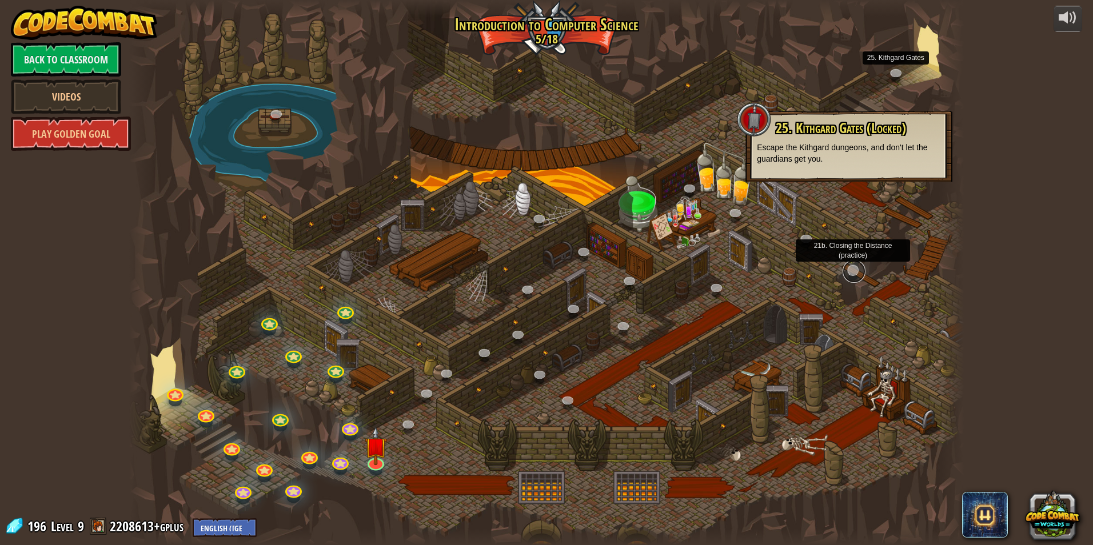
click at [851, 271] on link at bounding box center [853, 271] width 23 height 23
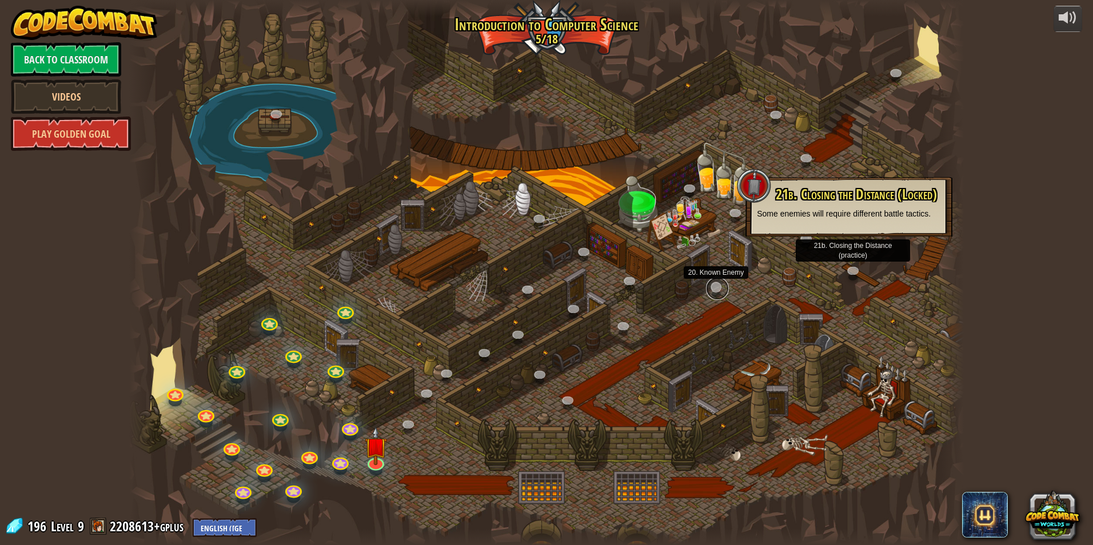
click at [717, 288] on link at bounding box center [717, 288] width 23 height 23
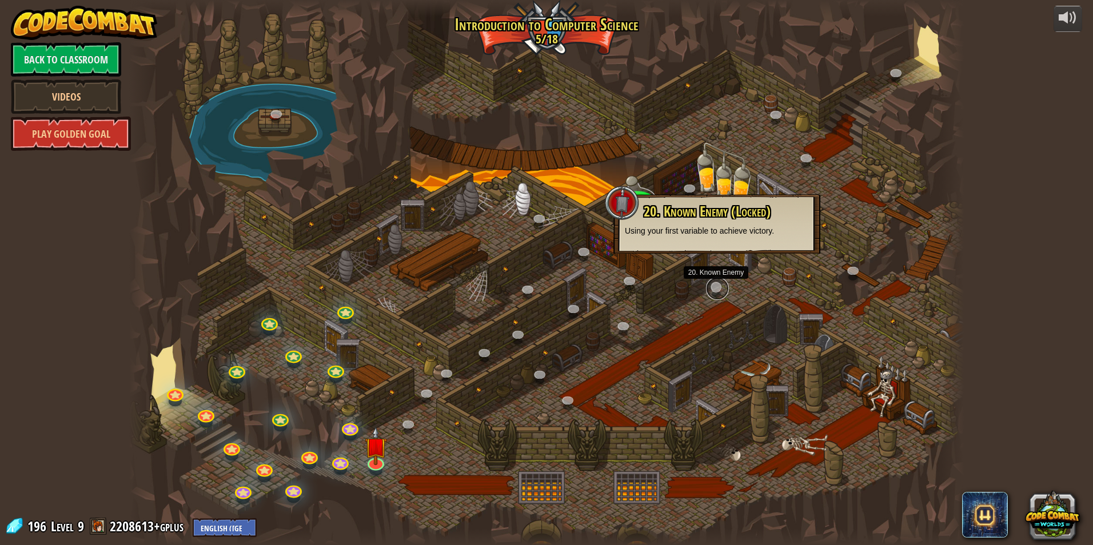
click at [718, 289] on link at bounding box center [717, 288] width 23 height 23
click at [718, 282] on link at bounding box center [717, 288] width 23 height 23
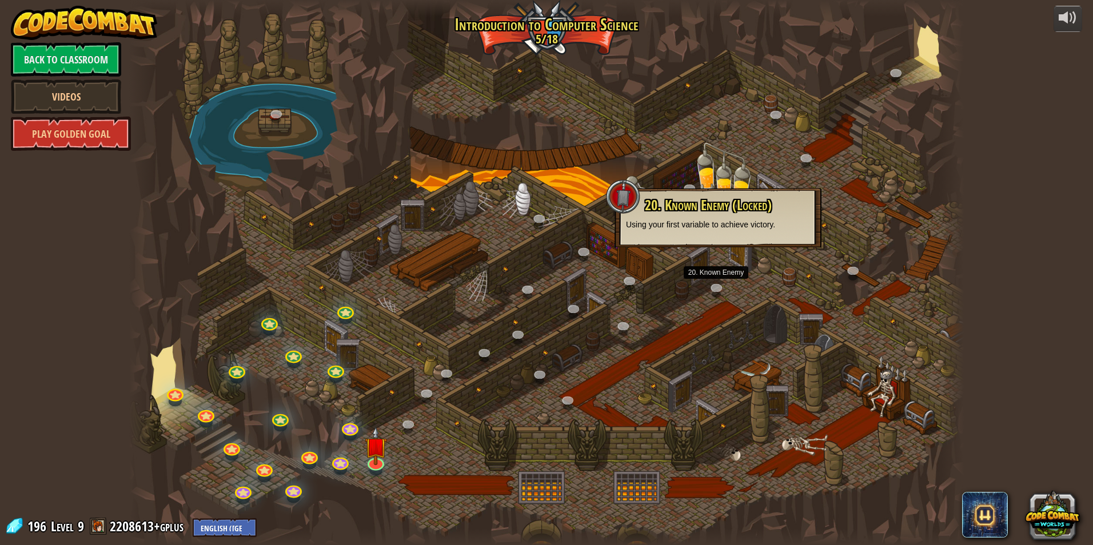
click at [871, 386] on div at bounding box center [546, 272] width 834 height 545
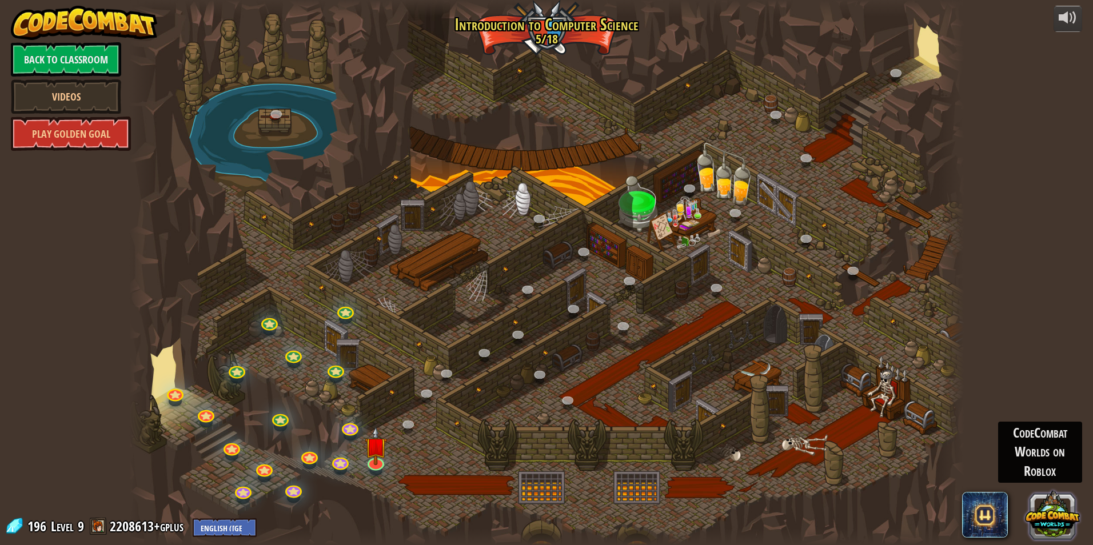
click at [1063, 503] on button at bounding box center [1052, 514] width 55 height 55
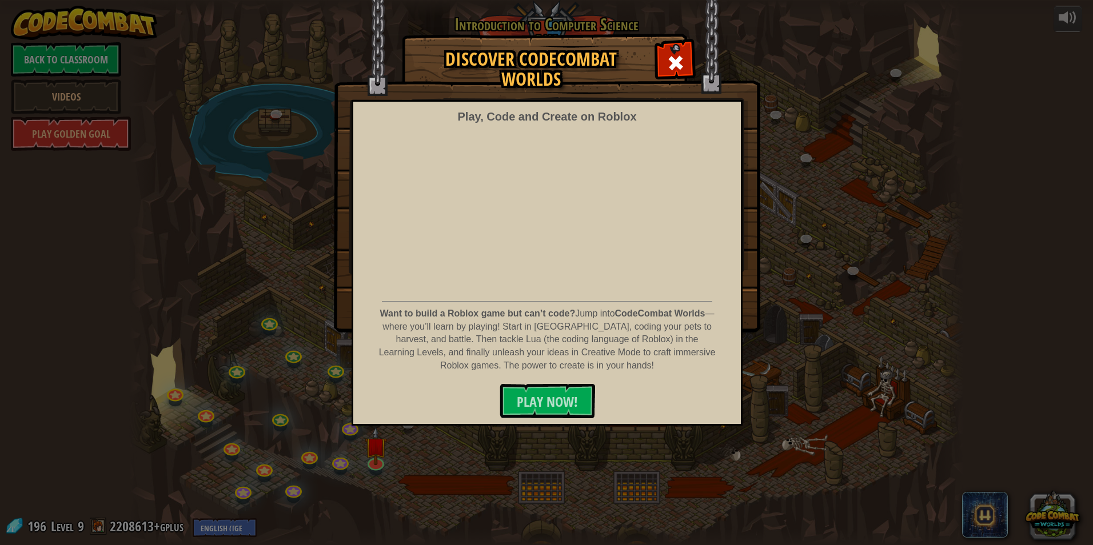
click at [1063, 504] on div "Discover CodeCombat Worlds Play, Code and Create on Roblox Want to build a Robl…" at bounding box center [546, 272] width 1093 height 545
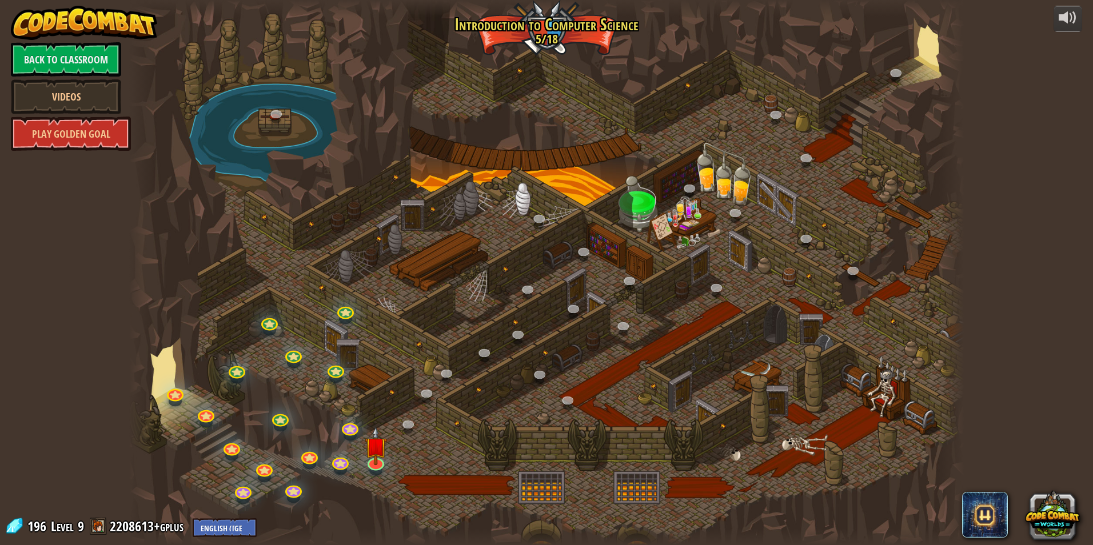
drag, startPoint x: 1017, startPoint y: 403, endPoint x: 999, endPoint y: 429, distance: 31.7
click at [1017, 403] on div "powered by Back to Classroom Videos Play Golden Goal 25. Kithgard Gates (Locked…" at bounding box center [546, 272] width 1093 height 545
click at [980, 505] on span at bounding box center [985, 515] width 46 height 46
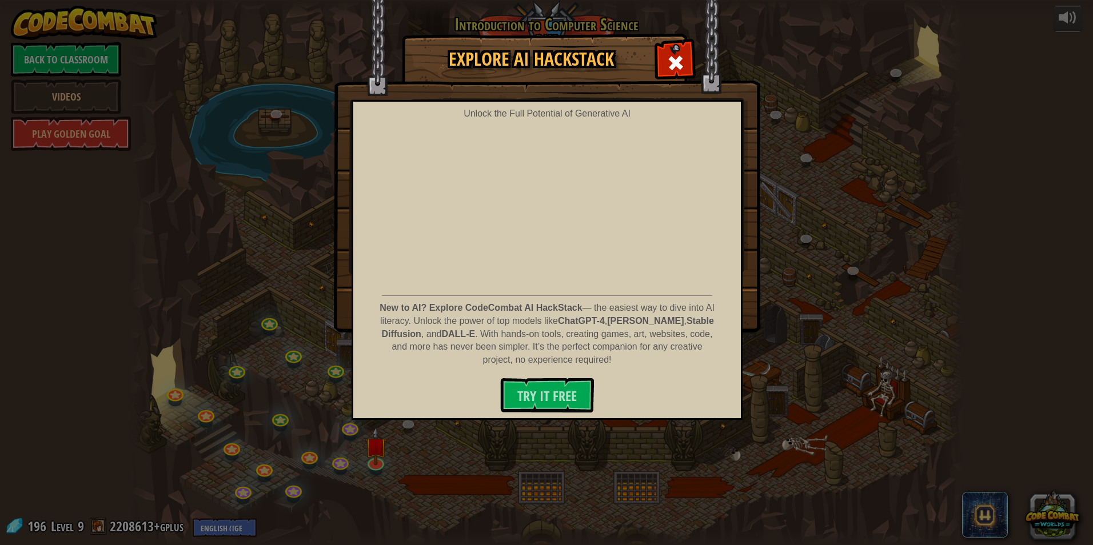
click at [980, 505] on div "Explore AI HackStack Unlock the Full Potential of Generative AI New to AI? Expl…" at bounding box center [546, 272] width 1093 height 545
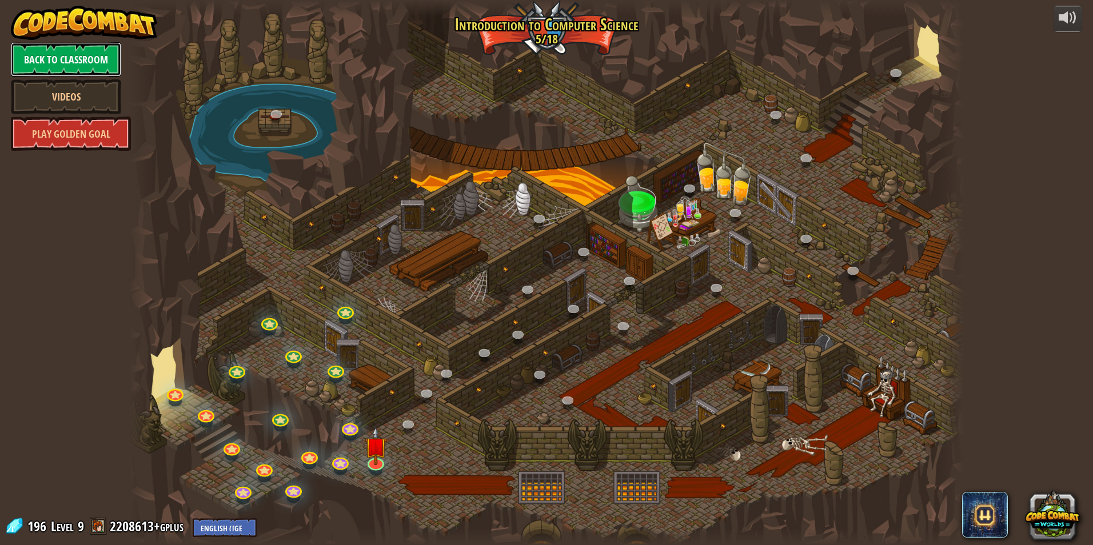
click at [75, 66] on link "Back to Classroom" at bounding box center [66, 59] width 110 height 34
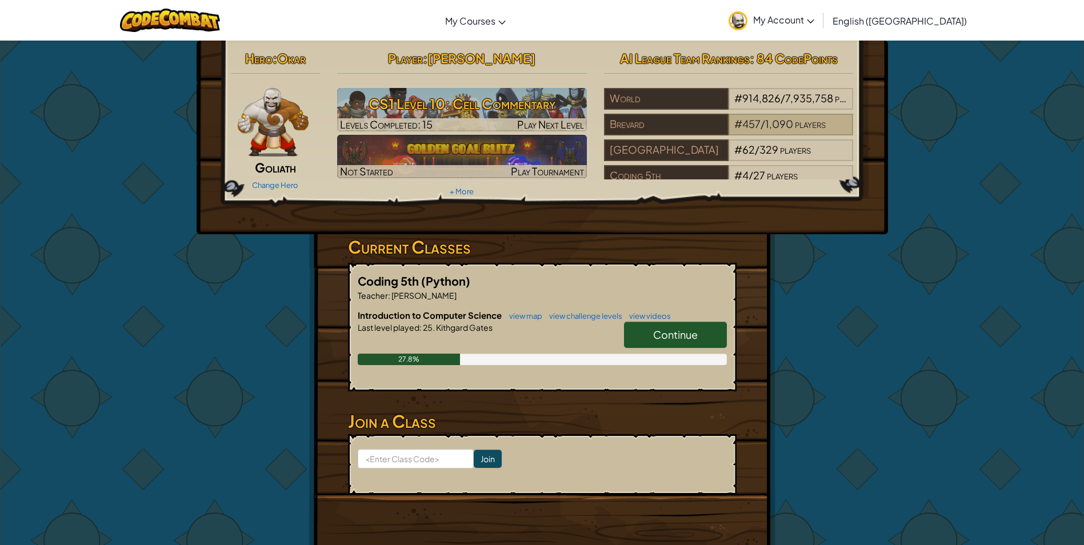
scroll to position [20, 0]
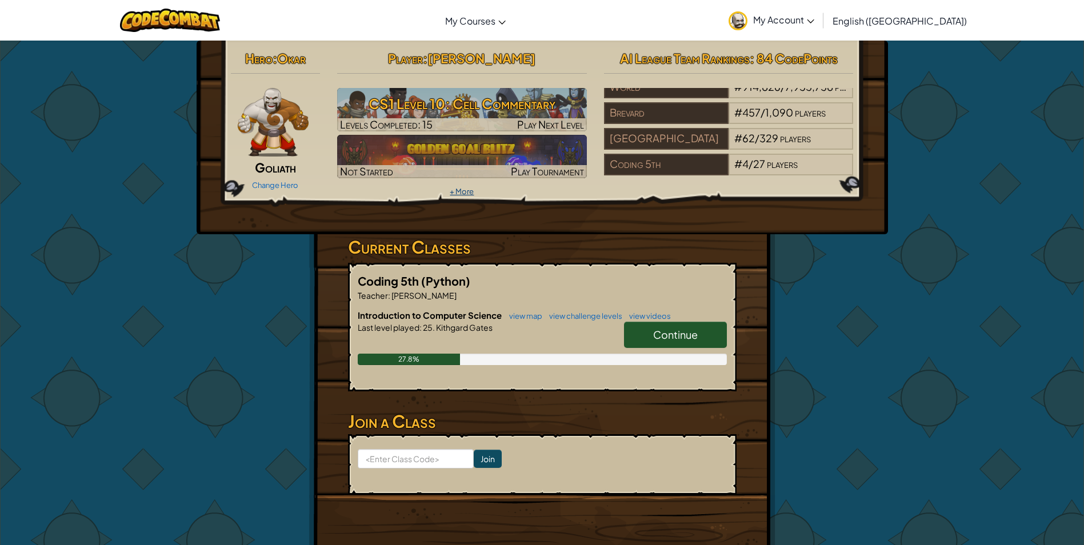
click at [474, 190] on link "+ More" at bounding box center [462, 191] width 24 height 9
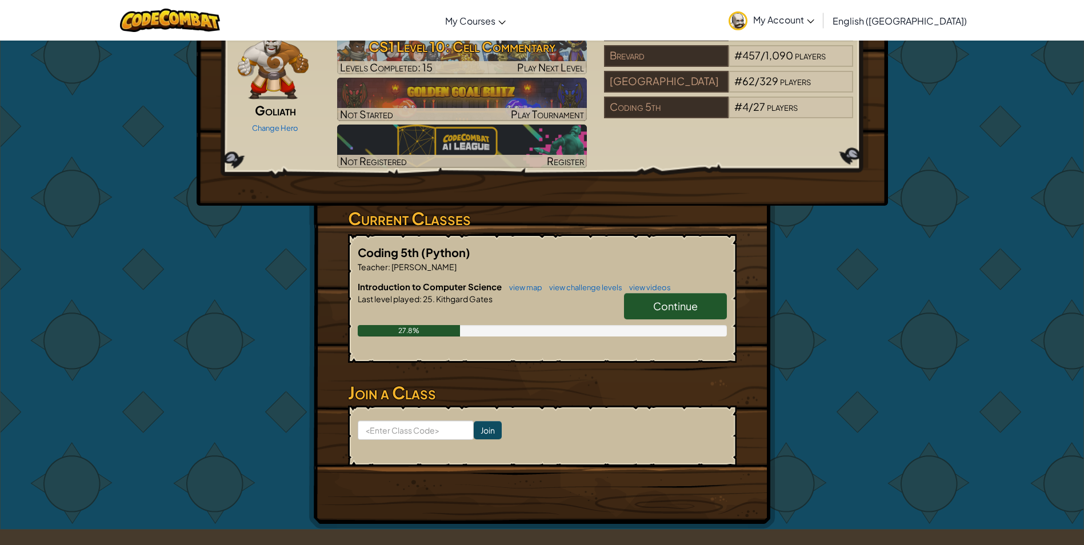
scroll to position [0, 0]
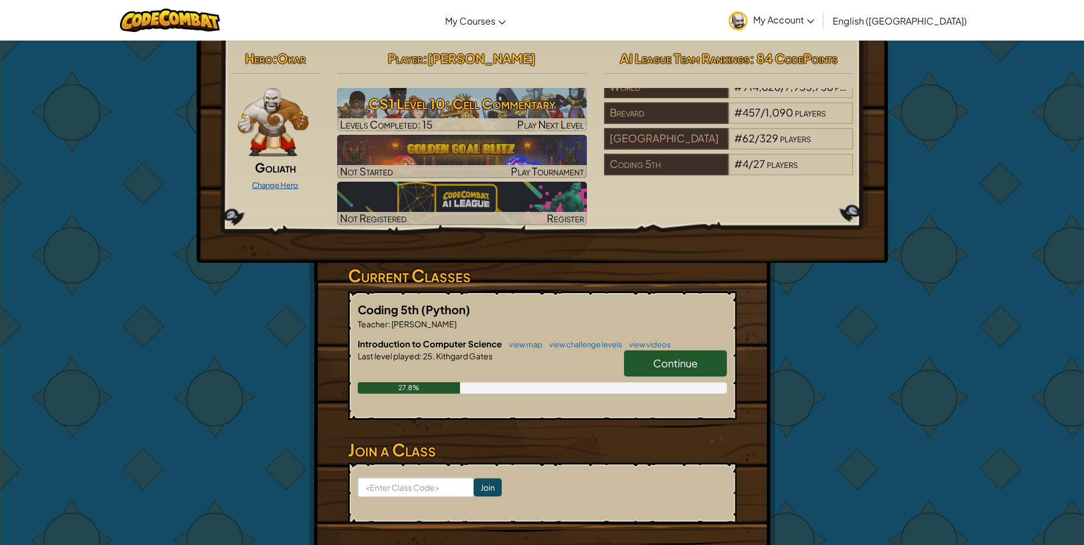
click at [276, 184] on link "Change Hero" at bounding box center [275, 185] width 46 height 9
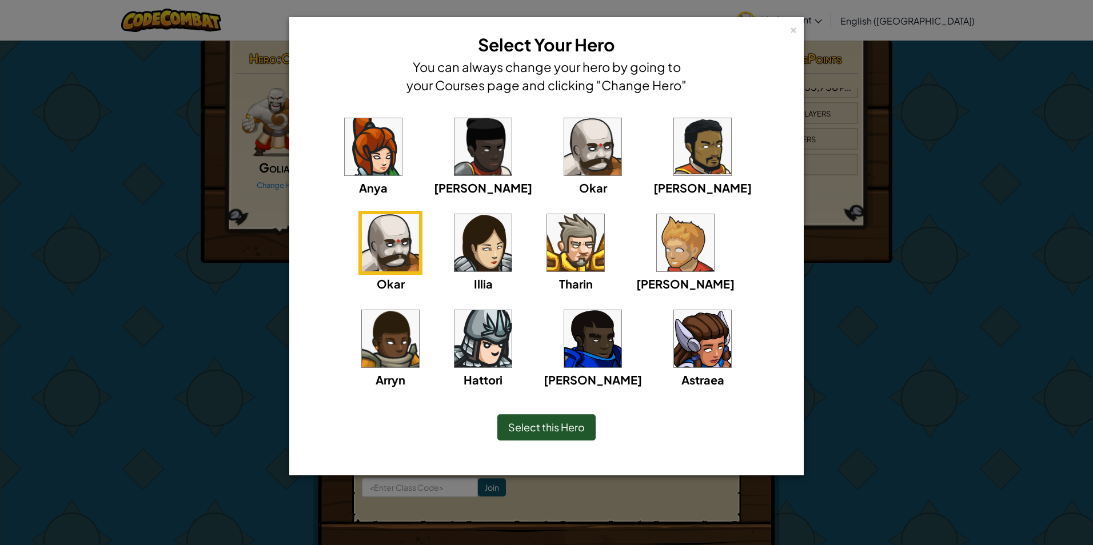
click at [535, 430] on span "Select this Hero" at bounding box center [546, 427] width 77 height 13
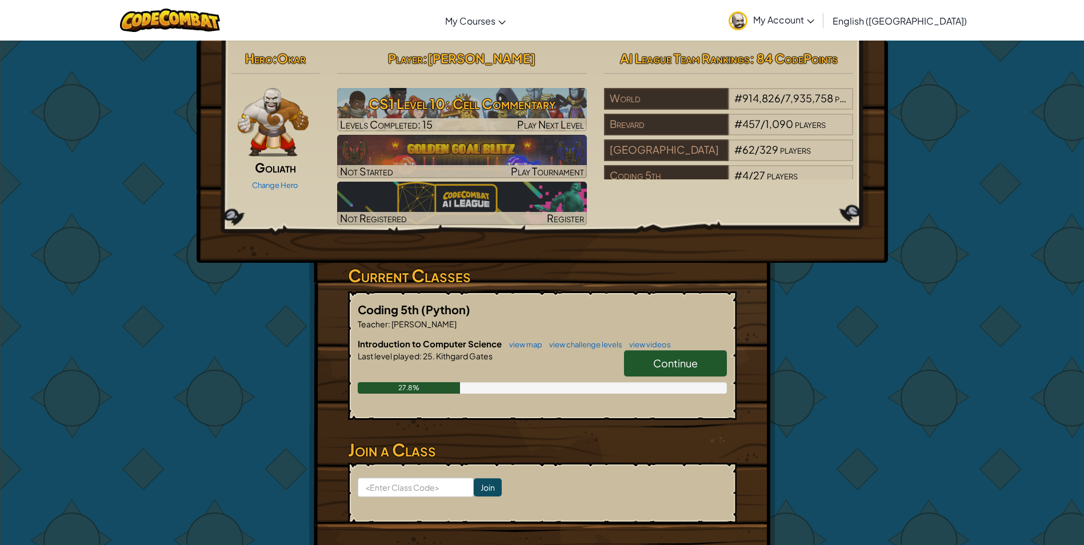
click at [271, 178] on div "Change Hero" at bounding box center [276, 184] width 90 height 18
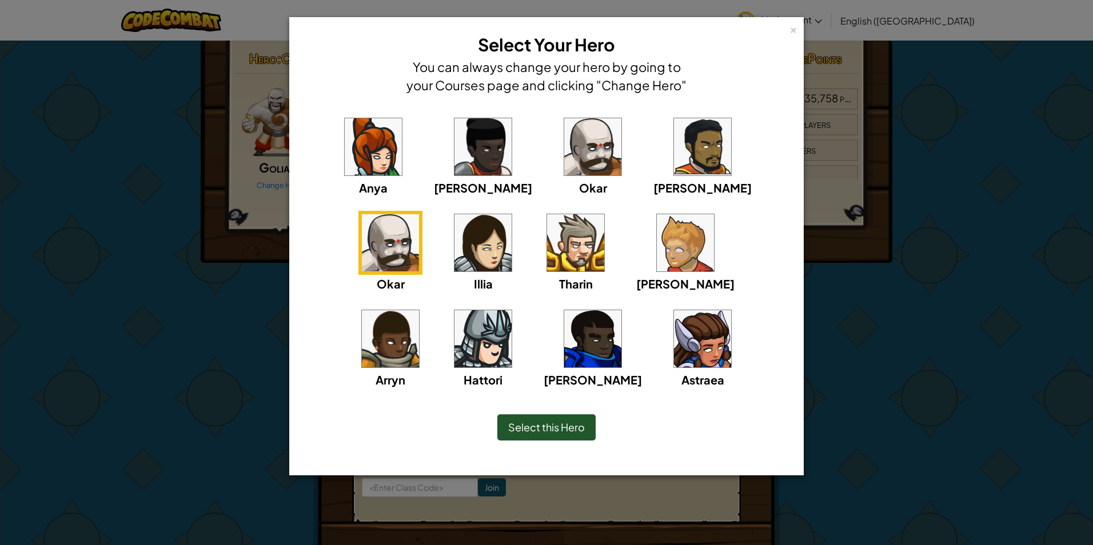
click at [123, 223] on div "× Select Your Hero You can always change your hero by going to your Courses pag…" at bounding box center [546, 272] width 1093 height 545
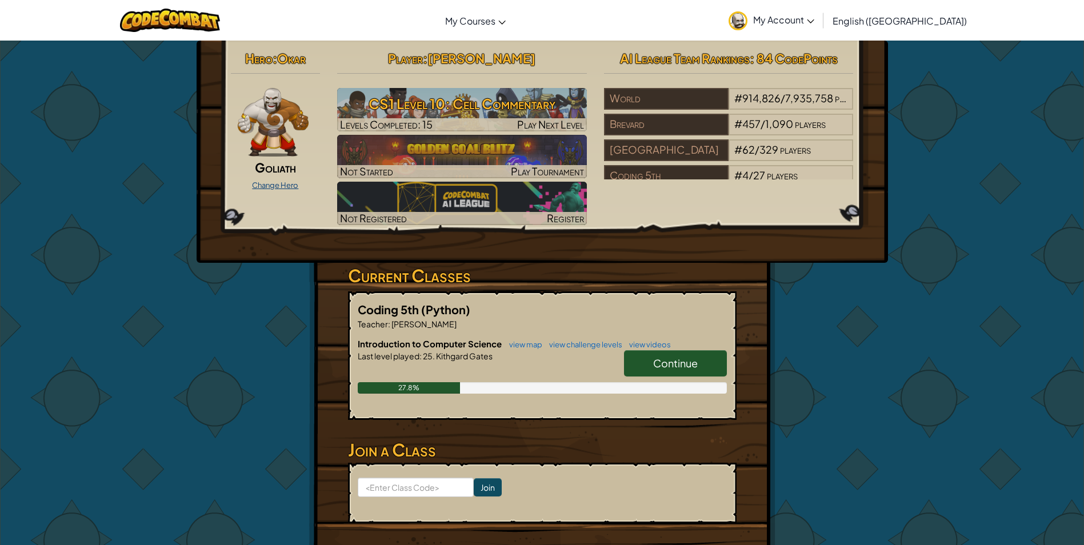
click at [294, 186] on link "Change Hero" at bounding box center [275, 185] width 46 height 9
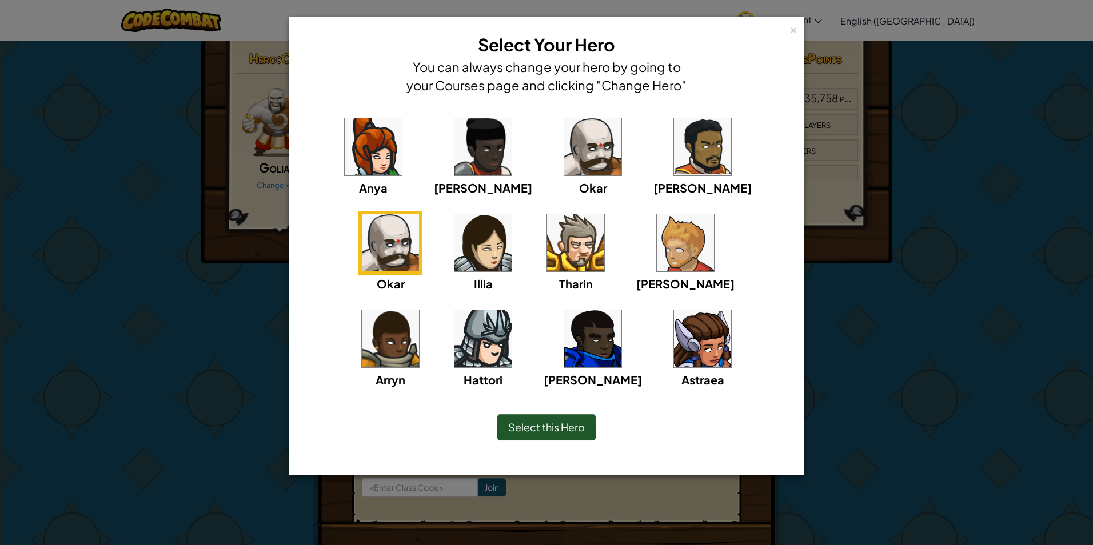
click at [564, 162] on img at bounding box center [592, 146] width 57 height 57
click at [571, 426] on span "Select this Hero" at bounding box center [546, 427] width 77 height 13
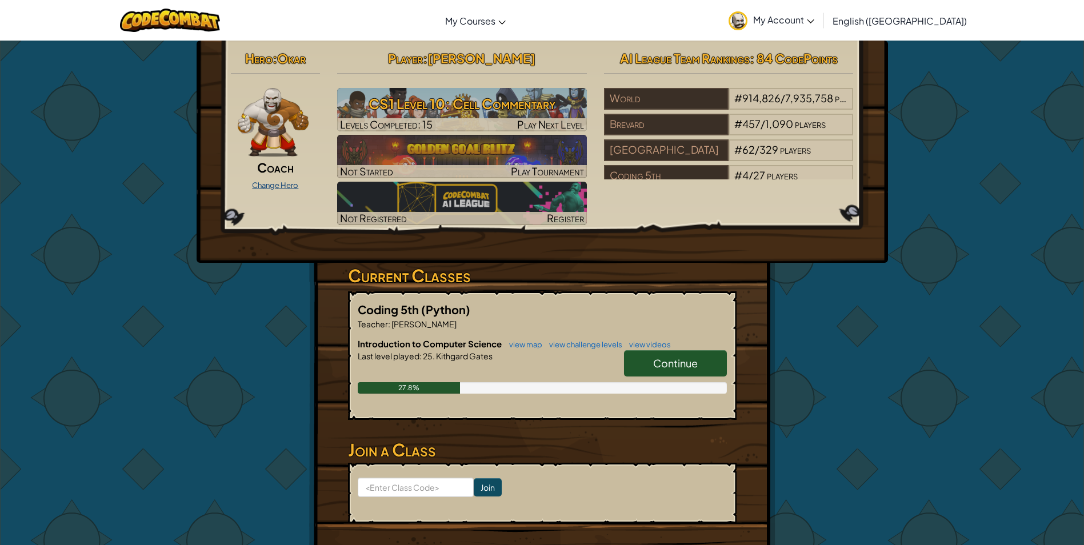
click at [276, 188] on link "Change Hero" at bounding box center [275, 185] width 46 height 9
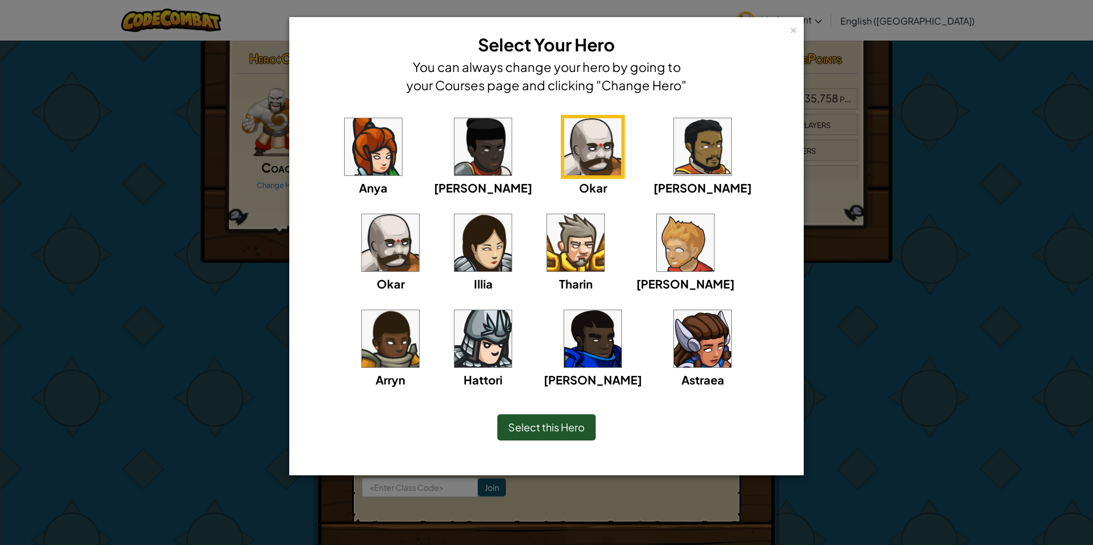
click at [419, 214] on img at bounding box center [390, 242] width 57 height 57
click at [525, 439] on div "Select this Hero" at bounding box center [546, 427] width 98 height 26
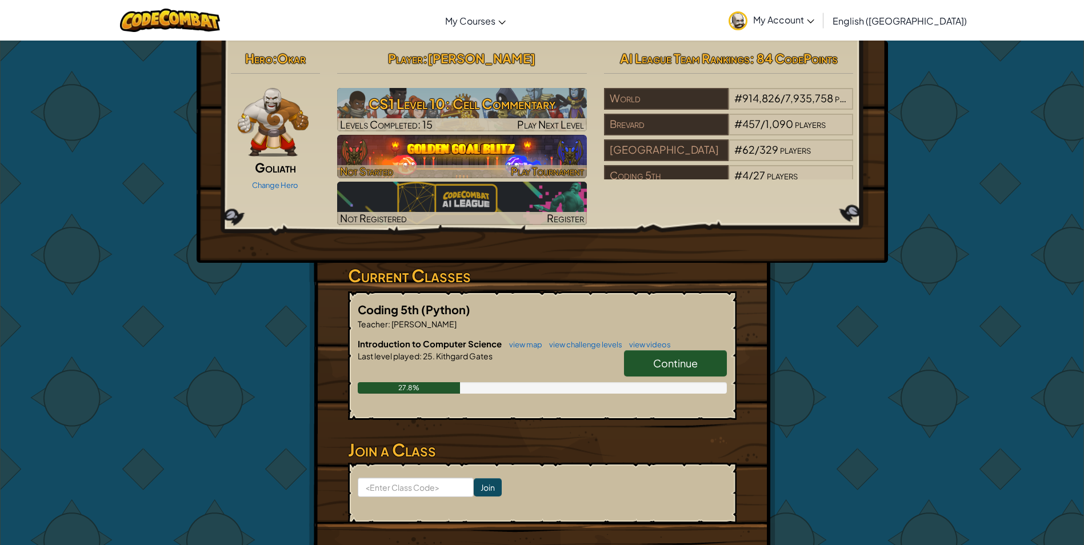
click at [475, 166] on div at bounding box center [462, 171] width 250 height 13
